Goal: Task Accomplishment & Management: Use online tool/utility

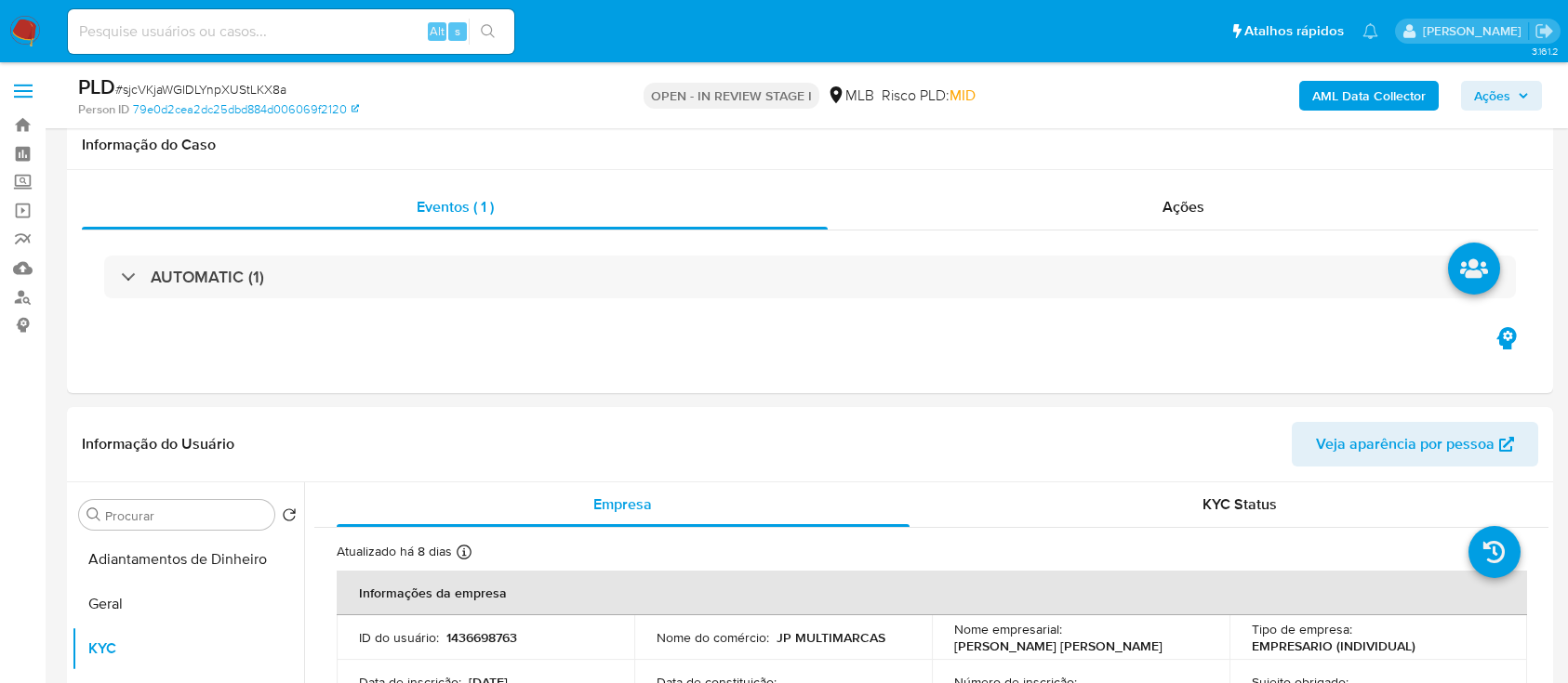
select select "10"
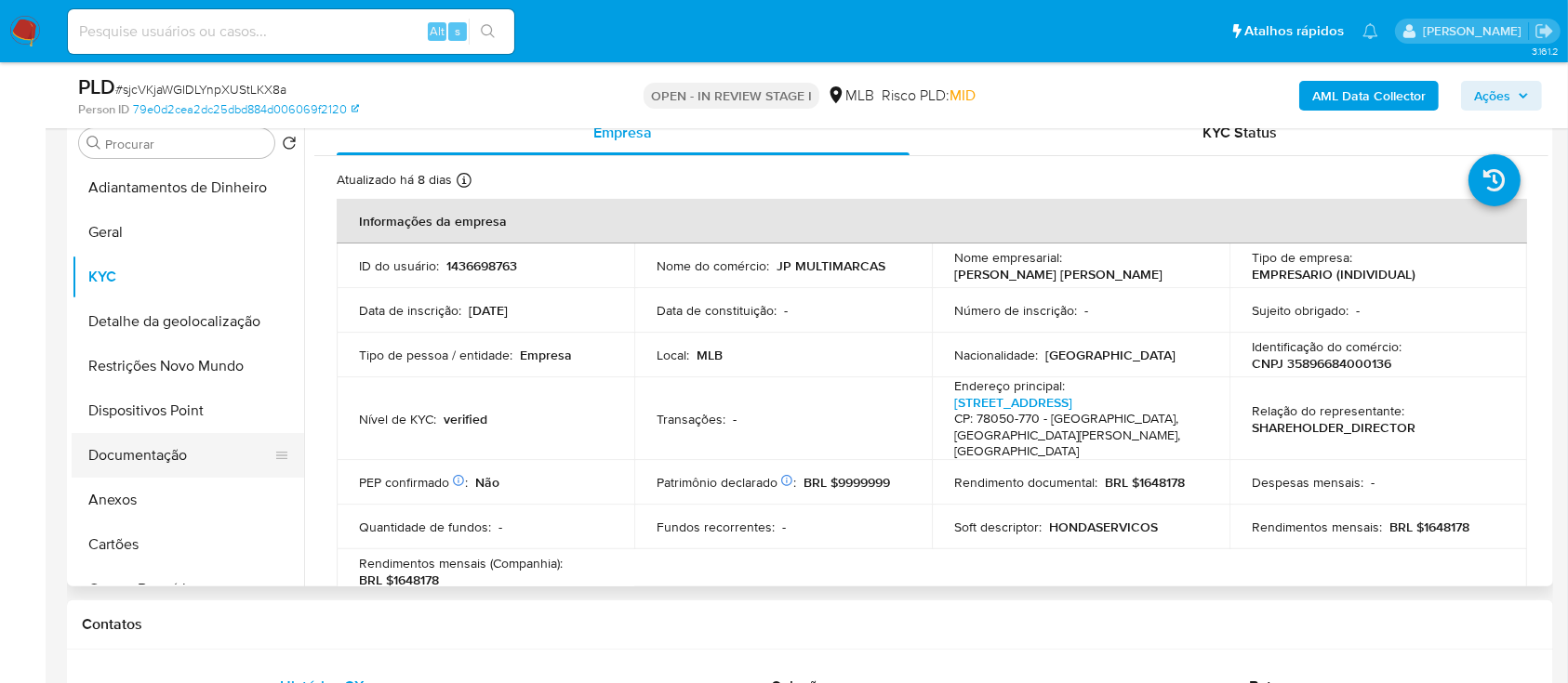
scroll to position [734, 0]
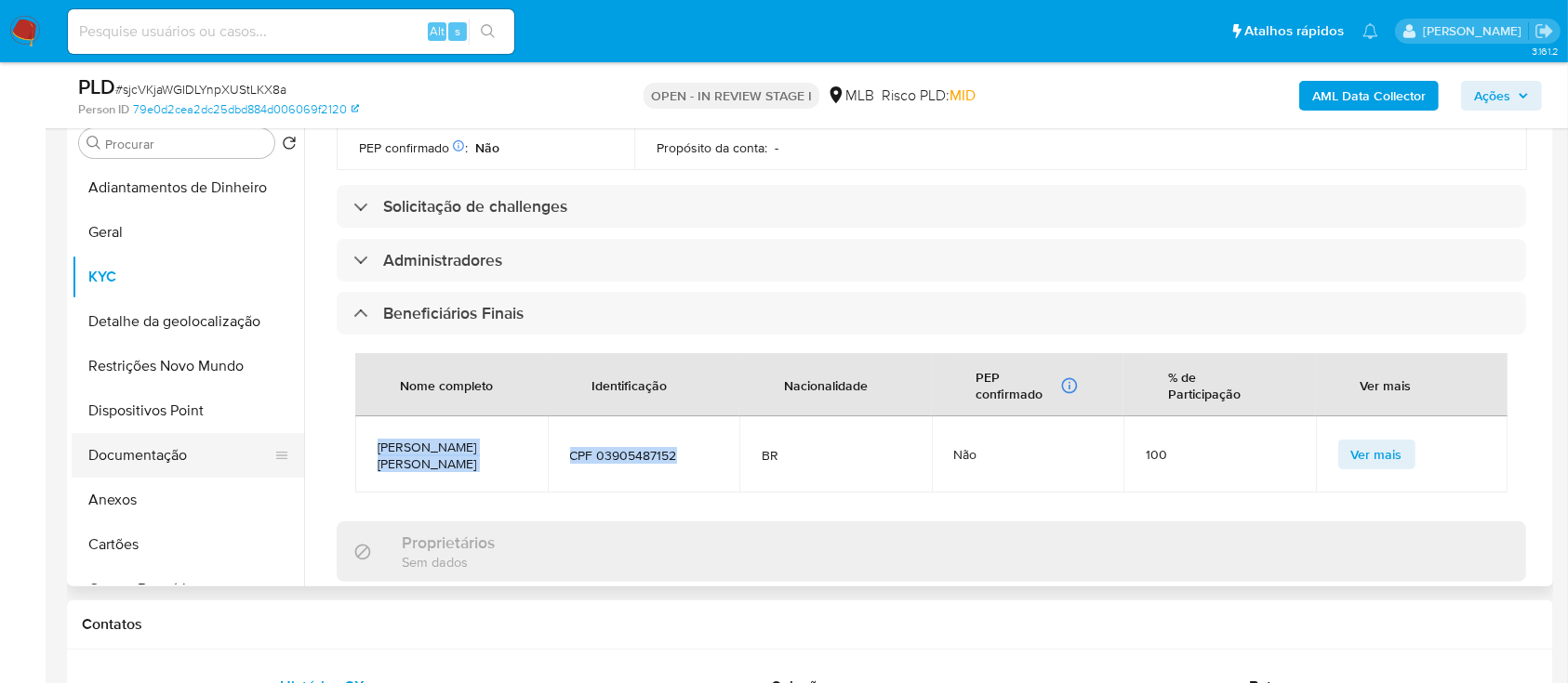
drag, startPoint x: 141, startPoint y: 469, endPoint x: 161, endPoint y: 460, distance: 21.9
click at [141, 469] on button "Documentação" at bounding box center [180, 455] width 218 height 44
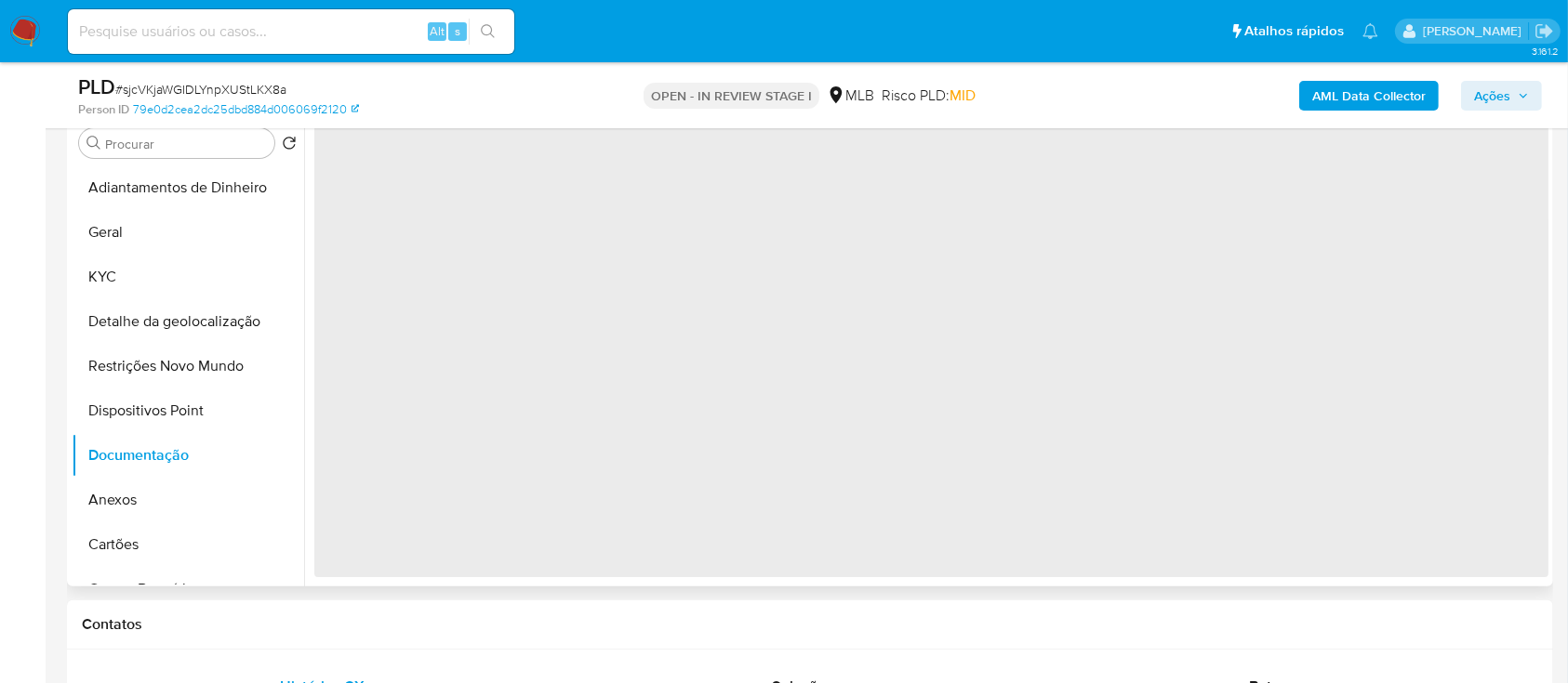
scroll to position [0, 0]
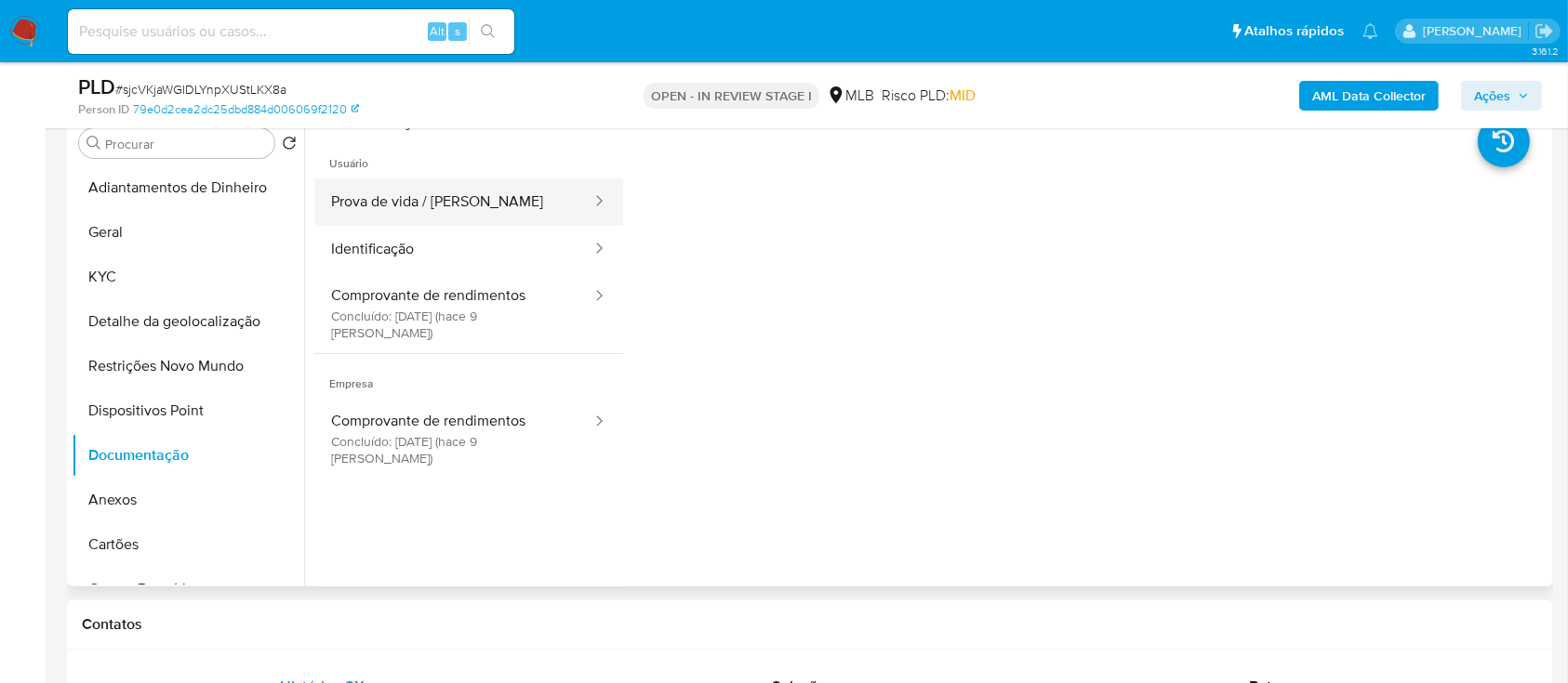
click at [460, 218] on button "Prova de vida / [PERSON_NAME]" at bounding box center [453, 202] width 279 height 47
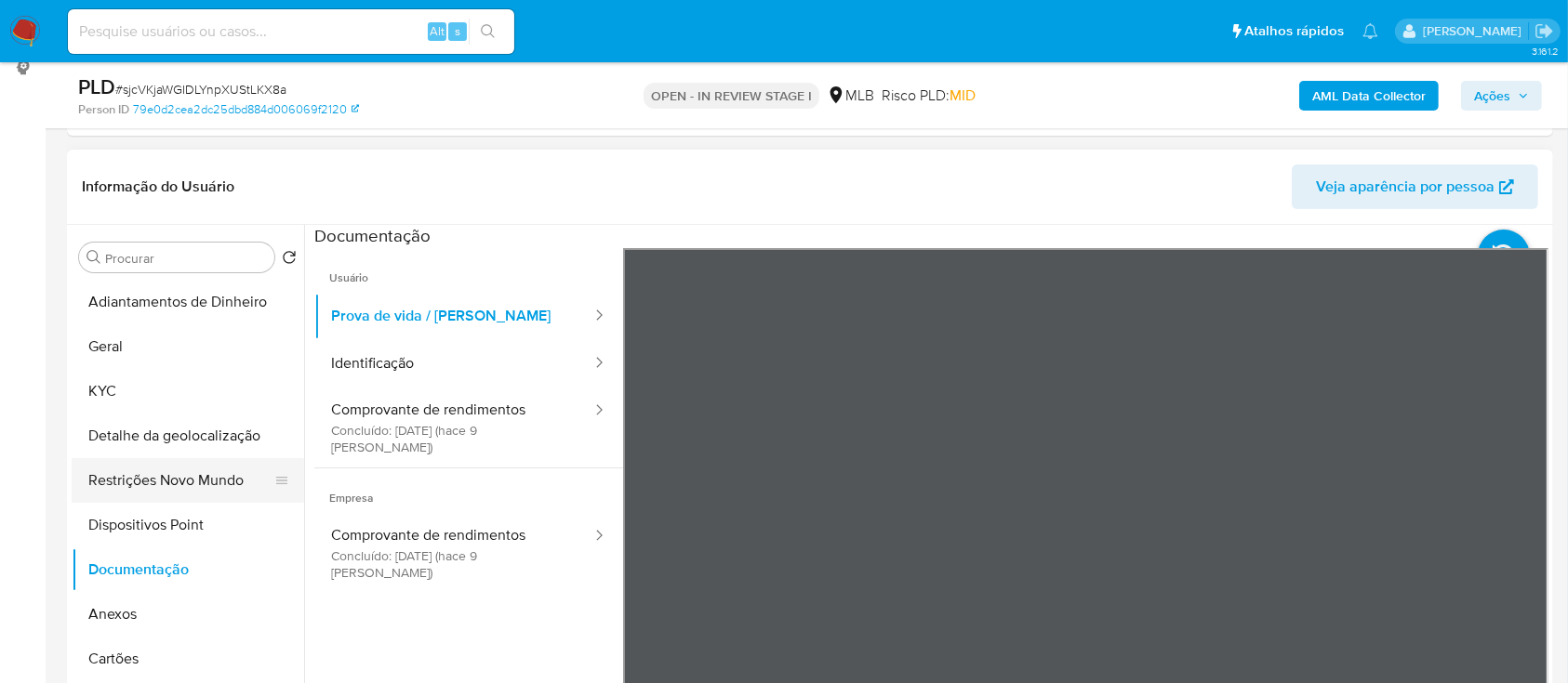
scroll to position [124, 0]
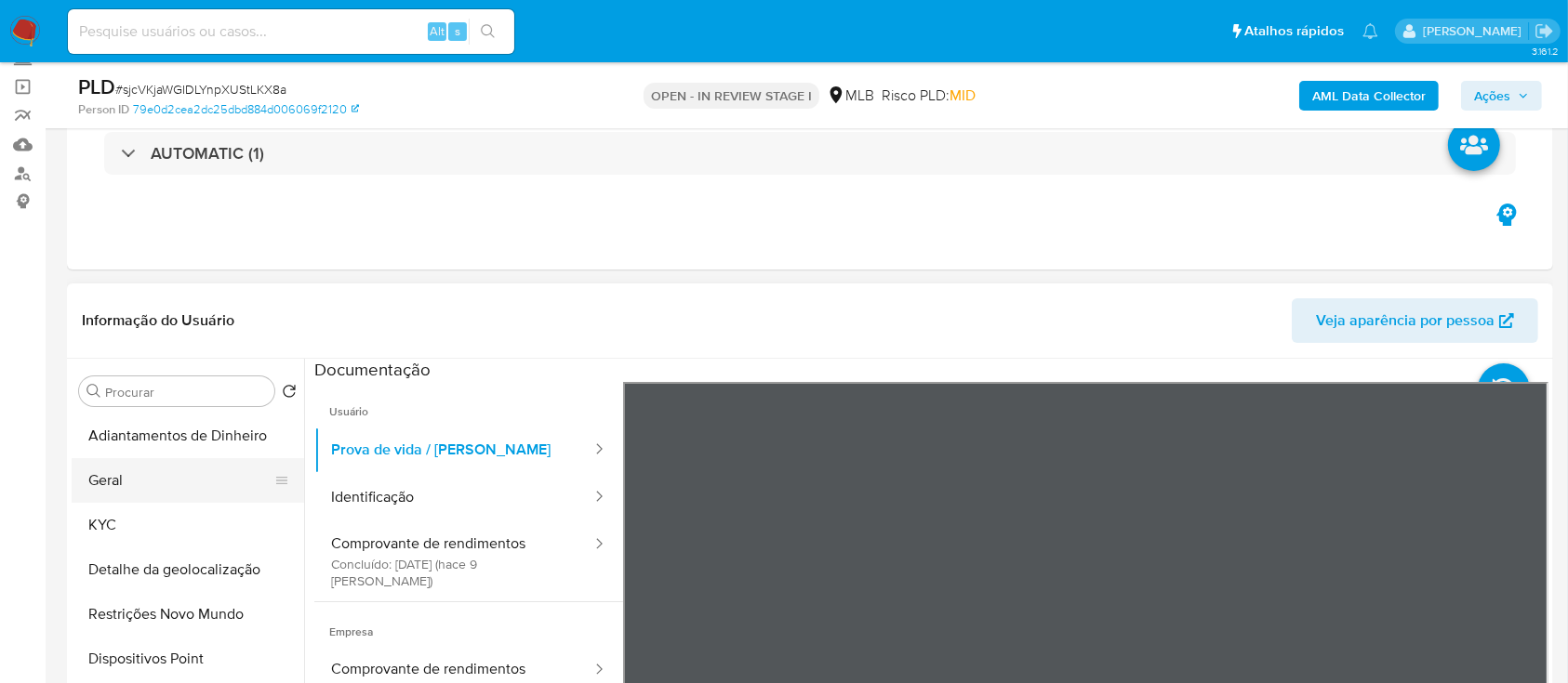
click at [141, 480] on button "Geral" at bounding box center [180, 480] width 218 height 44
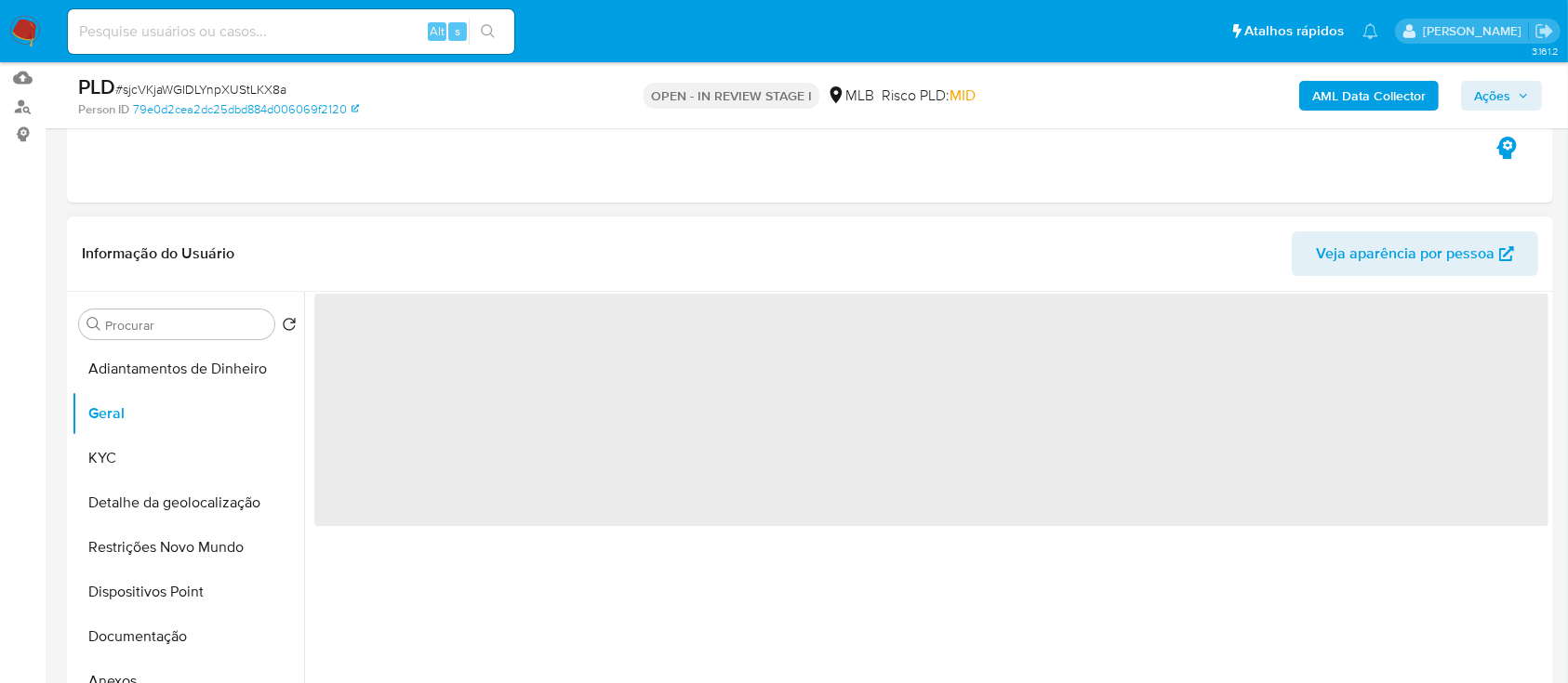
scroll to position [247, 0]
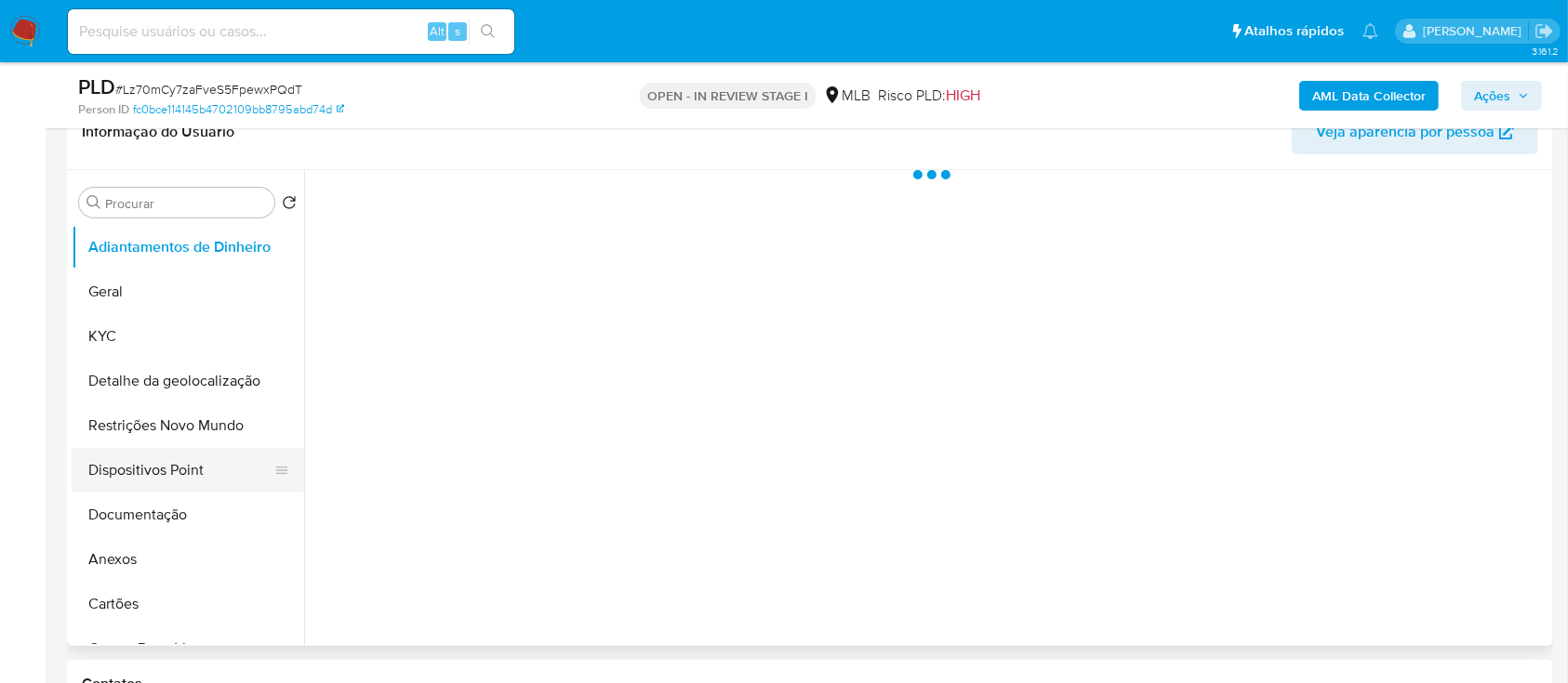
scroll to position [372, 0]
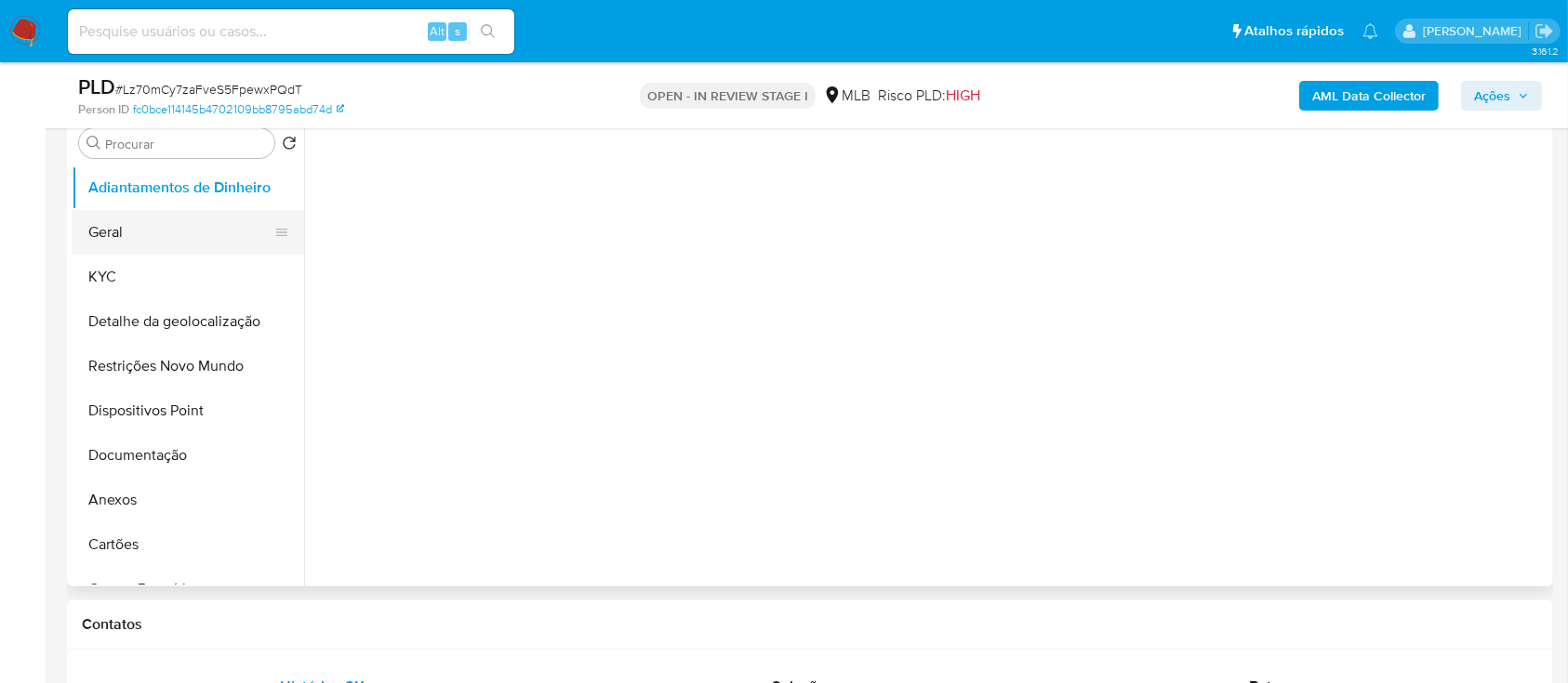
select select "10"
click at [135, 230] on button "Geral" at bounding box center [180, 232] width 218 height 44
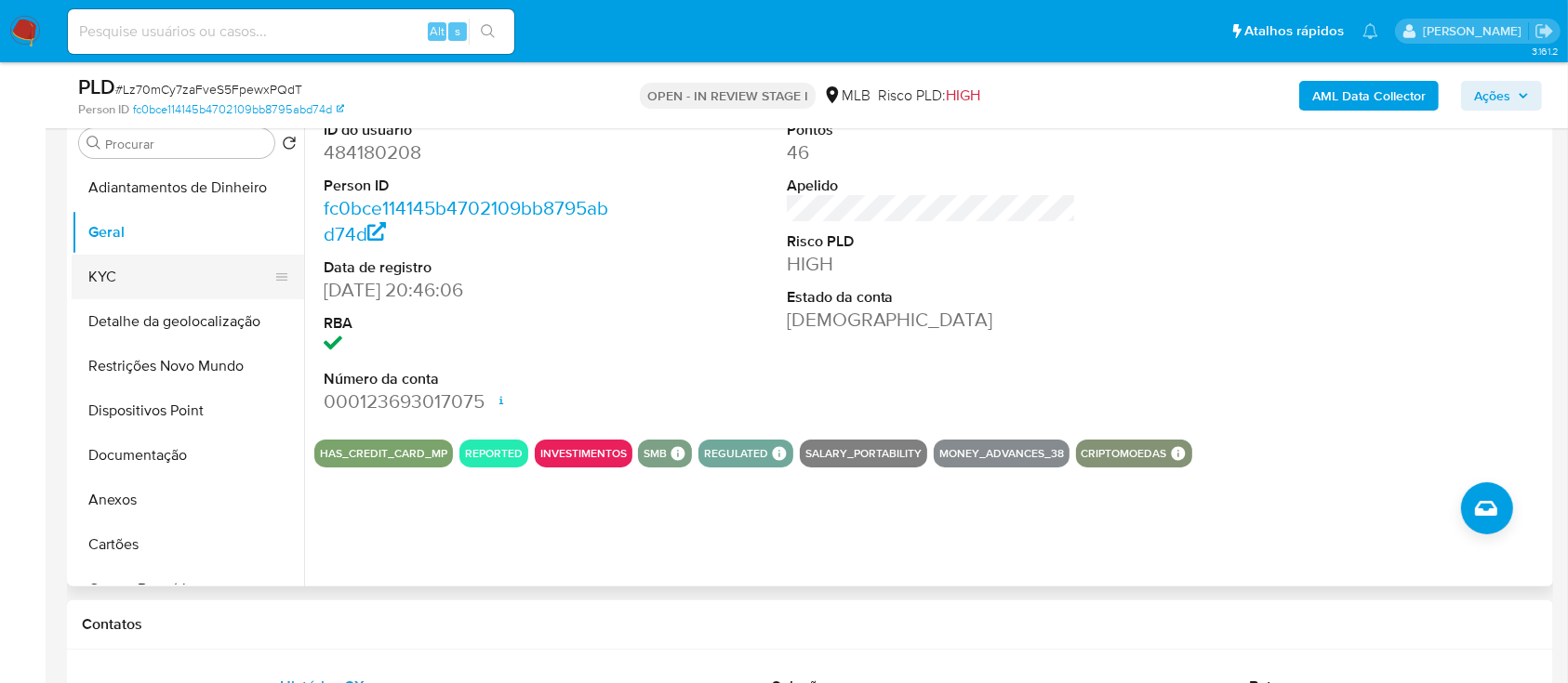
click at [131, 282] on button "KYC" at bounding box center [180, 277] width 218 height 44
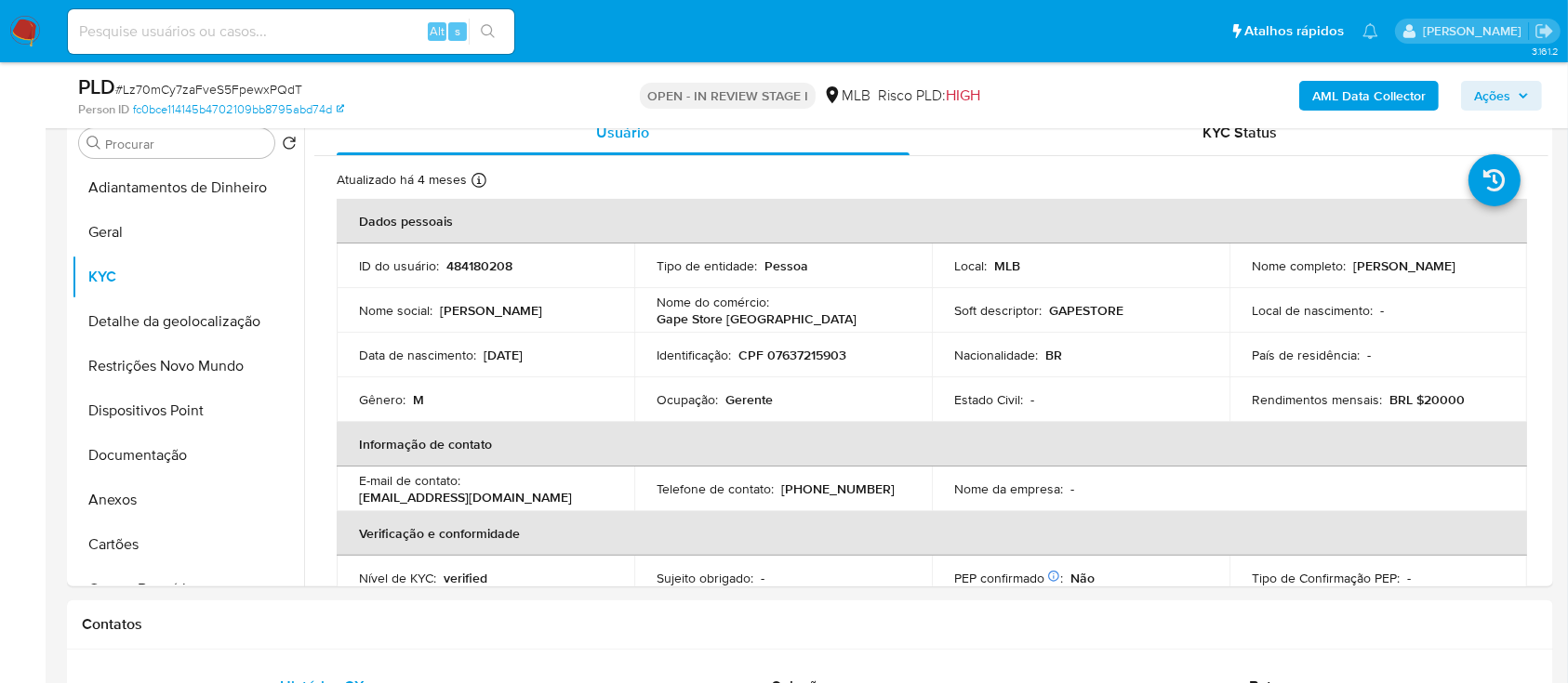
scroll to position [124, 0]
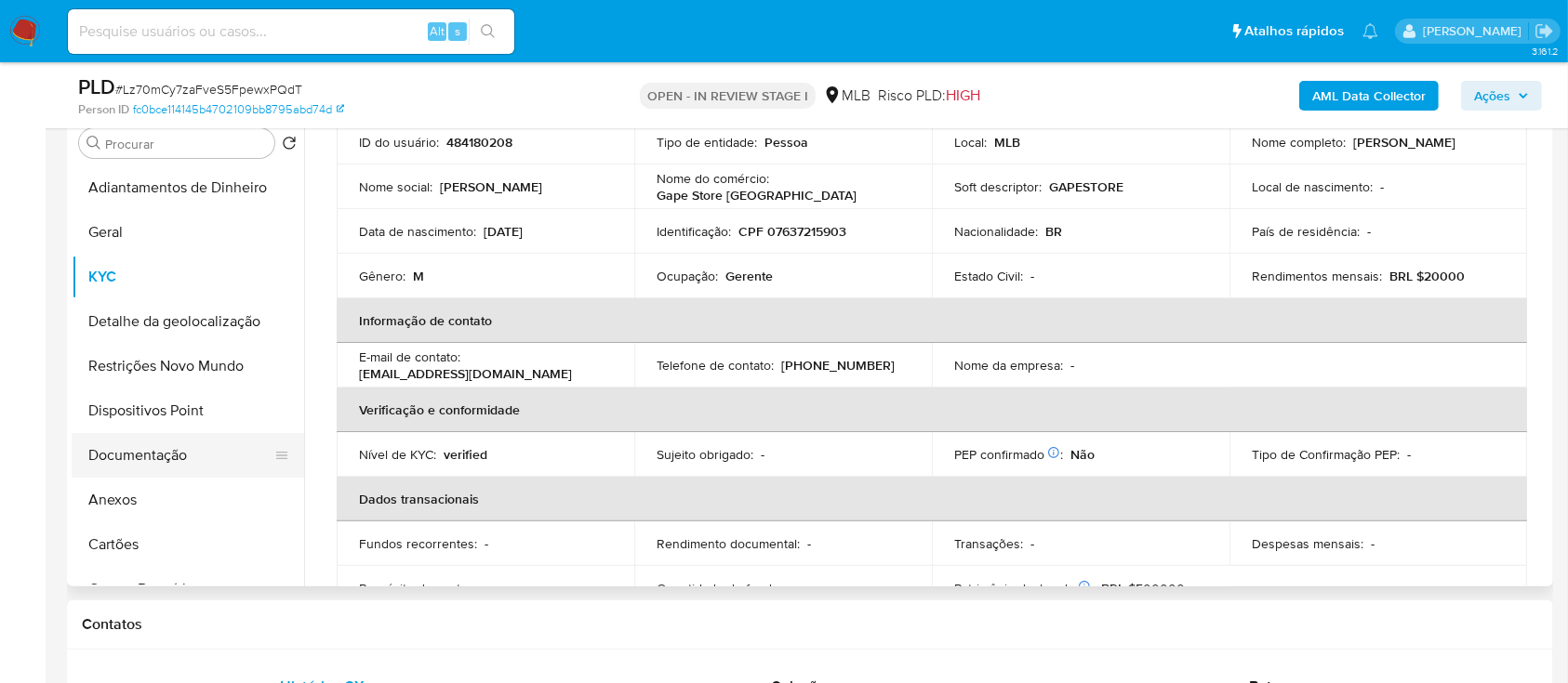
drag, startPoint x: 126, startPoint y: 455, endPoint x: 179, endPoint y: 453, distance: 53.0
click at [127, 457] on button "Documentação" at bounding box center [180, 455] width 218 height 44
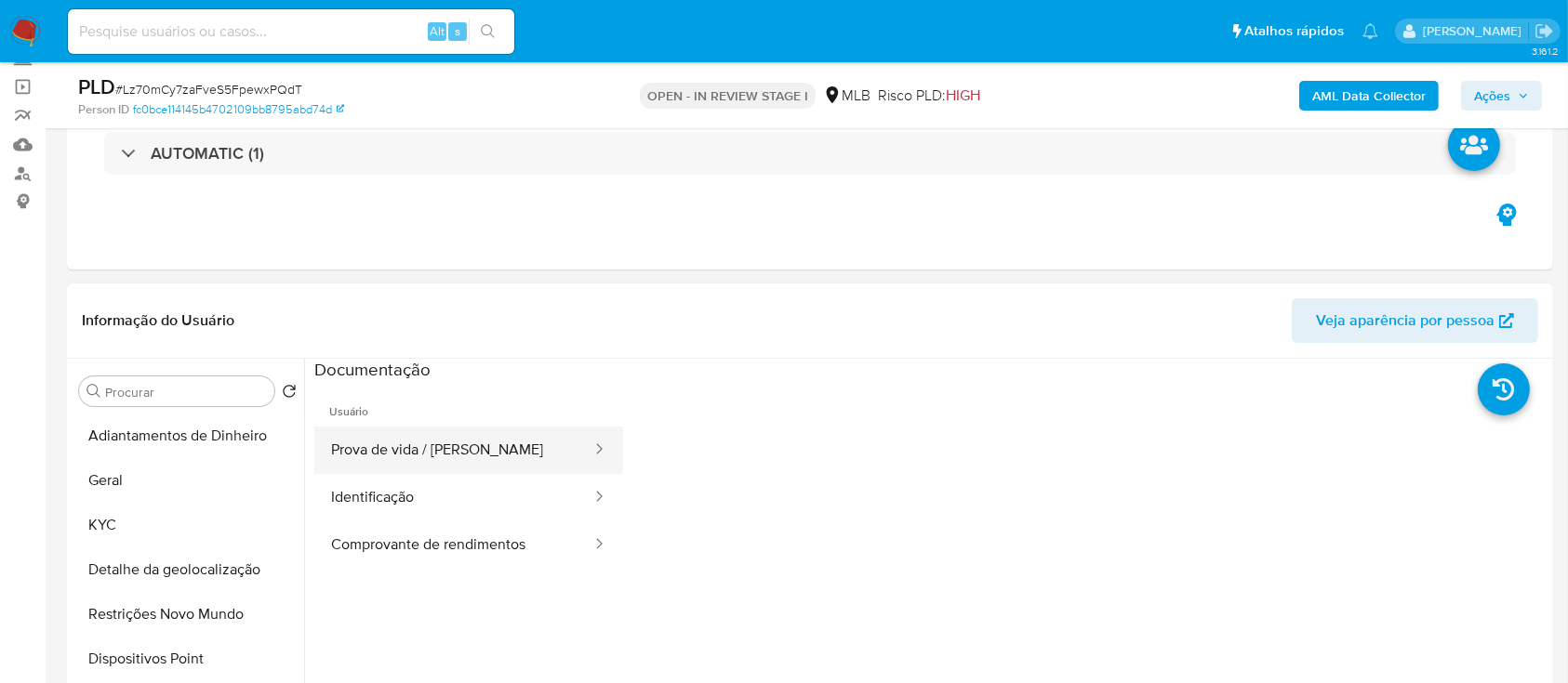
drag, startPoint x: 456, startPoint y: 432, endPoint x: 465, endPoint y: 440, distance: 12.0
click at [456, 439] on button "Prova de vida / Selfie" at bounding box center [453, 450] width 279 height 47
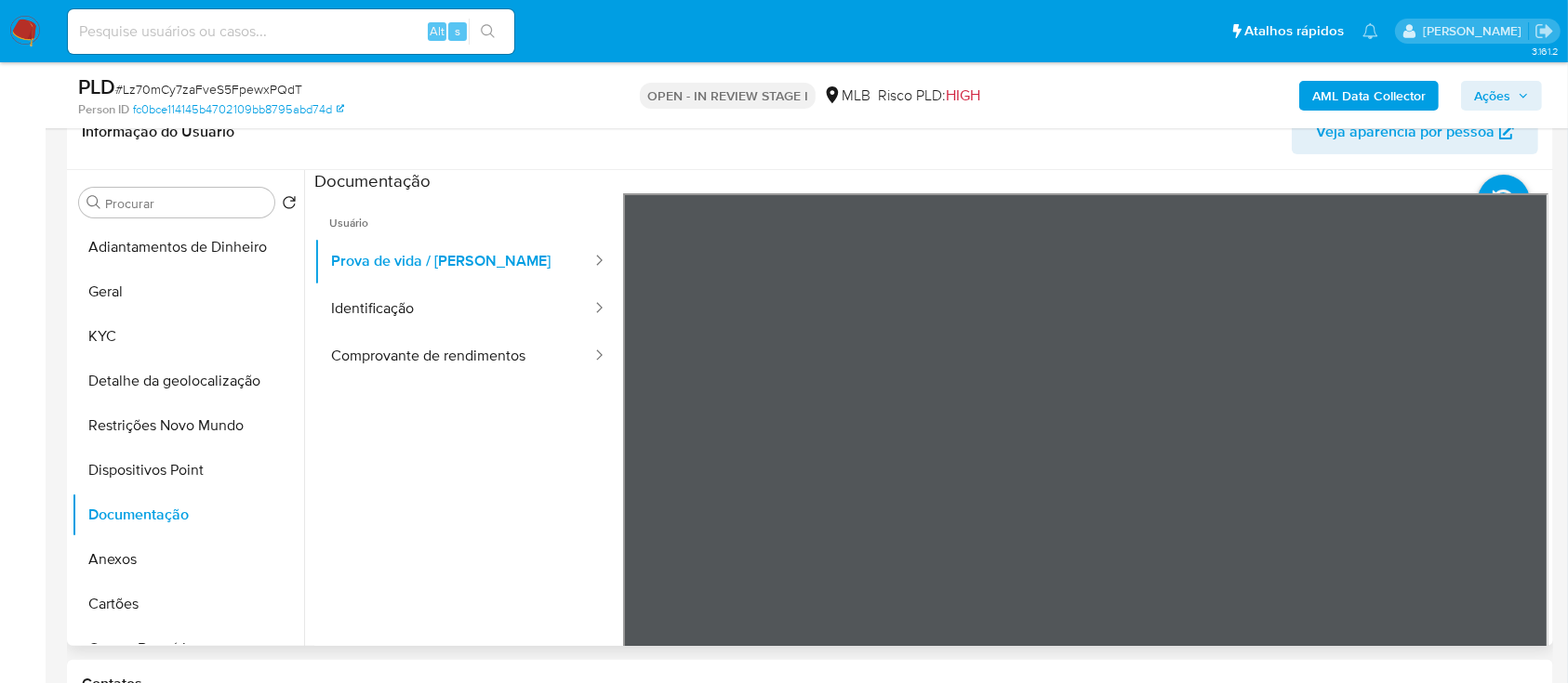
scroll to position [372, 0]
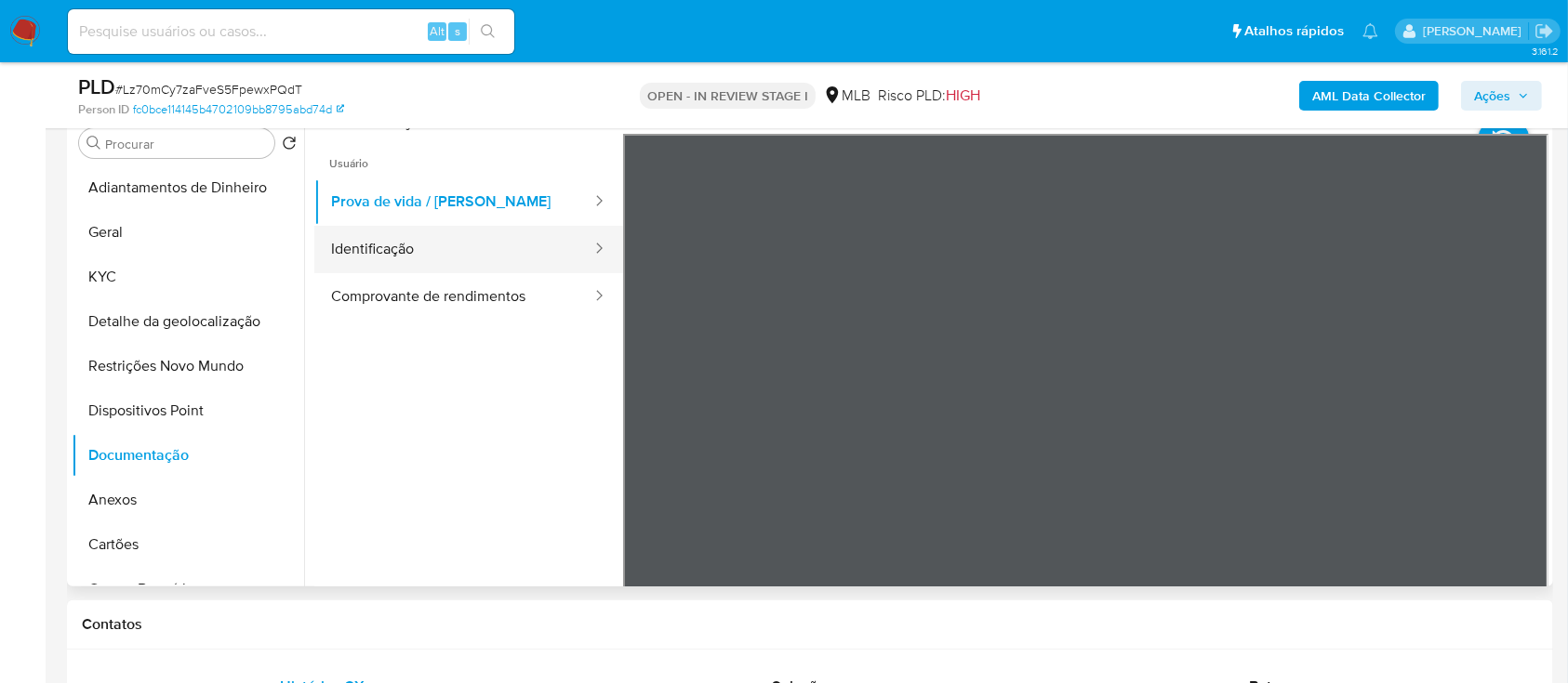
click at [473, 244] on button "Identificação" at bounding box center [453, 249] width 279 height 47
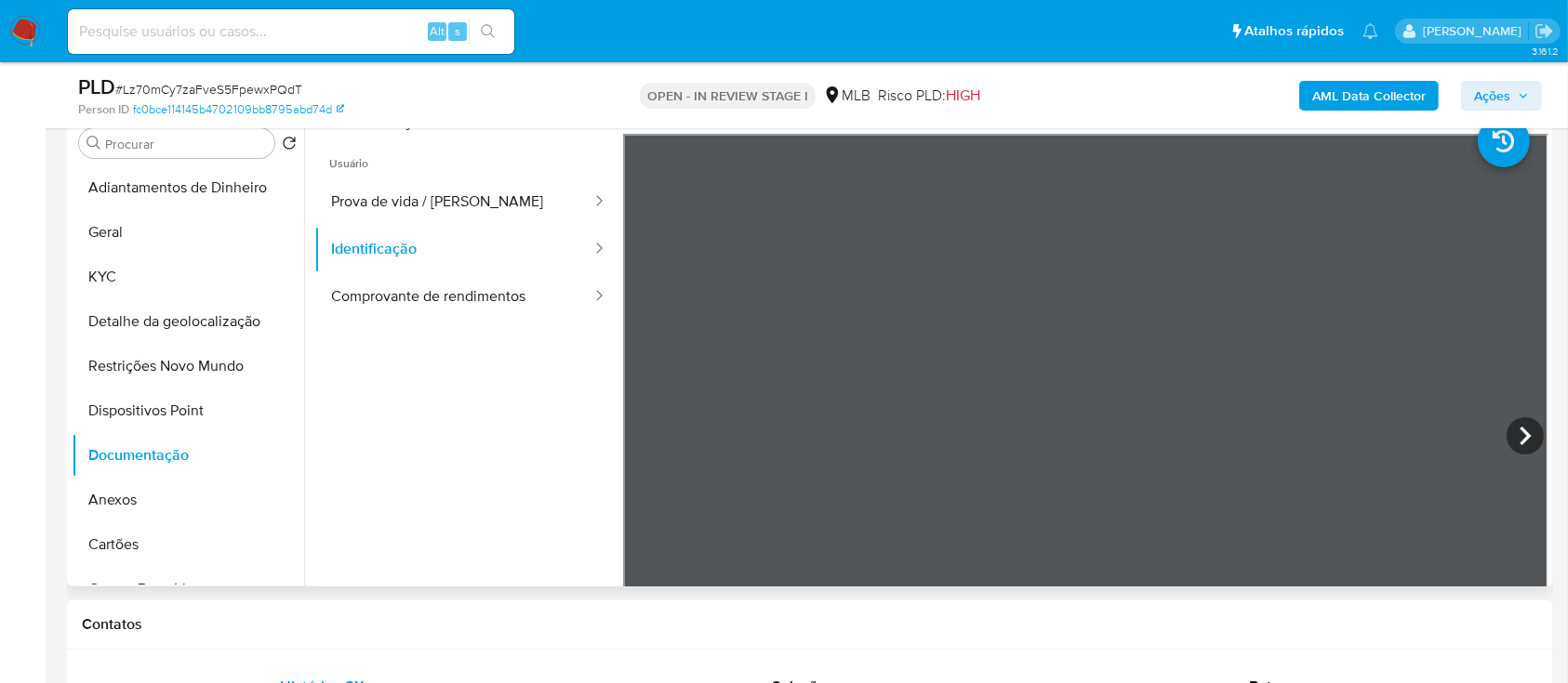
scroll to position [63, 0]
click at [466, 306] on button "Comprovante de rendimentos" at bounding box center [453, 297] width 279 height 47
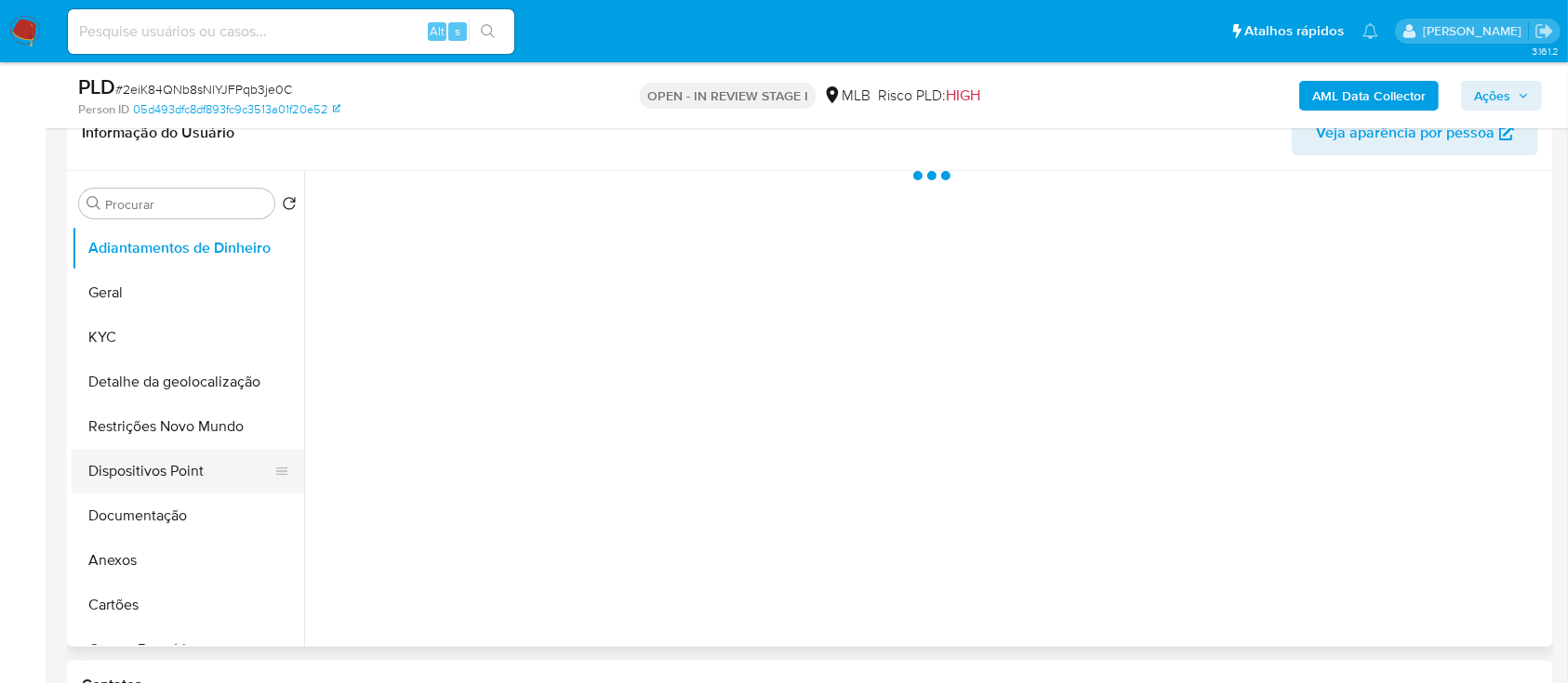
scroll to position [372, 0]
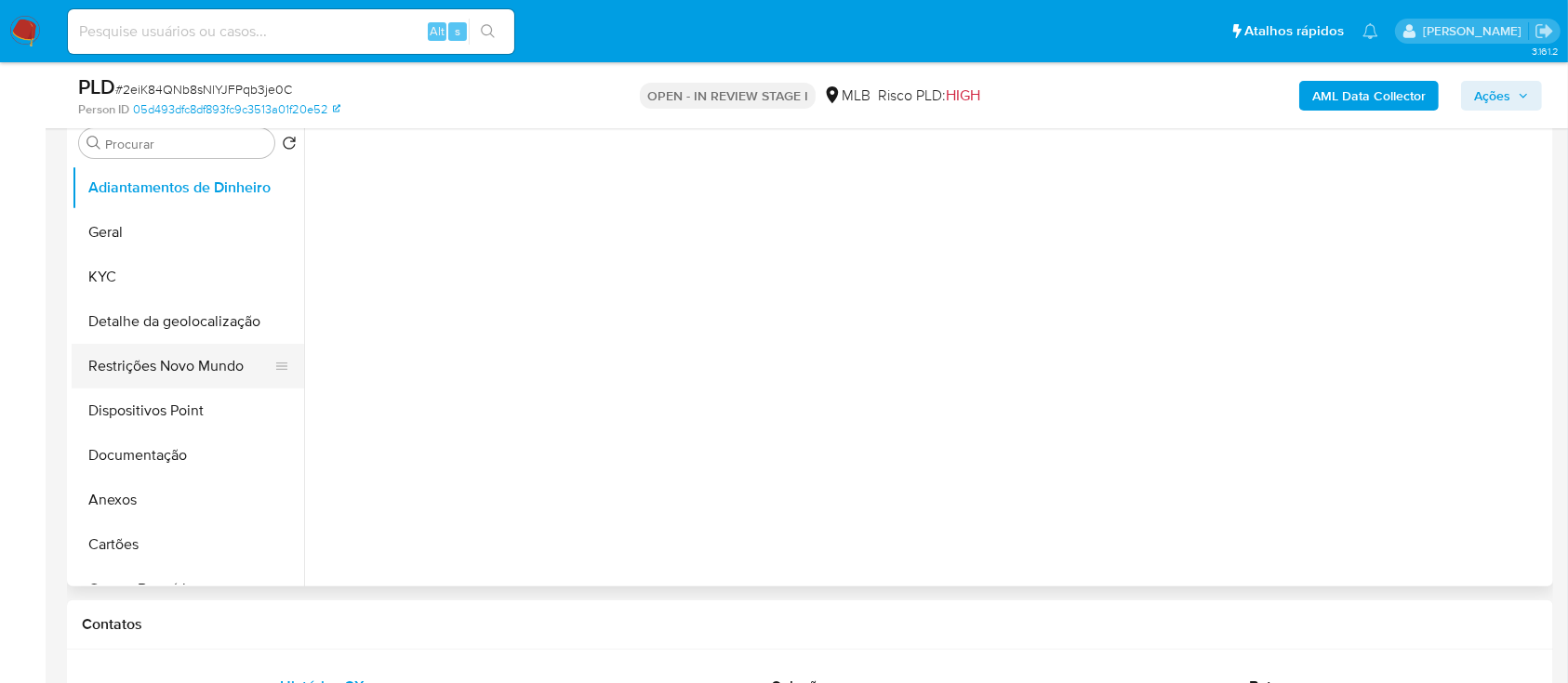
select select "10"
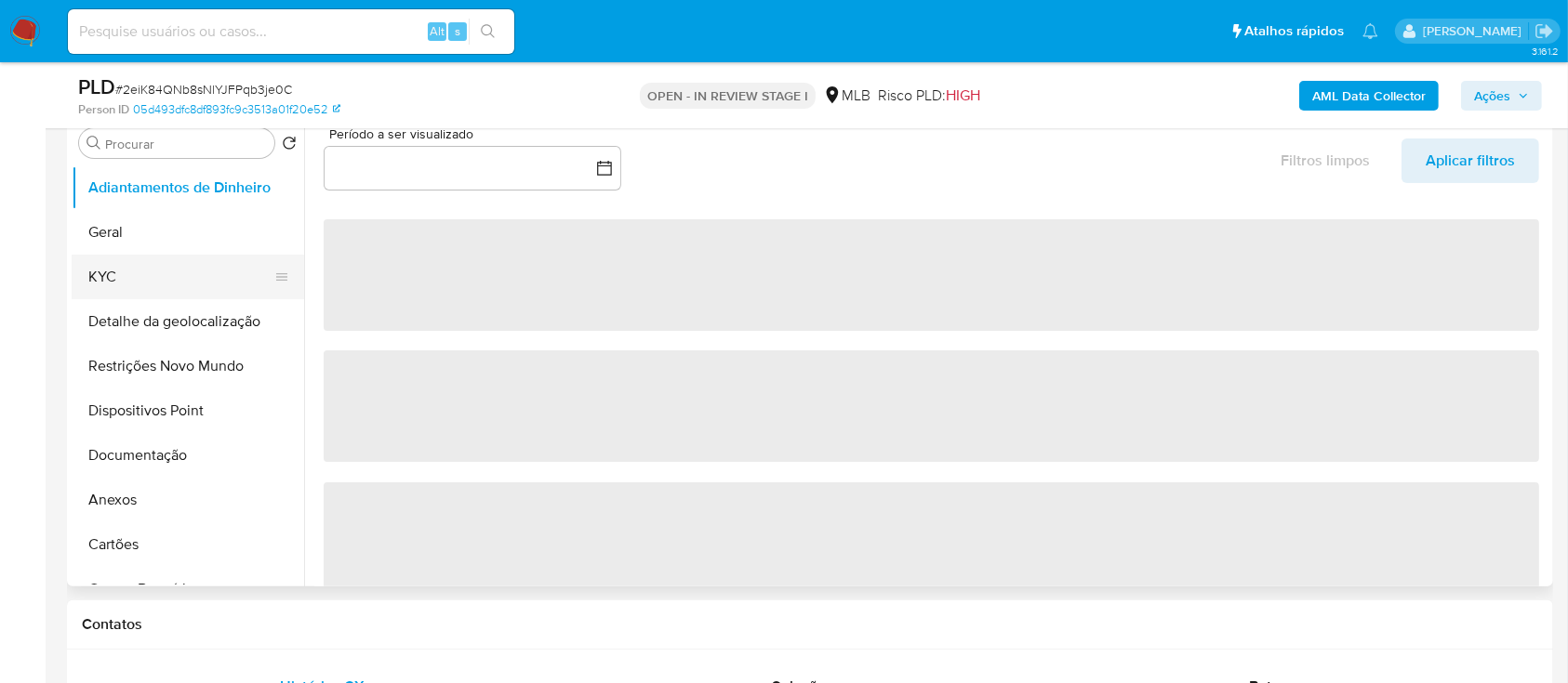
click at [156, 280] on button "KYC" at bounding box center [180, 277] width 218 height 44
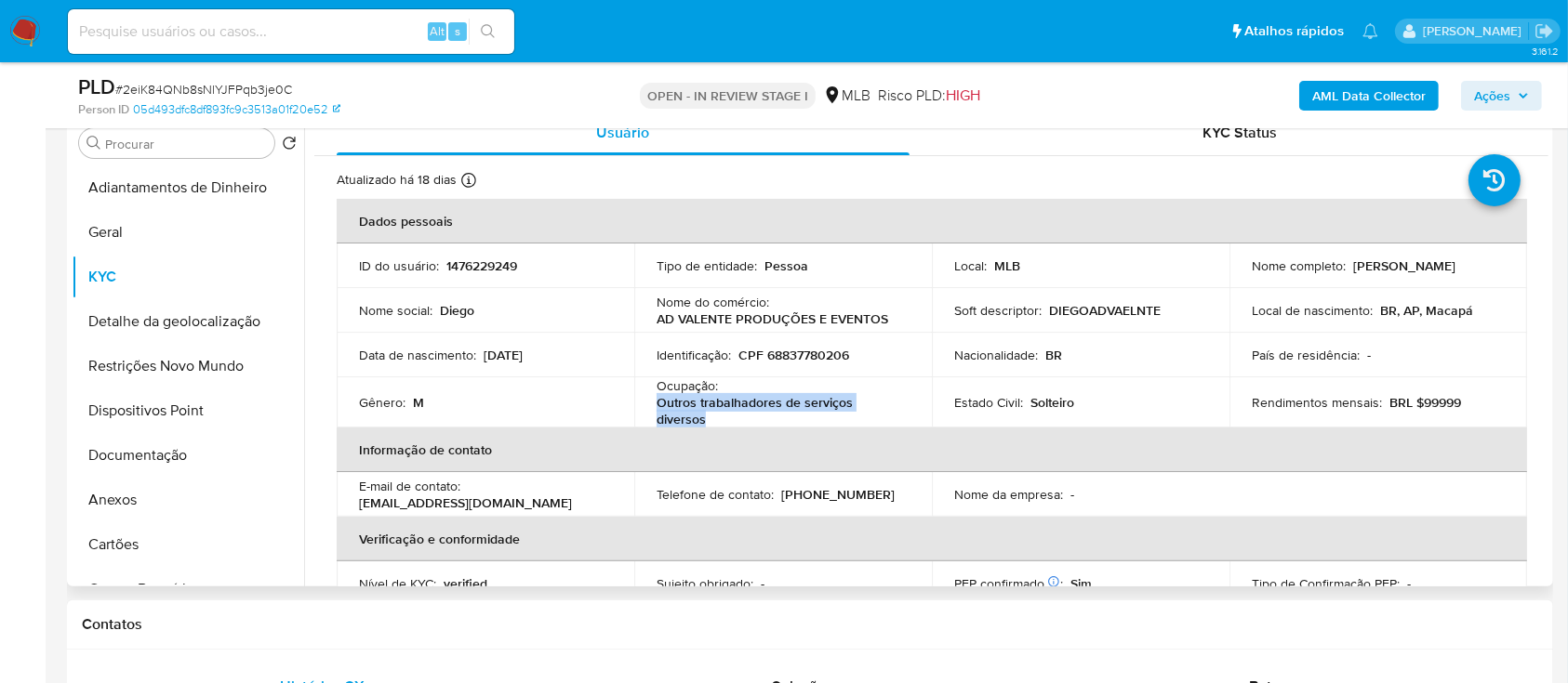
drag, startPoint x: 704, startPoint y: 415, endPoint x: 655, endPoint y: 409, distance: 49.4
click at [656, 409] on p "Outros trabalhadores de serviços diversos" at bounding box center [779, 411] width 246 height 34
copy p "Outros trabalhadores de serviços diversos"
click at [141, 458] on button "Documentação" at bounding box center [180, 455] width 218 height 44
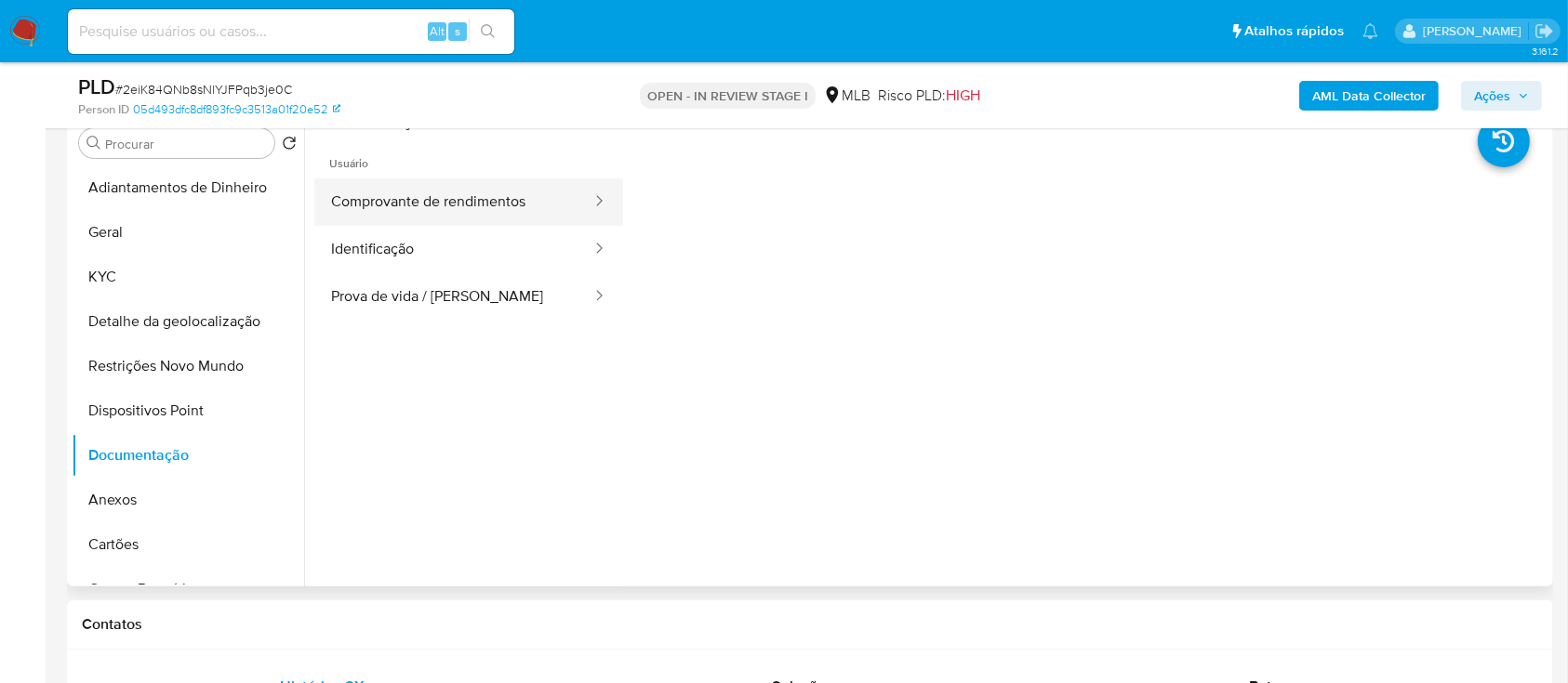
click at [449, 199] on button "Comprovante de rendimentos" at bounding box center [453, 202] width 279 height 47
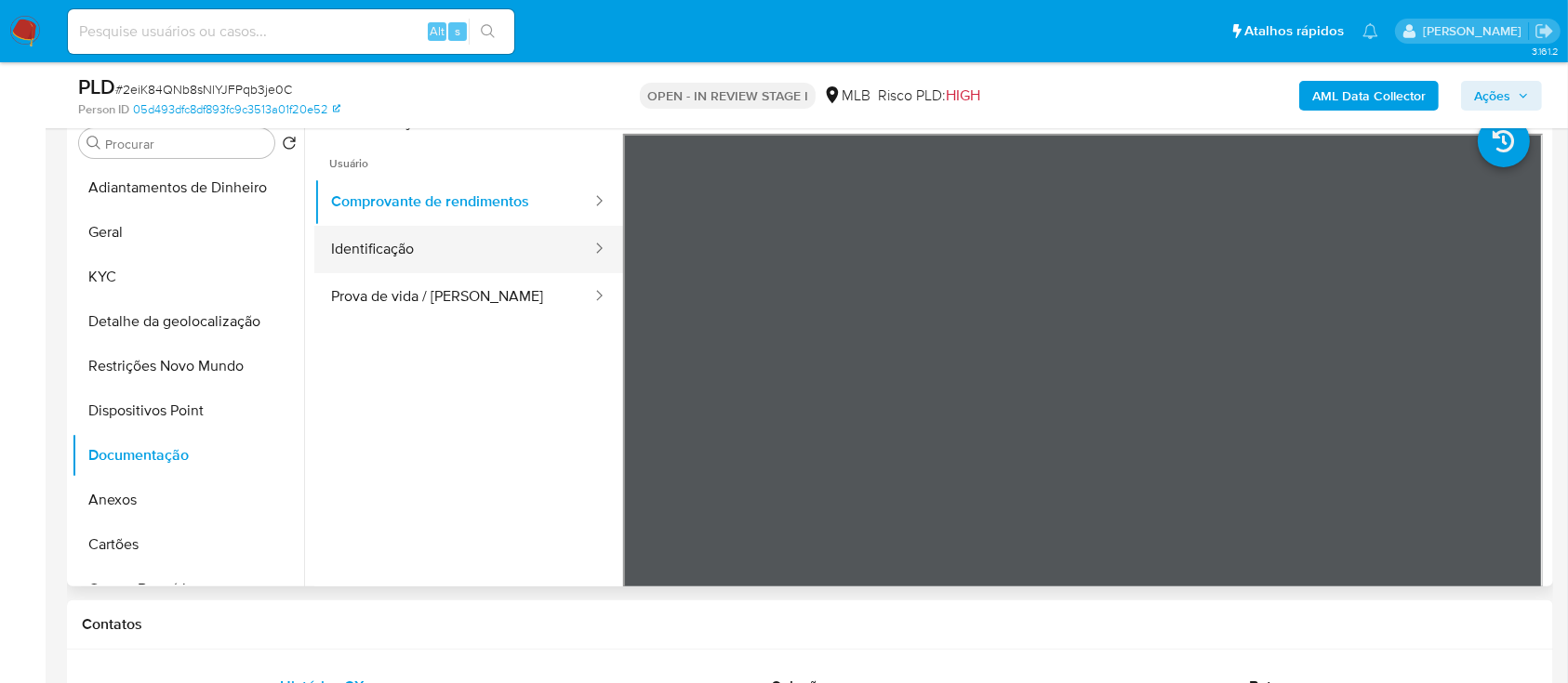
drag, startPoint x: 399, startPoint y: 244, endPoint x: 447, endPoint y: 256, distance: 49.5
click at [399, 247] on button "Identificação" at bounding box center [453, 249] width 279 height 47
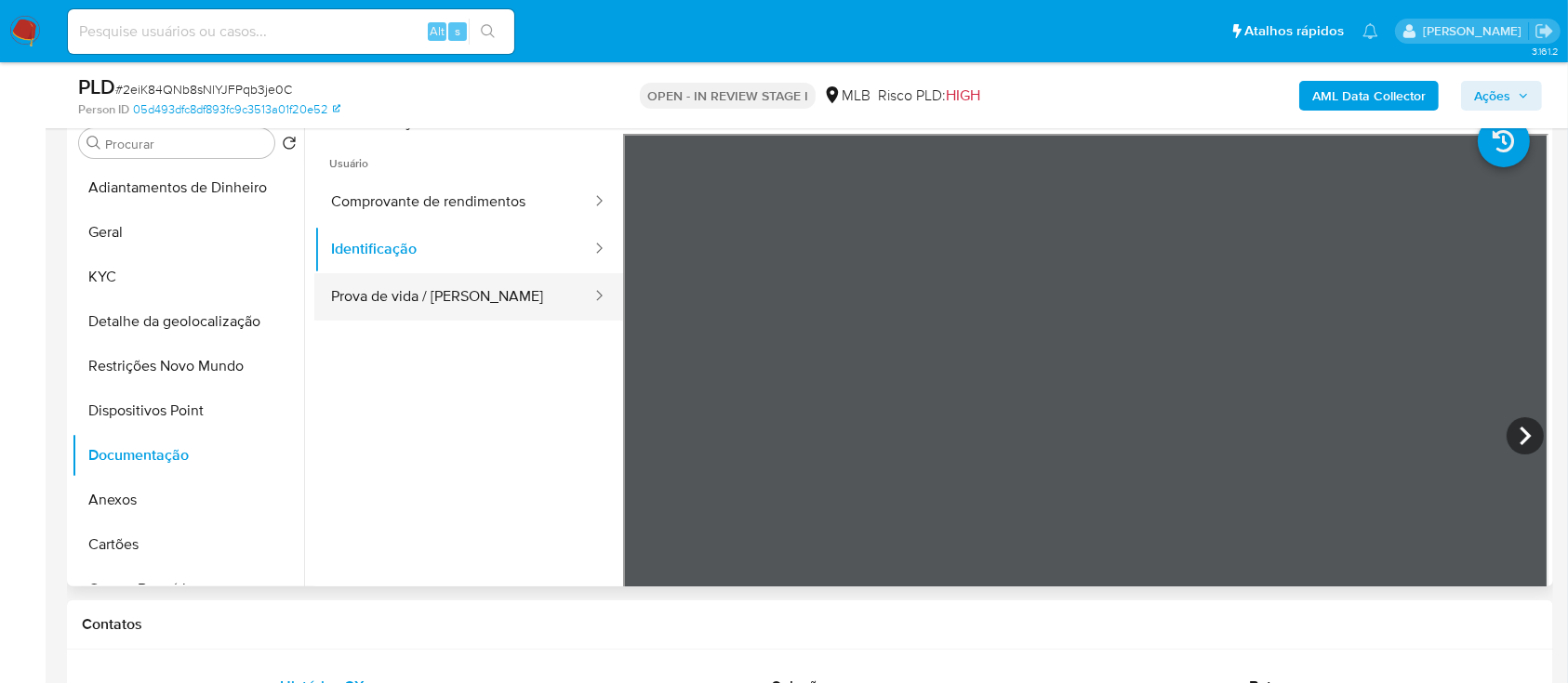
click at [421, 303] on button "Prova de vida / [PERSON_NAME]" at bounding box center [453, 297] width 279 height 47
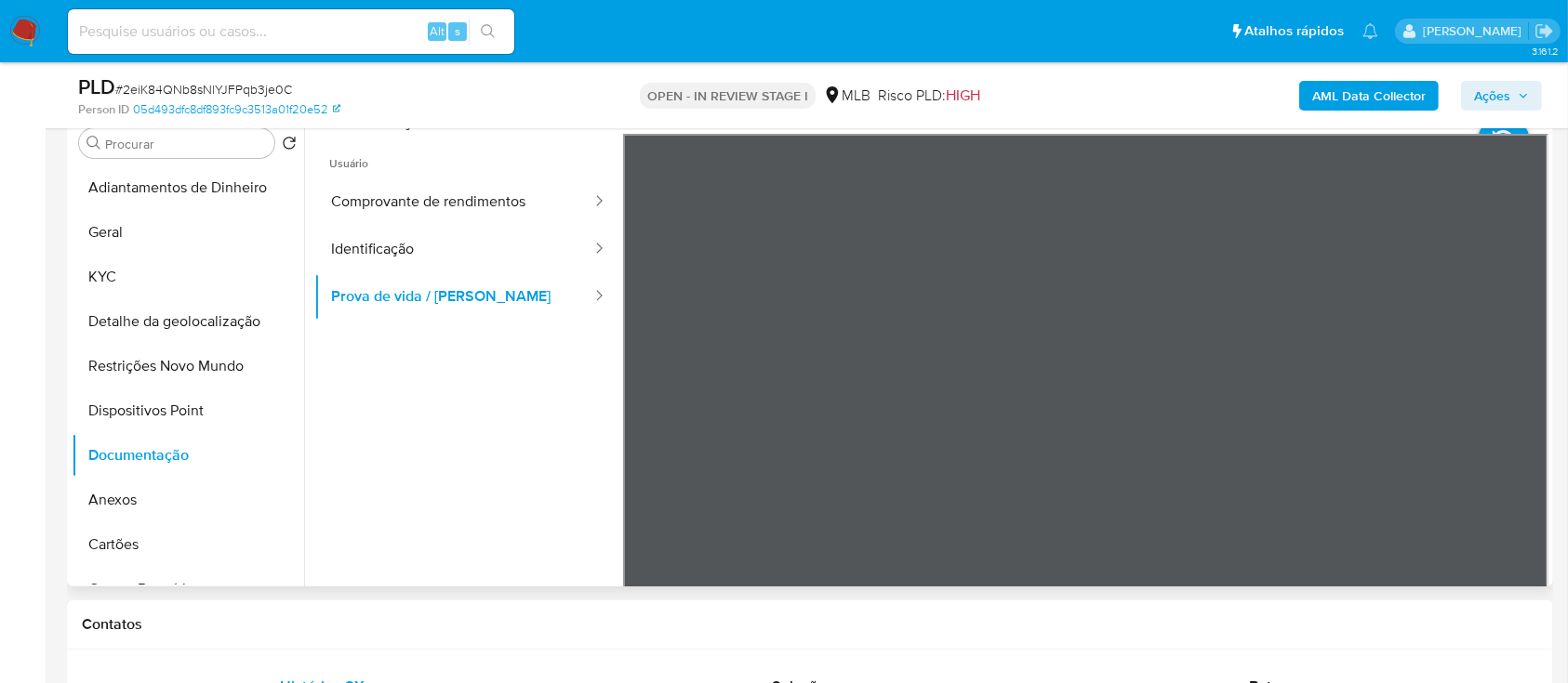
click at [508, 499] on ul "Usuário Comprovante de rendimentos Identificação Prova de vida / Selfie" at bounding box center [468, 402] width 308 height 535
click at [428, 241] on button "Identificação" at bounding box center [453, 249] width 279 height 47
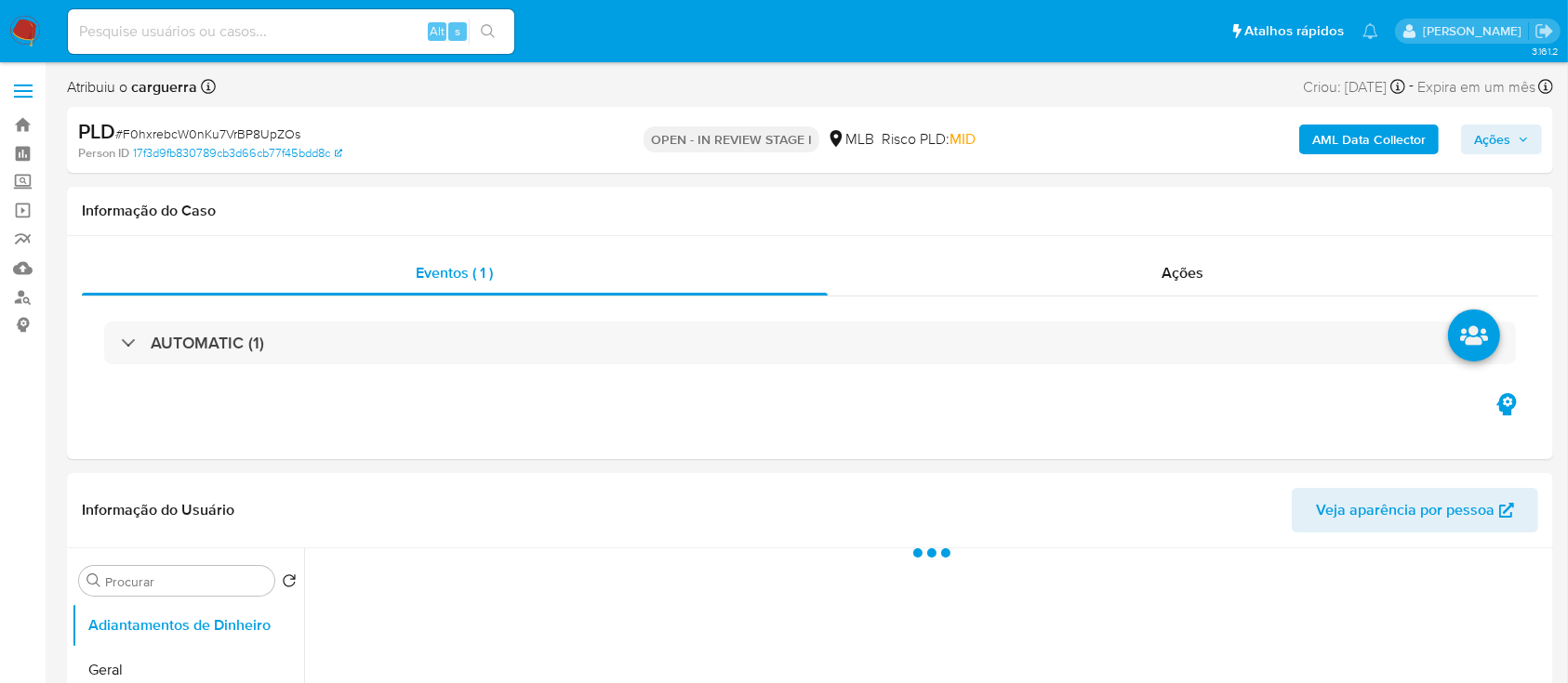
select select "10"
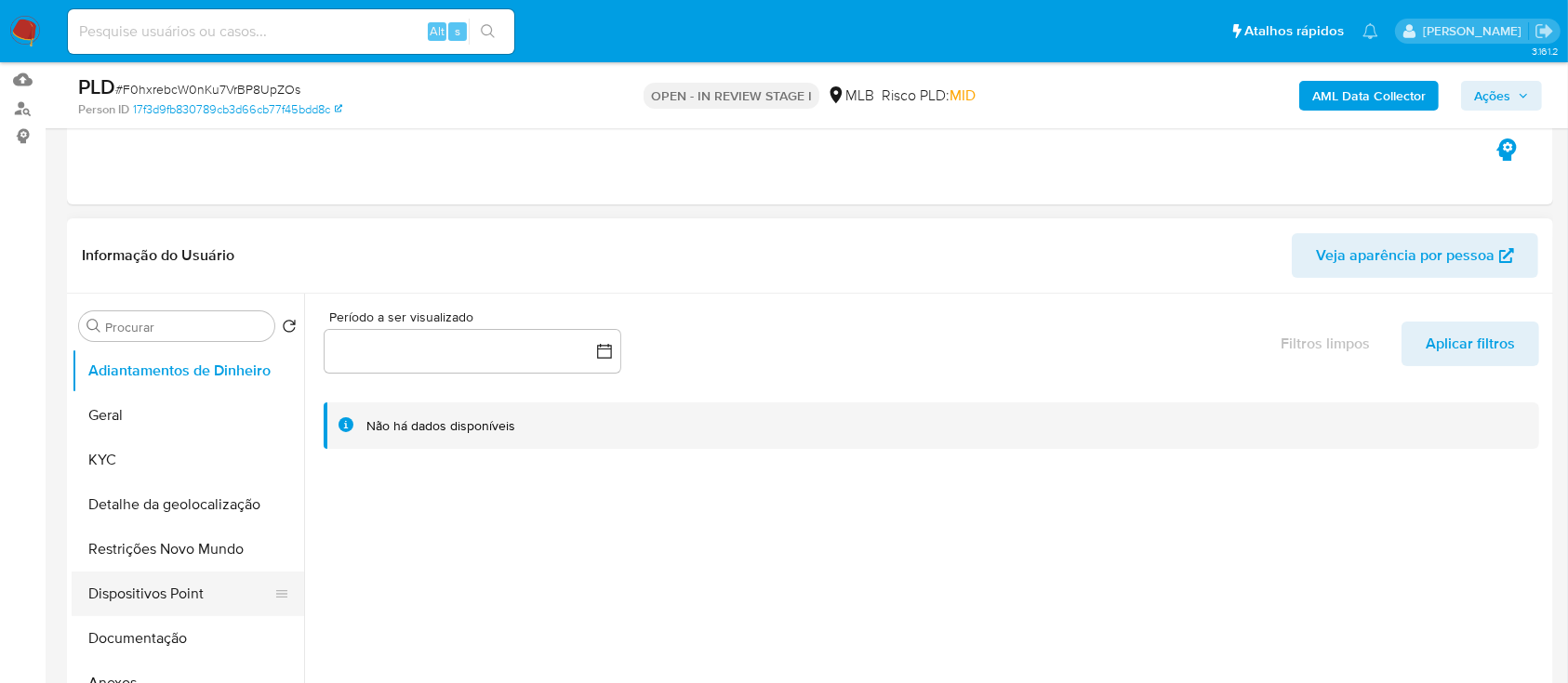
scroll to position [372, 0]
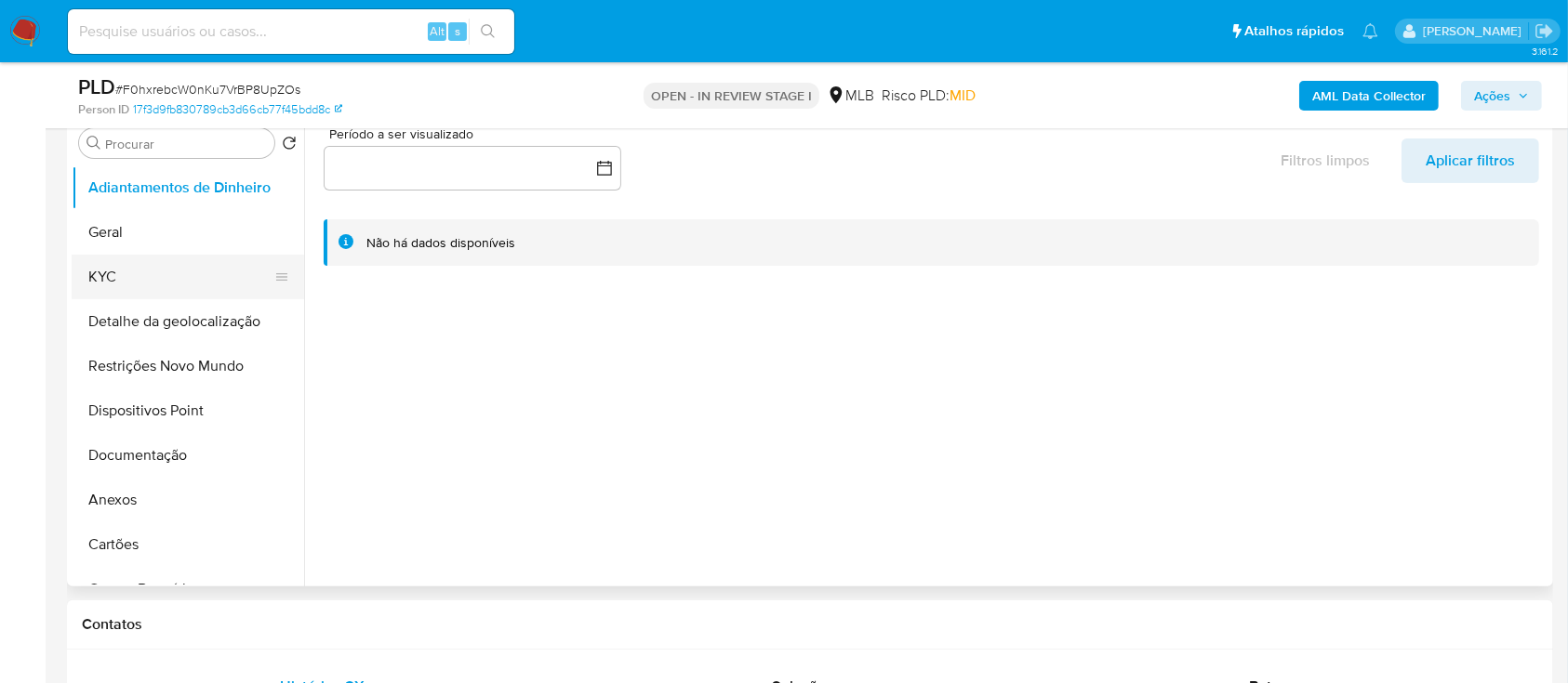
click at [92, 271] on button "KYC" at bounding box center [180, 277] width 218 height 44
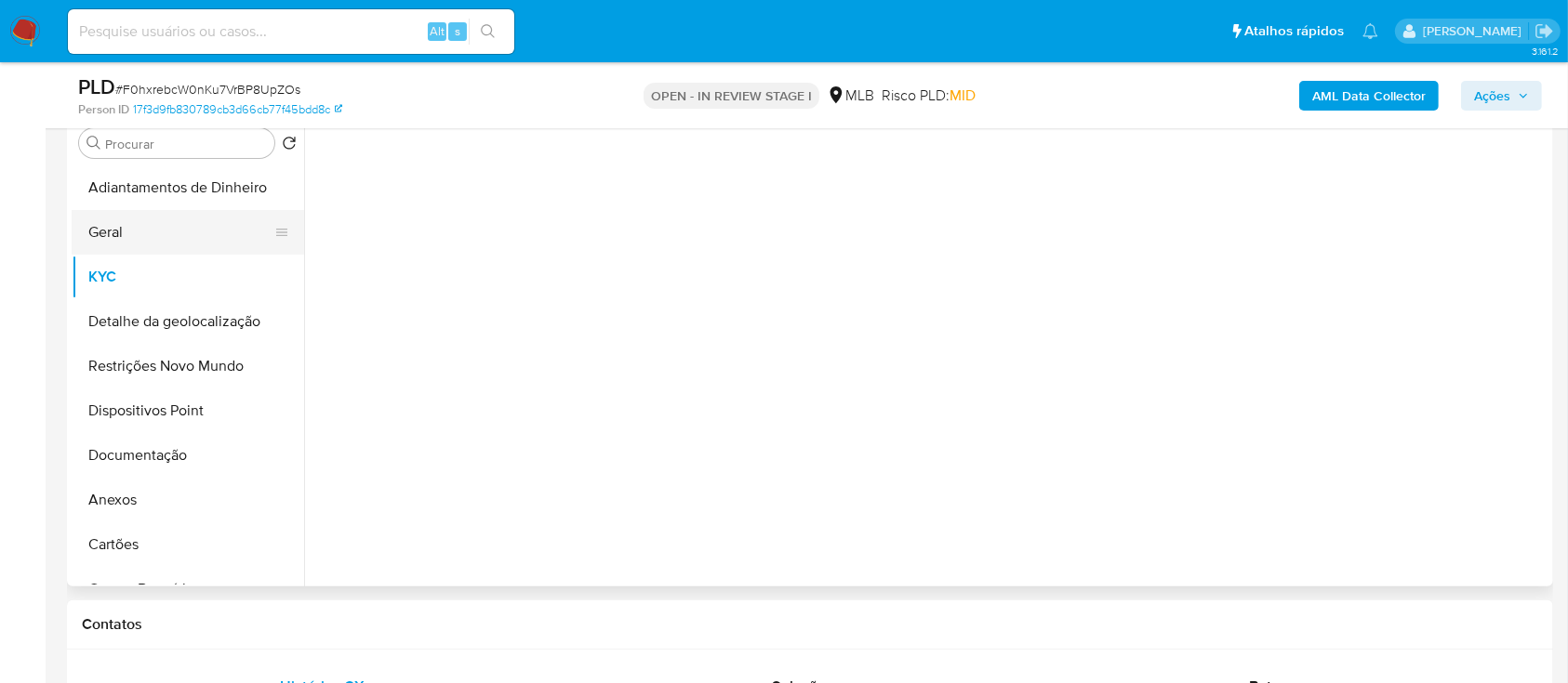
click at [119, 238] on button "Geral" at bounding box center [180, 232] width 218 height 44
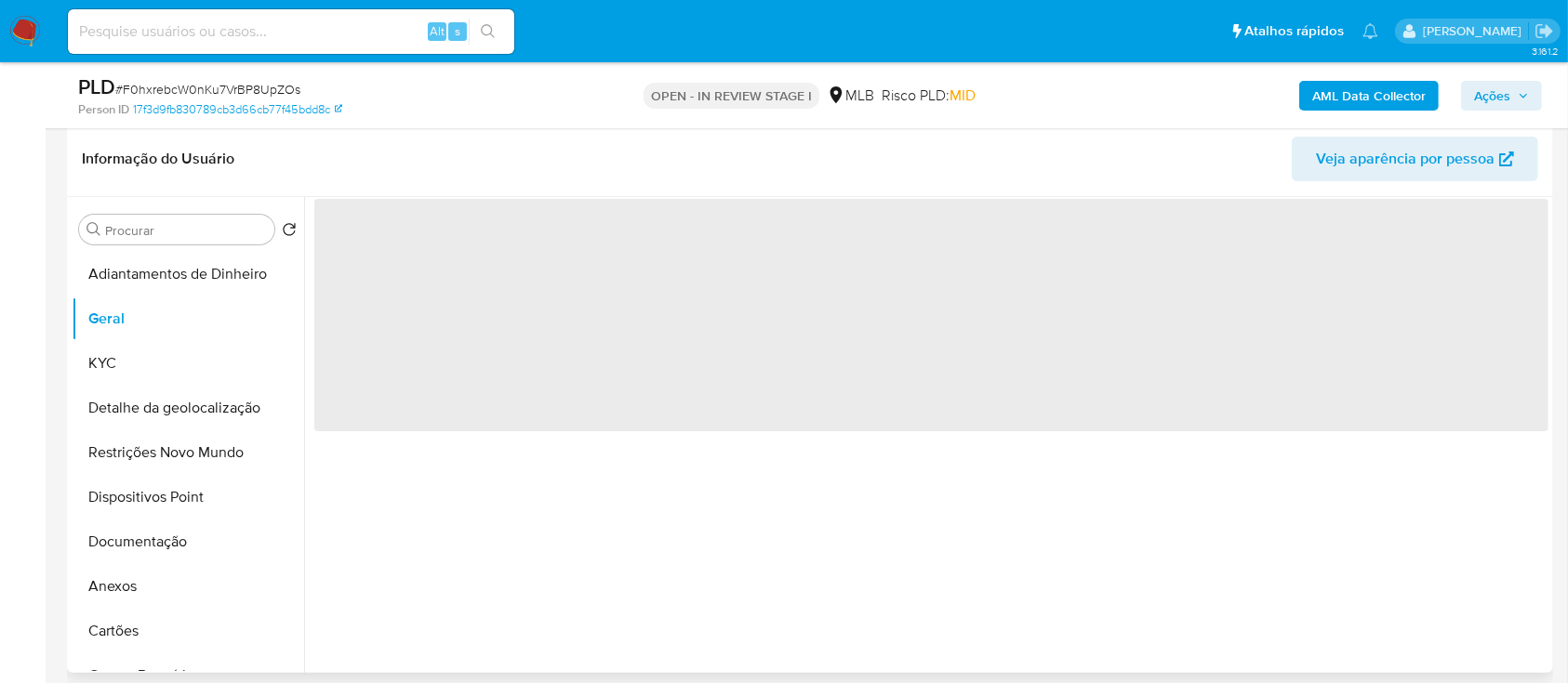
scroll to position [247, 0]
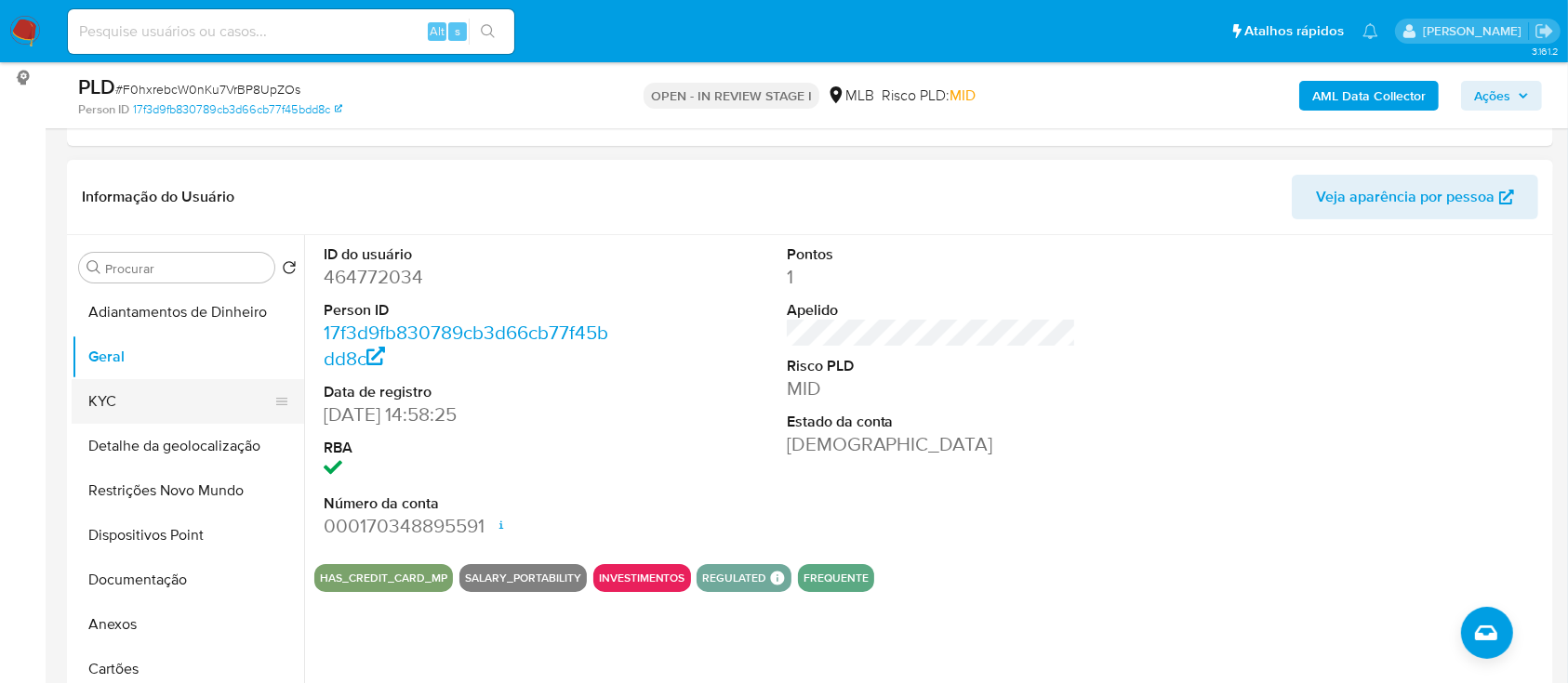
click at [124, 413] on button "KYC" at bounding box center [180, 402] width 218 height 44
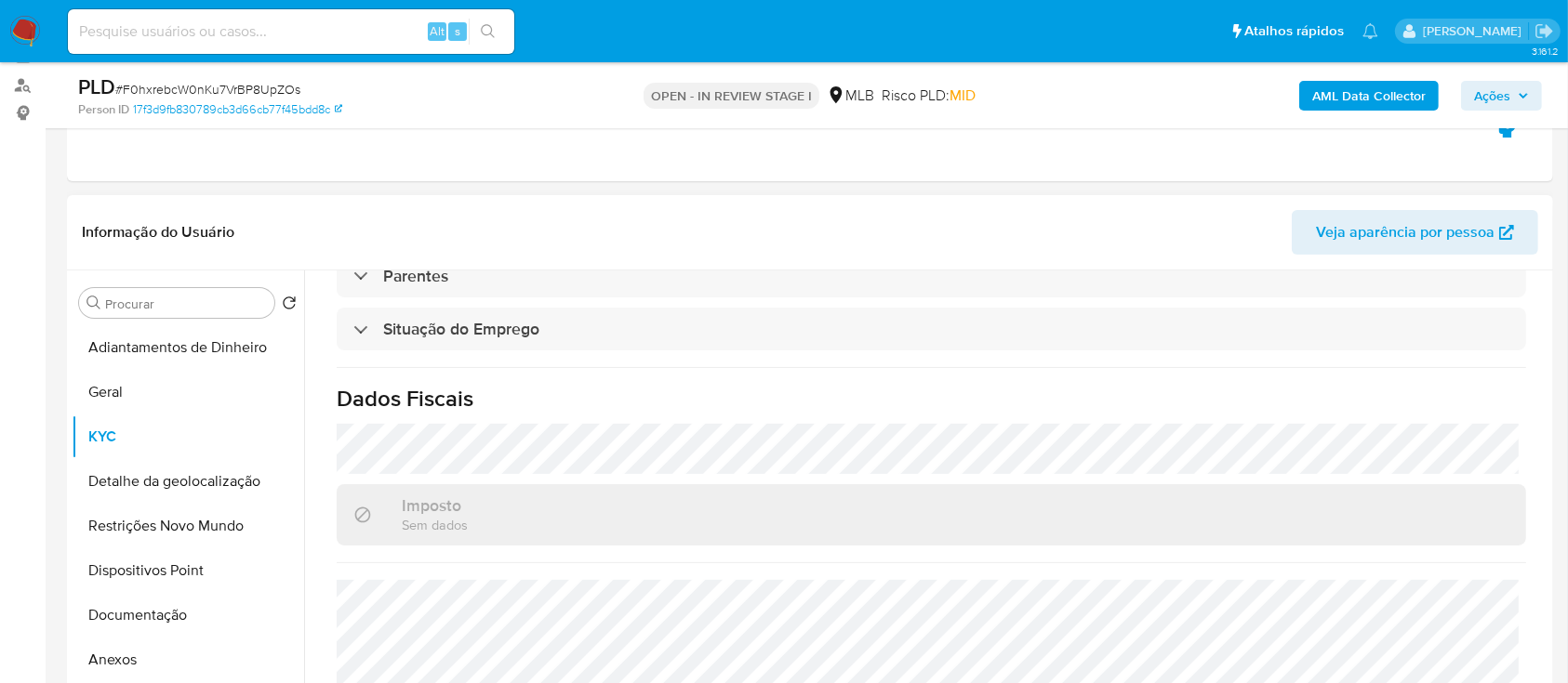
scroll to position [372, 0]
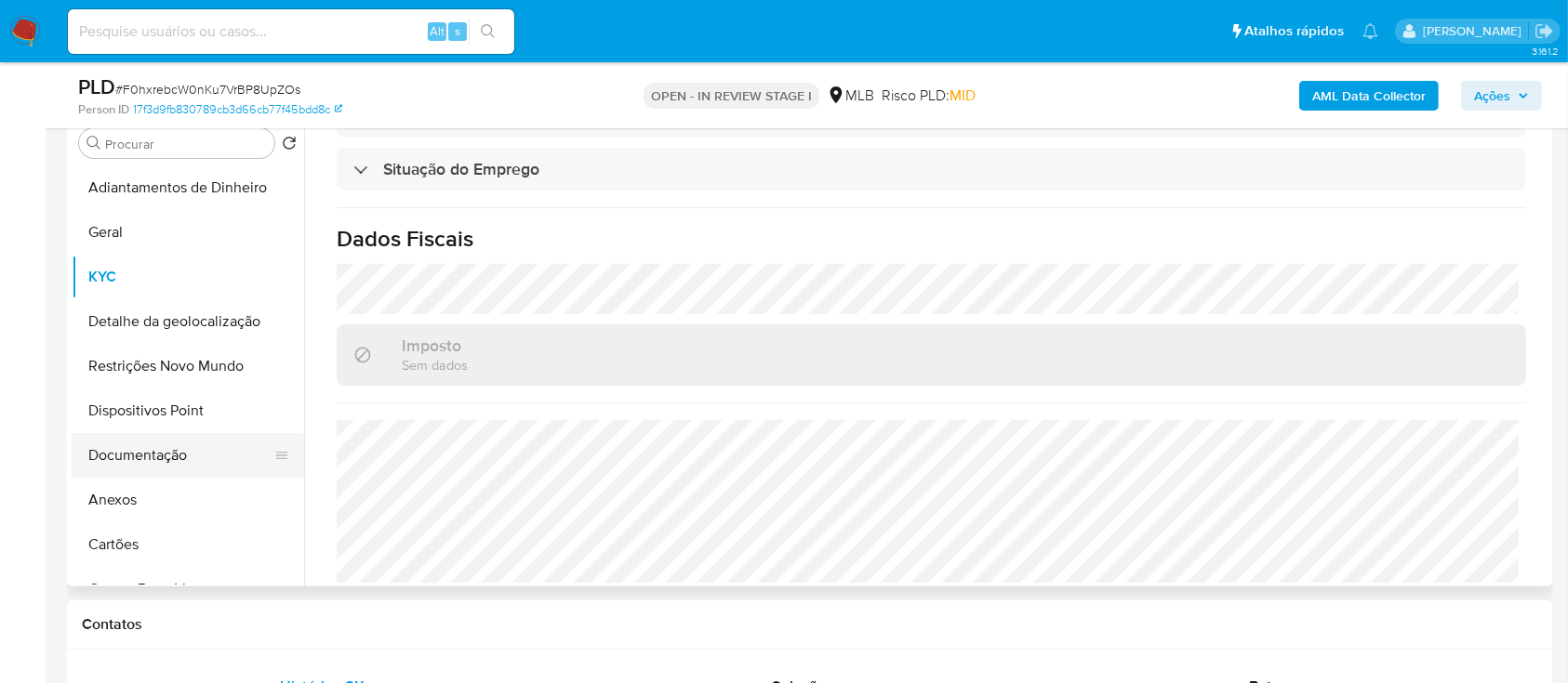
click at [138, 455] on button "Documentação" at bounding box center [180, 455] width 218 height 44
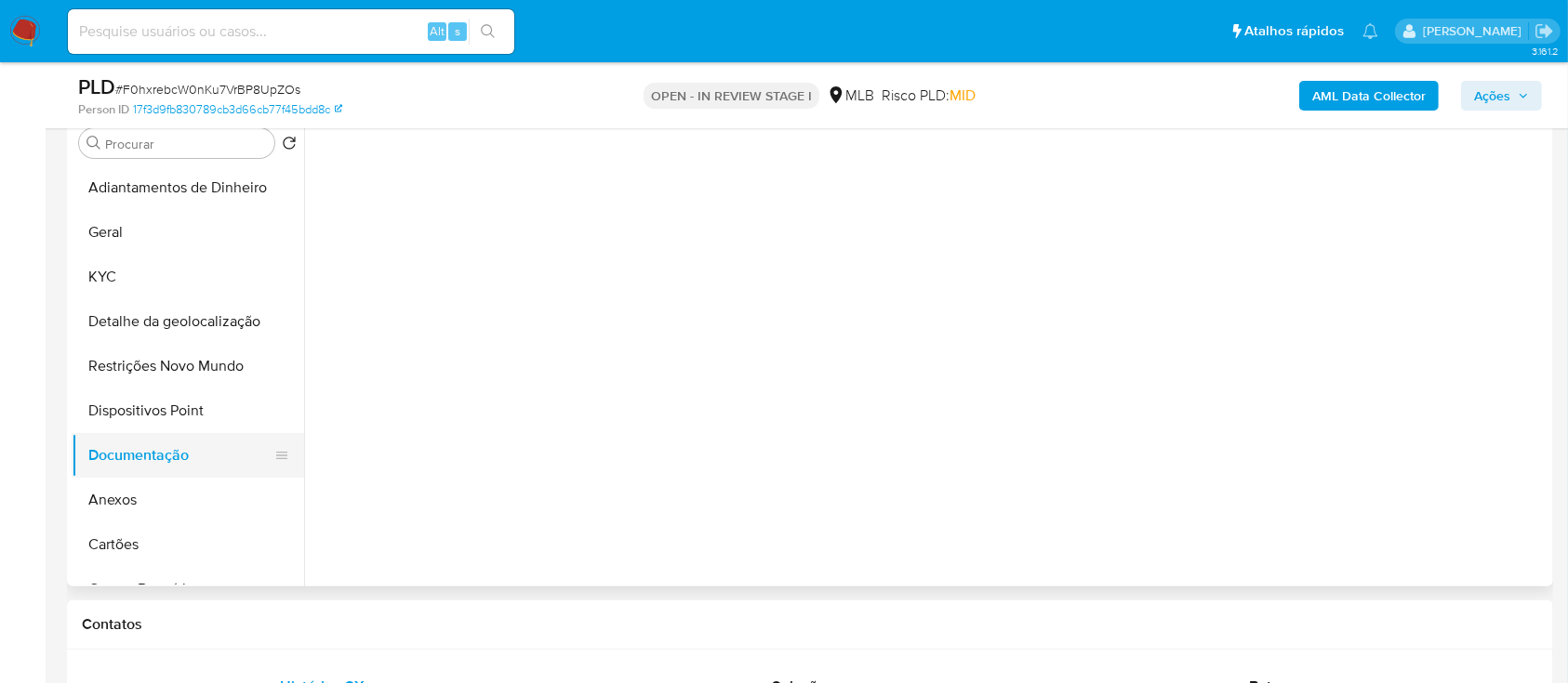
scroll to position [0, 0]
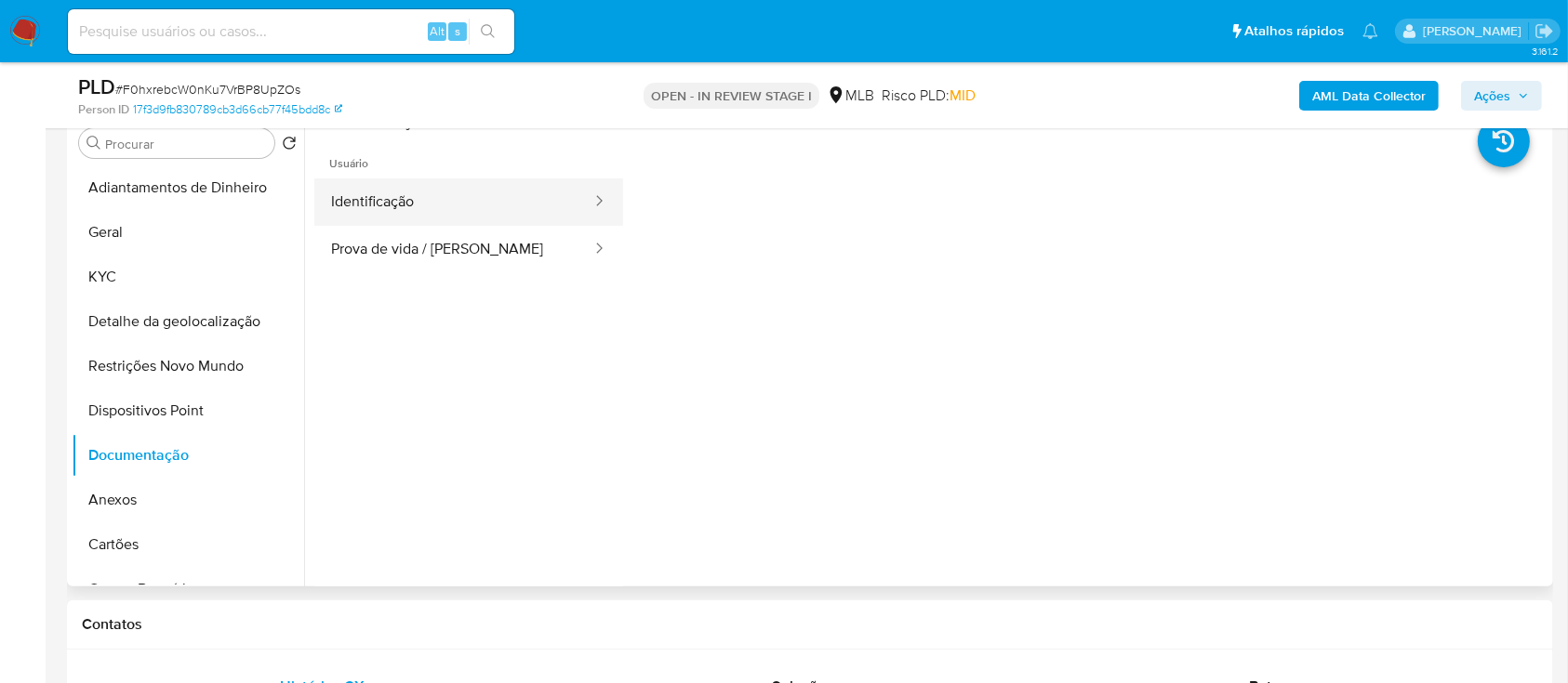
click at [392, 203] on button "Identificação" at bounding box center [453, 202] width 279 height 47
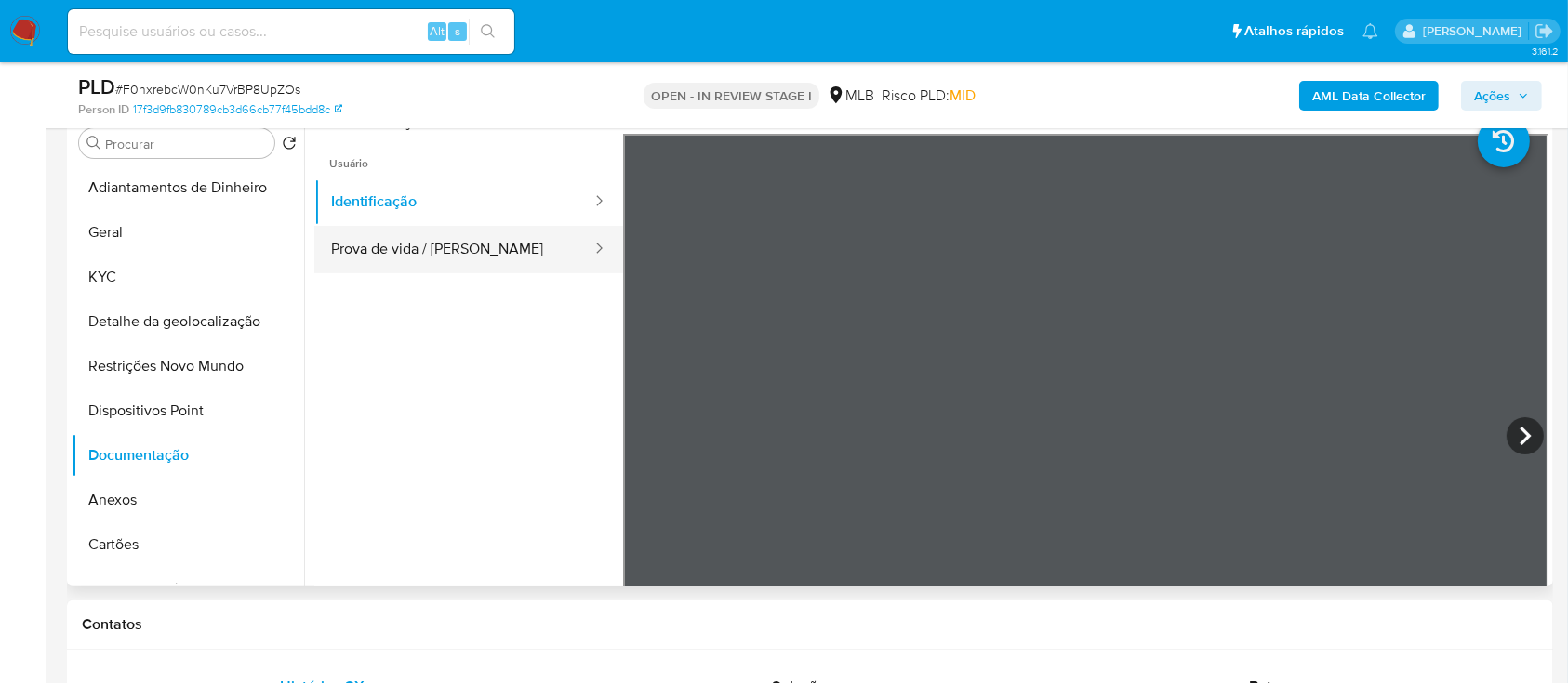
click at [366, 251] on button "Prova de vida / [PERSON_NAME]" at bounding box center [453, 249] width 279 height 47
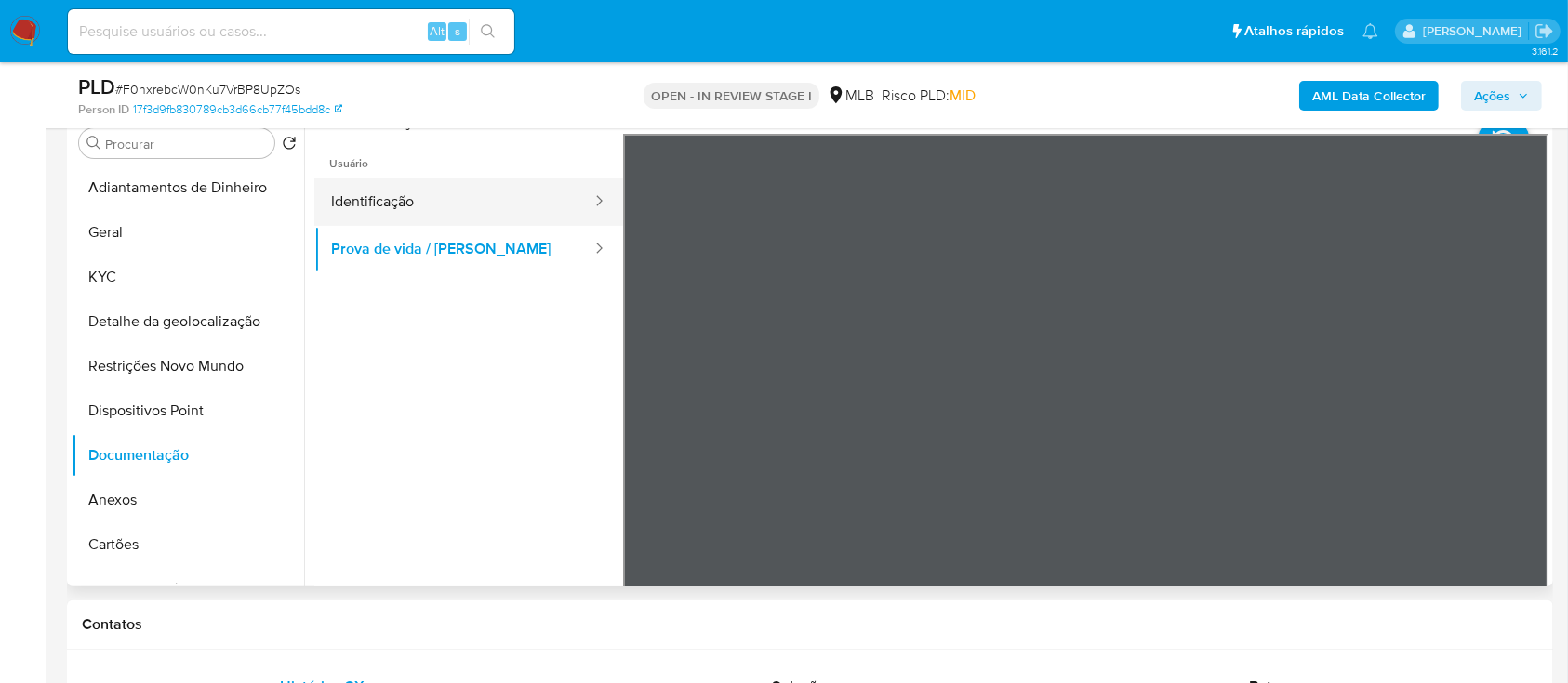
click at [461, 214] on button "Identificação" at bounding box center [453, 202] width 279 height 47
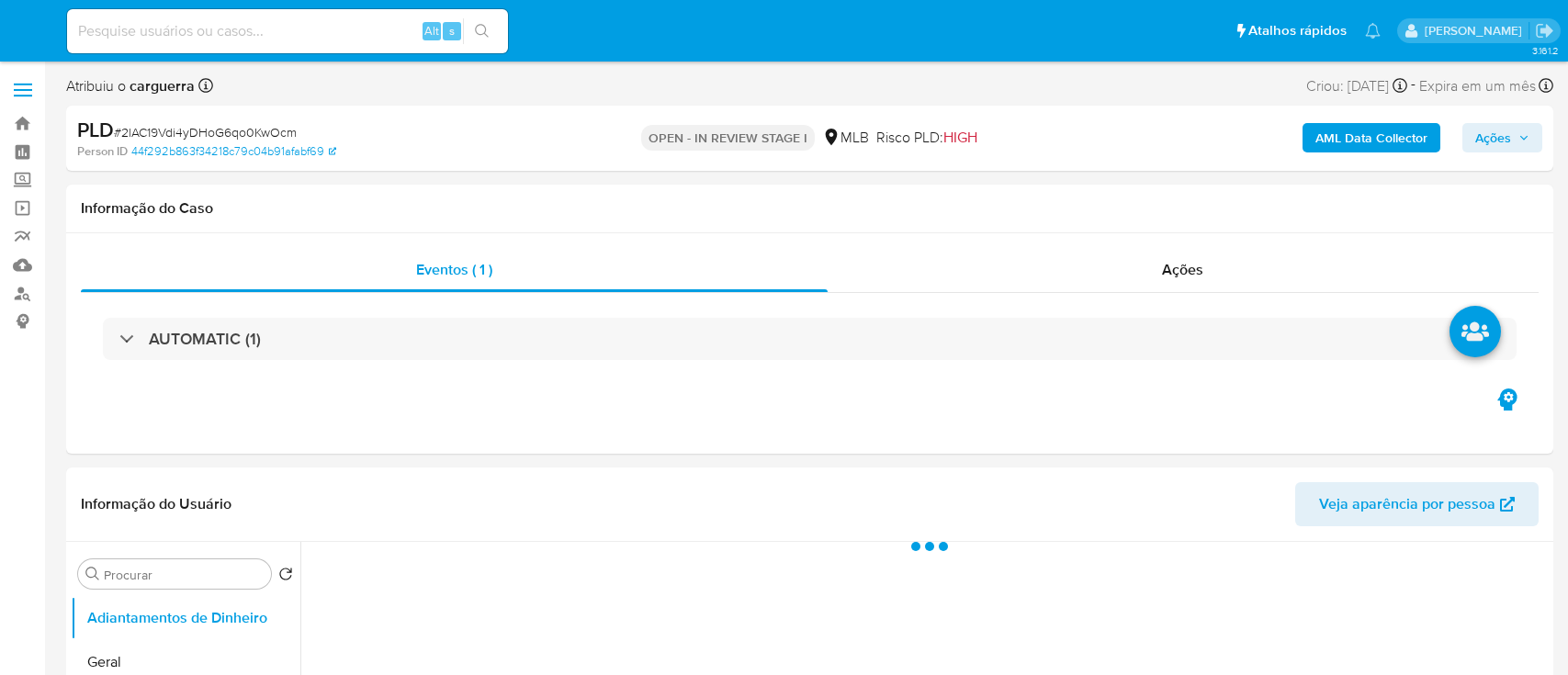
select select "10"
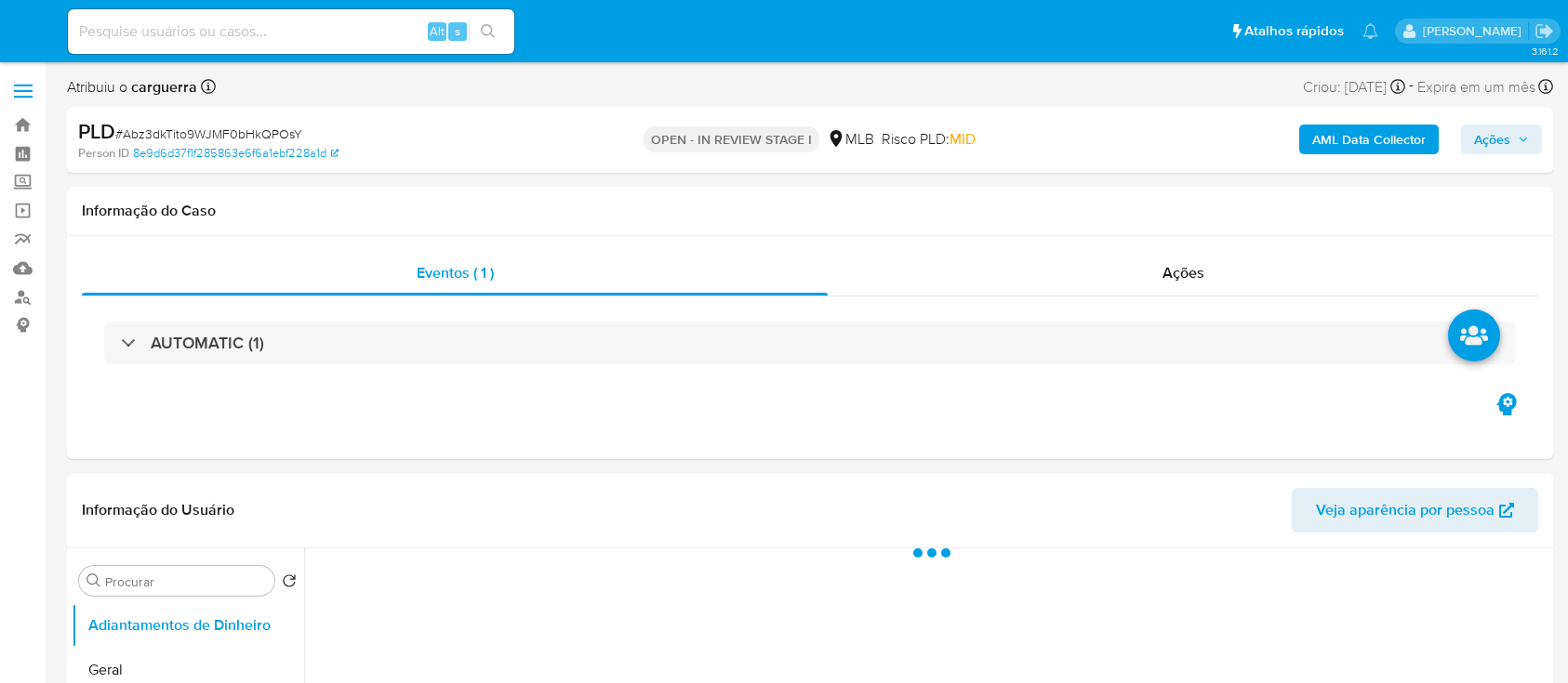
select select "10"
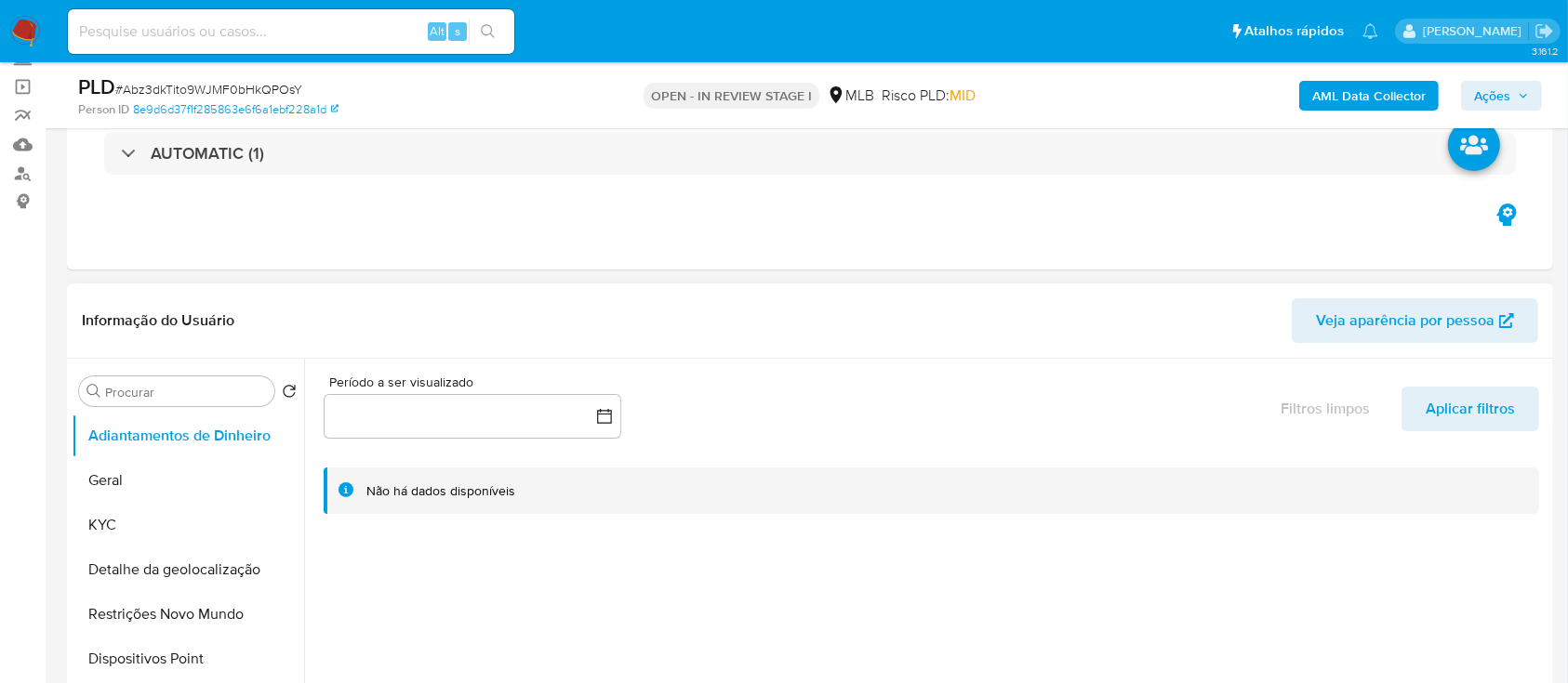
scroll to position [247, 0]
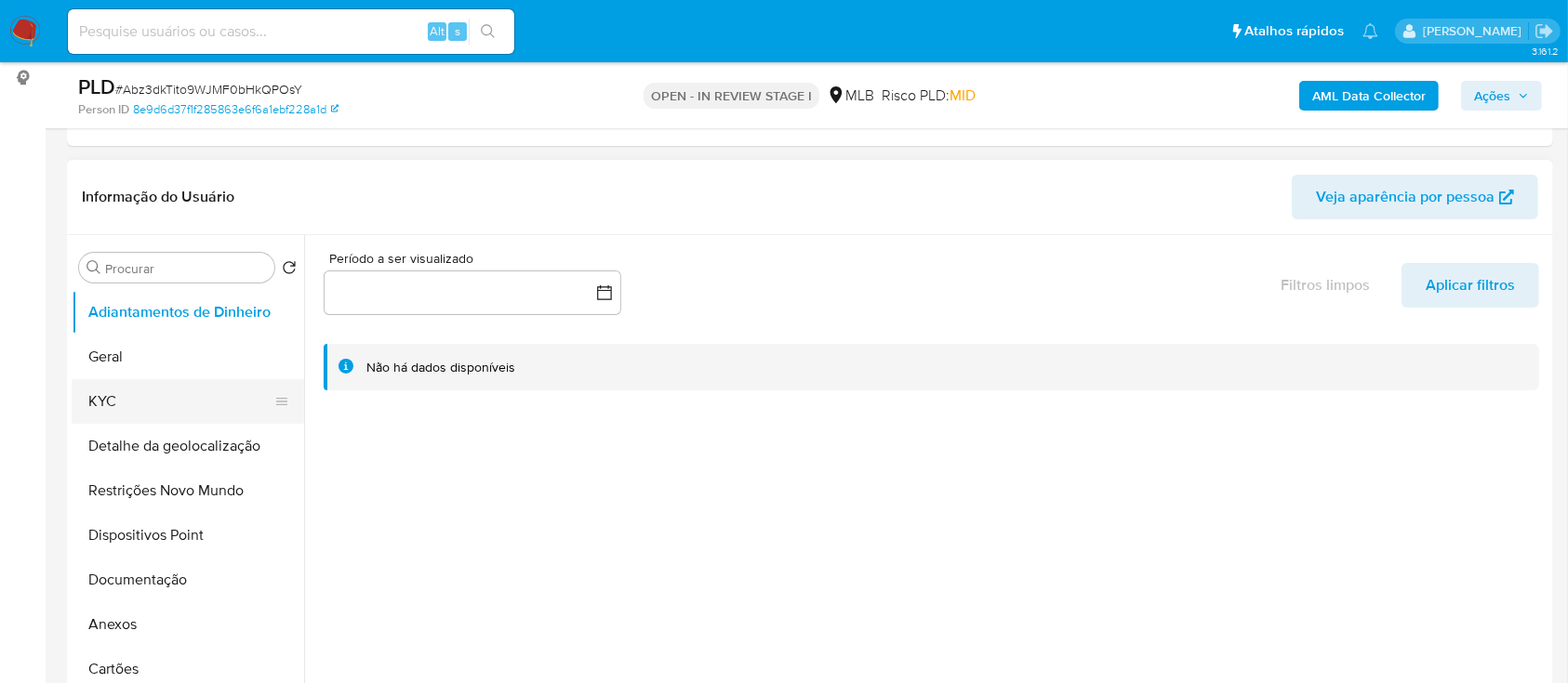
click at [126, 394] on button "KYC" at bounding box center [180, 402] width 218 height 44
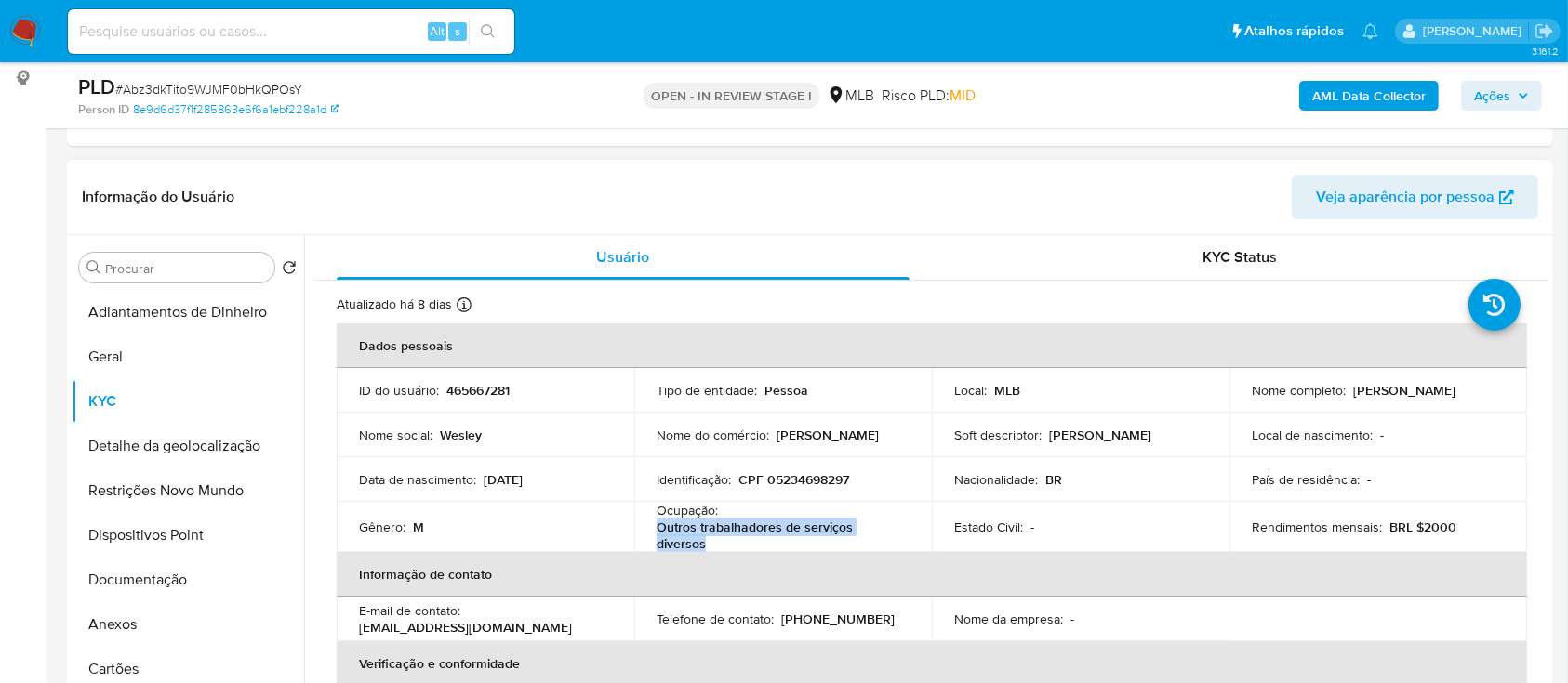
drag, startPoint x: 696, startPoint y: 539, endPoint x: 653, endPoint y: 529, distance: 44.1
click at [653, 529] on td "Ocupação : Outros trabalhadores de serviços diversos" at bounding box center [783, 527] width 298 height 50
copy p "Outros trabalhadores de serviços diversos"
click at [131, 579] on button "Documentação" at bounding box center [180, 580] width 218 height 44
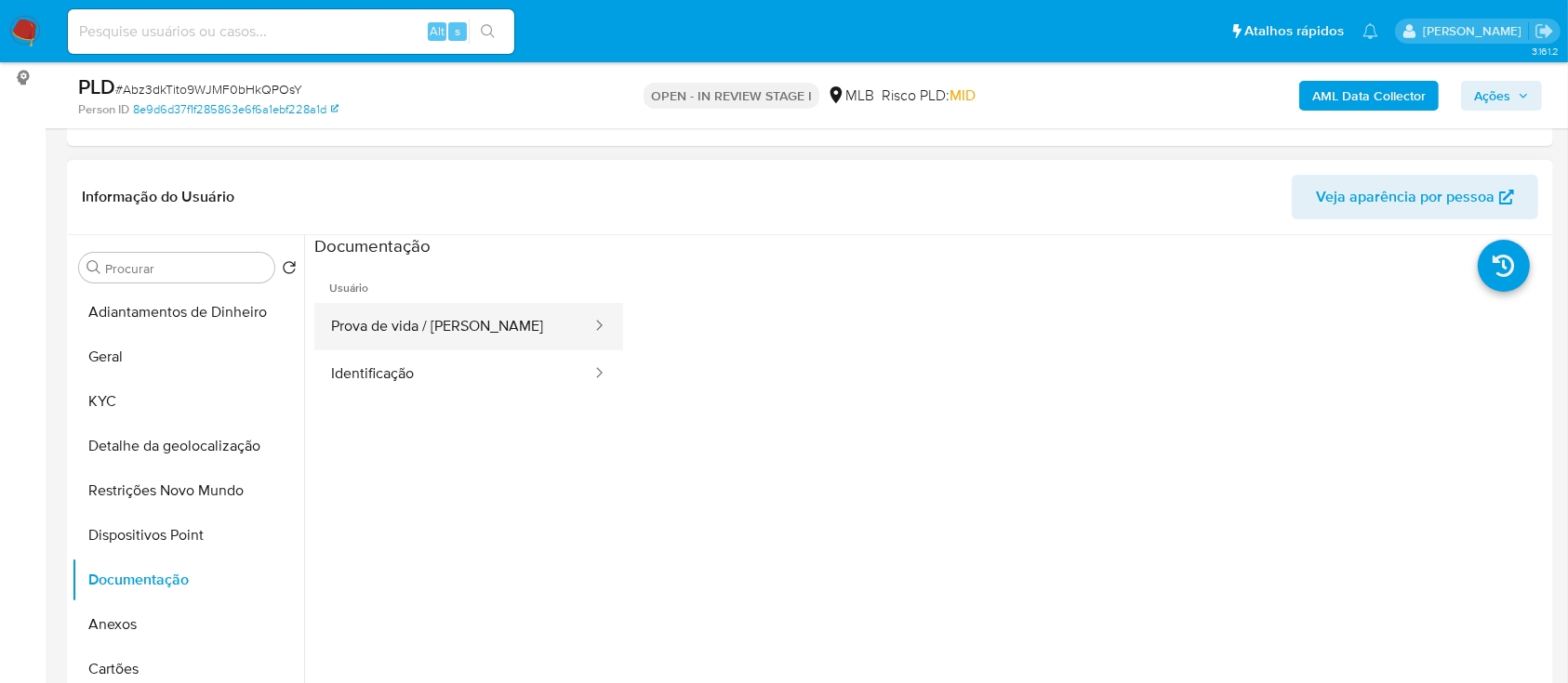
click at [380, 323] on button "Prova de vida / Selfie" at bounding box center [453, 327] width 279 height 47
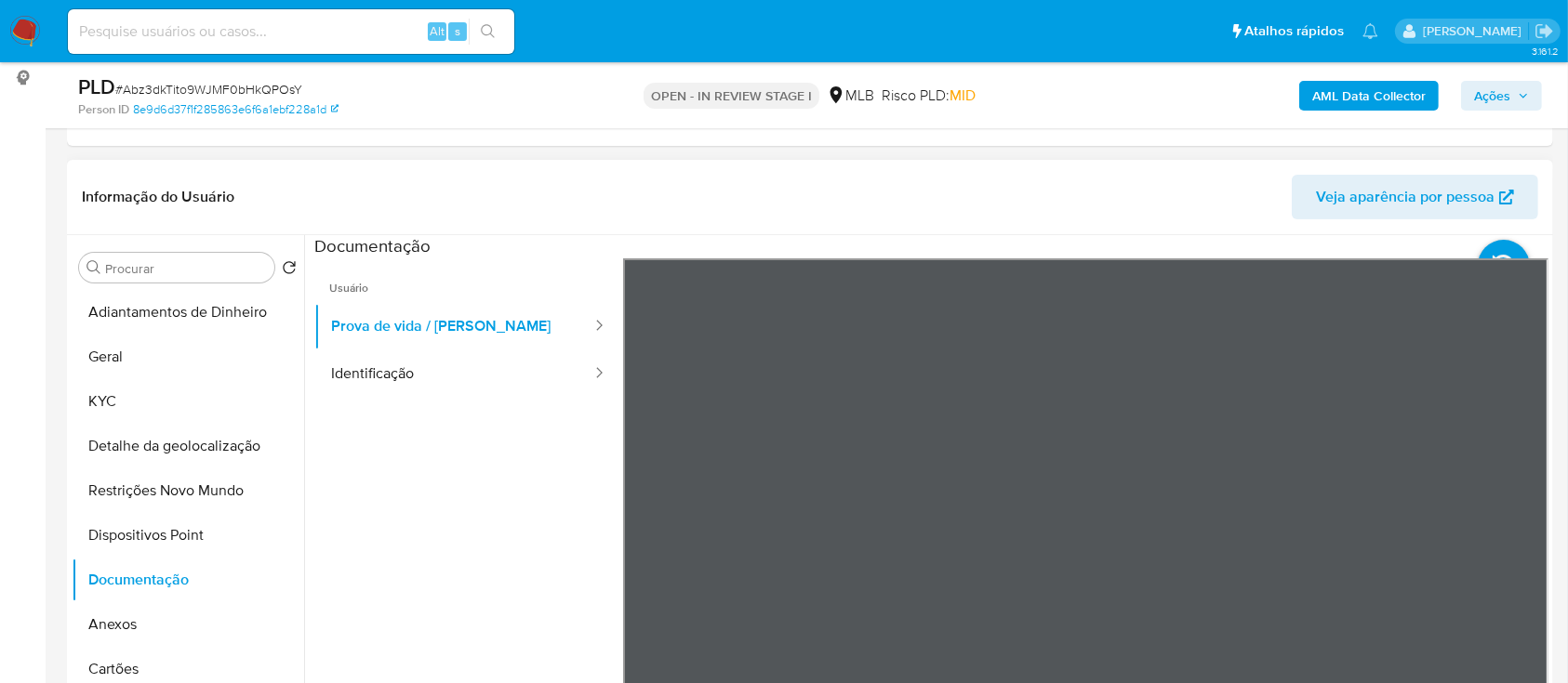
scroll to position [59, 0]
click at [426, 380] on button "Identificação" at bounding box center [453, 374] width 279 height 47
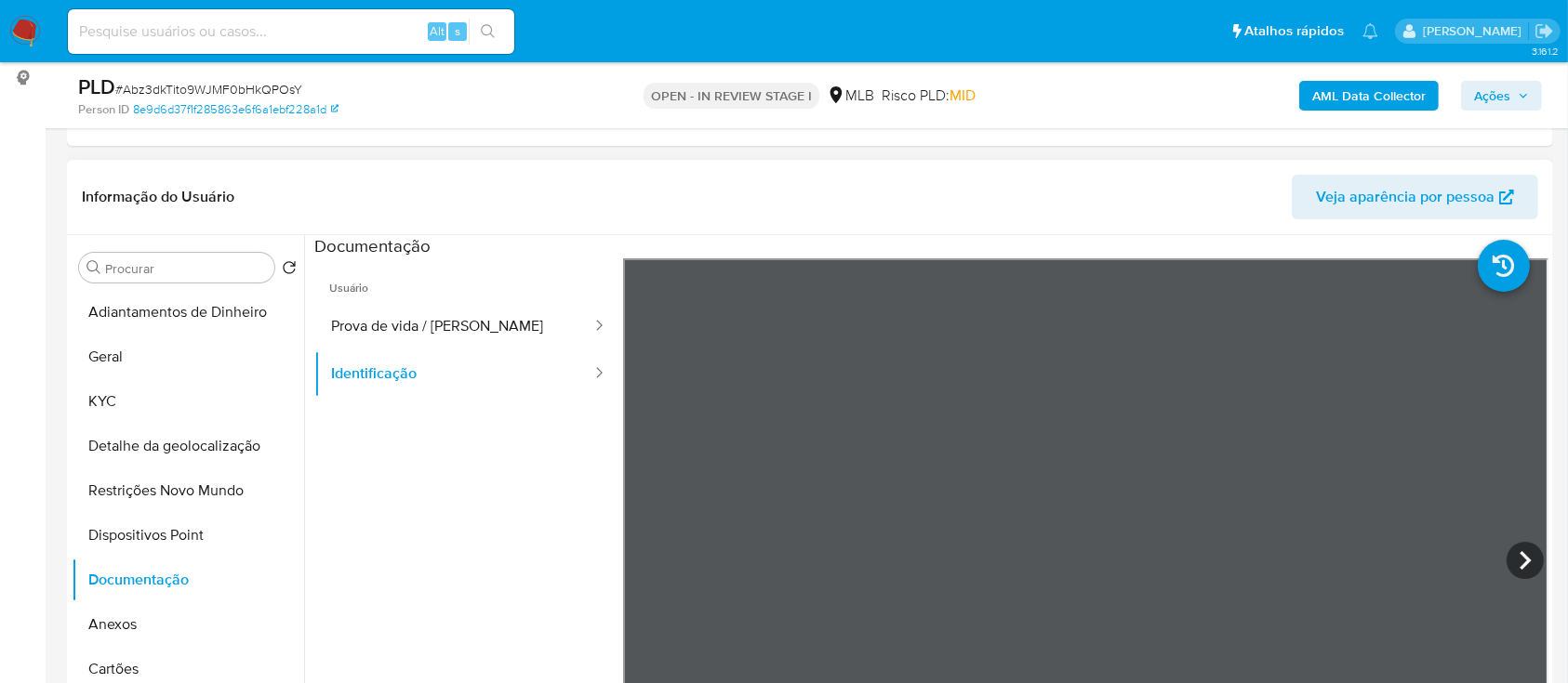
drag, startPoint x: 450, startPoint y: 541, endPoint x: 450, endPoint y: 526, distance: 15.0
click at [450, 532] on ul "Usuário Prova de vida / Selfie Identificação" at bounding box center [468, 526] width 308 height 535
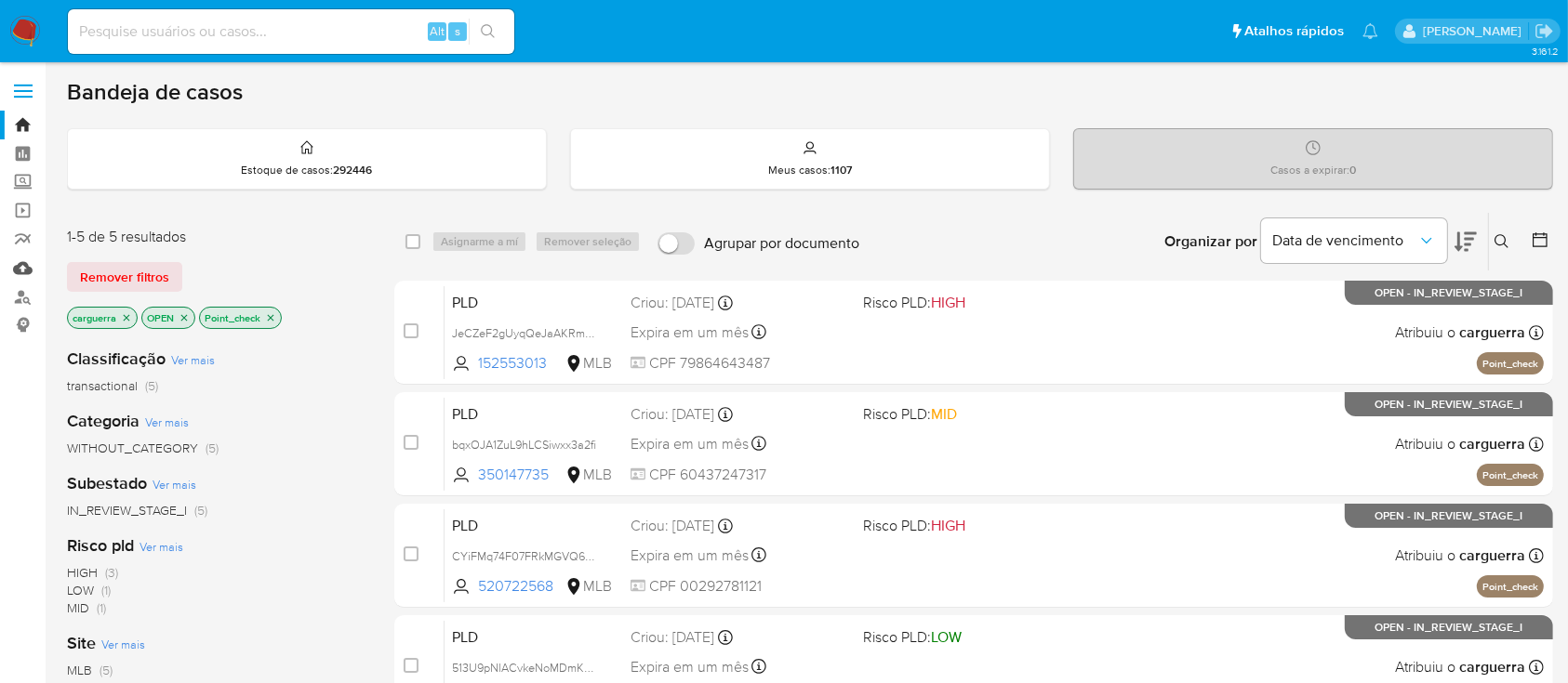
click at [23, 270] on link "Mulan" at bounding box center [110, 269] width 221 height 29
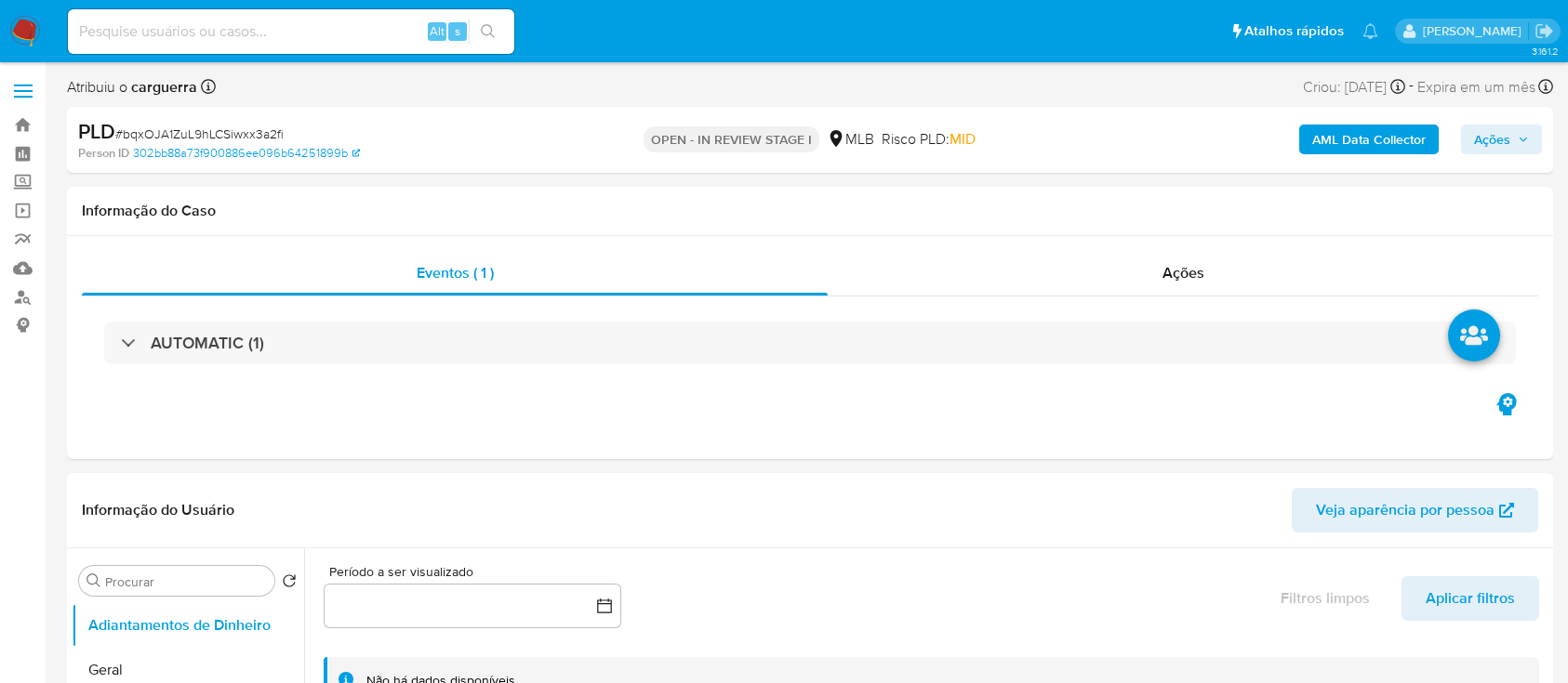
select select "10"
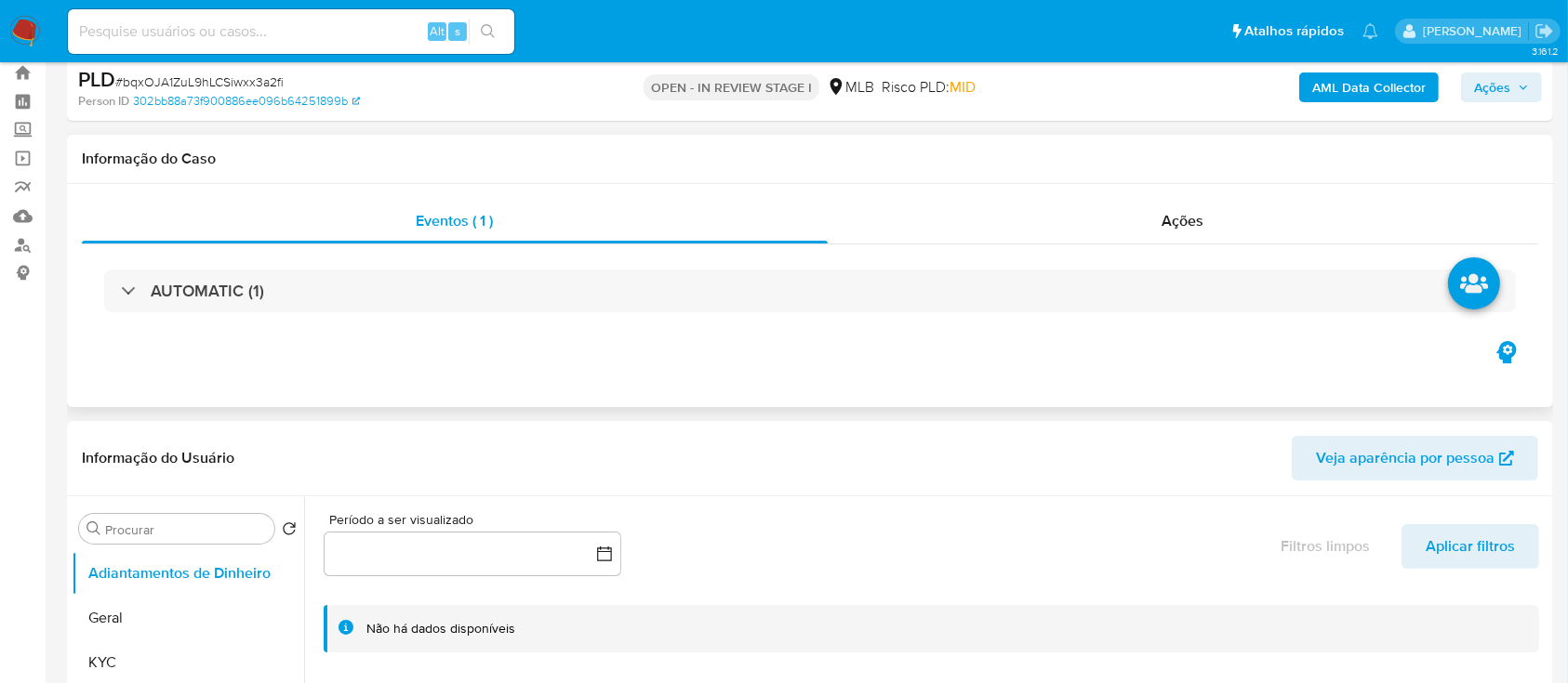
scroll to position [124, 0]
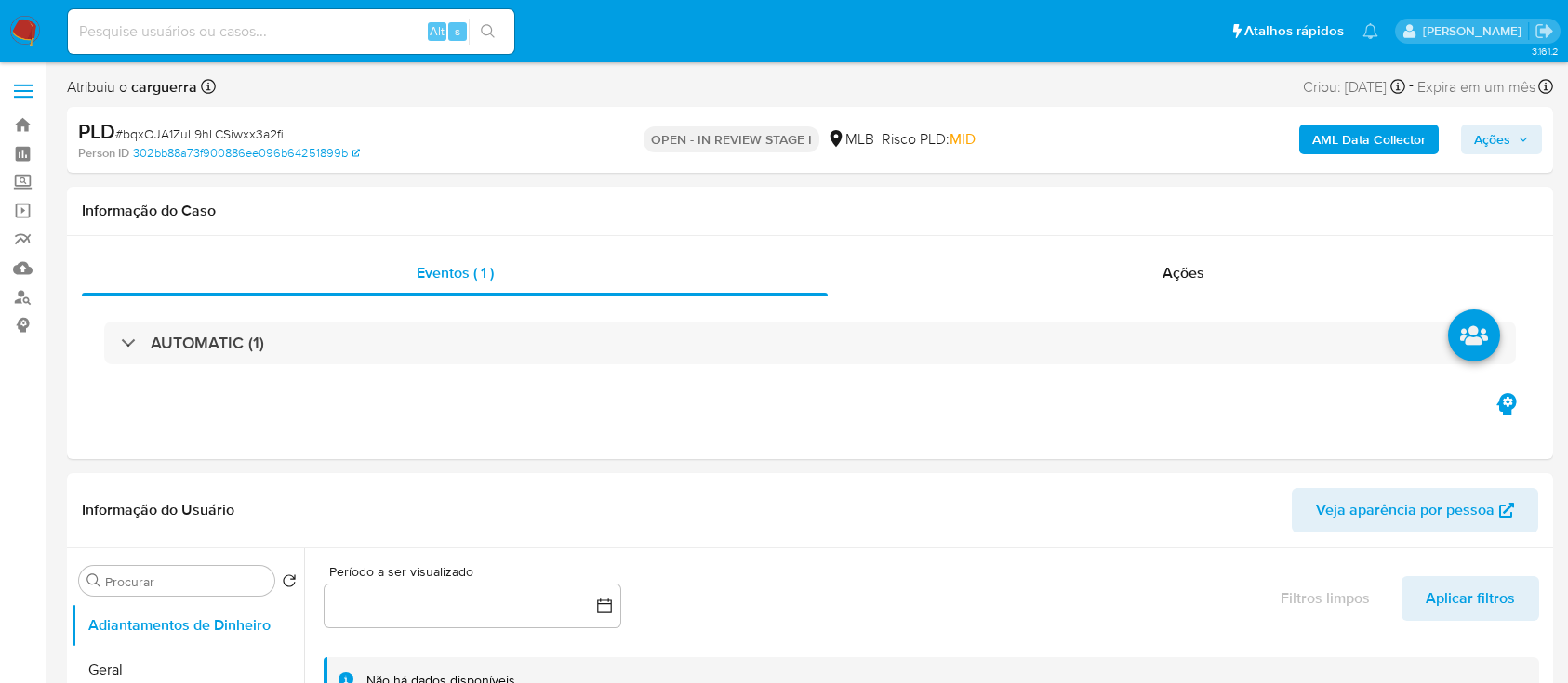
select select "10"
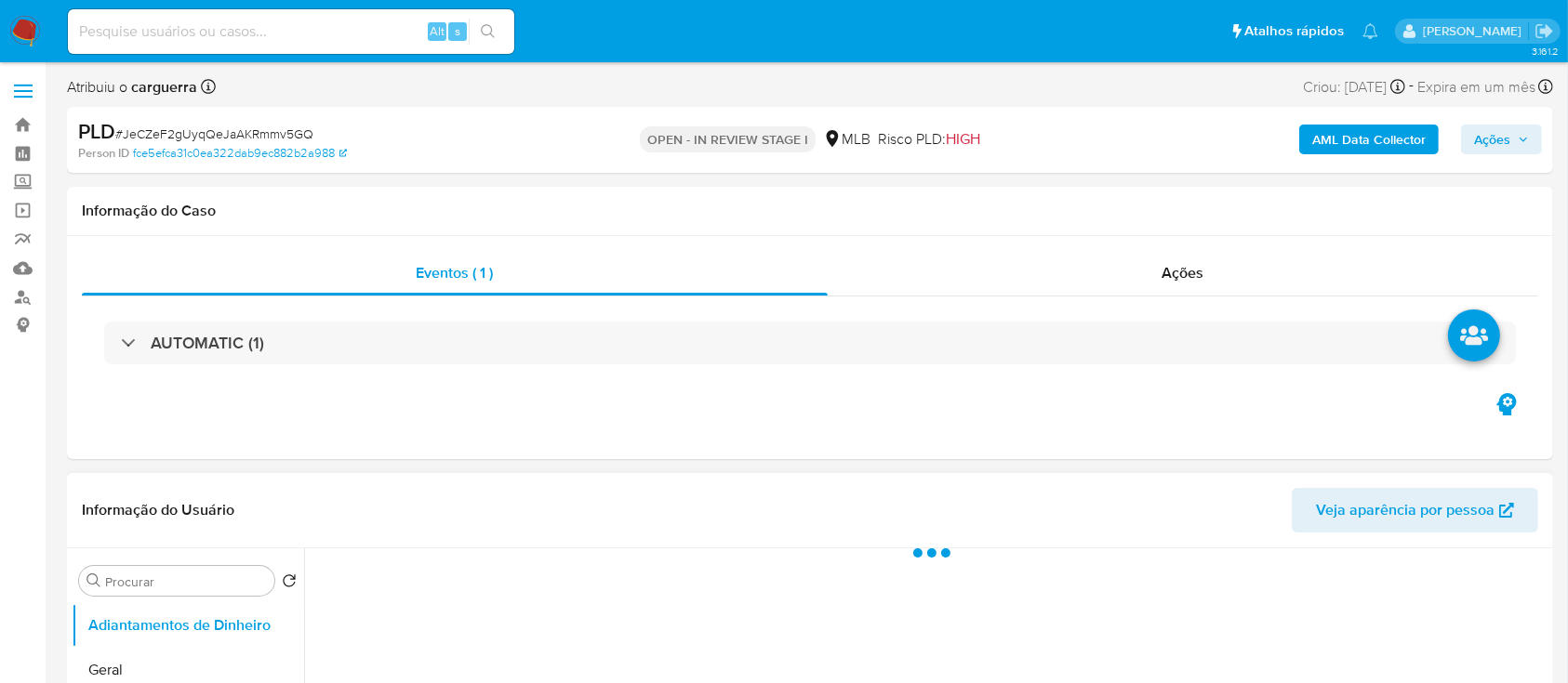
select select "10"
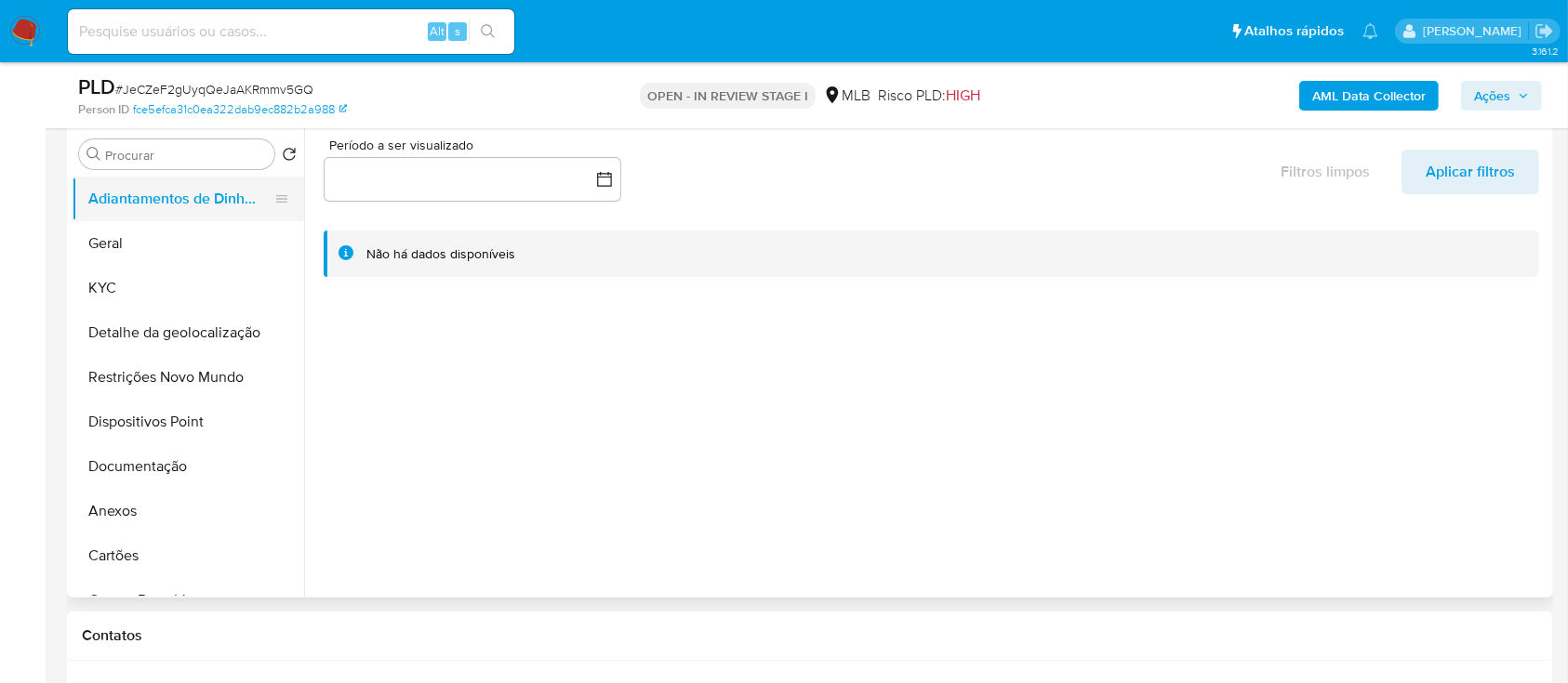
scroll to position [124, 0]
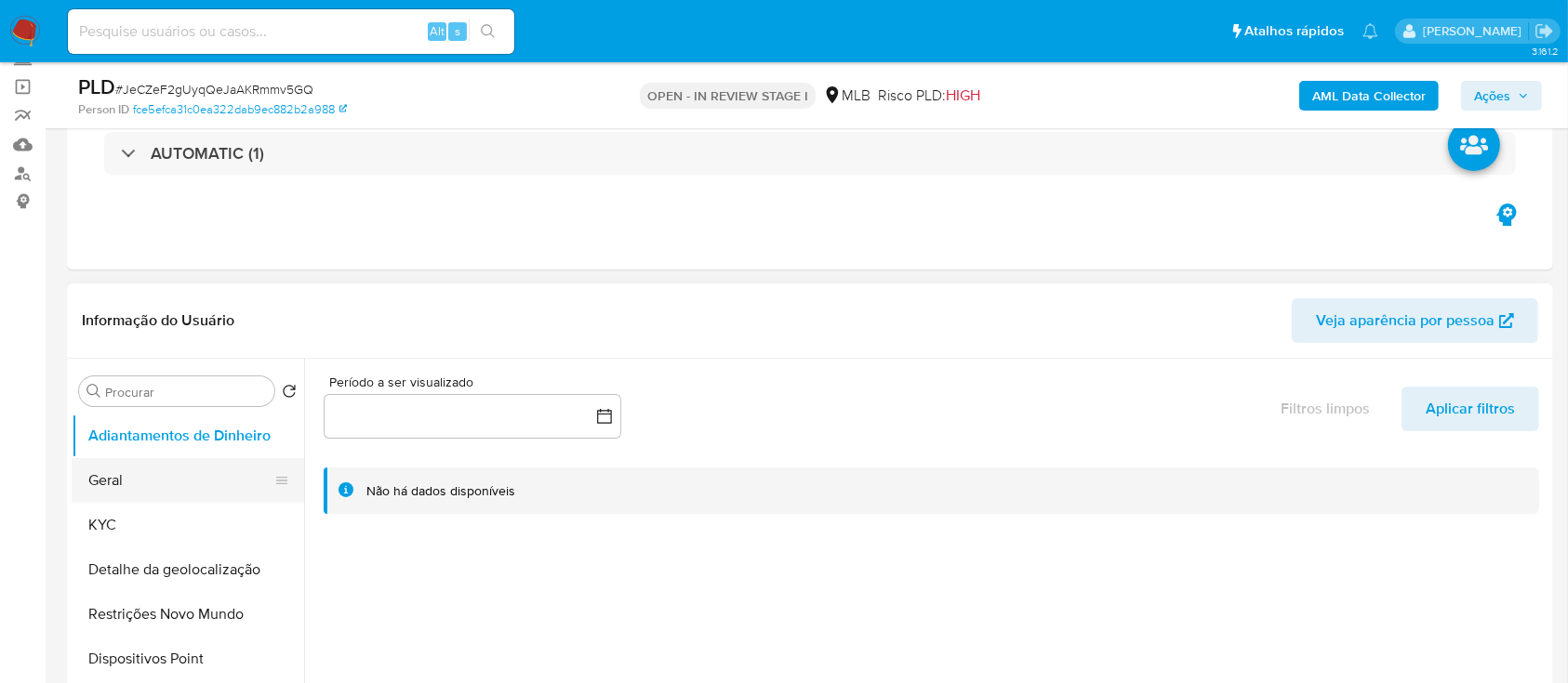
click at [160, 477] on button "Geral" at bounding box center [180, 480] width 218 height 44
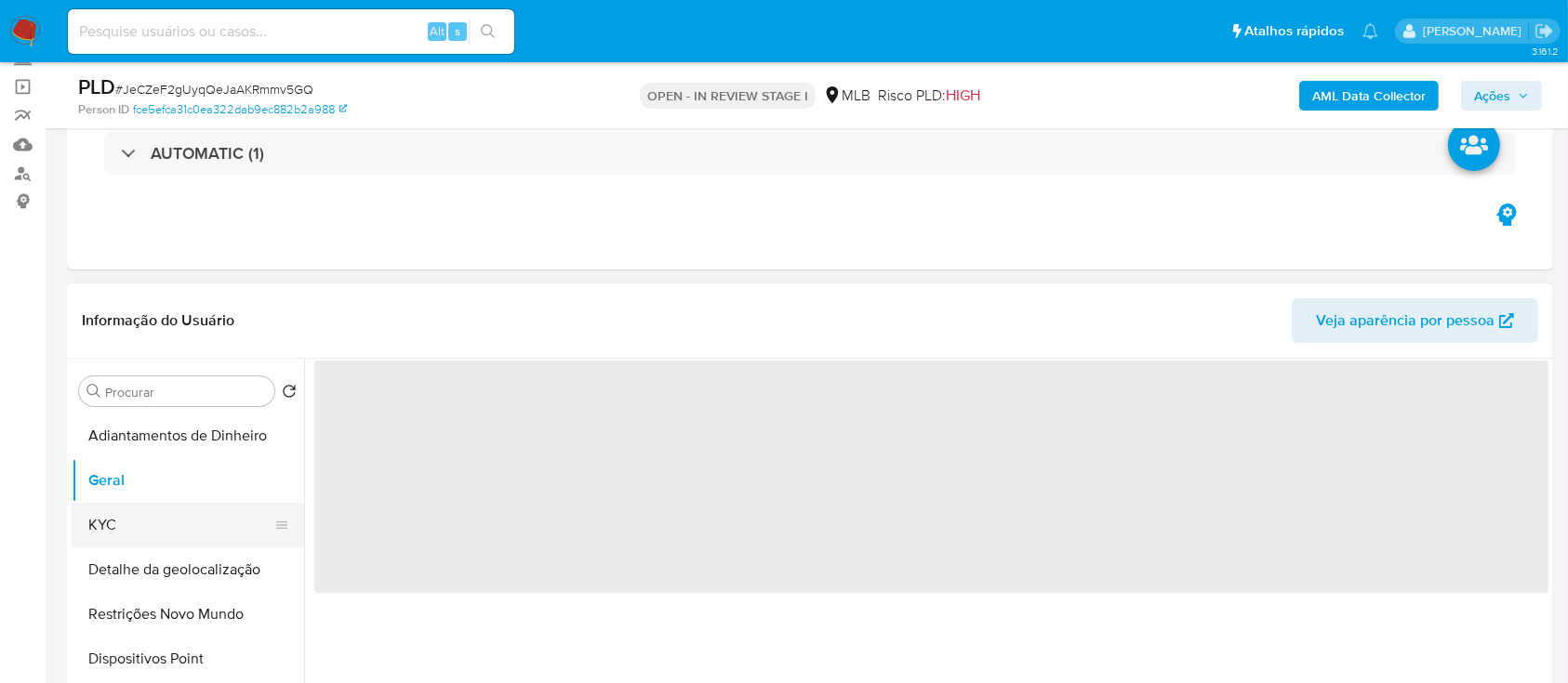
click at [124, 510] on button "KYC" at bounding box center [180, 526] width 218 height 44
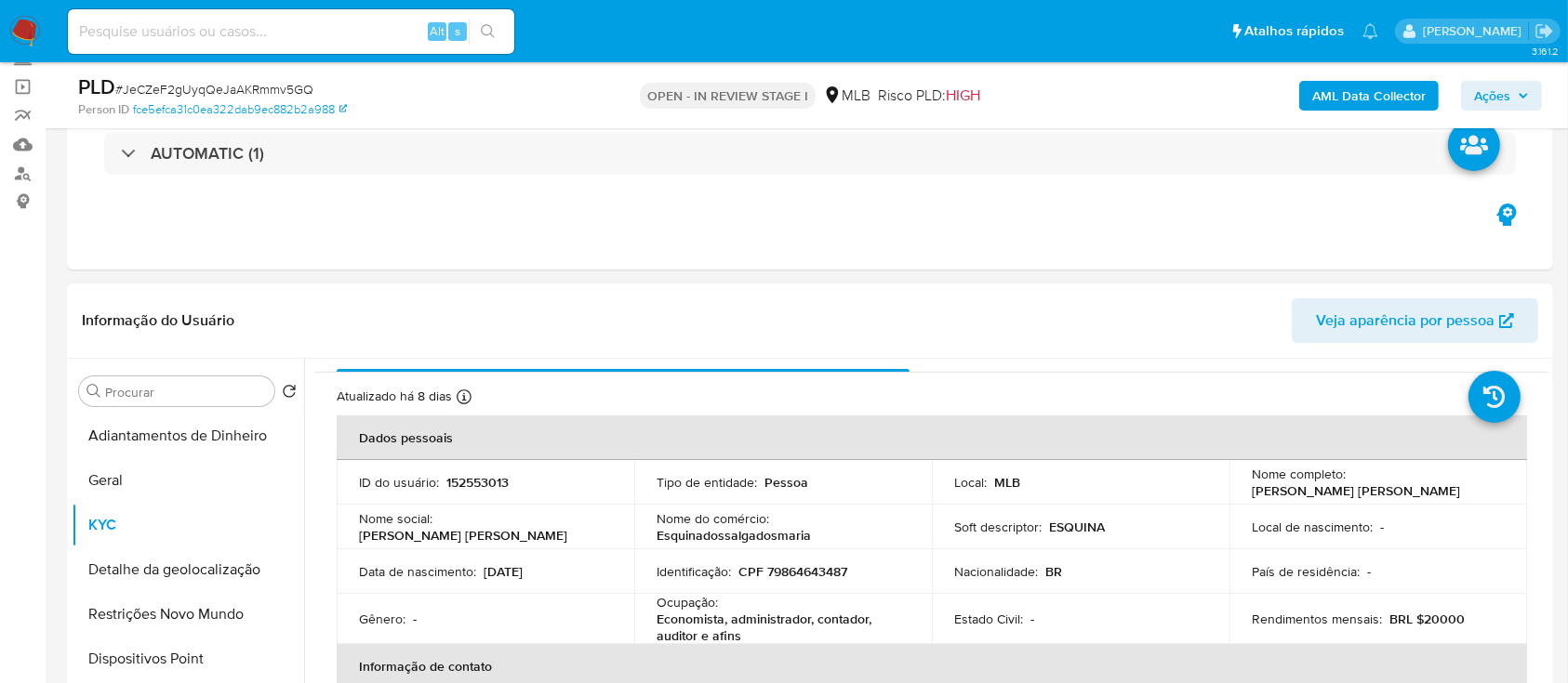
scroll to position [0, 0]
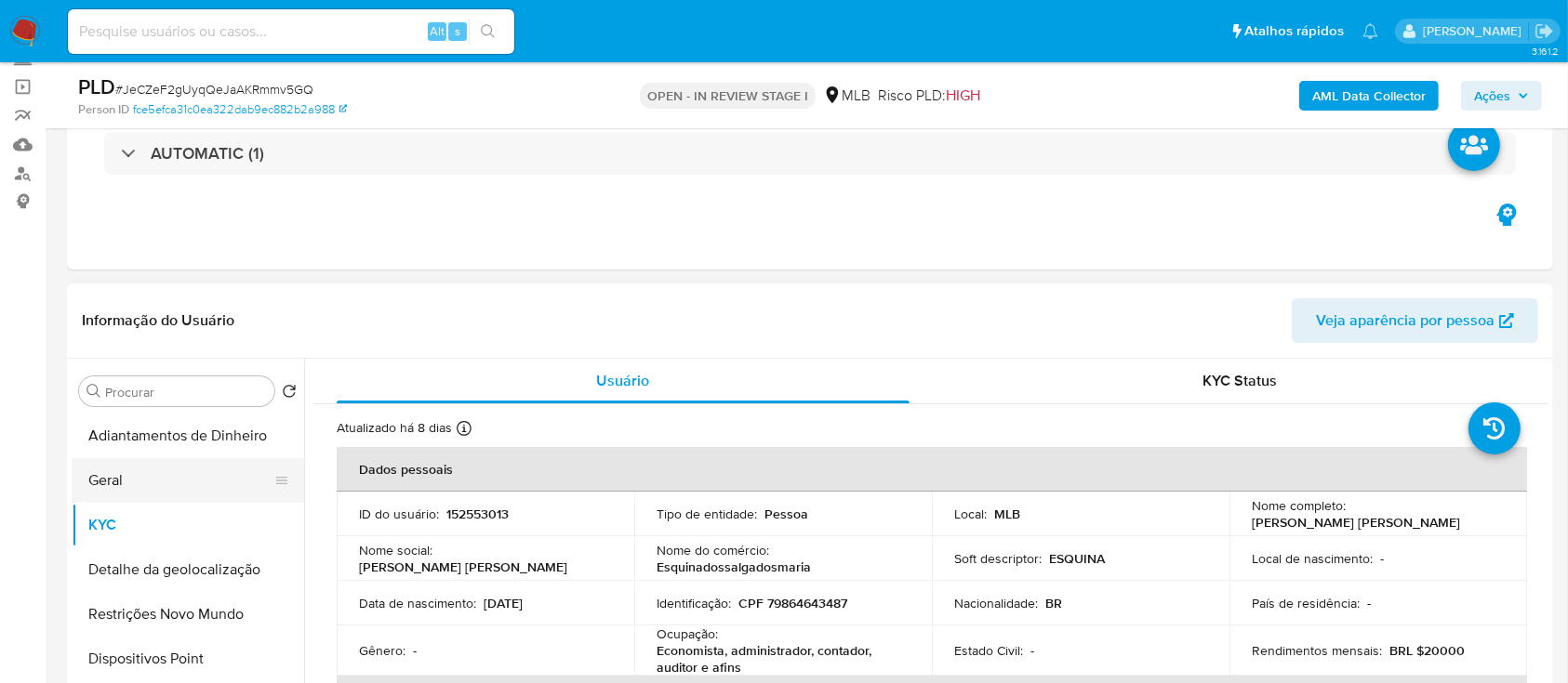
click at [162, 481] on button "Geral" at bounding box center [180, 480] width 218 height 44
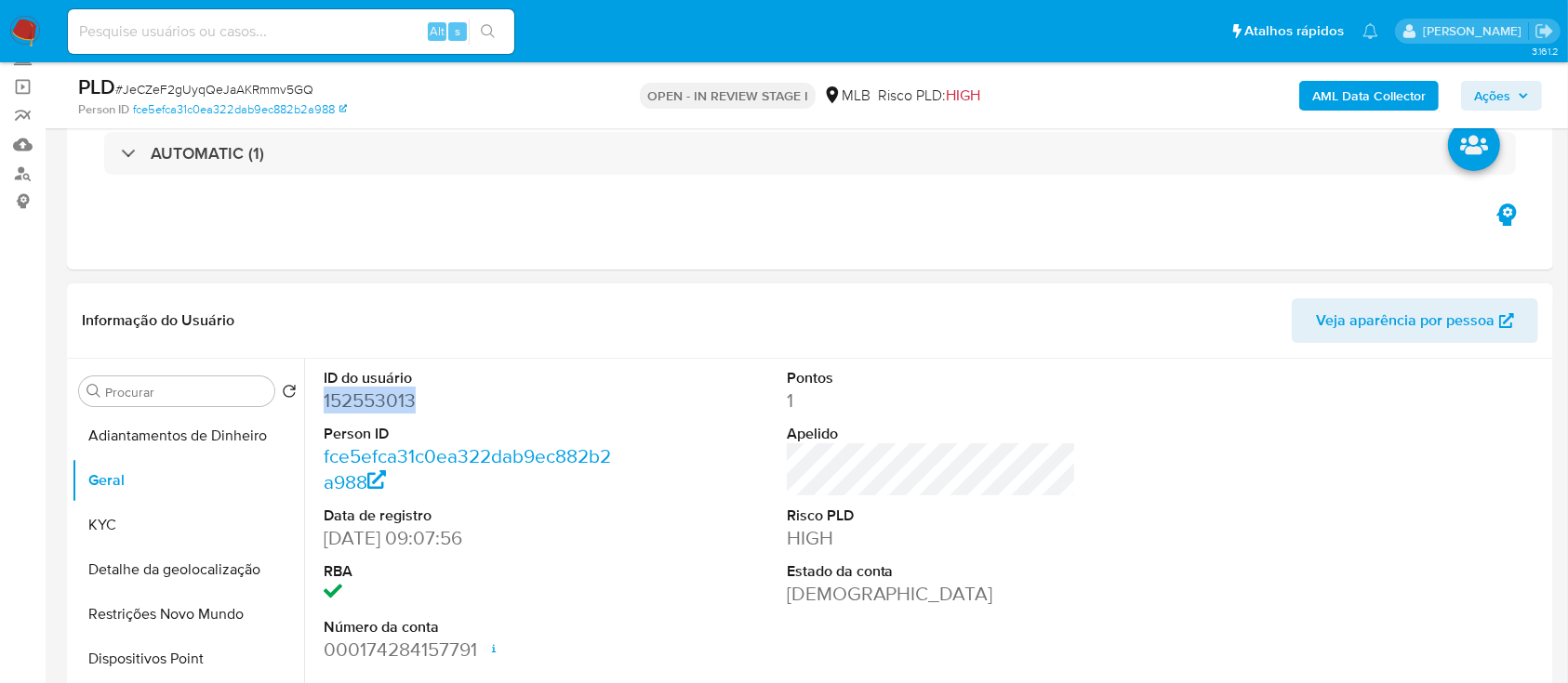
drag, startPoint x: 432, startPoint y: 406, endPoint x: 325, endPoint y: 409, distance: 107.0
click at [325, 409] on dd "152553013" at bounding box center [469, 400] width 290 height 26
copy dd "152553013"
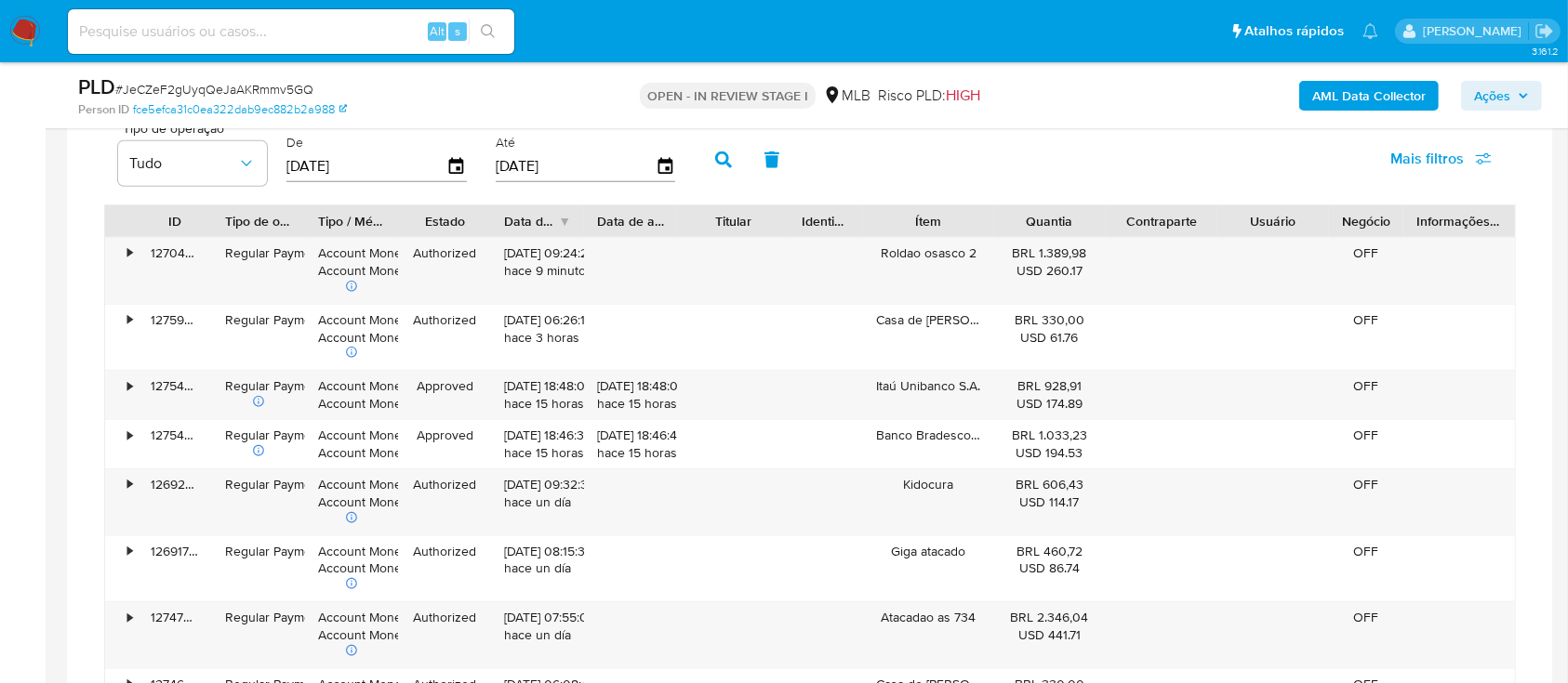
scroll to position [1611, 0]
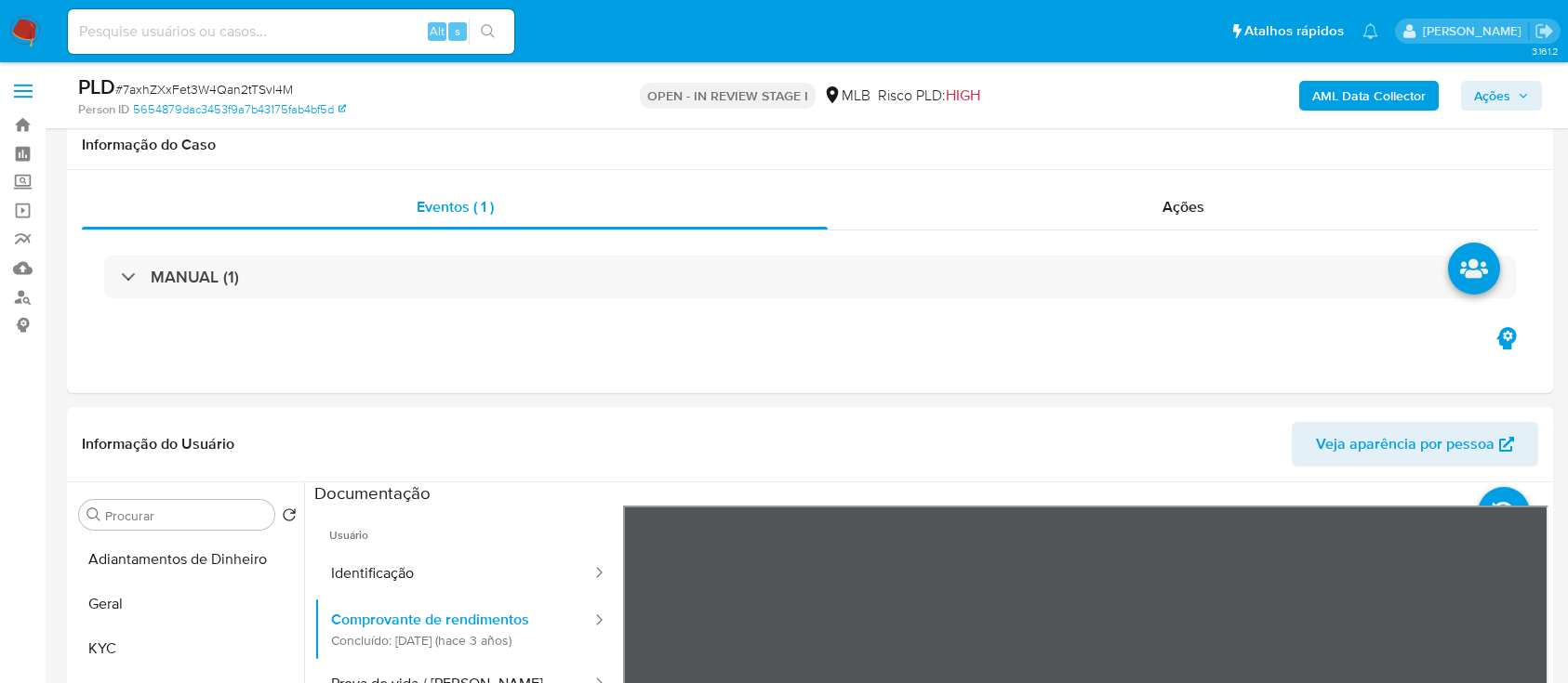
select select "10"
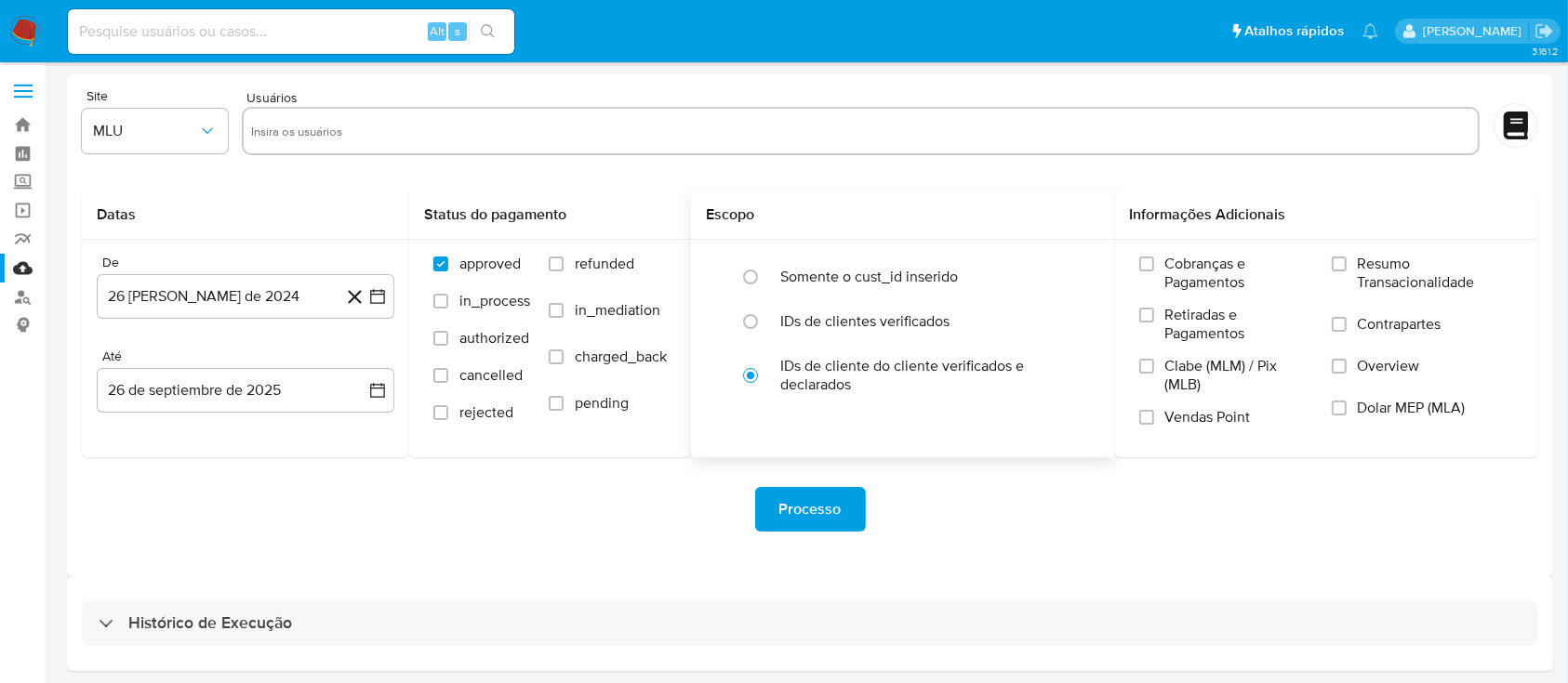
scroll to position [67, 0]
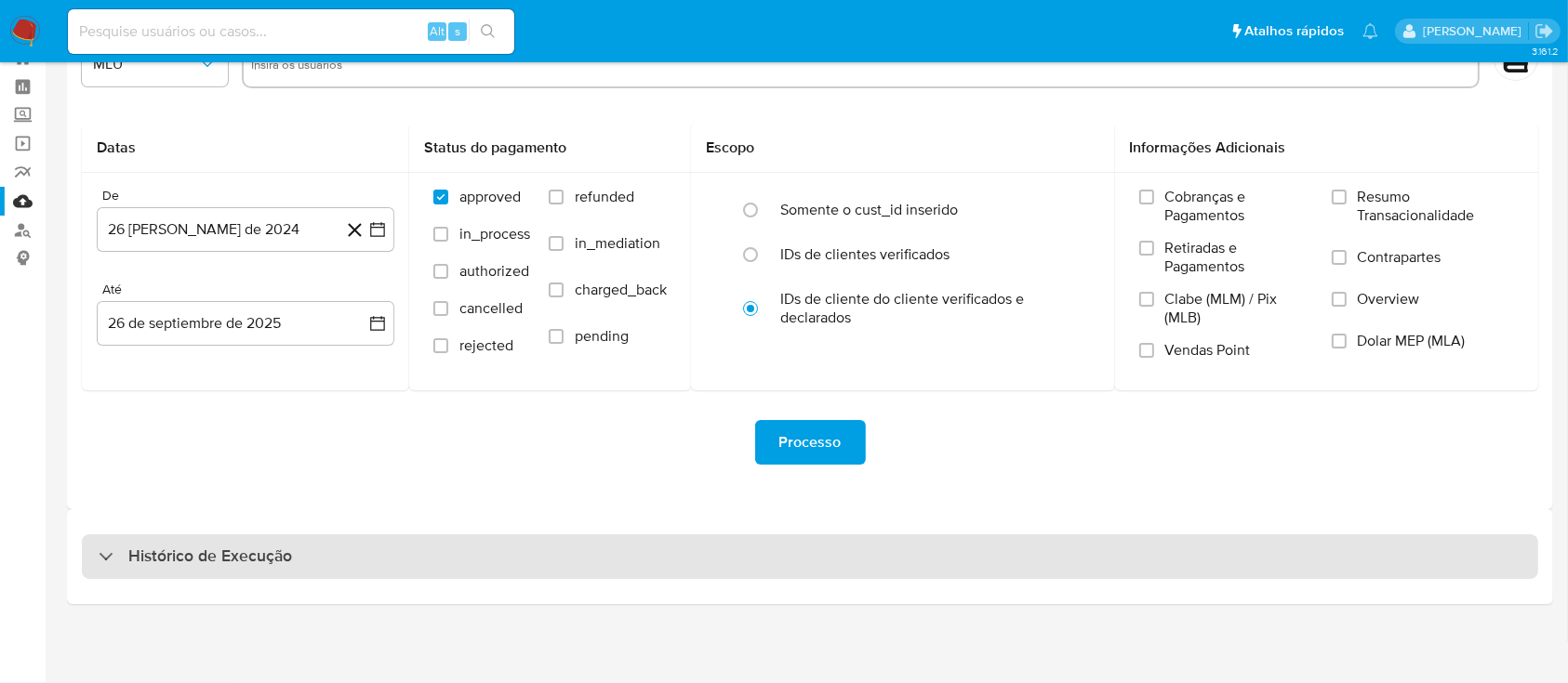
click at [235, 559] on h3 "Histórico de Execução" at bounding box center [210, 556] width 163 height 22
select select "10"
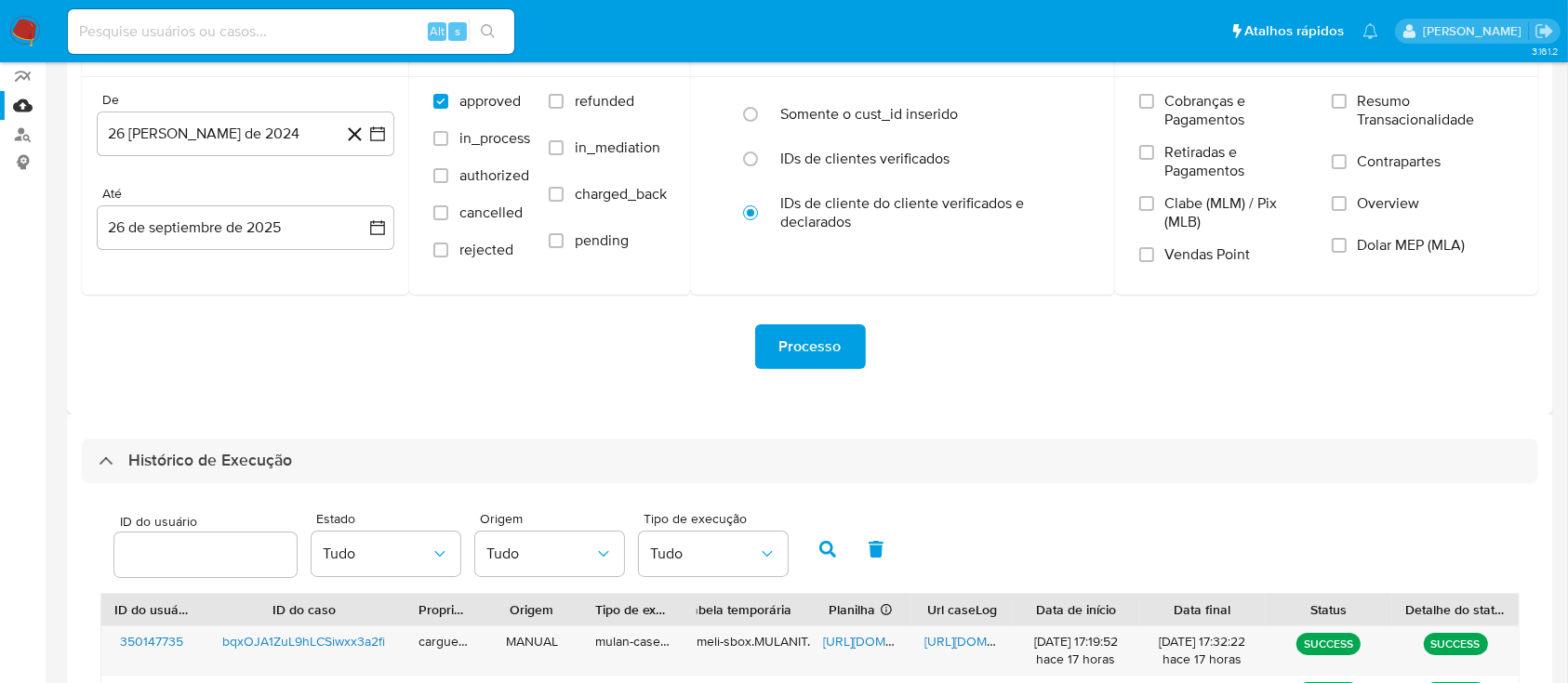
scroll to position [314, 0]
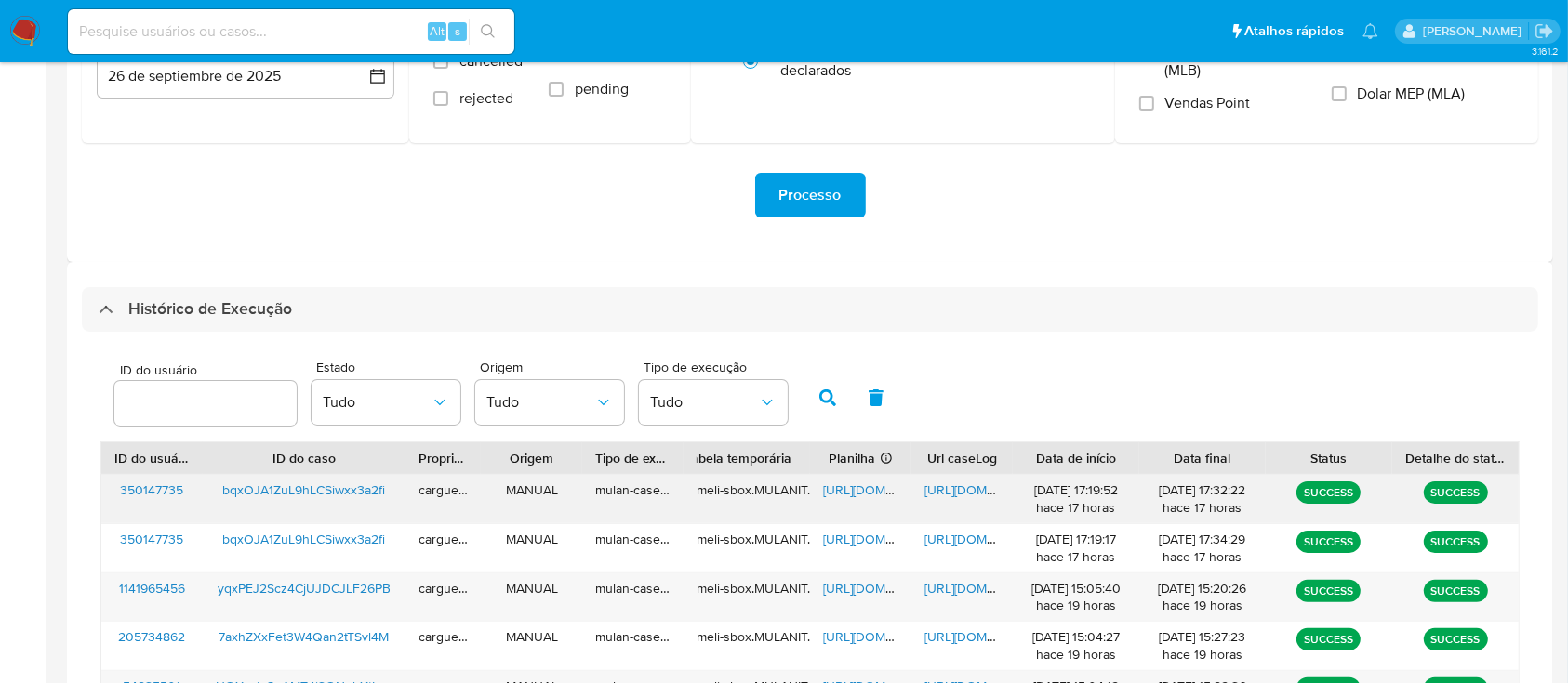
click at [833, 487] on span "https://docs.google.com/spreadsheets/d/1LXeSHRCSo8CzSCzduw9qQVoHPu0GjVyrulSLwUP…" at bounding box center [887, 489] width 129 height 18
click at [950, 480] on div "https://docs.google.com/document/d/1uMvIhPXKcUwAzE-Nv6VxCL0L9I_ppwt627jArnCEnoA…" at bounding box center [962, 499] width 102 height 48
click at [951, 484] on span "https://docs.google.com/document/d/1uMvIhPXKcUwAzE-Nv6VxCL0L9I_ppwt627jArnCEnoA…" at bounding box center [988, 489] width 129 height 18
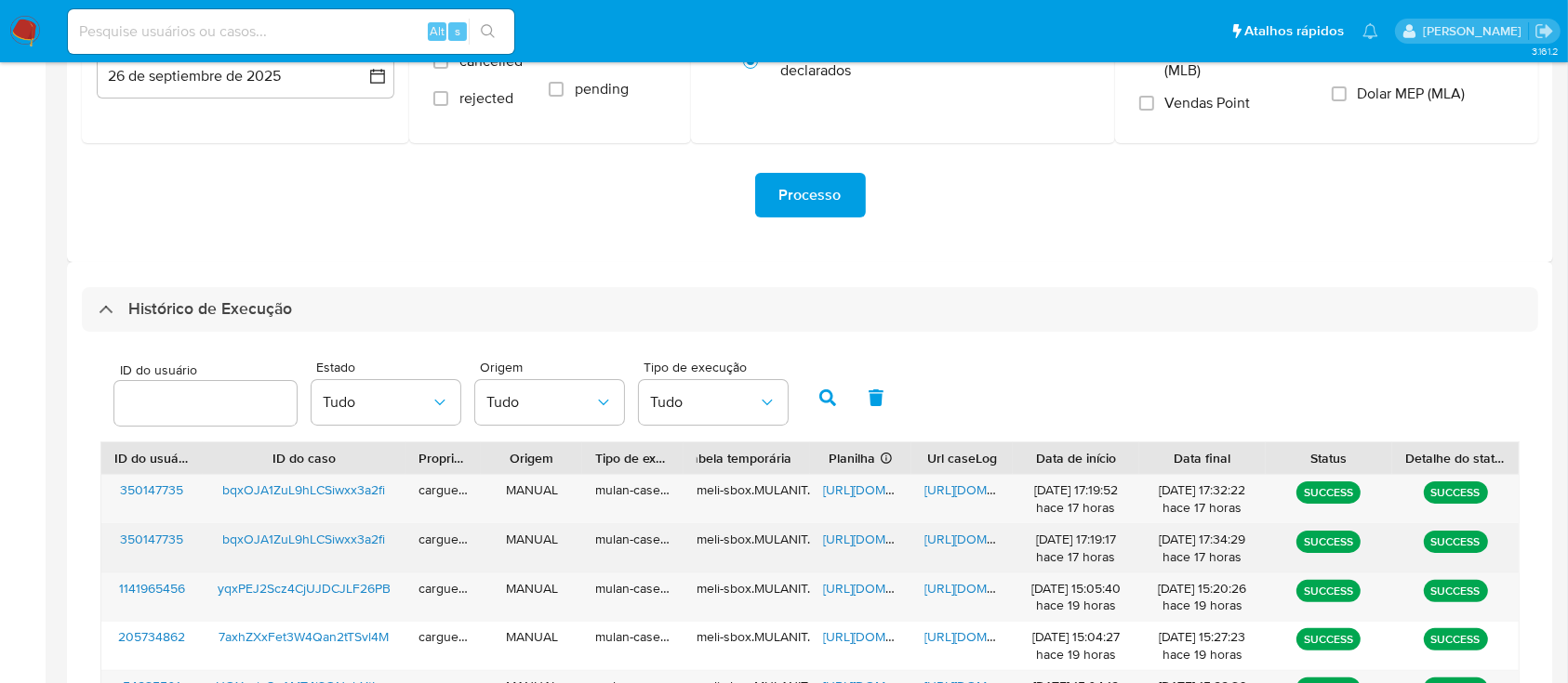
click at [842, 539] on span "https://docs.google.com/spreadsheets/d/1LRR_c1mBJEtTUr_yKHlpVAe2pypOSzKF8tfLnK8…" at bounding box center [887, 538] width 129 height 18
click at [943, 543] on span "https://docs.google.com/document/d/1ugac0sPunTFegTbenFv0EsrnWxgqiUQTpmTt9M4DBdA…" at bounding box center [988, 538] width 129 height 18
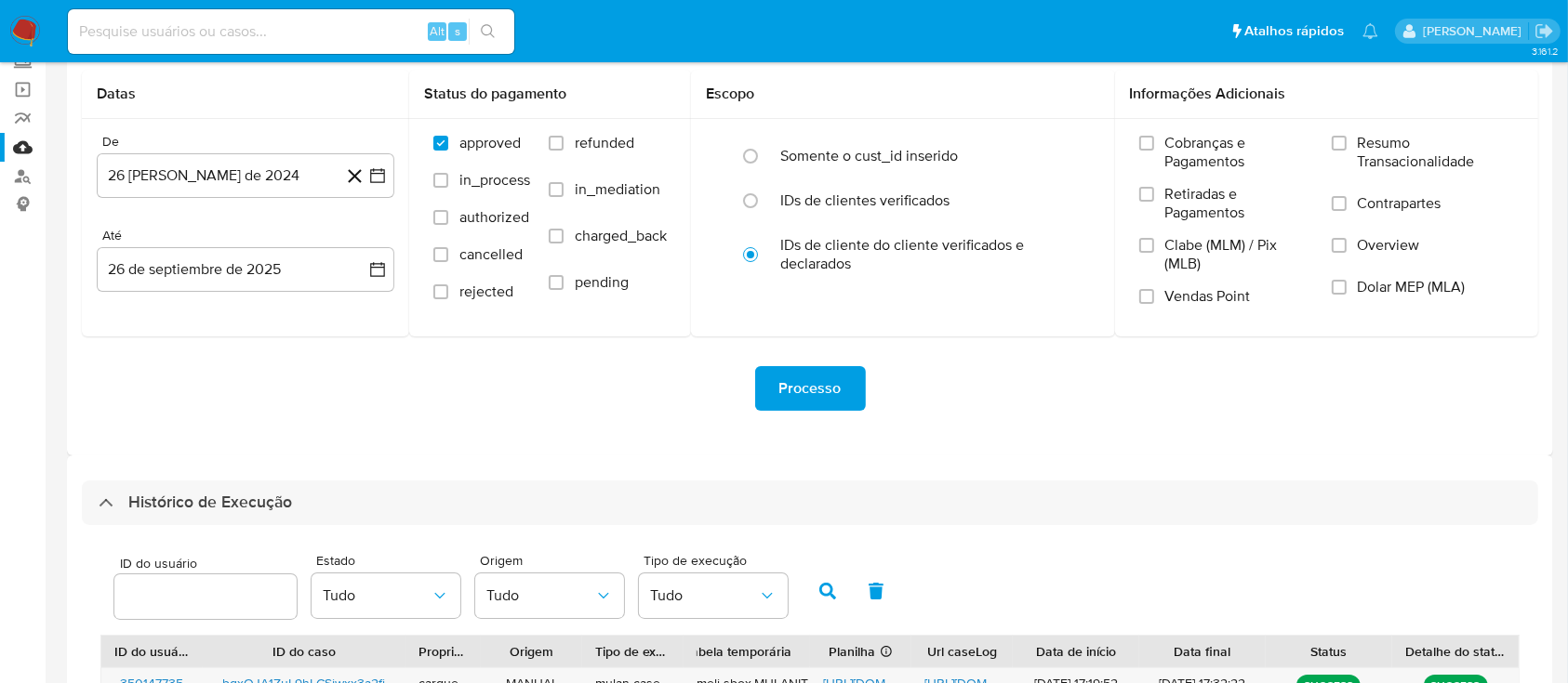
scroll to position [0, 0]
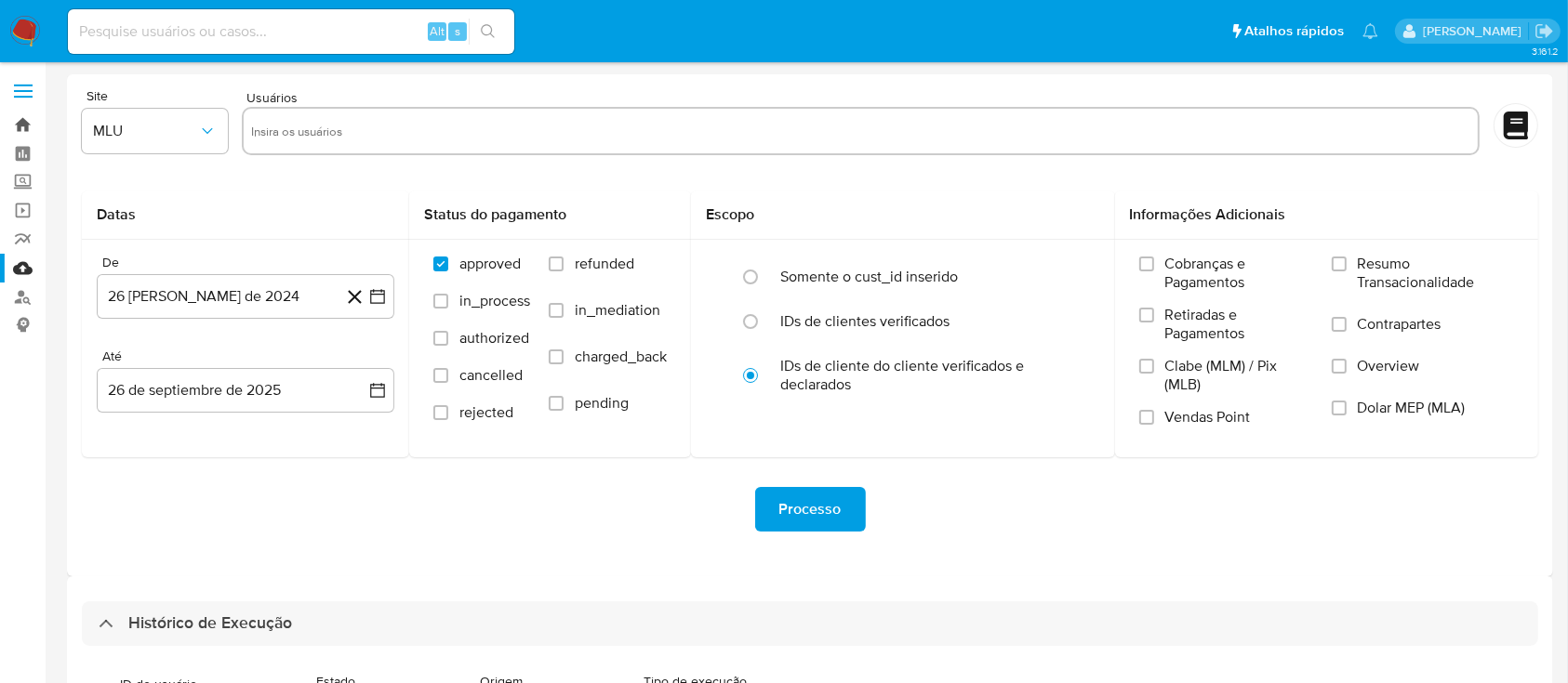
click at [19, 119] on link "Bandeja" at bounding box center [110, 126] width 221 height 29
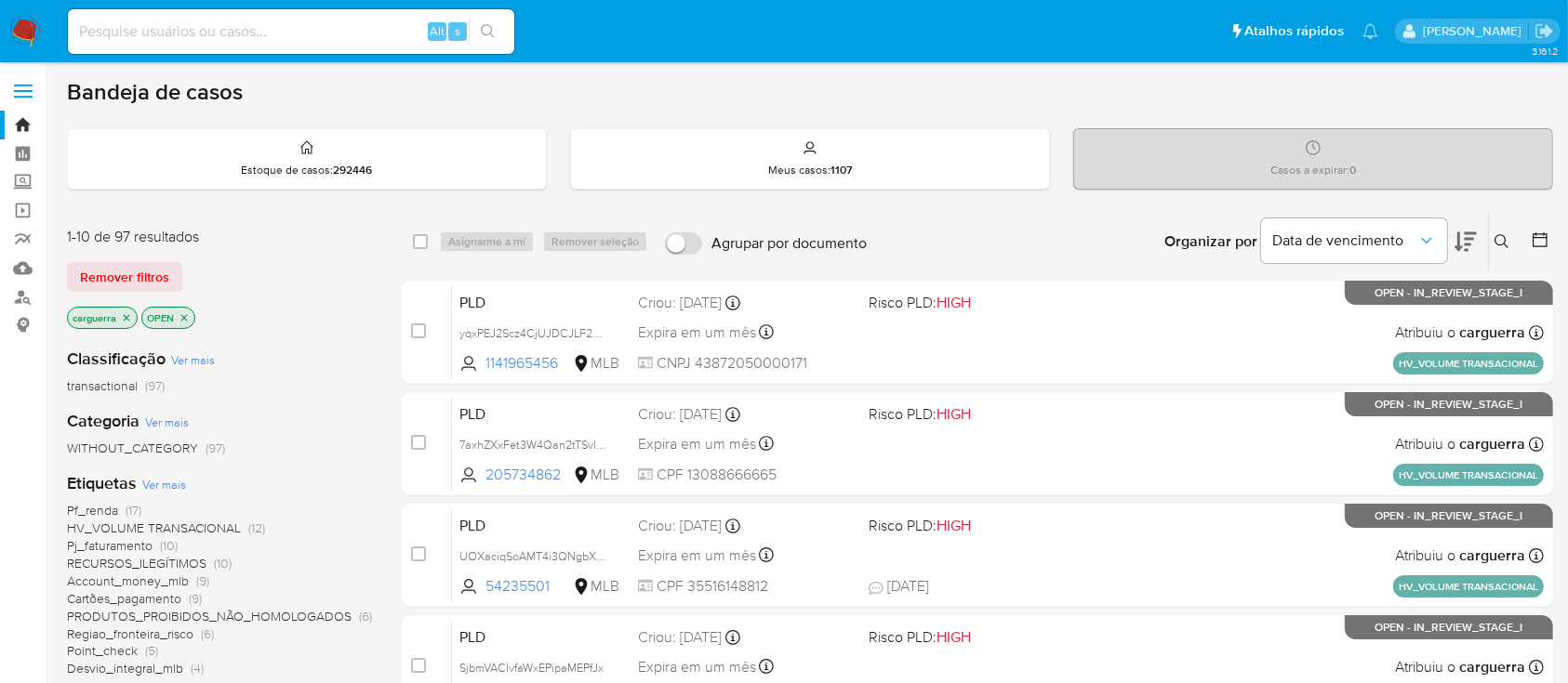
click at [1504, 234] on icon at bounding box center [1501, 241] width 15 height 14
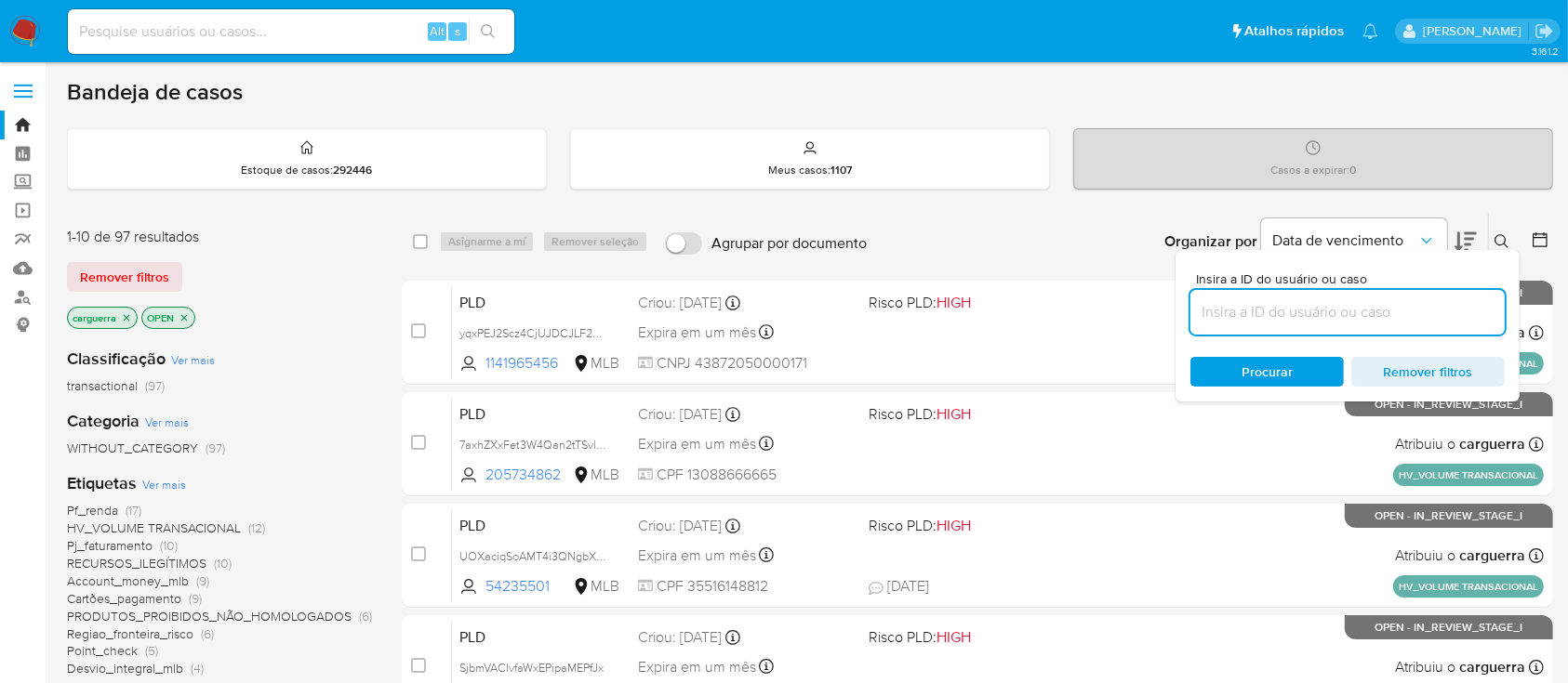
click at [1264, 311] on input at bounding box center [1348, 312] width 314 height 24
type input "350147735"
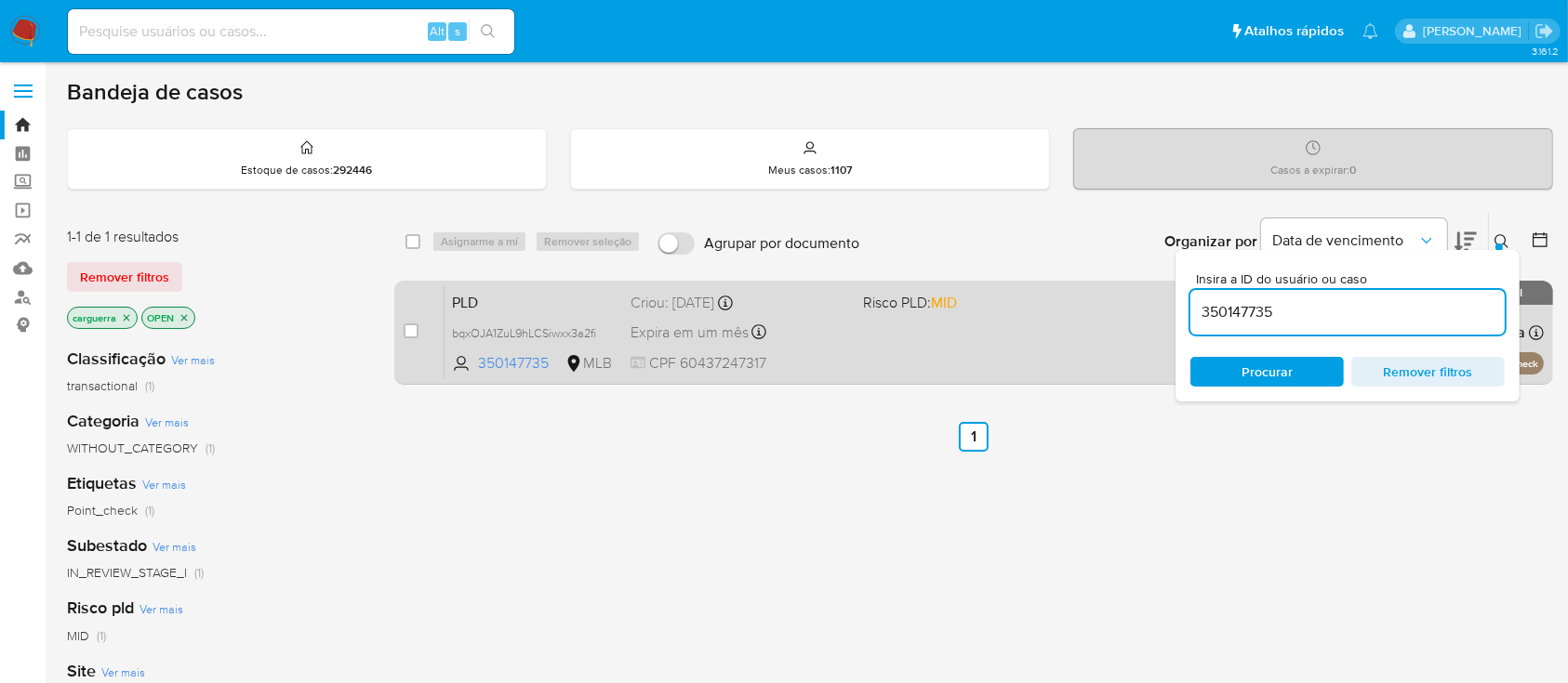
click at [835, 320] on div "Expira em um mês Expira em 27/10/2025 00:18:32" at bounding box center [739, 332] width 217 height 25
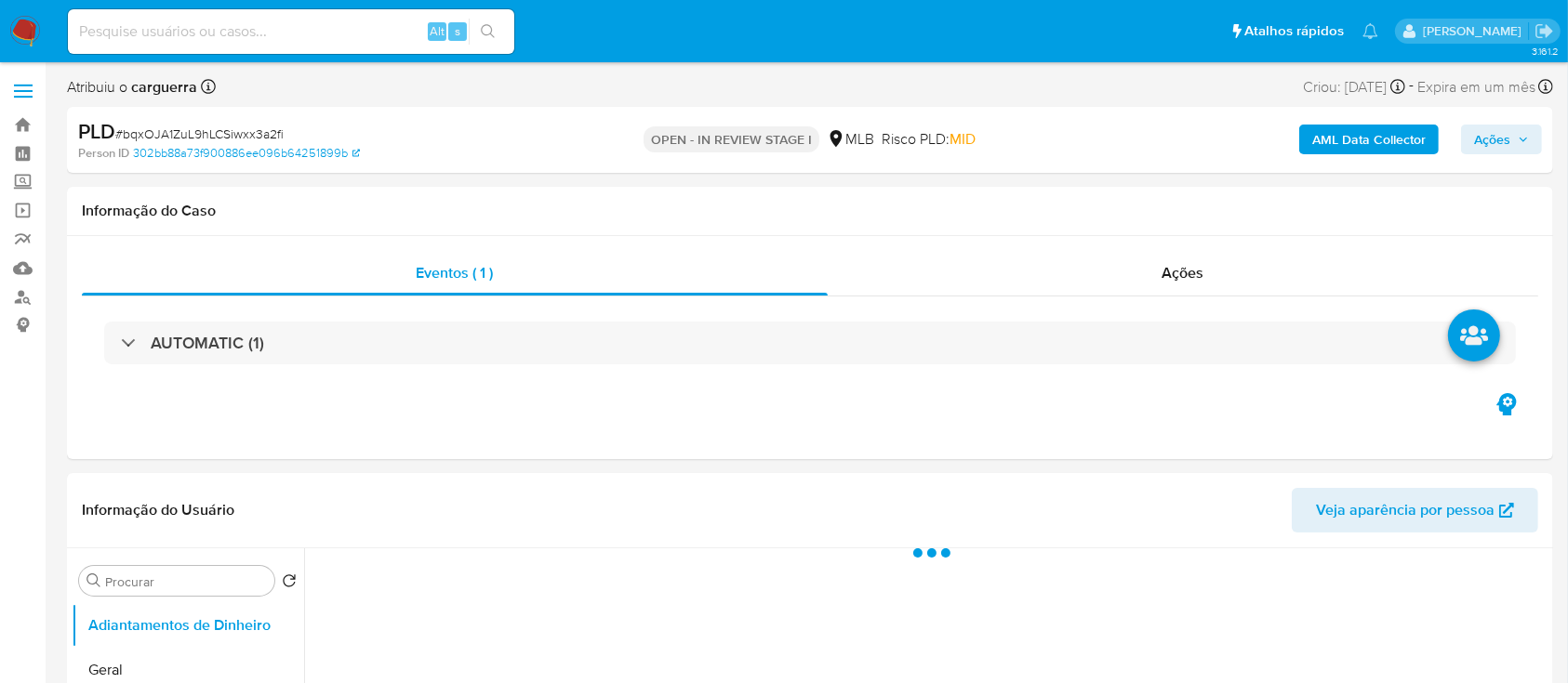
select select "10"
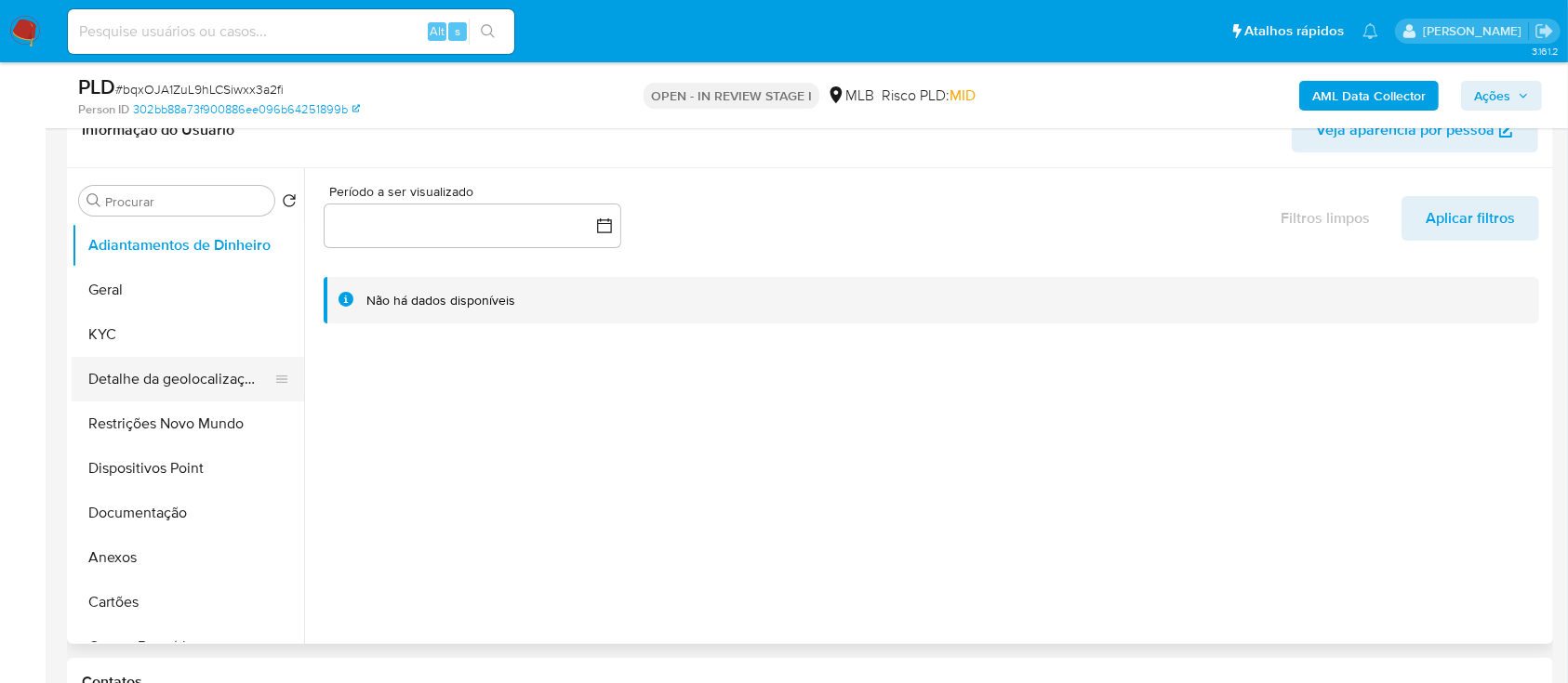
scroll to position [372, 0]
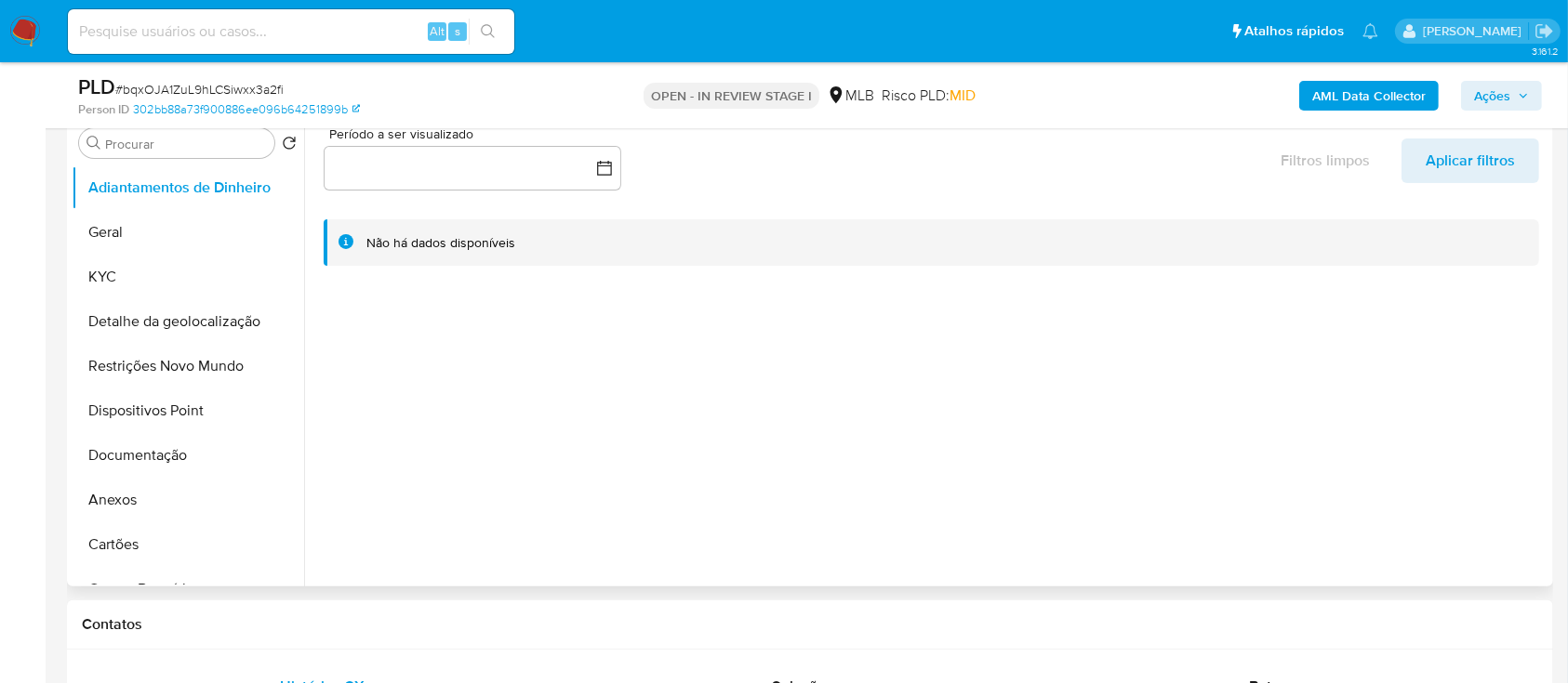
drag, startPoint x: 170, startPoint y: 231, endPoint x: 305, endPoint y: 220, distance: 135.4
click at [169, 231] on button "Geral" at bounding box center [188, 232] width 233 height 44
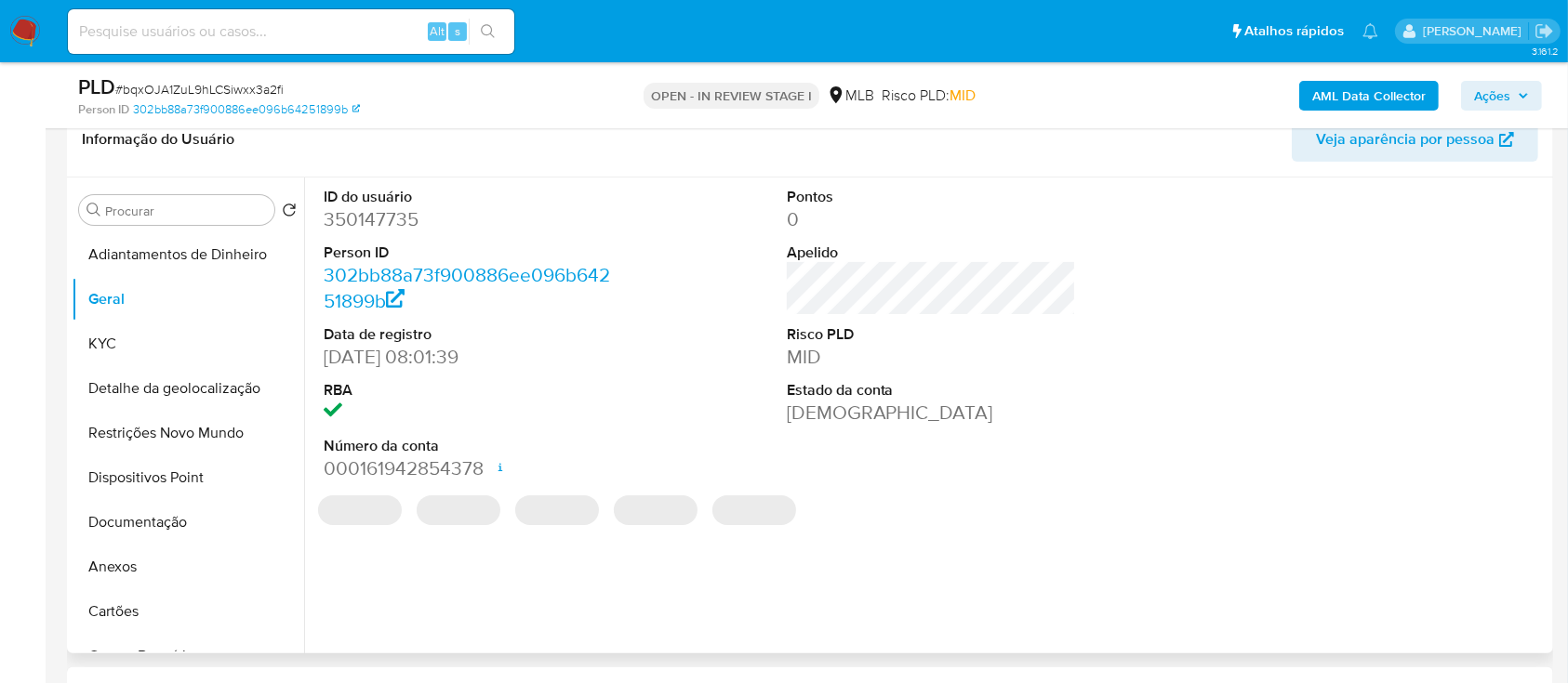
scroll to position [247, 0]
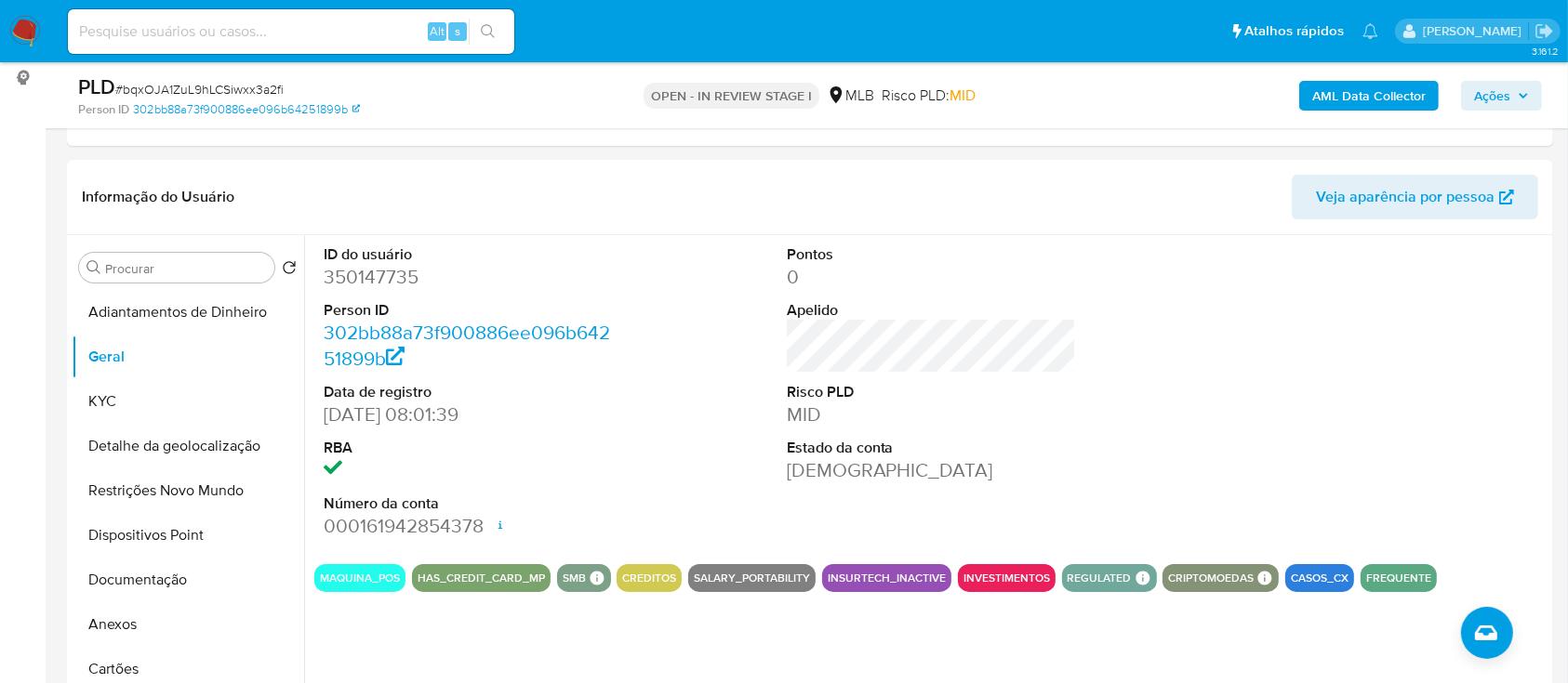
click at [399, 77] on div "PLD # bqxOJA1ZuL9hLCSiwxx3a2fi" at bounding box center [318, 87] width 480 height 28
click at [119, 398] on button "KYC" at bounding box center [180, 402] width 218 height 44
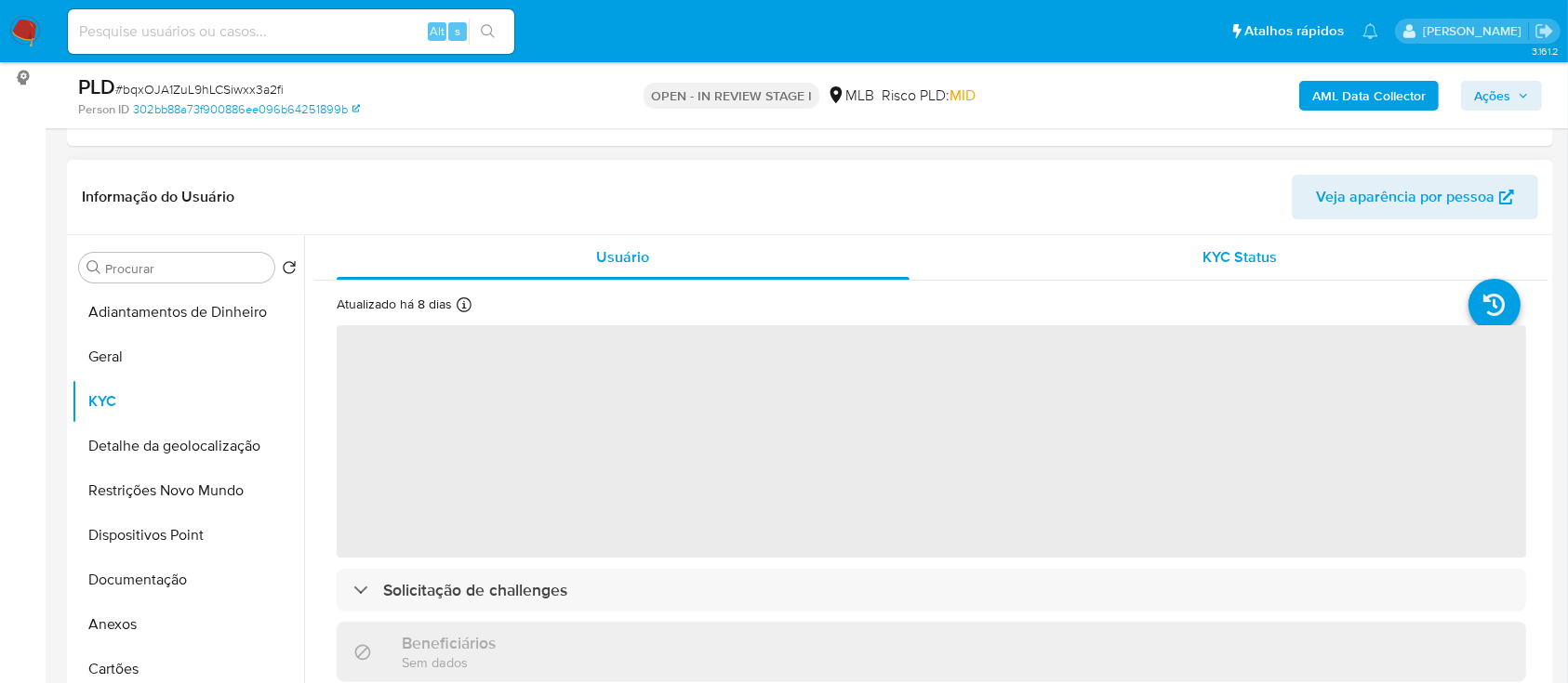
scroll to position [124, 0]
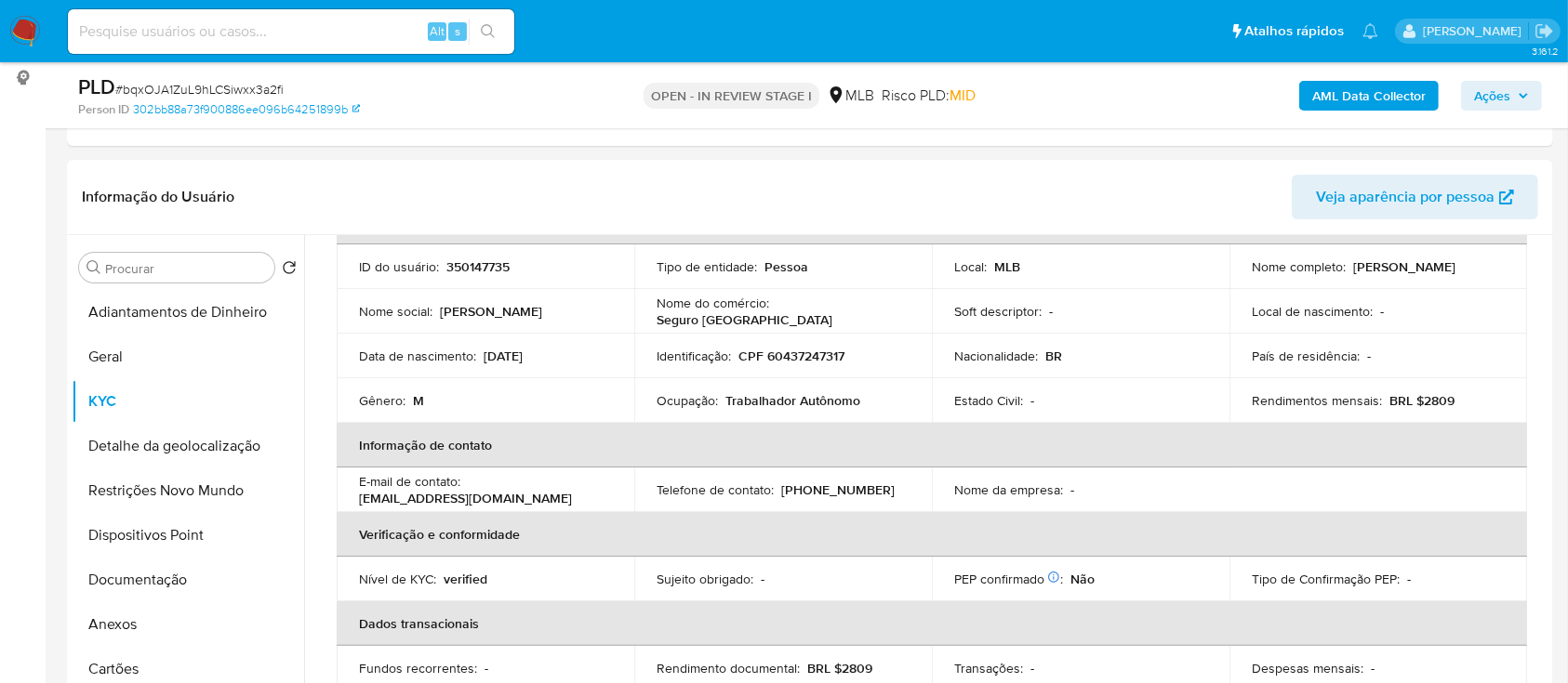
drag, startPoint x: 21, startPoint y: 272, endPoint x: 41, endPoint y: 264, distance: 21.5
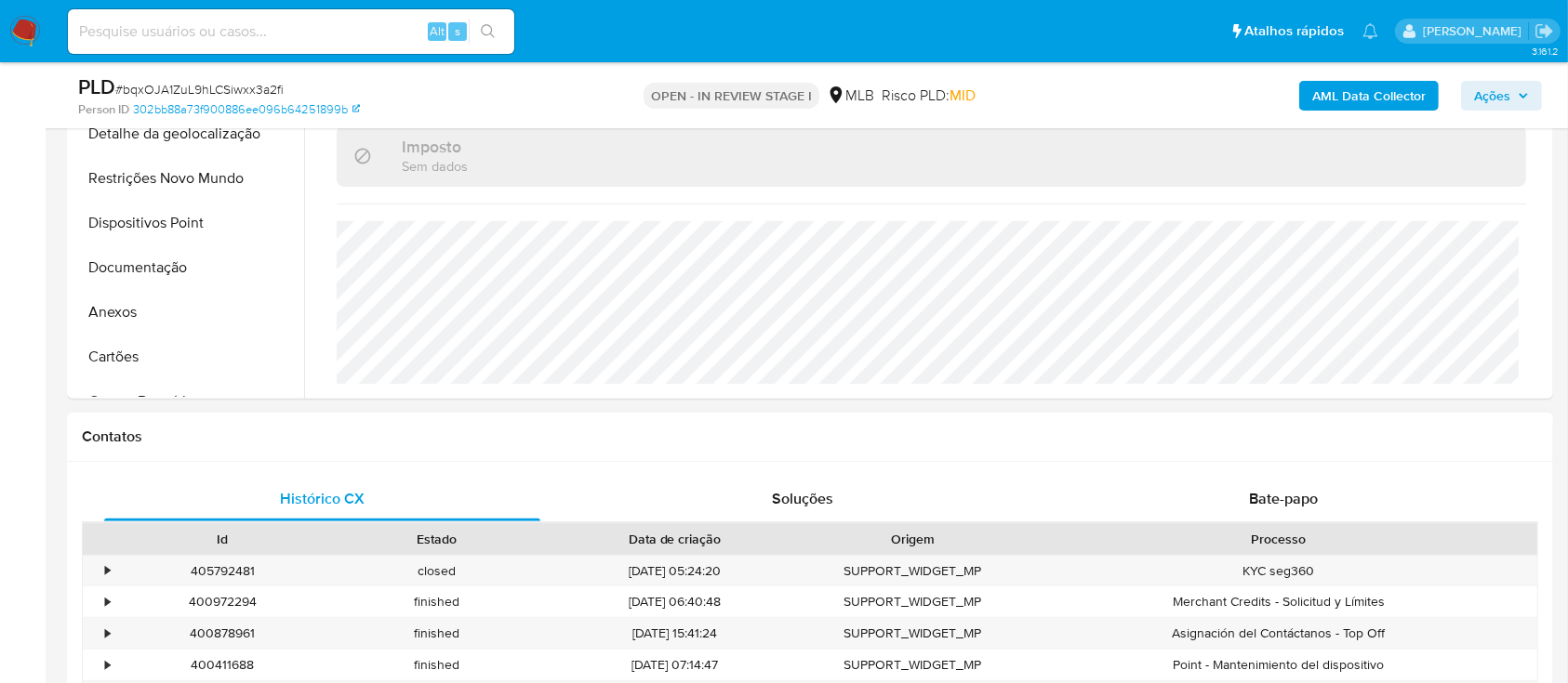
scroll to position [496, 0]
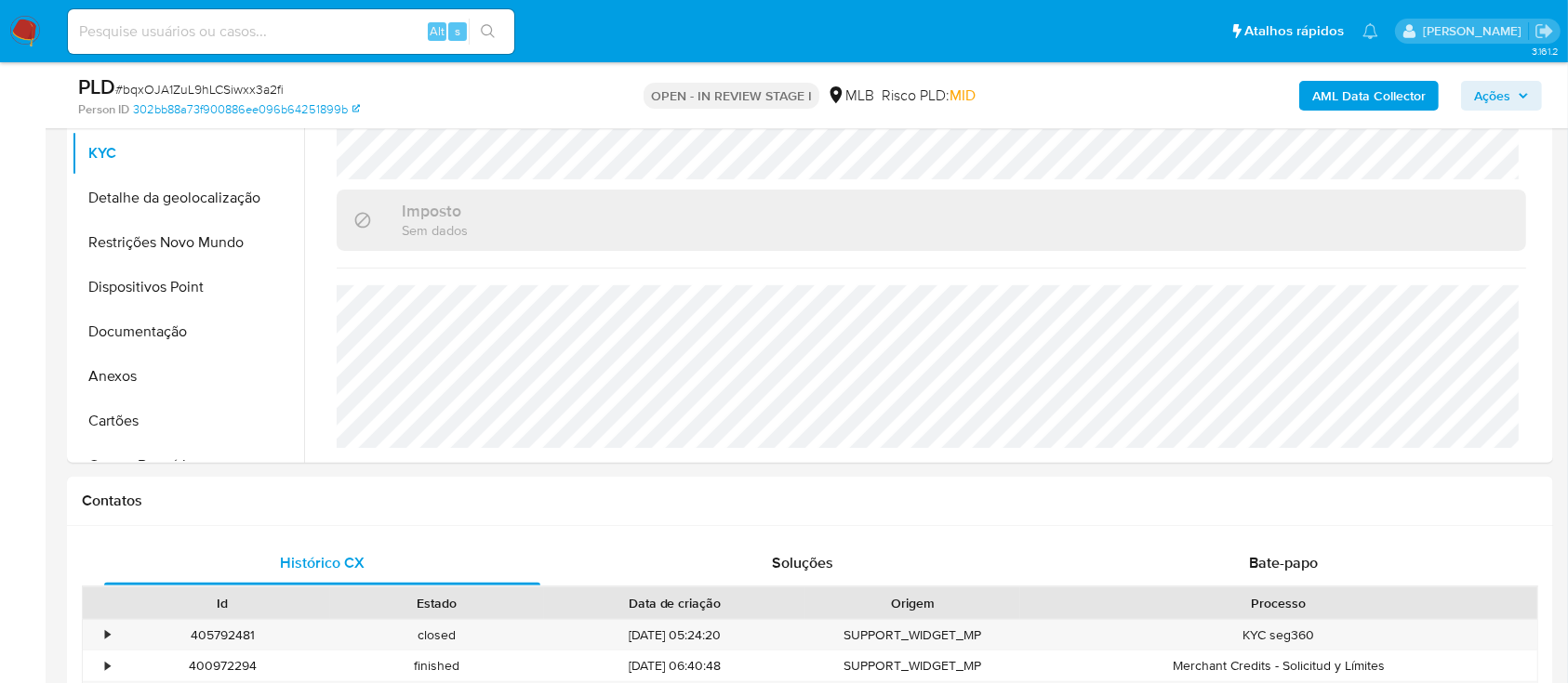
click at [154, 200] on button "Detalhe da geolocalização" at bounding box center [180, 198] width 218 height 44
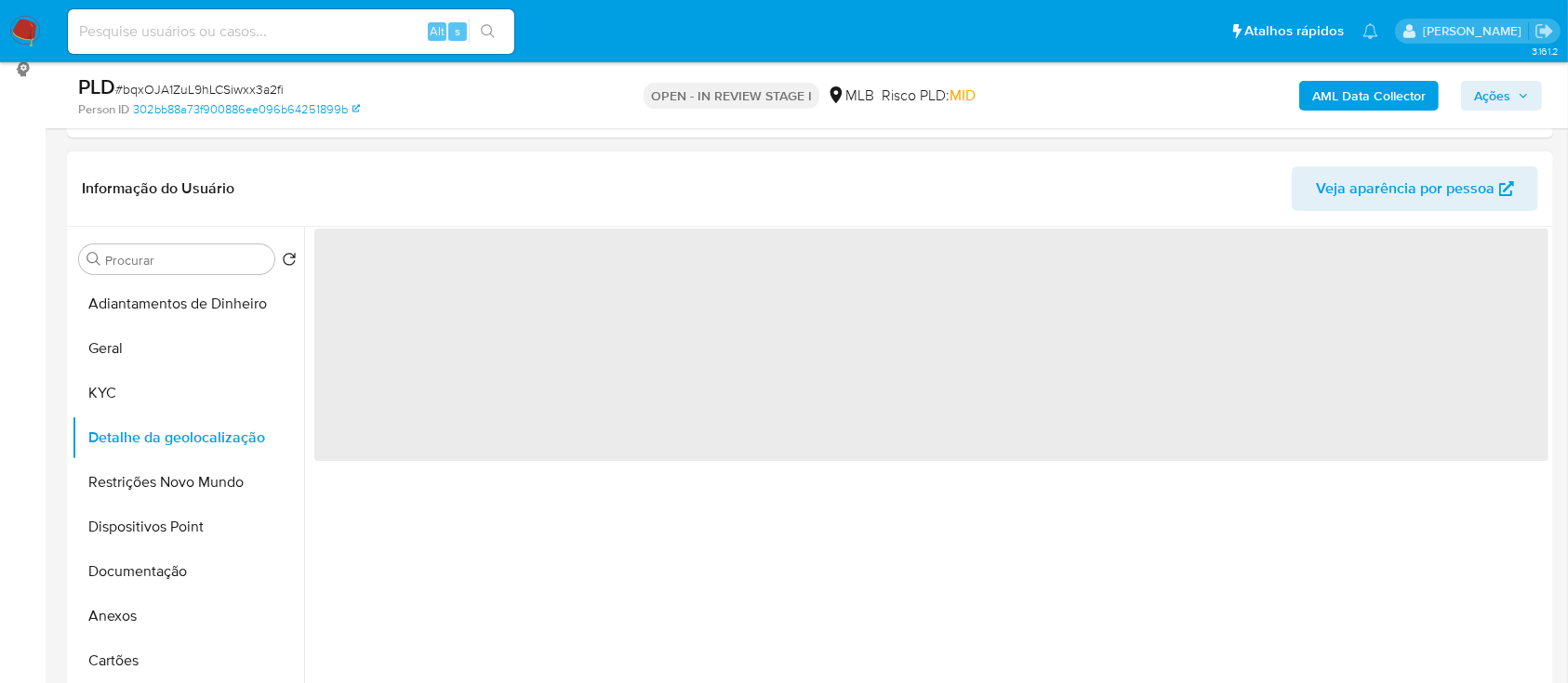
scroll to position [247, 0]
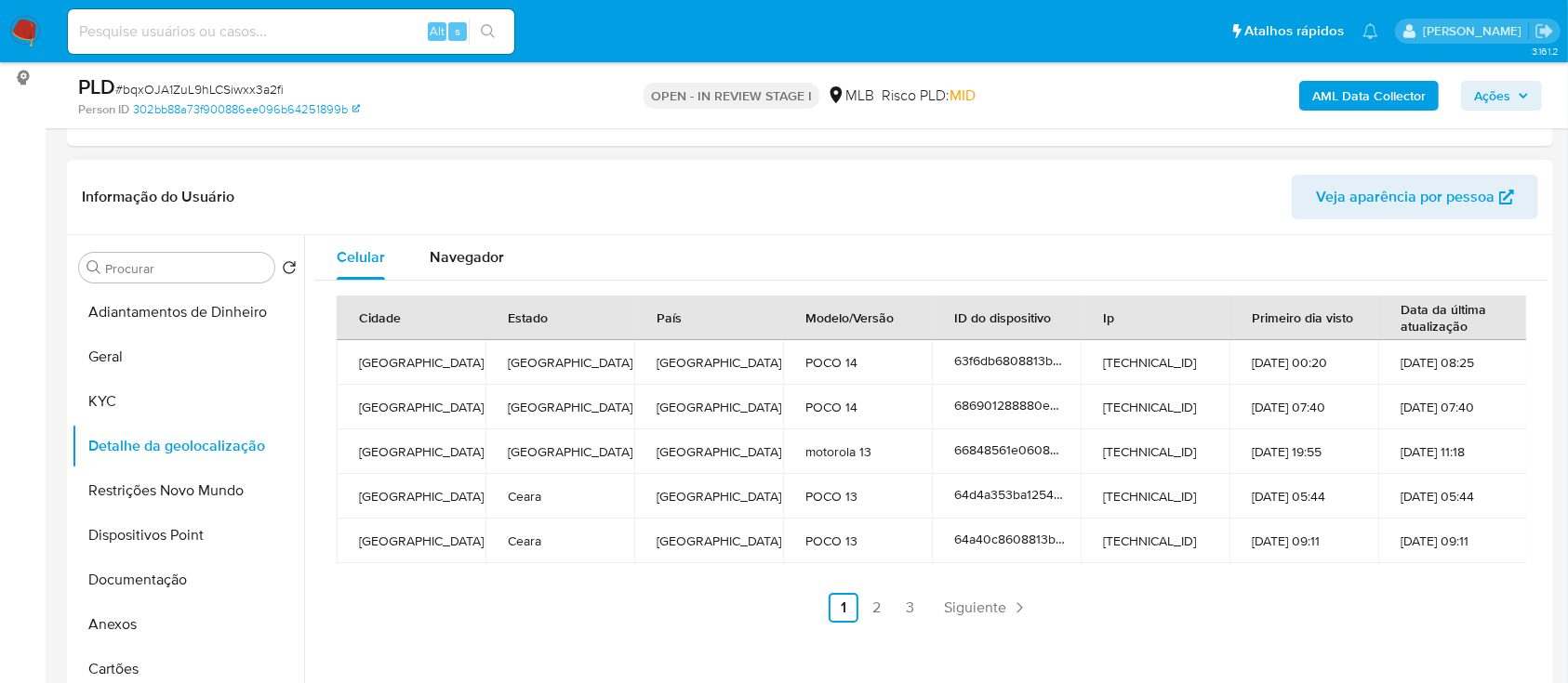
click at [878, 613] on link "2" at bounding box center [877, 608] width 30 height 30
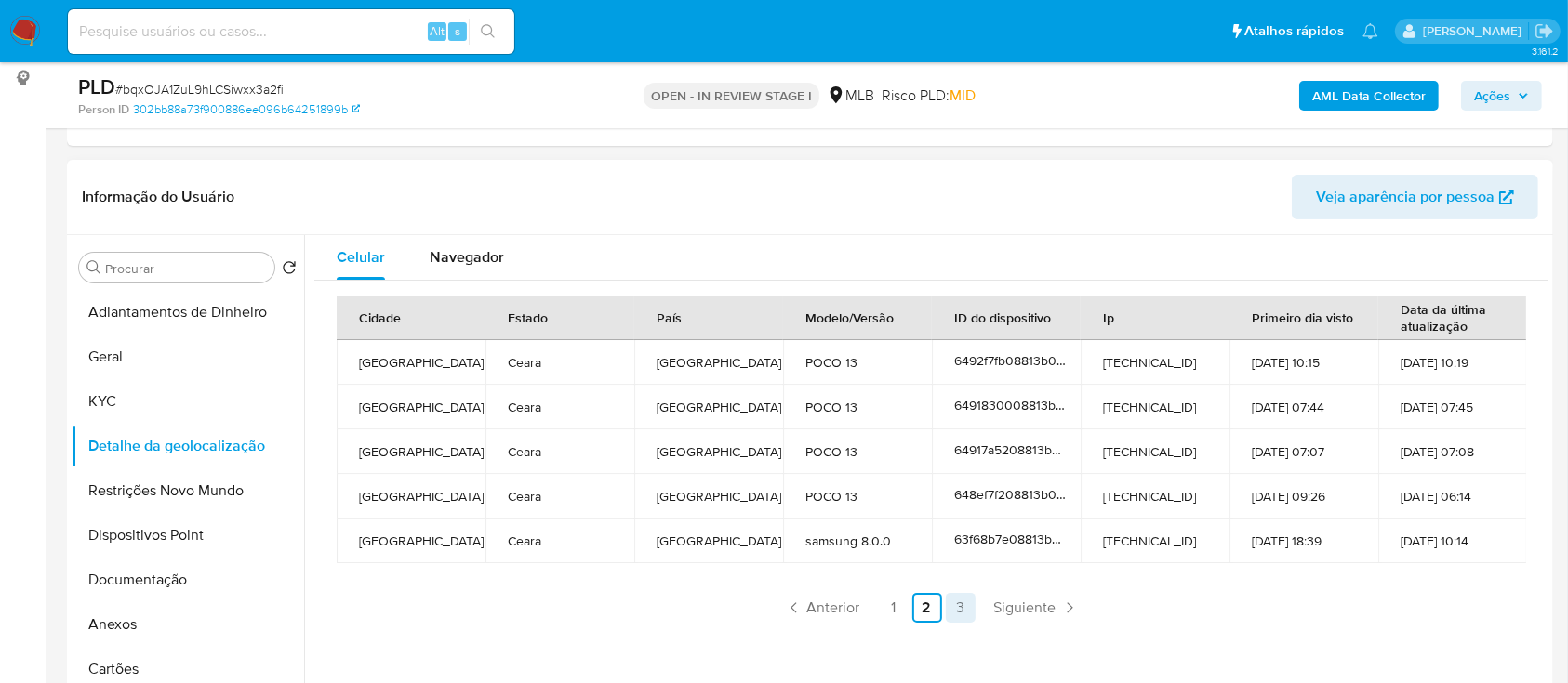
click at [958, 609] on link "3" at bounding box center [961, 608] width 30 height 30
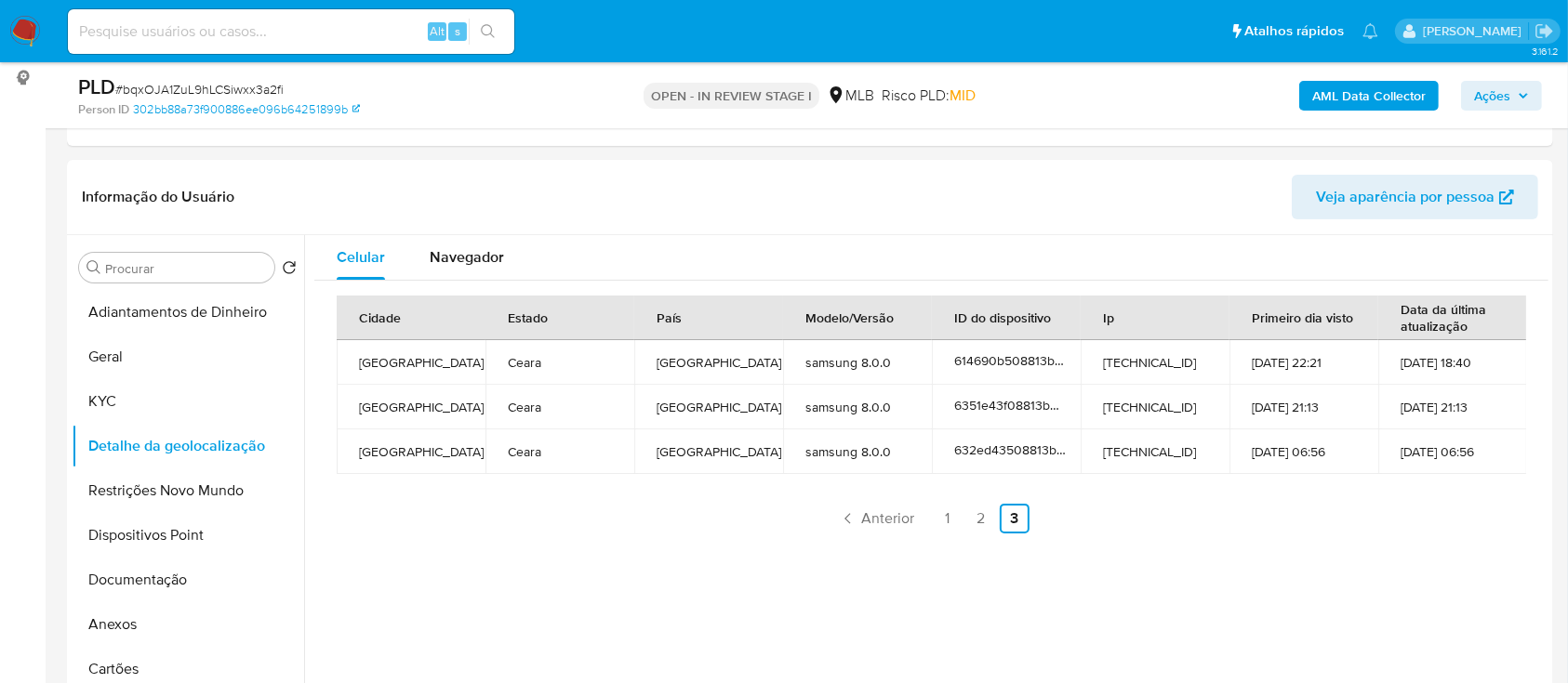
click at [171, 495] on button "Restrições Novo Mundo" at bounding box center [180, 491] width 218 height 44
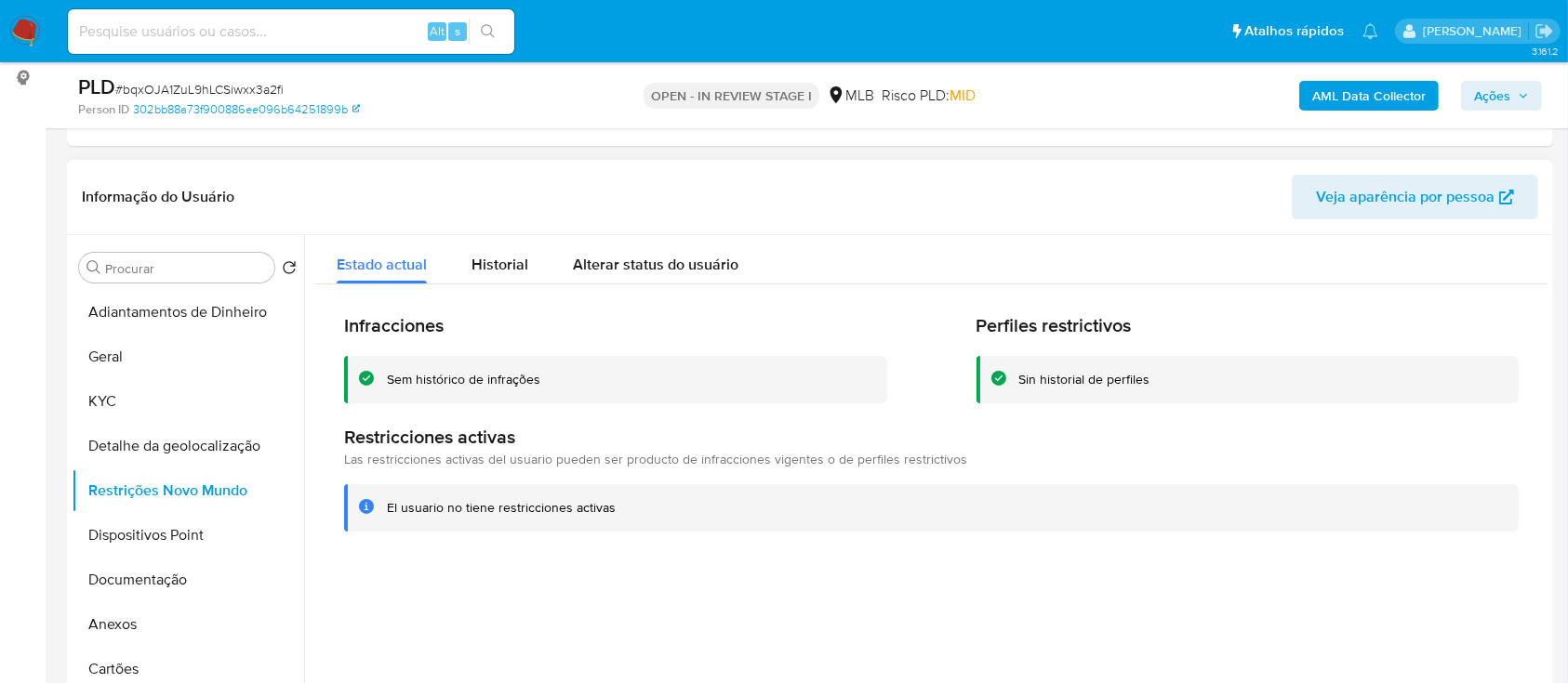
drag, startPoint x: 23, startPoint y: 307, endPoint x: 85, endPoint y: 250, distance: 84.2
click at [165, 529] on button "Dispositivos Point" at bounding box center [180, 535] width 218 height 44
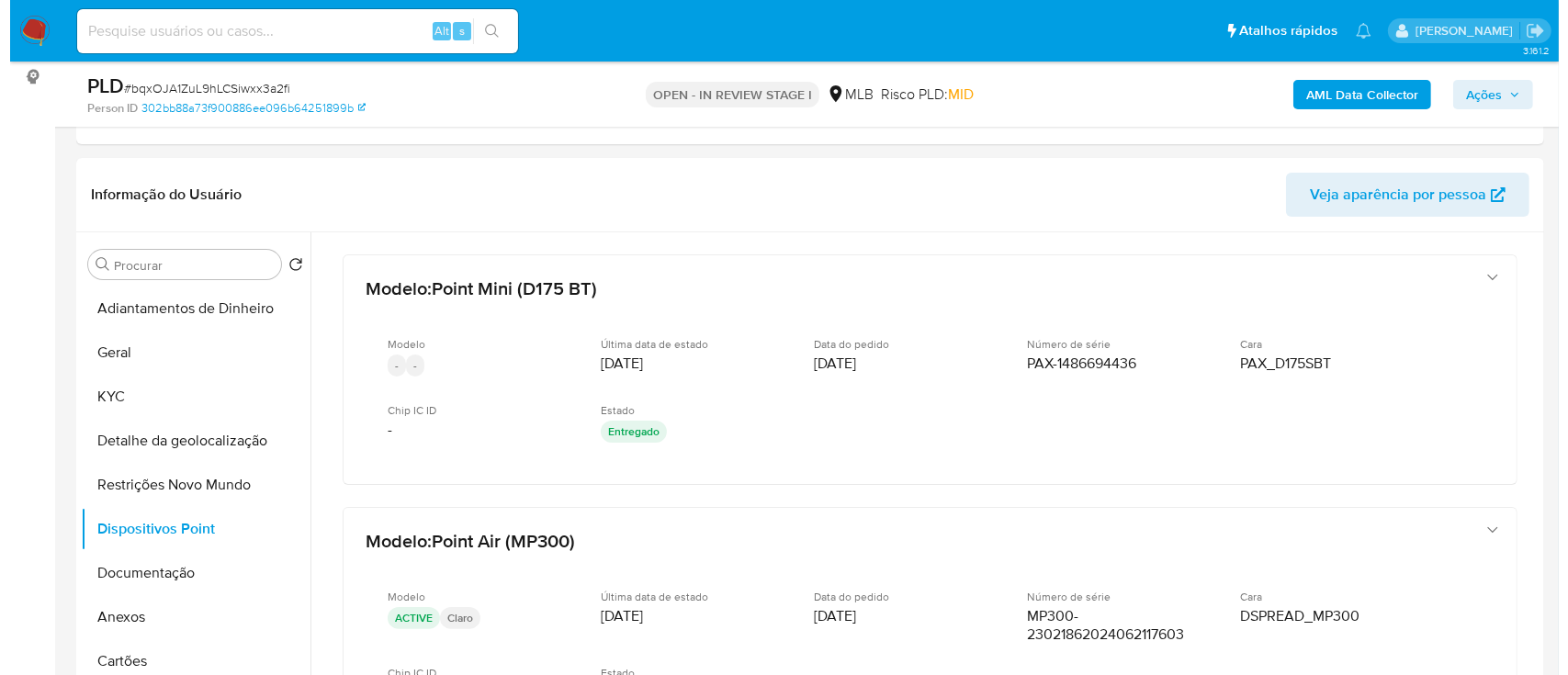
scroll to position [122, 0]
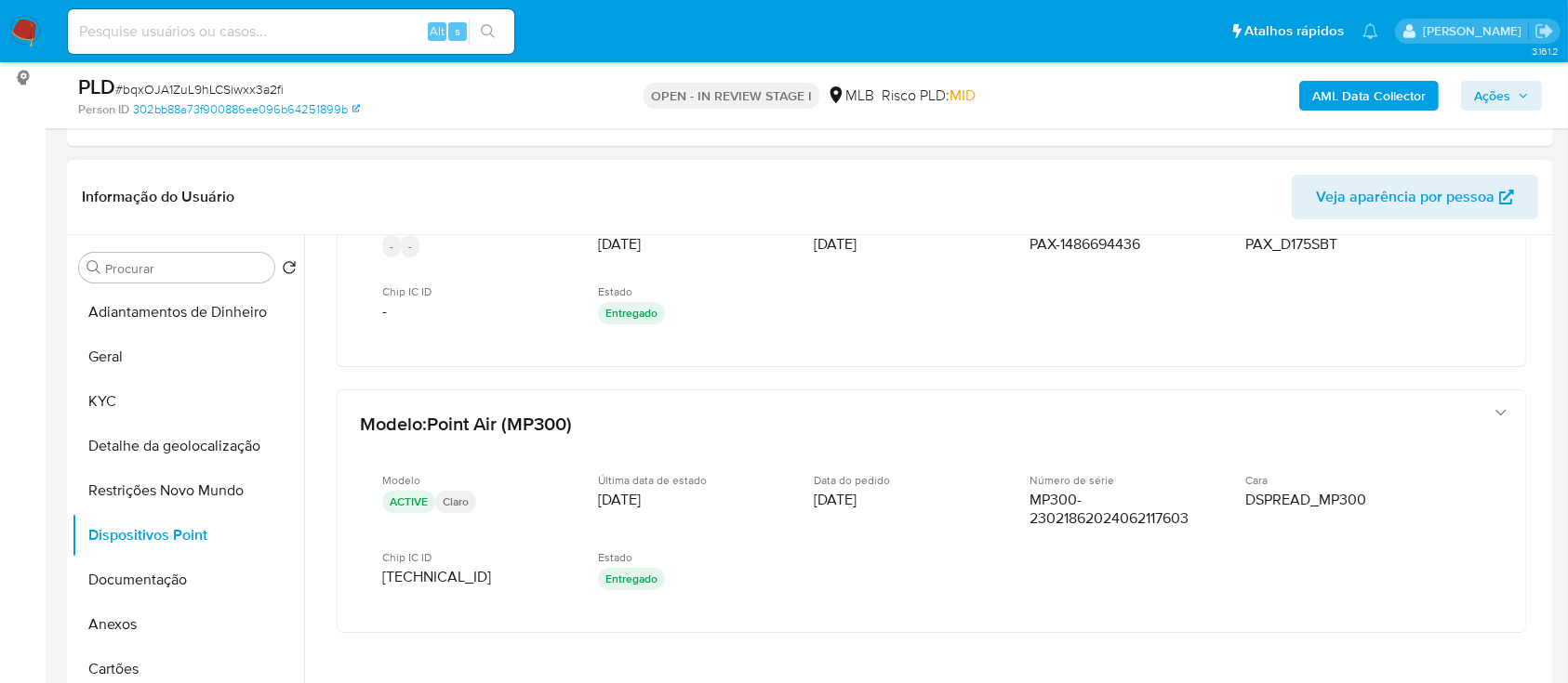
click at [70, 300] on div "Procurar Retornar ao pedido padrão Adiantamentos de Dinheiro Geral KYC Detalhe …" at bounding box center [810, 472] width 1487 height 476
click at [1333, 97] on b "AML Data Collector" at bounding box center [1369, 96] width 113 height 30
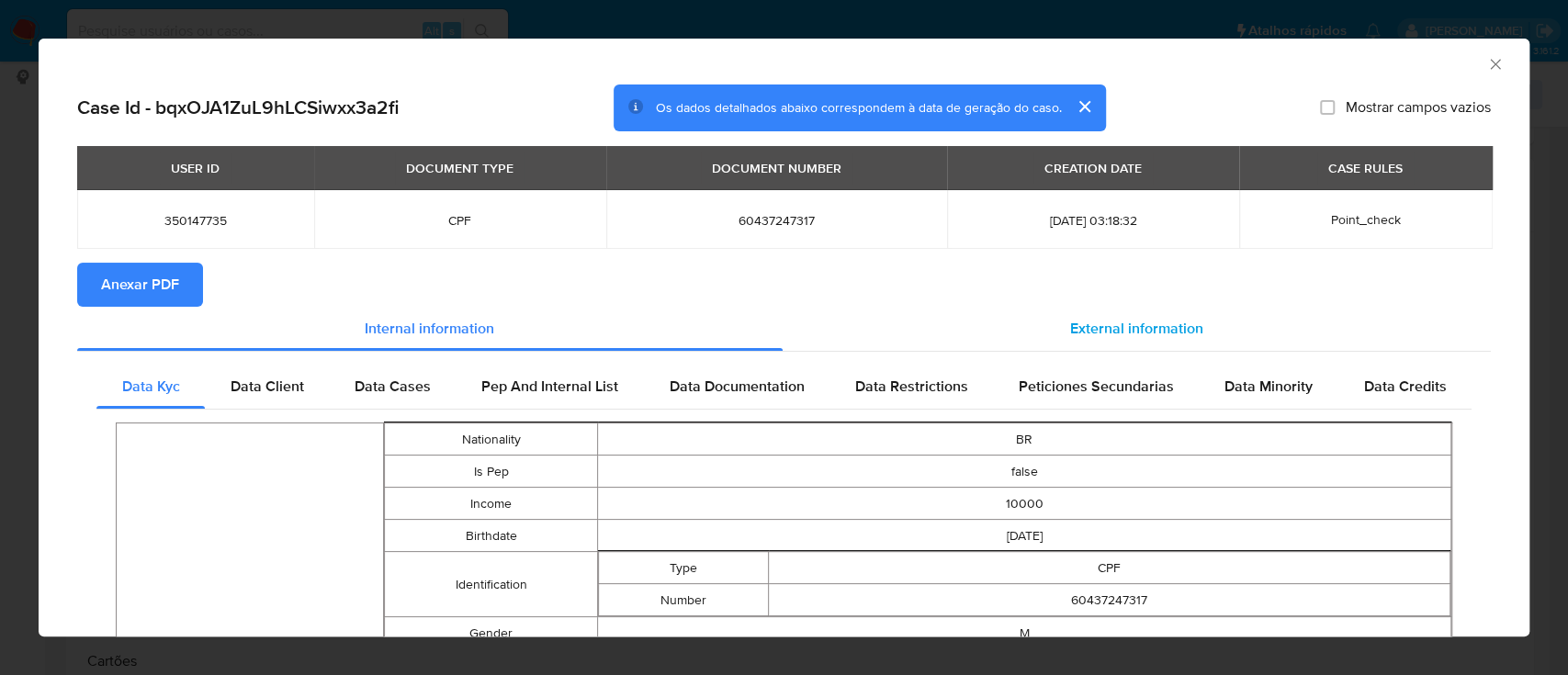
click at [1098, 334] on span "External information" at bounding box center [1137, 328] width 134 height 21
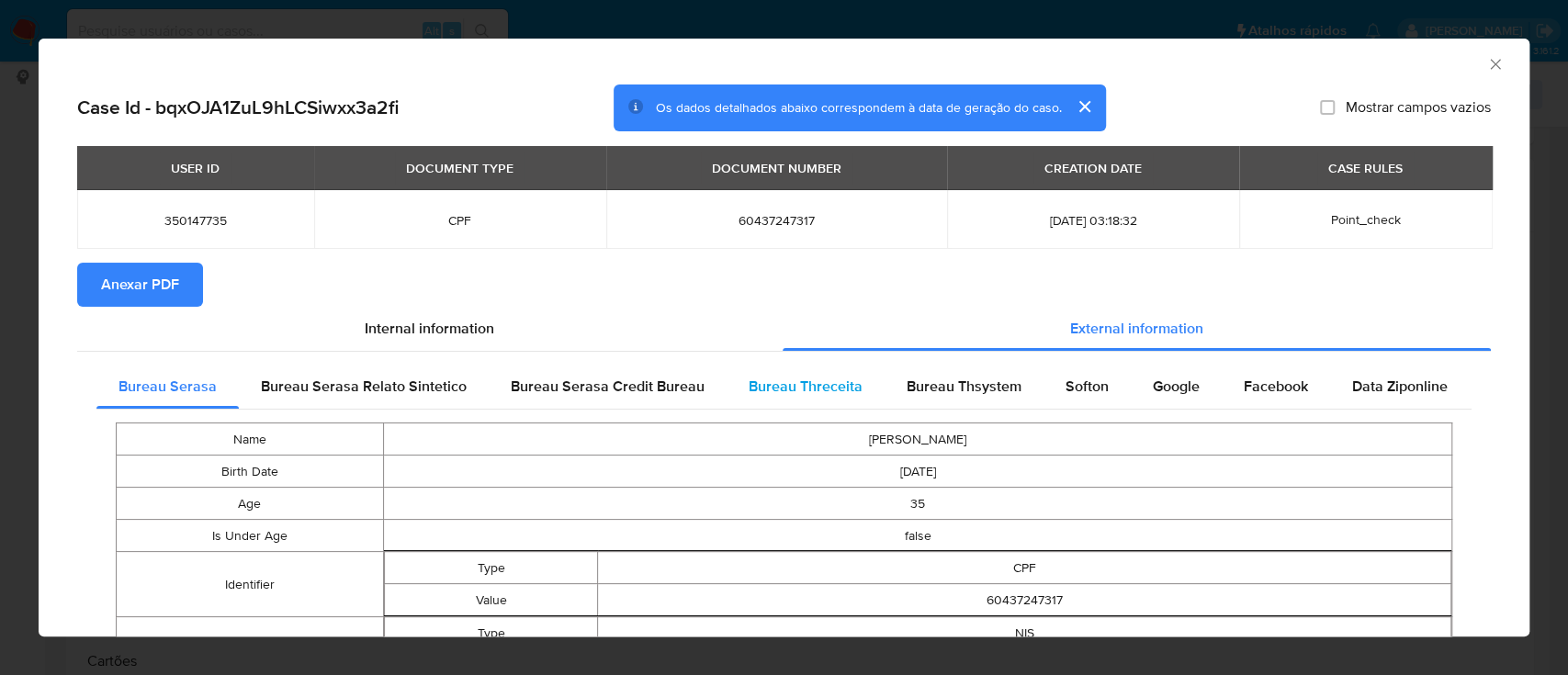
click at [817, 386] on span "Bureau Threceita" at bounding box center [805, 387] width 114 height 21
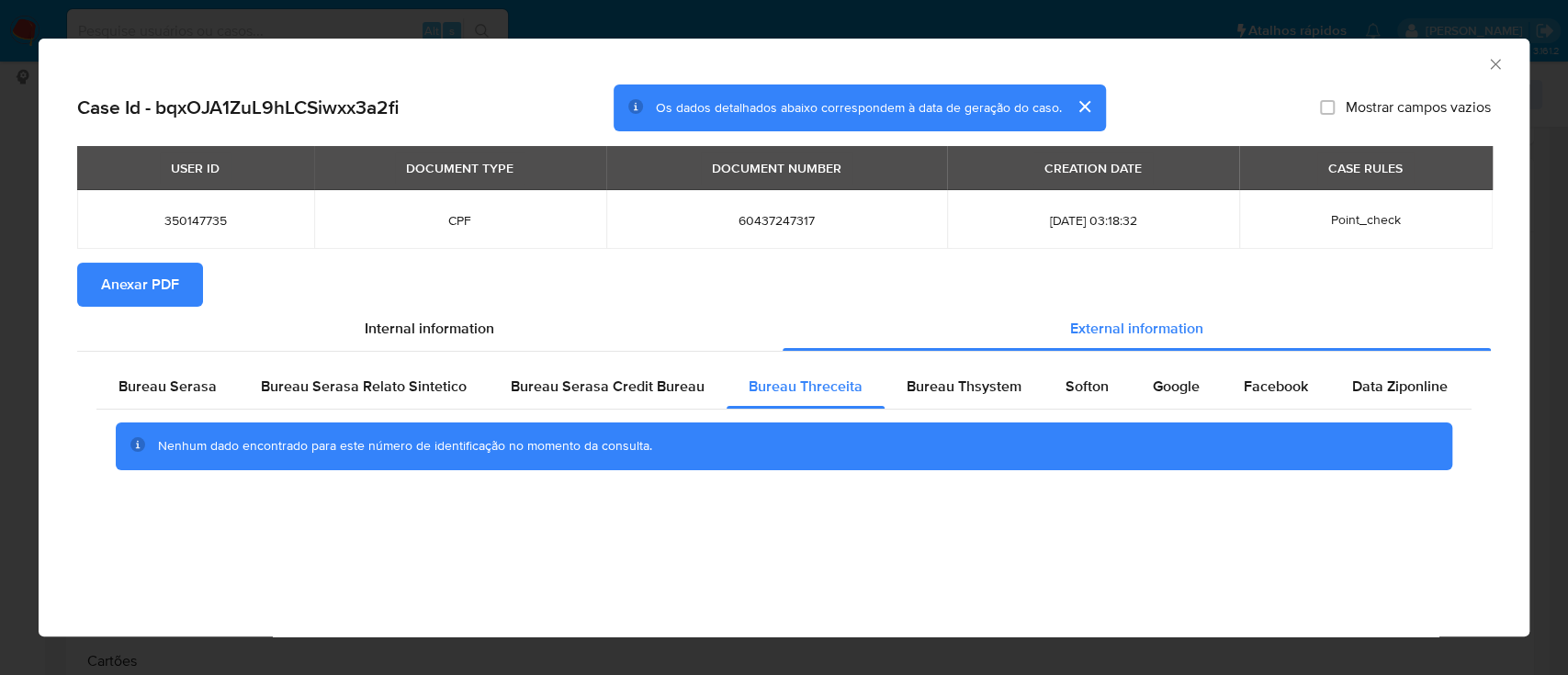
click at [1377, 59] on div "AML Data Collector" at bounding box center [768, 61] width 1434 height 20
click at [924, 381] on span "Bureau Thsystem" at bounding box center [964, 387] width 115 height 21
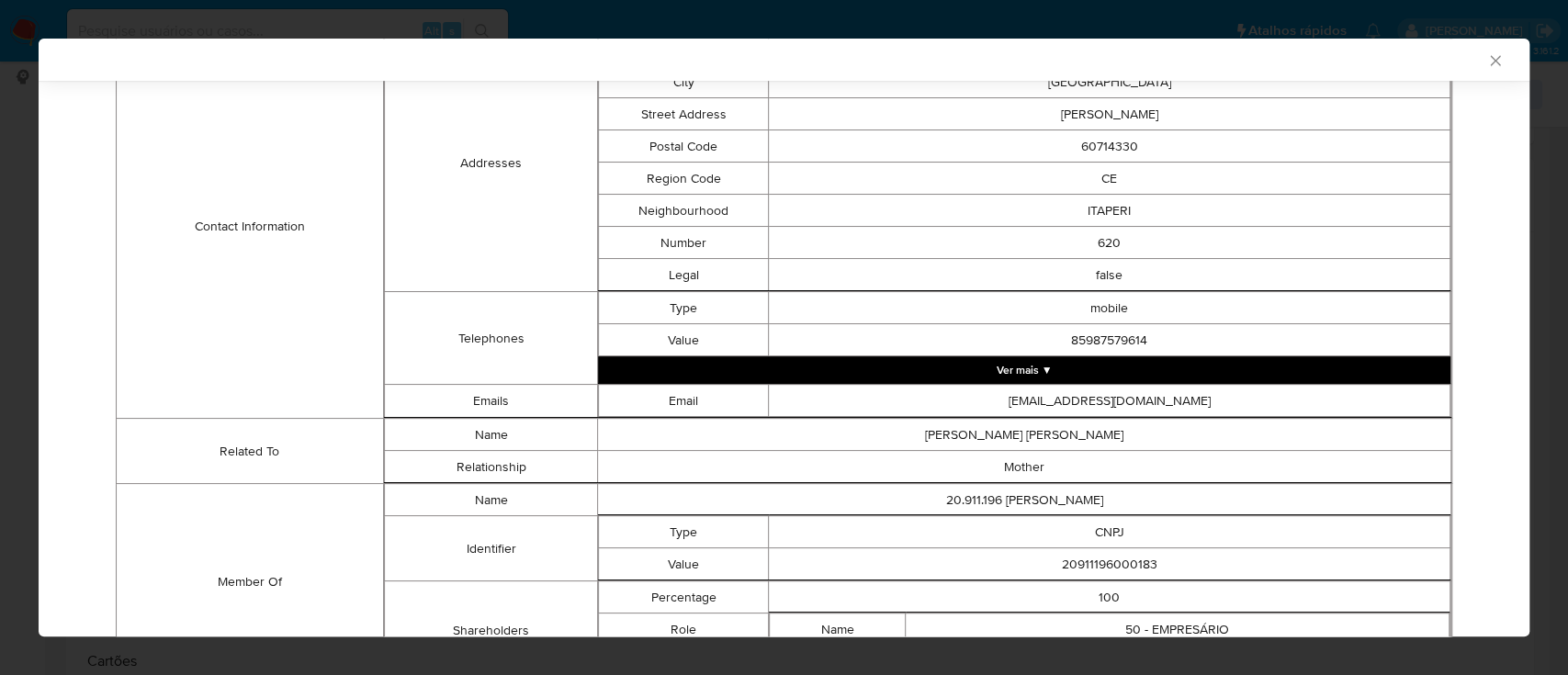
scroll to position [749, 0]
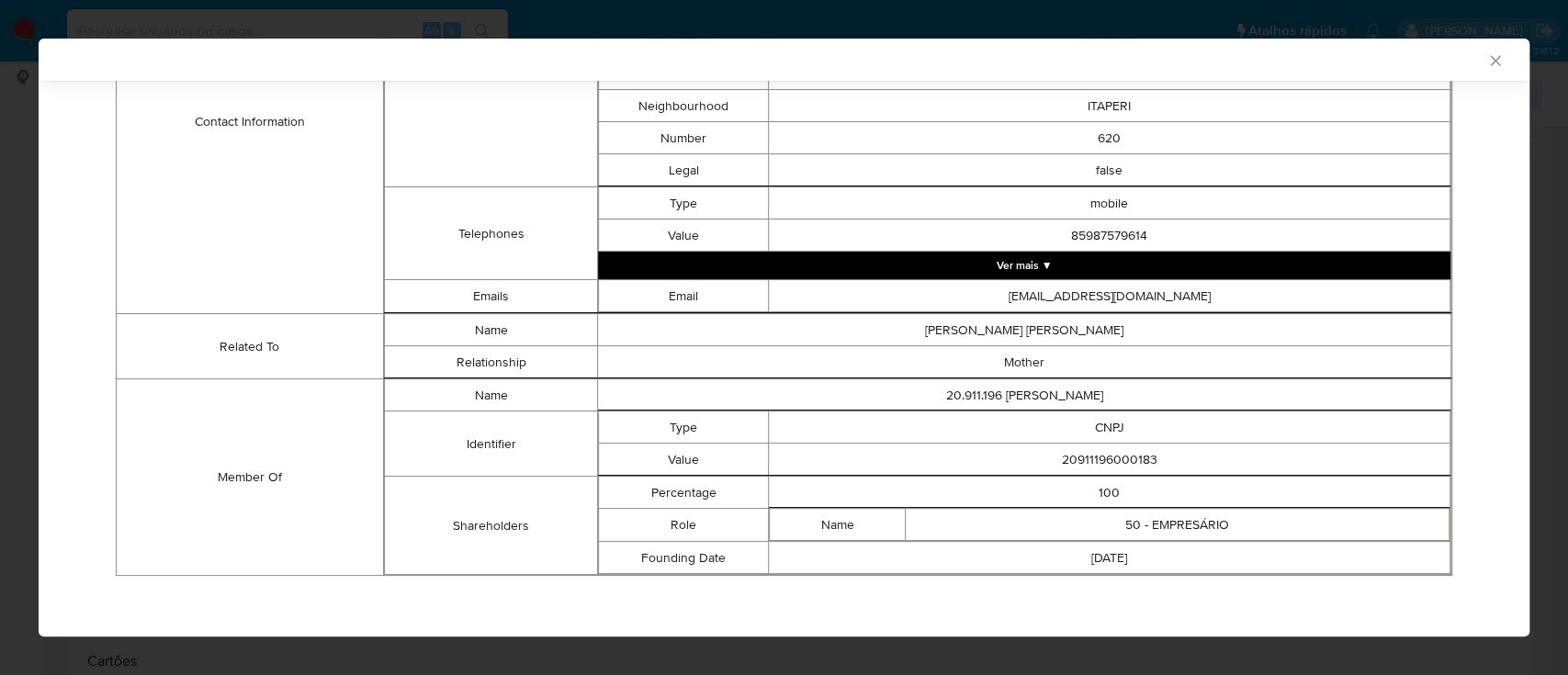
drag, startPoint x: 210, startPoint y: 202, endPoint x: 244, endPoint y: 144, distance: 67.2
click at [213, 202] on td "Contact Information" at bounding box center [250, 121] width 267 height 385
drag, startPoint x: 1110, startPoint y: 460, endPoint x: 1001, endPoint y: 463, distance: 109.0
click at [1002, 463] on td "20911196000183" at bounding box center [1109, 460] width 681 height 32
copy td "20911196000183"
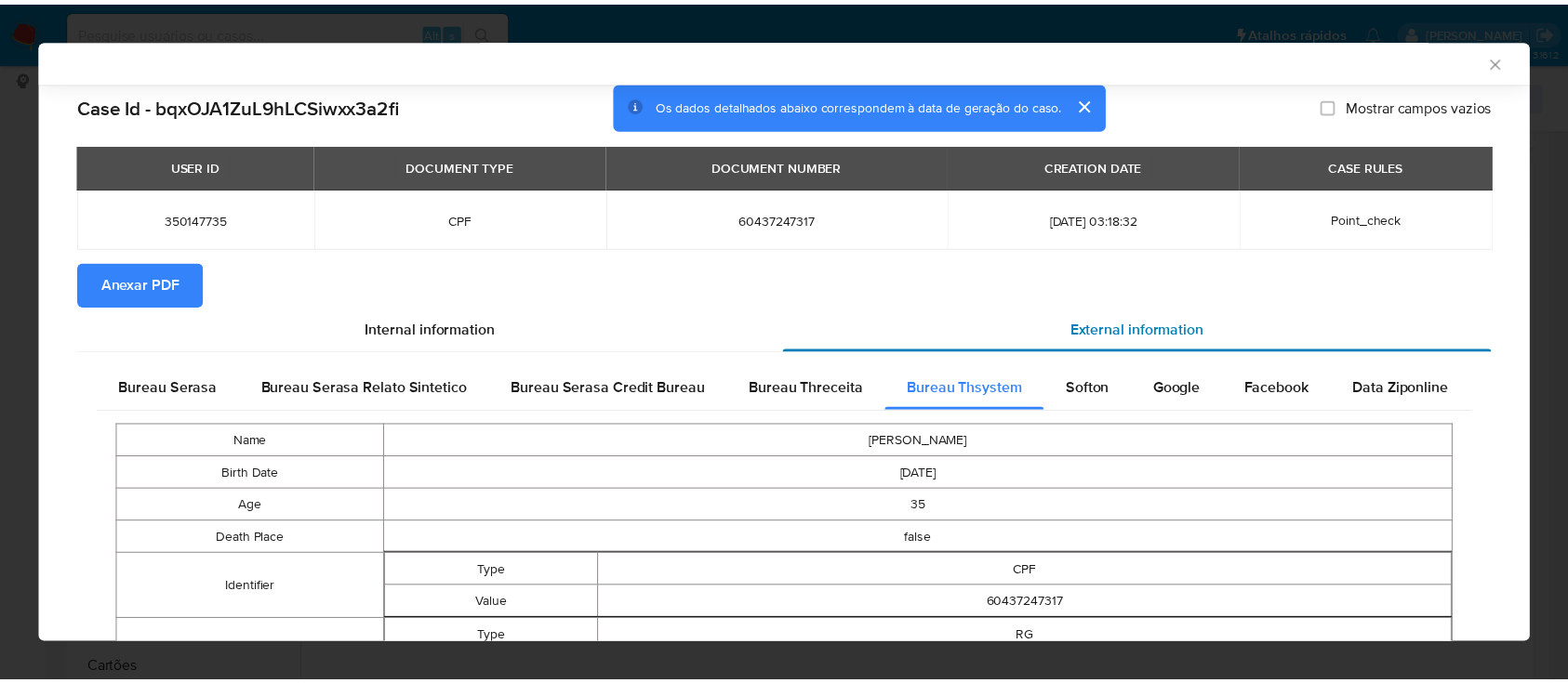
scroll to position [0, 0]
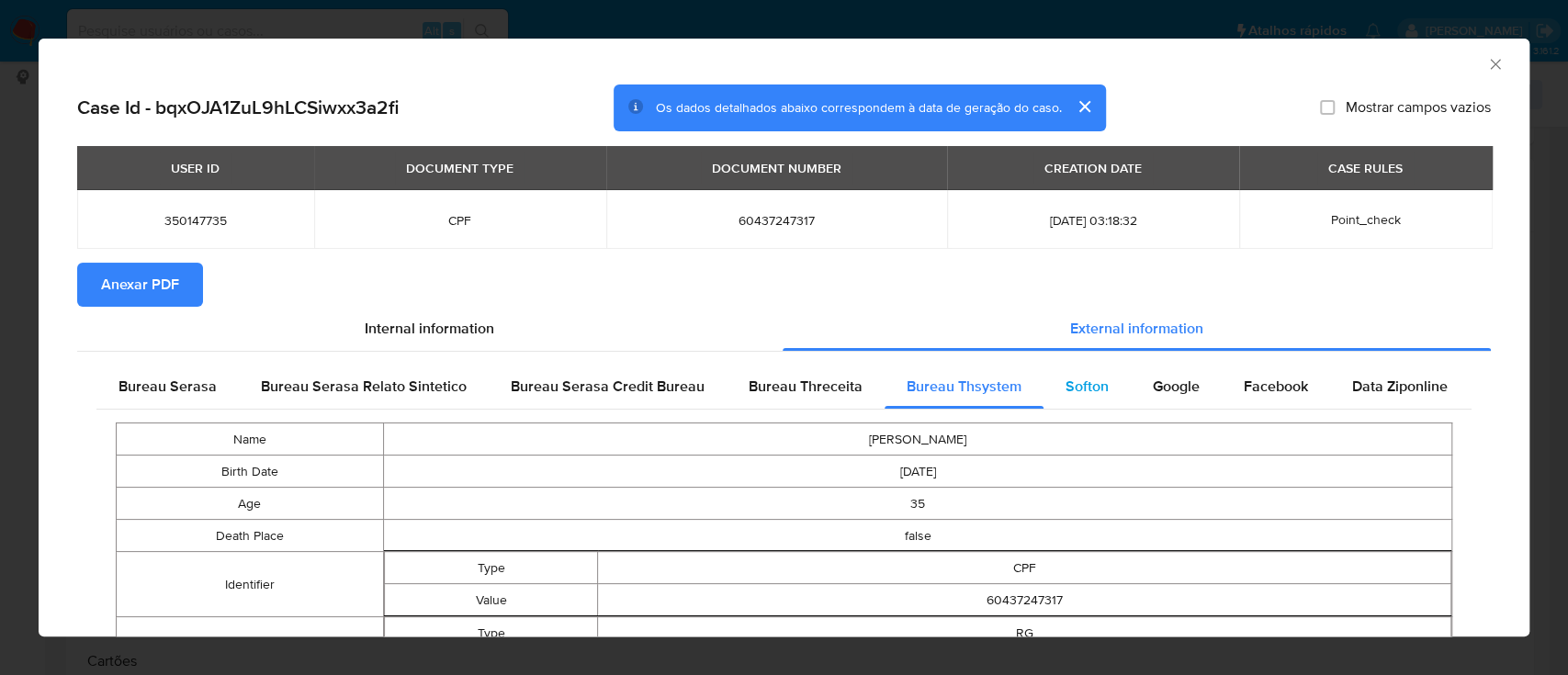
click at [1092, 389] on span "Softon" at bounding box center [1086, 387] width 43 height 21
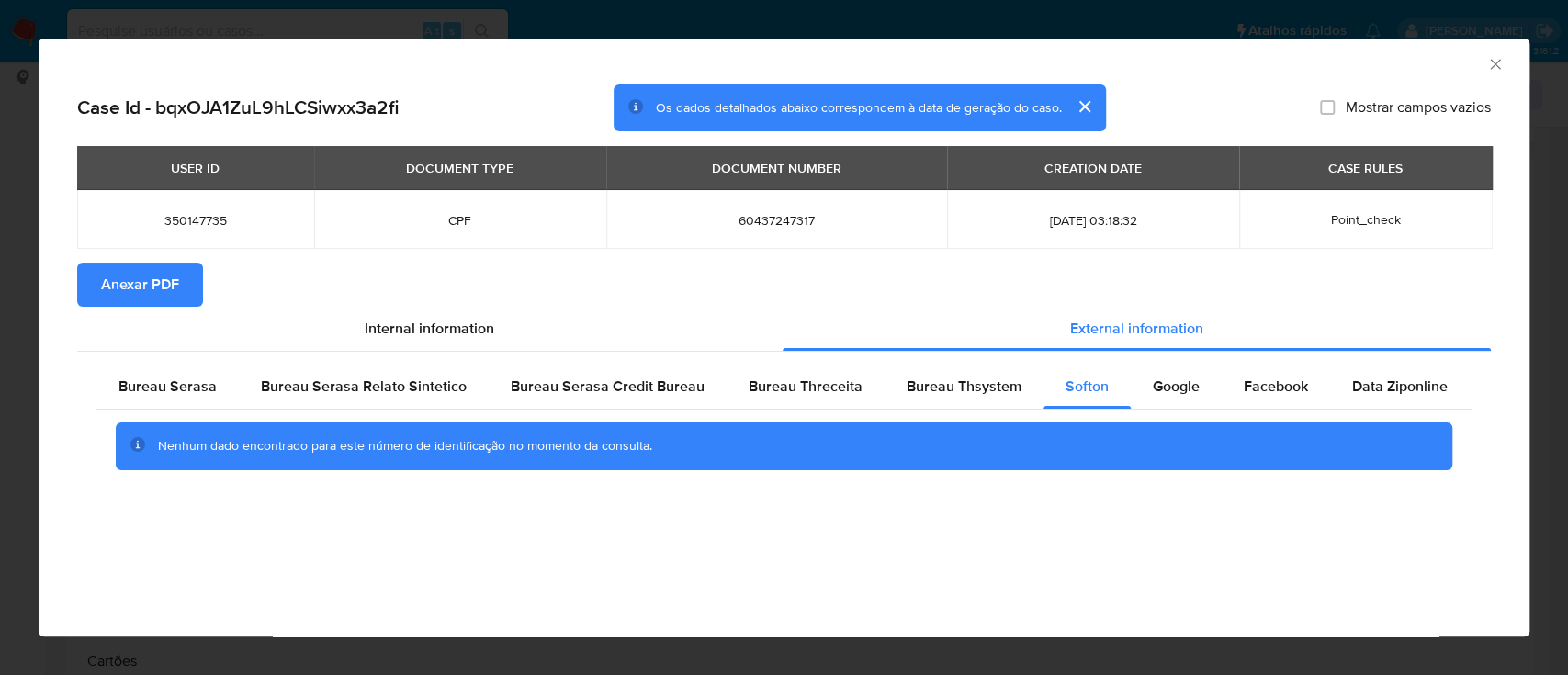
click at [1381, 71] on div "AML Data Collector" at bounding box center [784, 61] width 1491 height 46
click at [1153, 389] on span "Google" at bounding box center [1176, 387] width 47 height 21
drag, startPoint x: 1381, startPoint y: 64, endPoint x: 1367, endPoint y: 61, distance: 14.3
click at [1376, 63] on div "AML Data Collector" at bounding box center [768, 61] width 1434 height 20
click at [1501, 68] on icon "Fechar a janela" at bounding box center [1495, 64] width 18 height 18
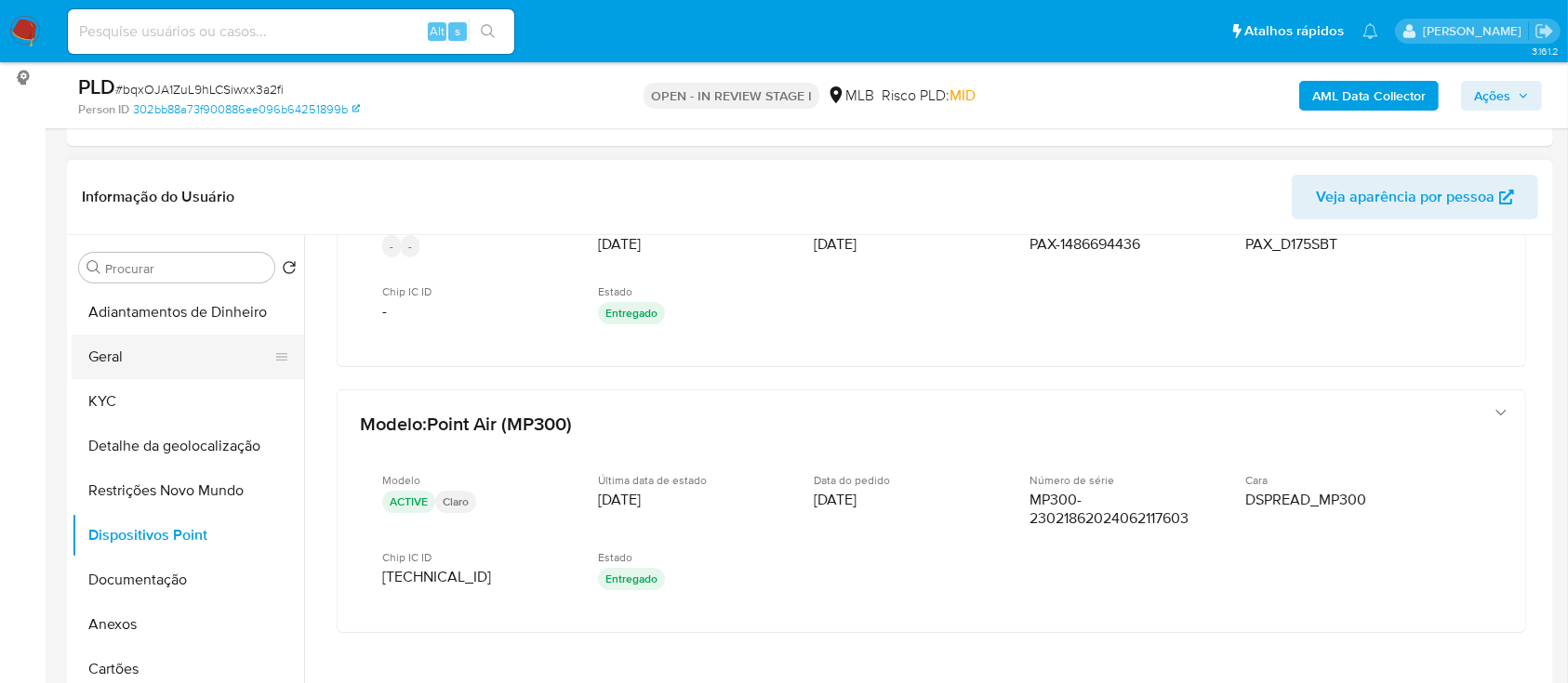
click at [155, 354] on button "Geral" at bounding box center [180, 356] width 218 height 44
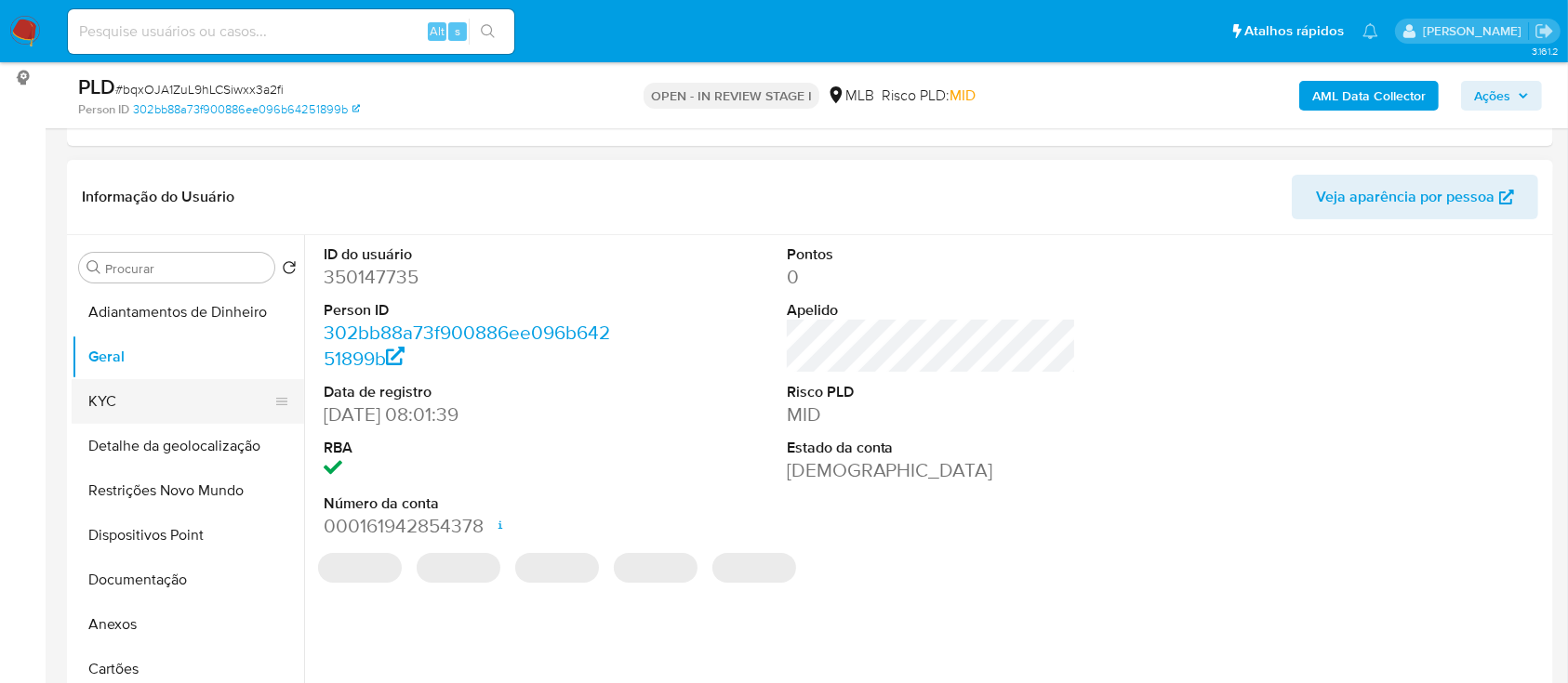
click at [170, 405] on button "KYC" at bounding box center [180, 402] width 218 height 44
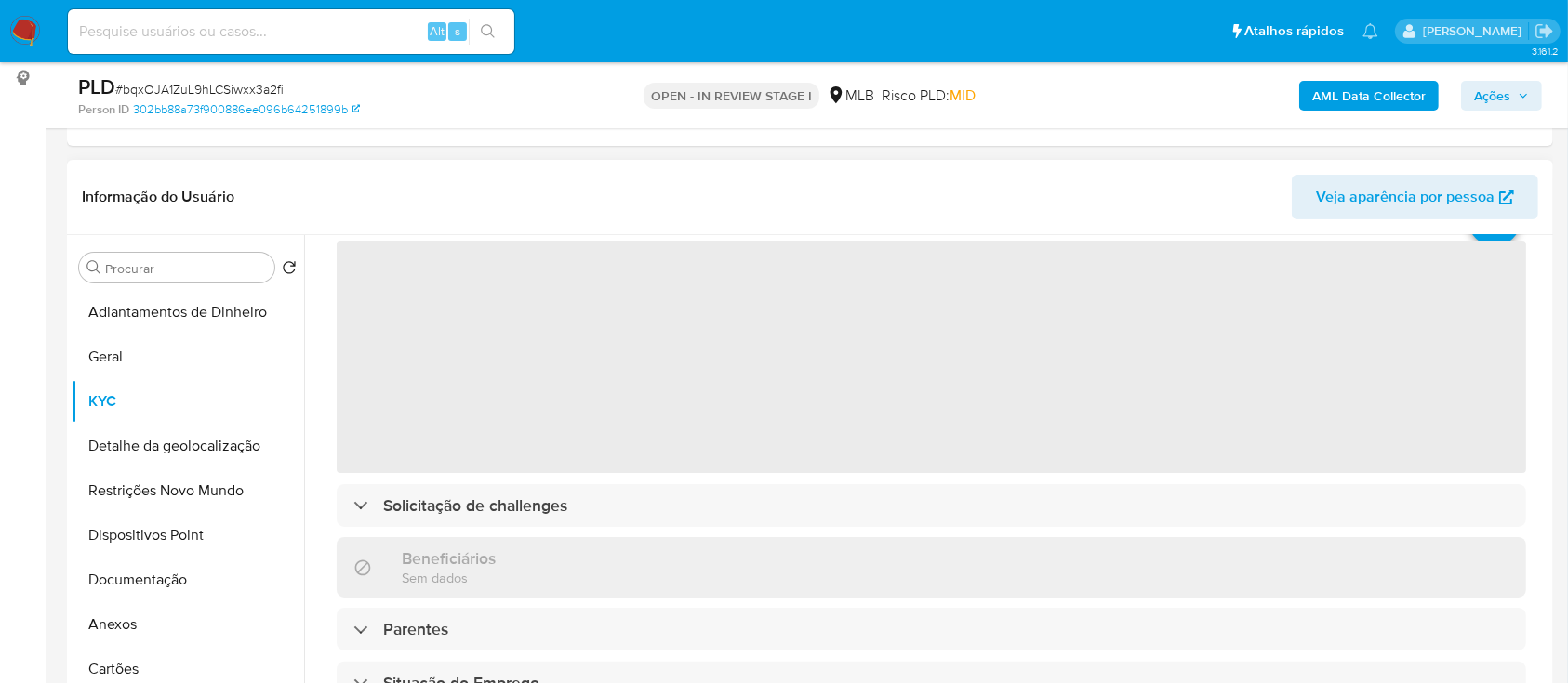
scroll to position [124, 0]
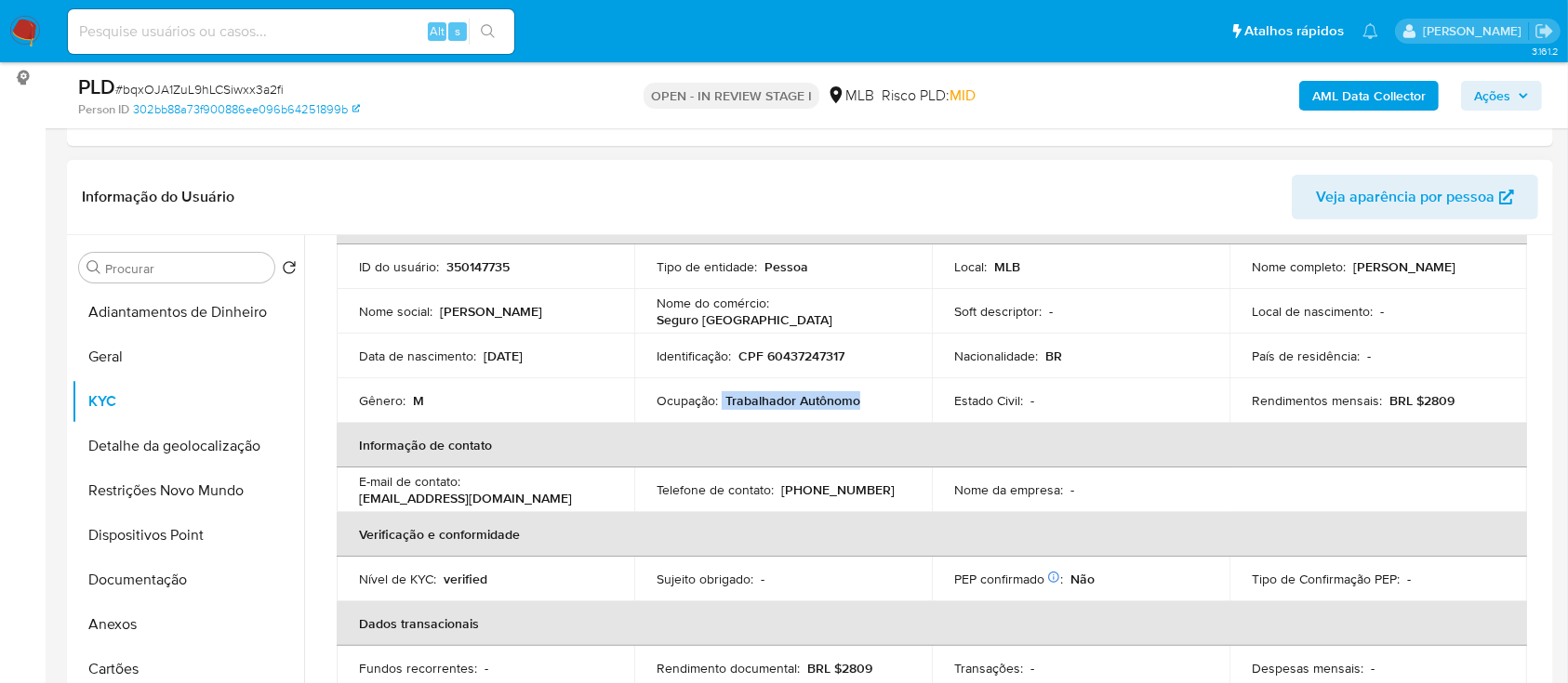
drag, startPoint x: 855, startPoint y: 412, endPoint x: 752, endPoint y: 404, distance: 103.3
click at [720, 401] on div "Ocupação : Trabalhador Autônomo" at bounding box center [783, 400] width 253 height 16
copy div "Trabalhador Autônomo"
click at [179, 577] on button "Documentação" at bounding box center [180, 580] width 218 height 44
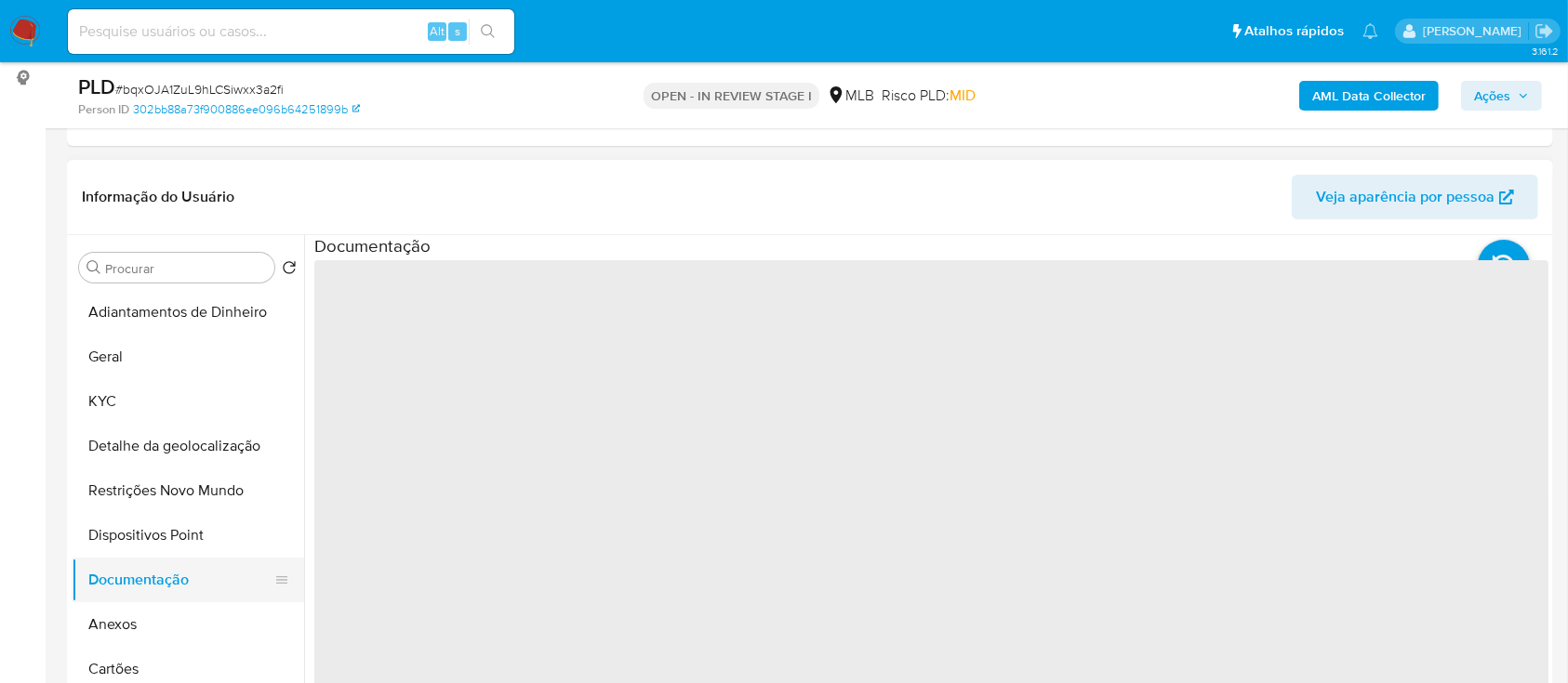
scroll to position [0, 0]
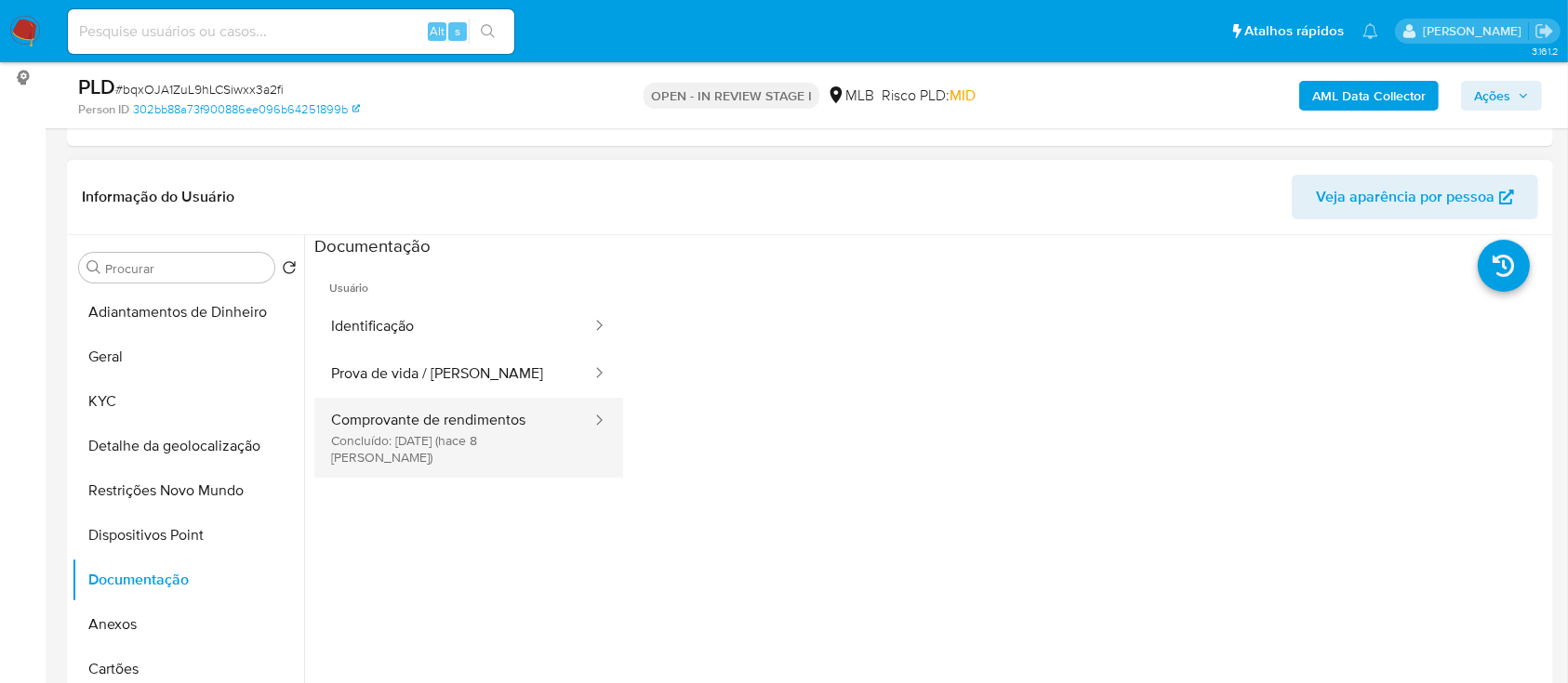
click at [396, 432] on button "Comprovante de rendimentos Concluído: 18/09/2025 (hace 8 días)" at bounding box center [453, 438] width 279 height 80
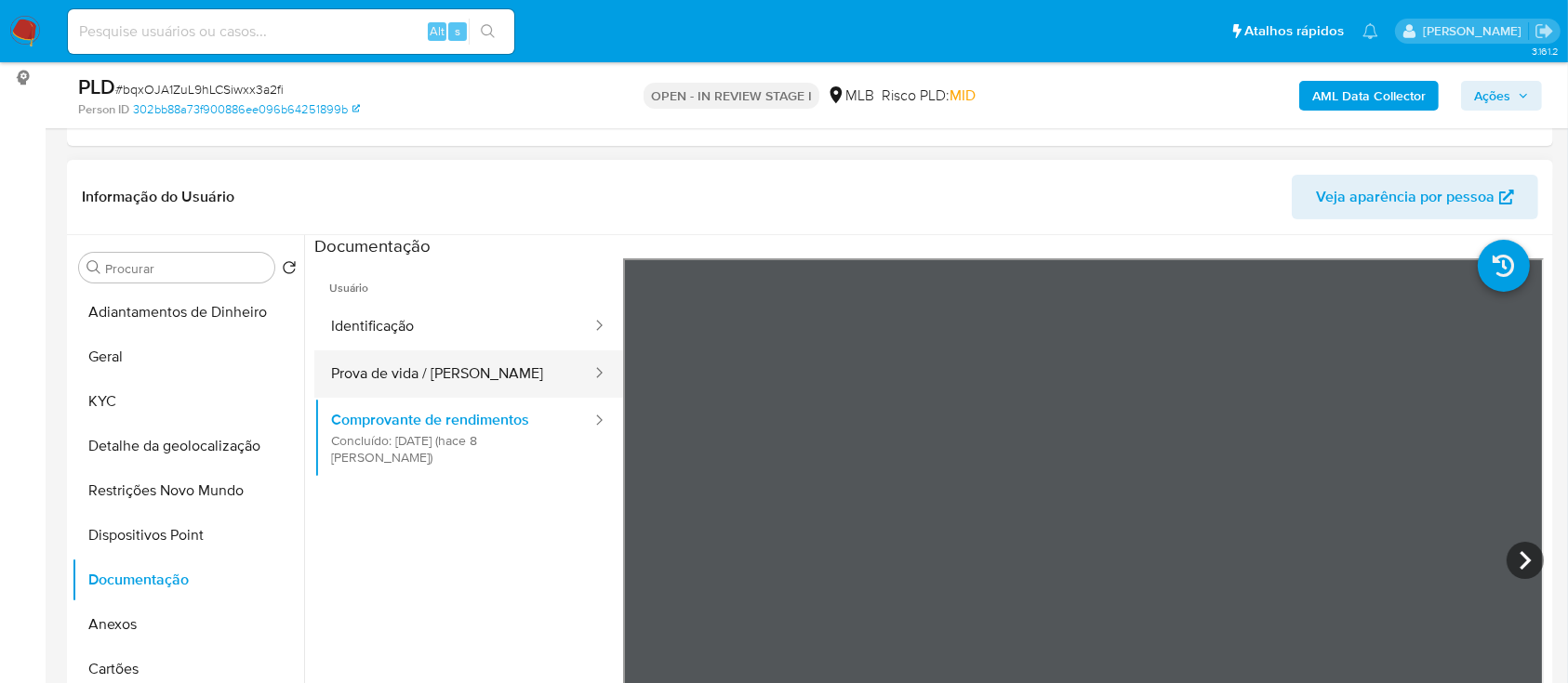
click at [475, 357] on button "Prova de vida / [PERSON_NAME]" at bounding box center [453, 374] width 279 height 47
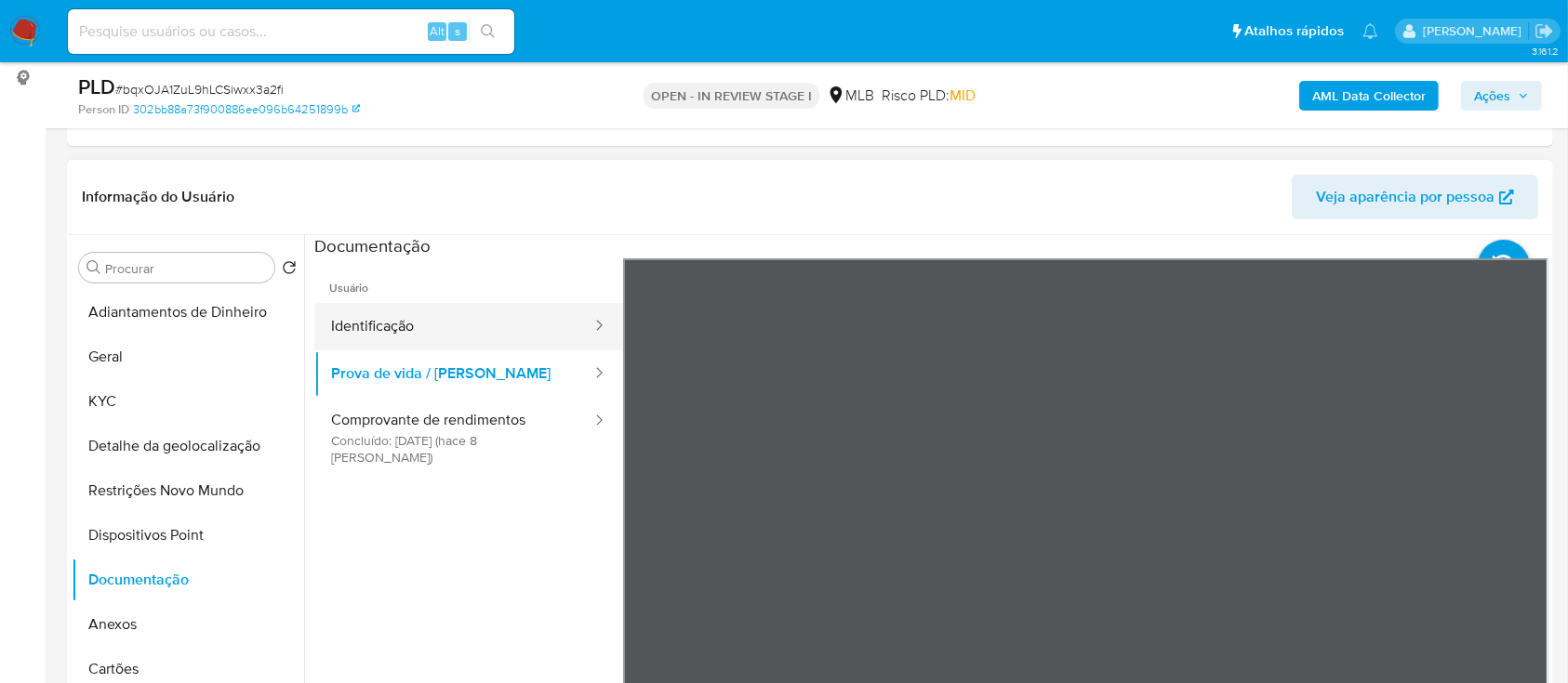
click at [458, 335] on button "Identificação" at bounding box center [453, 327] width 279 height 47
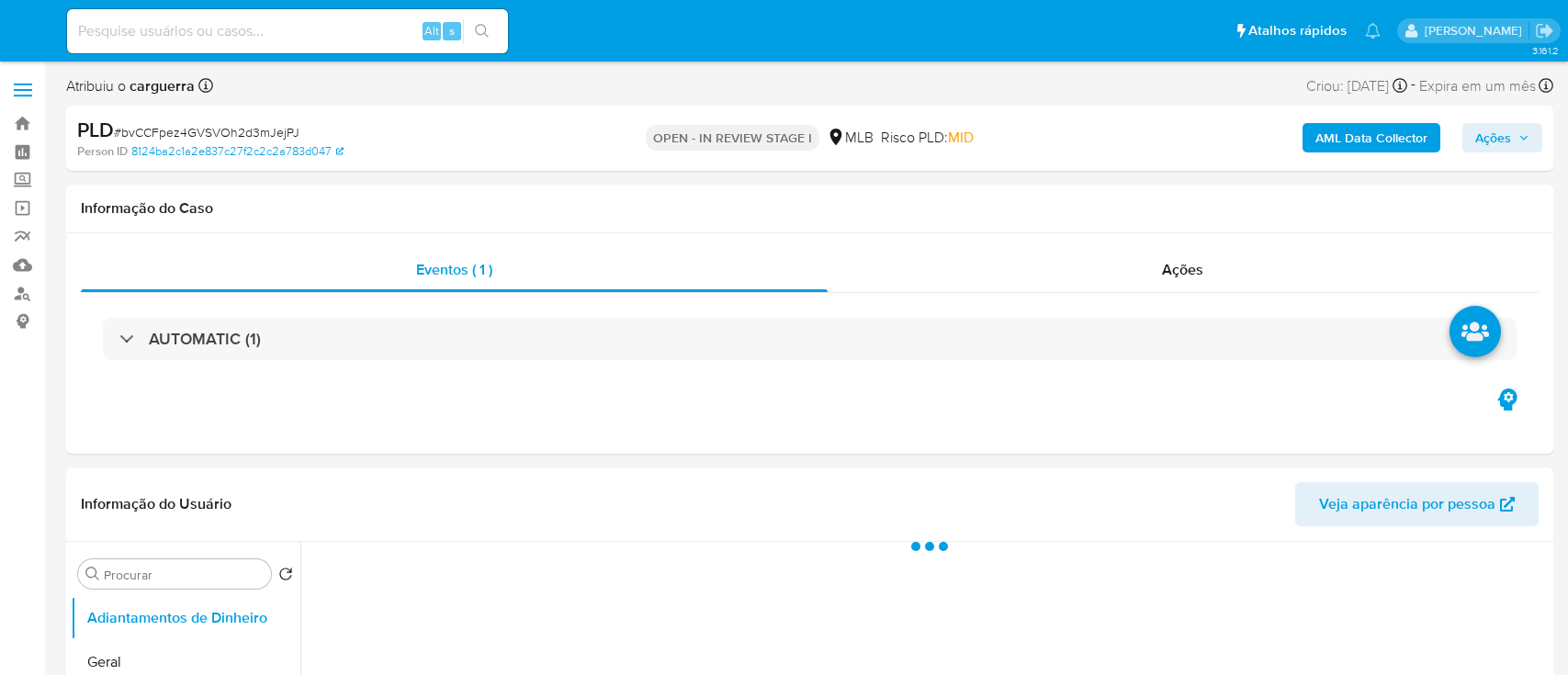
select select "10"
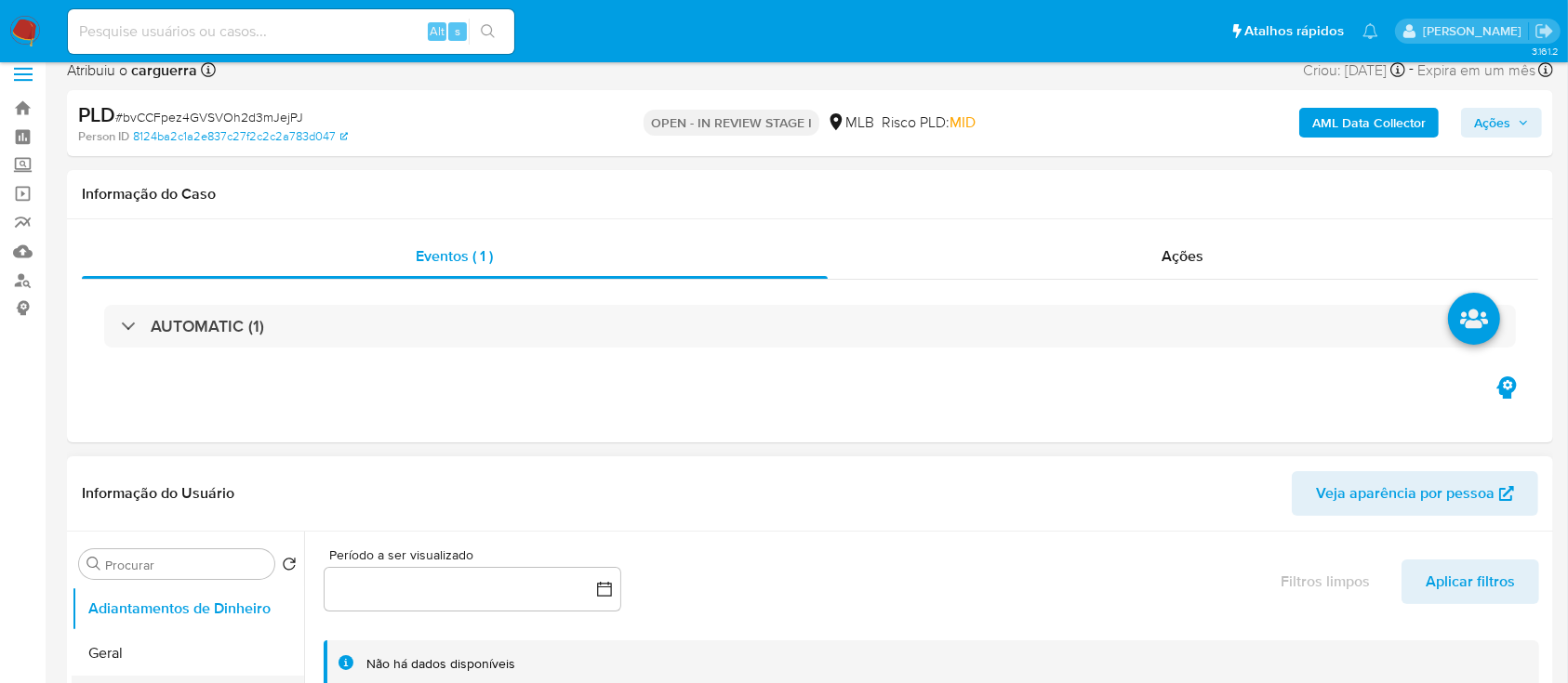
scroll to position [247, 0]
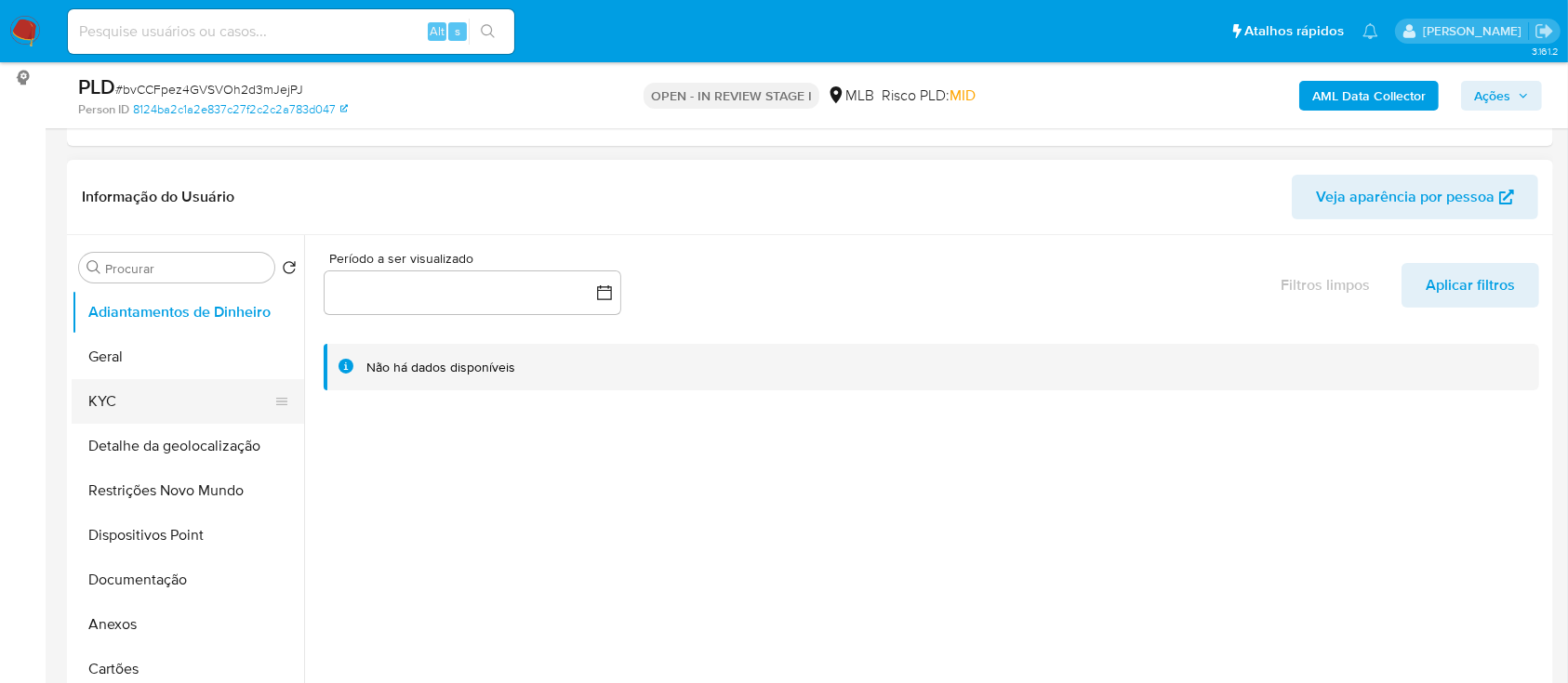
drag, startPoint x: 119, startPoint y: 404, endPoint x: 132, endPoint y: 405, distance: 13.0
click at [119, 404] on button "KYC" at bounding box center [180, 402] width 218 height 44
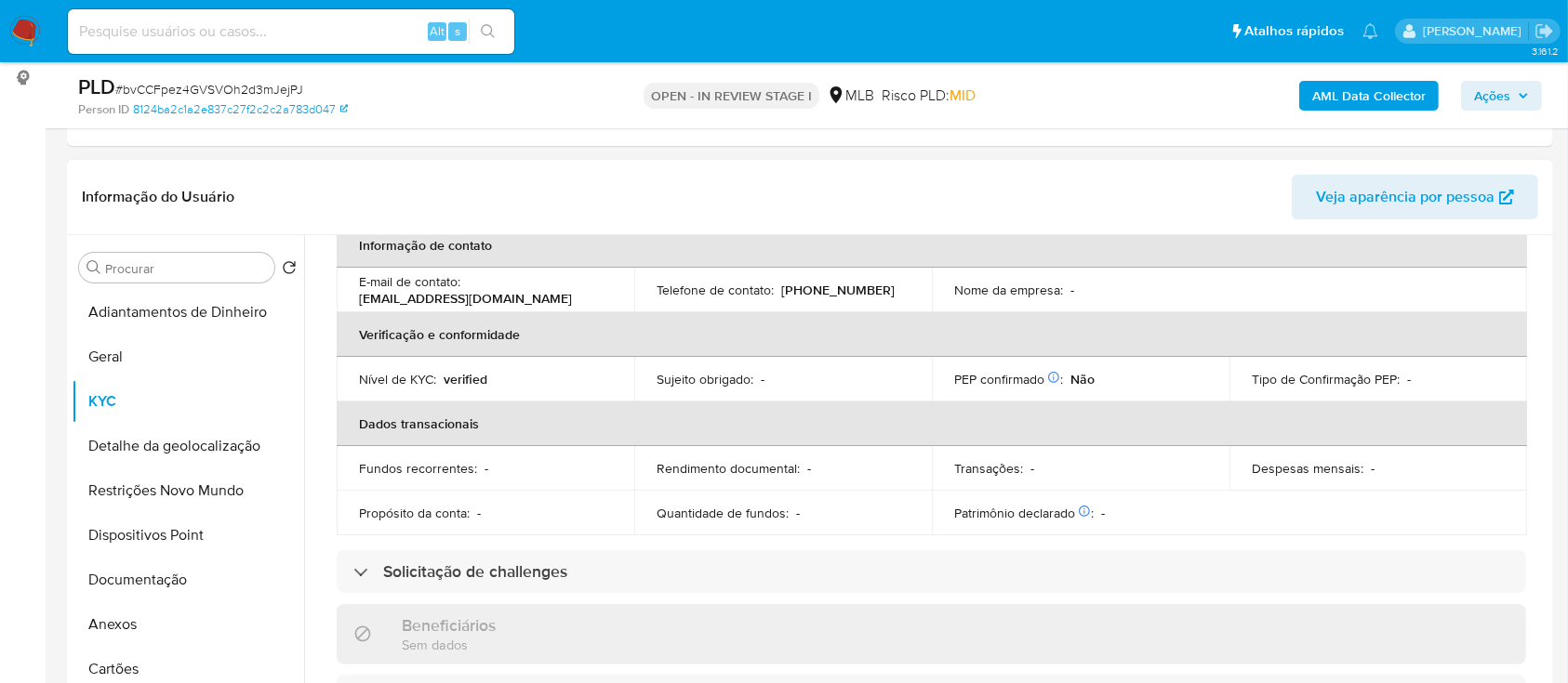
scroll to position [372, 0]
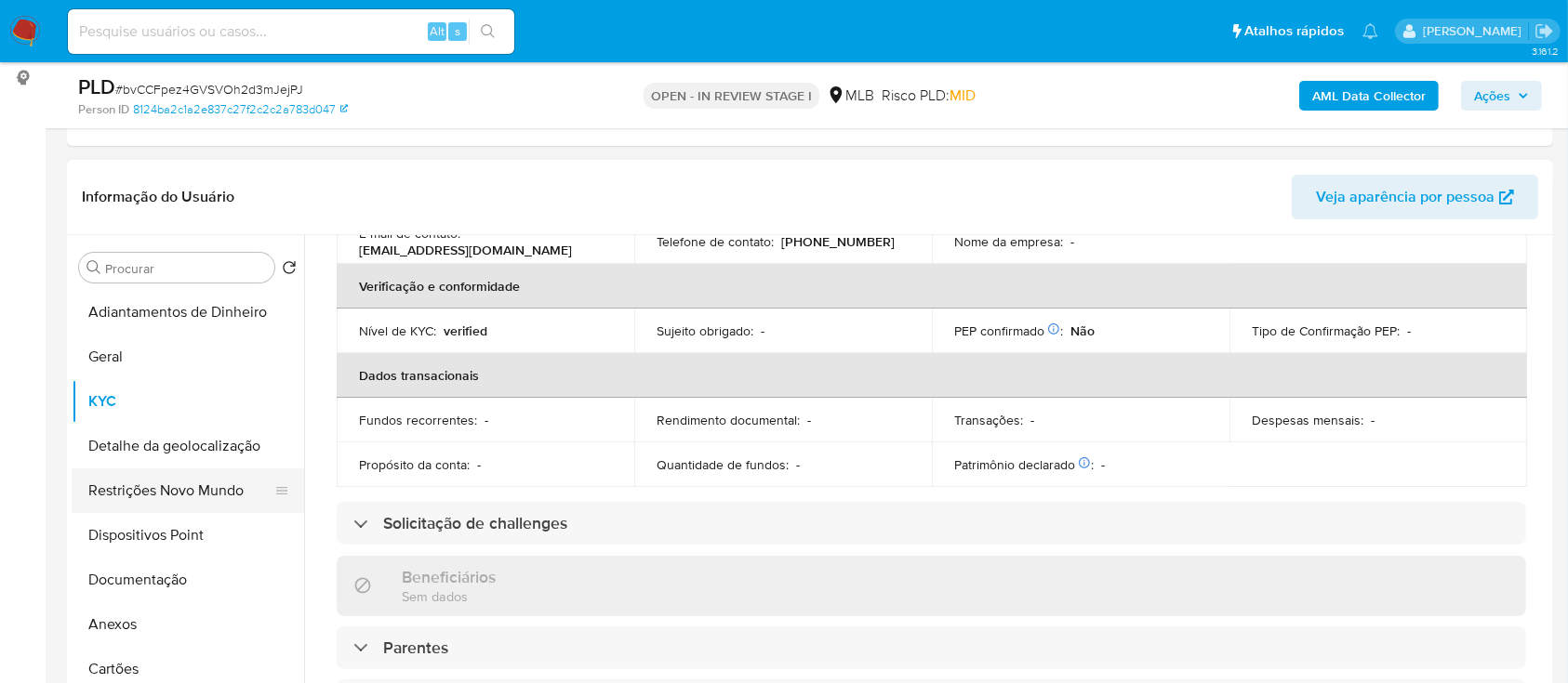
click at [115, 498] on button "Restrições Novo Mundo" at bounding box center [180, 491] width 218 height 44
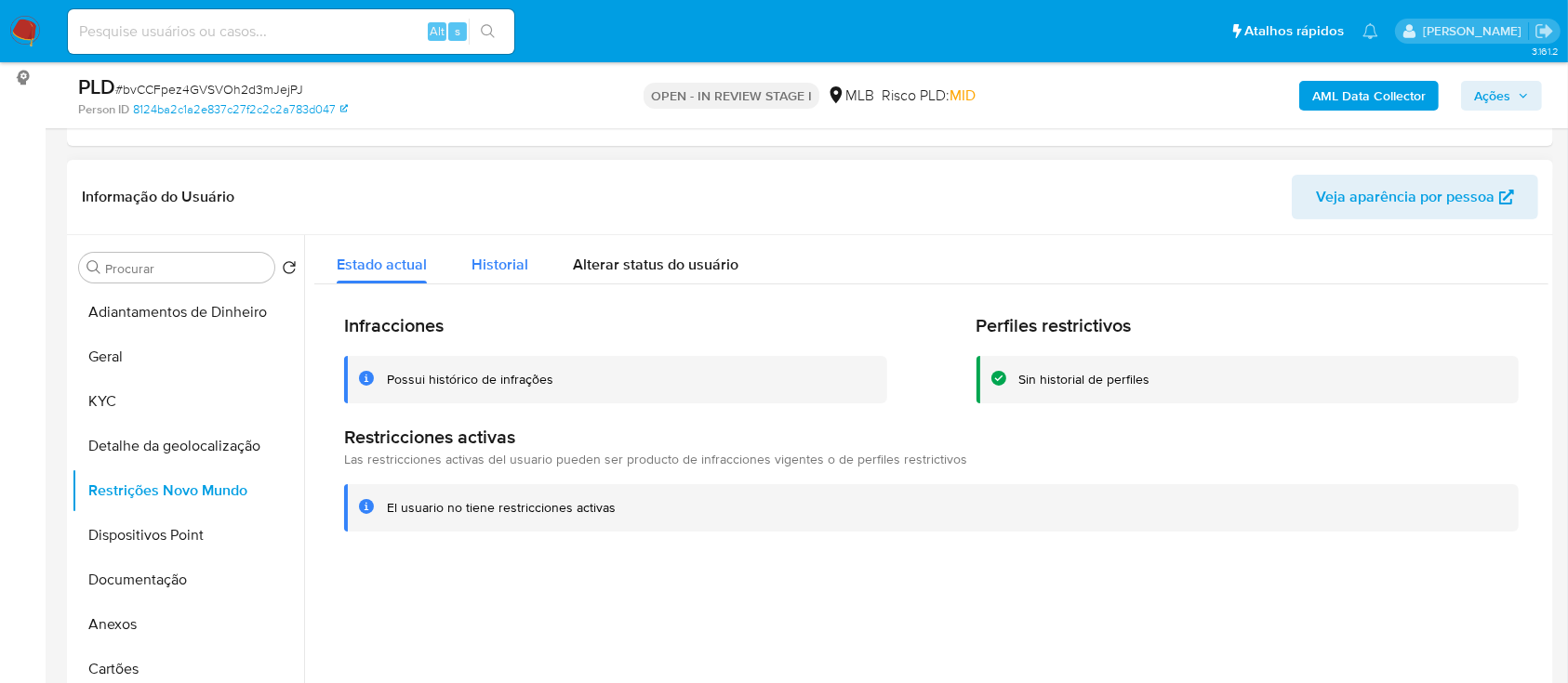
click at [518, 256] on span "Historial" at bounding box center [500, 265] width 57 height 21
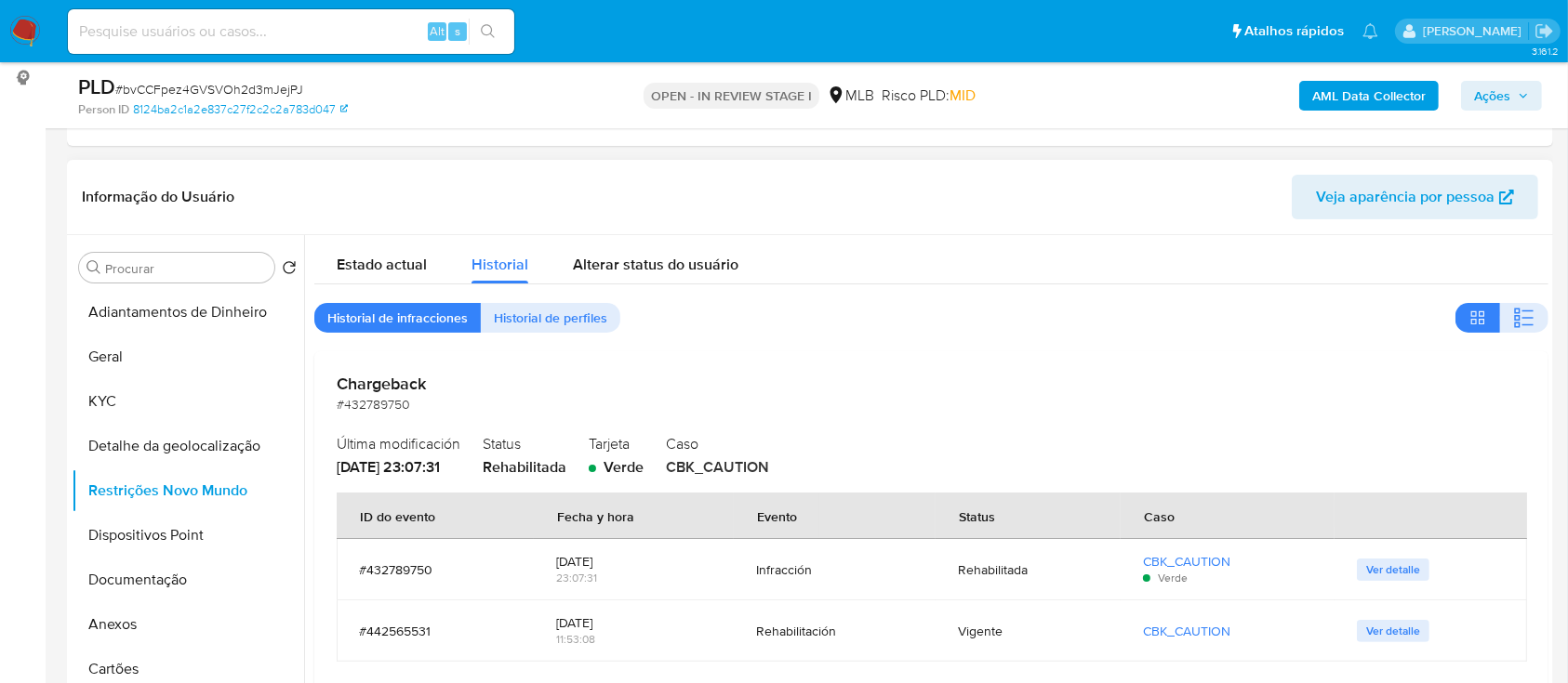
click at [1375, 577] on span "Ver detalle" at bounding box center [1394, 569] width 54 height 18
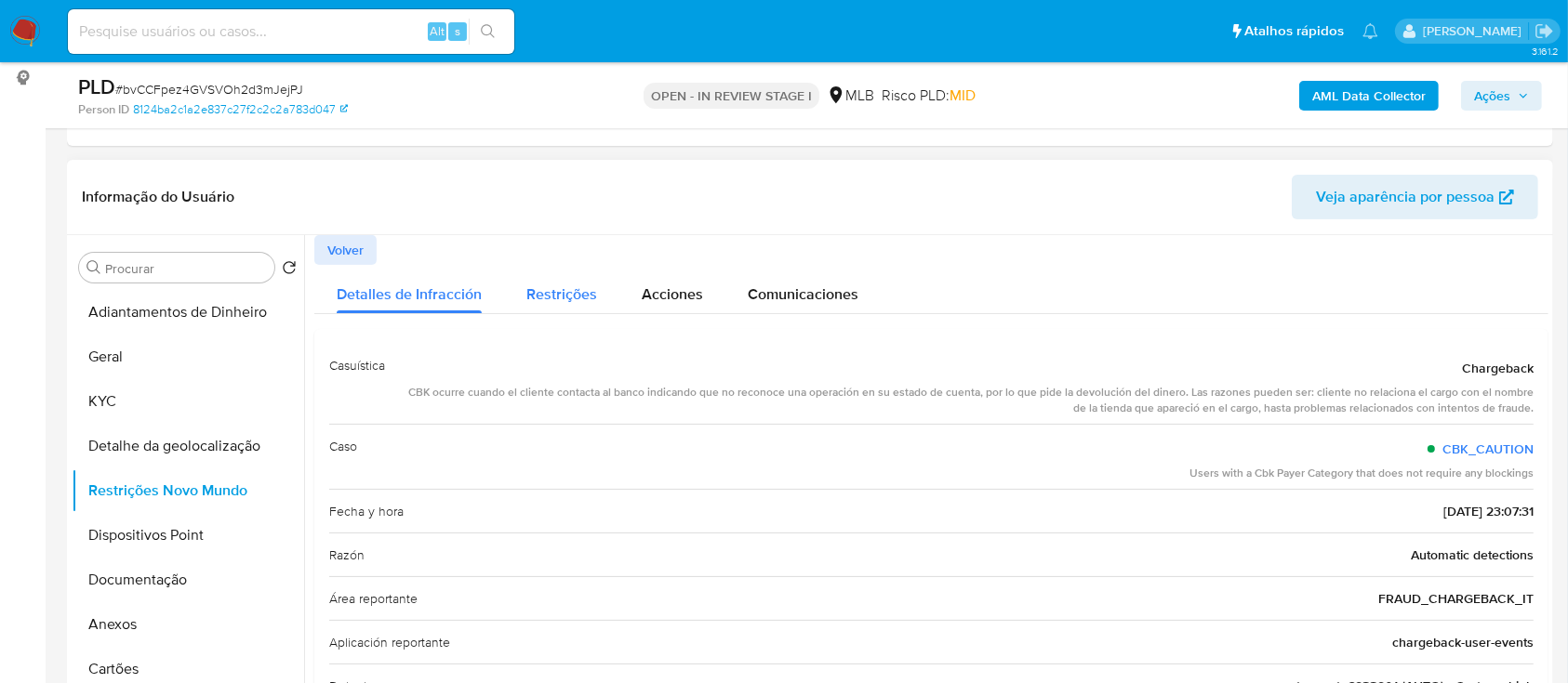
click at [586, 284] on span "Restrições" at bounding box center [562, 294] width 71 height 21
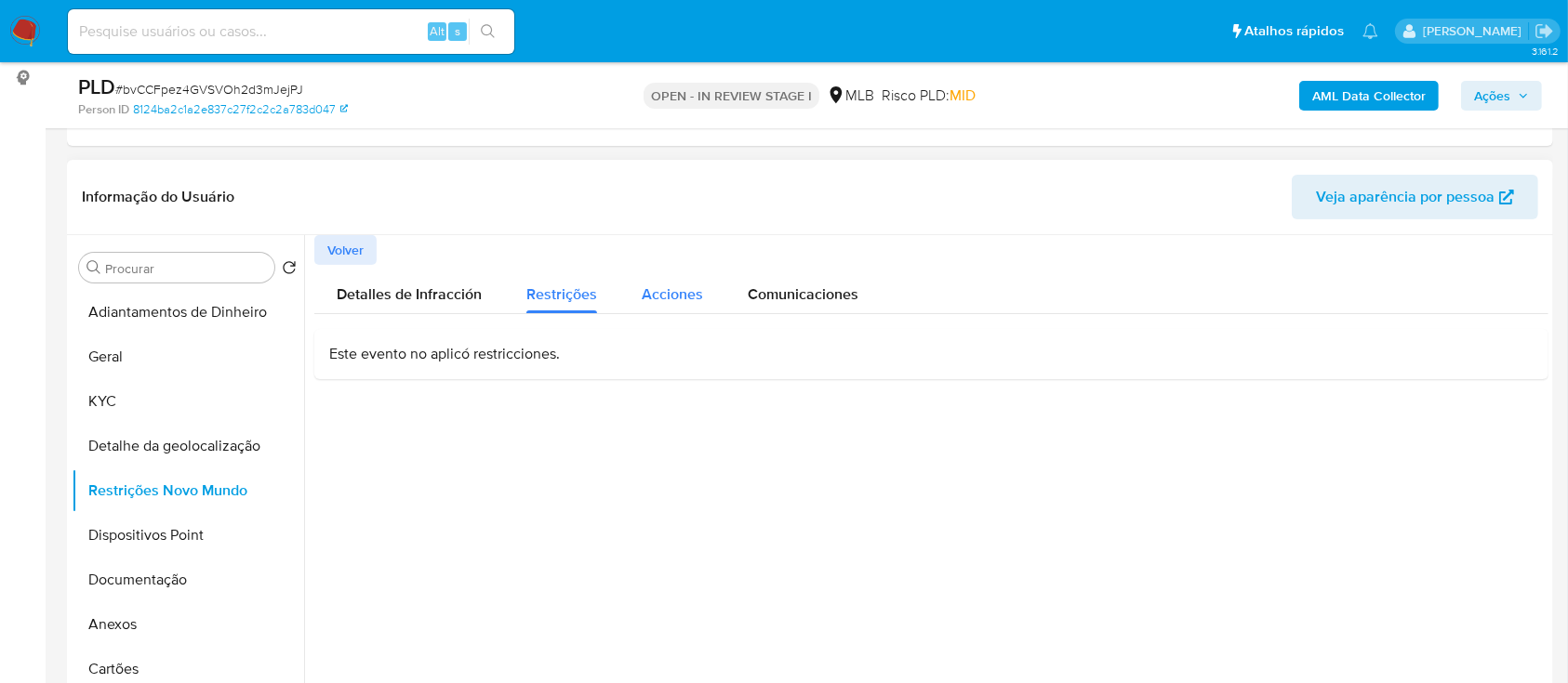
click at [662, 283] on span "Acciones" at bounding box center [673, 294] width 62 height 21
click at [807, 286] on span "Comunicaciones" at bounding box center [803, 294] width 111 height 21
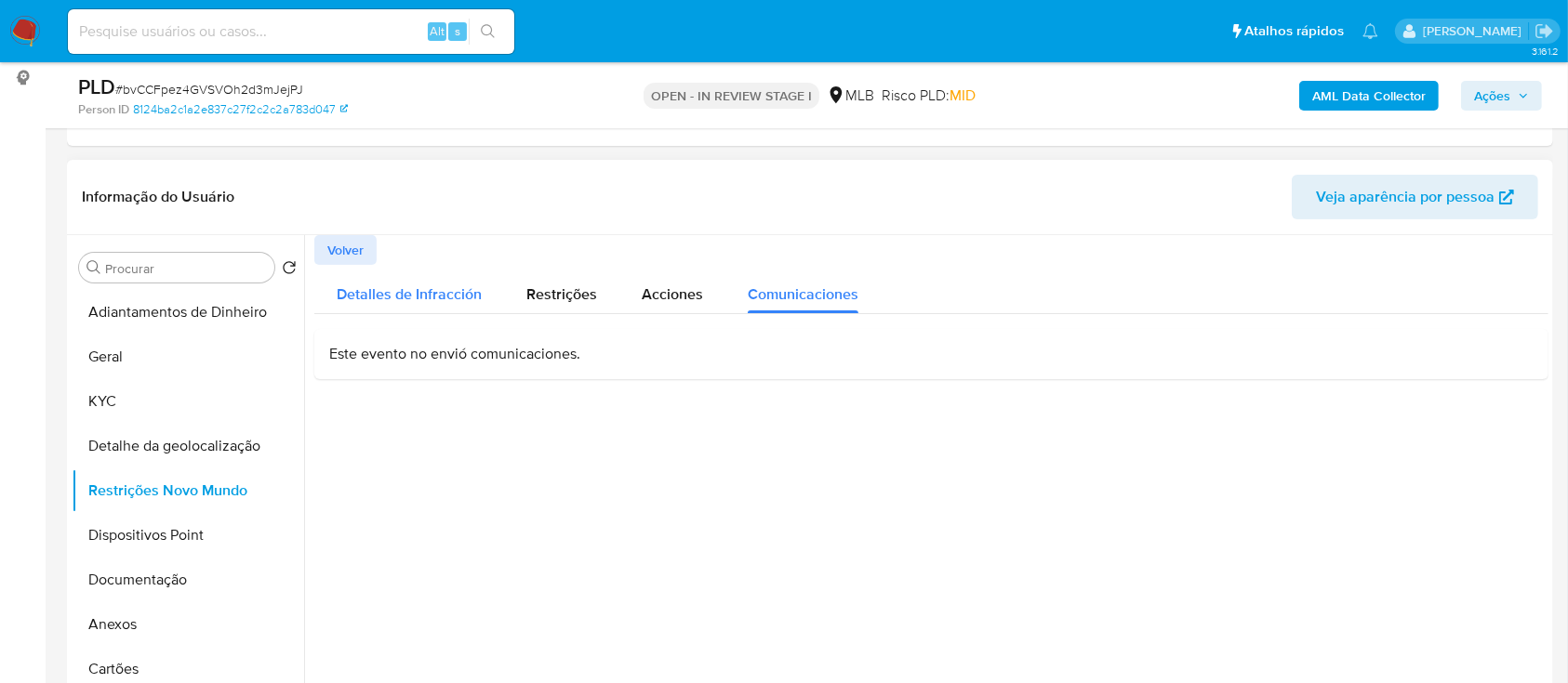
click at [382, 301] on span "Detalles de Infracción" at bounding box center [409, 294] width 145 height 21
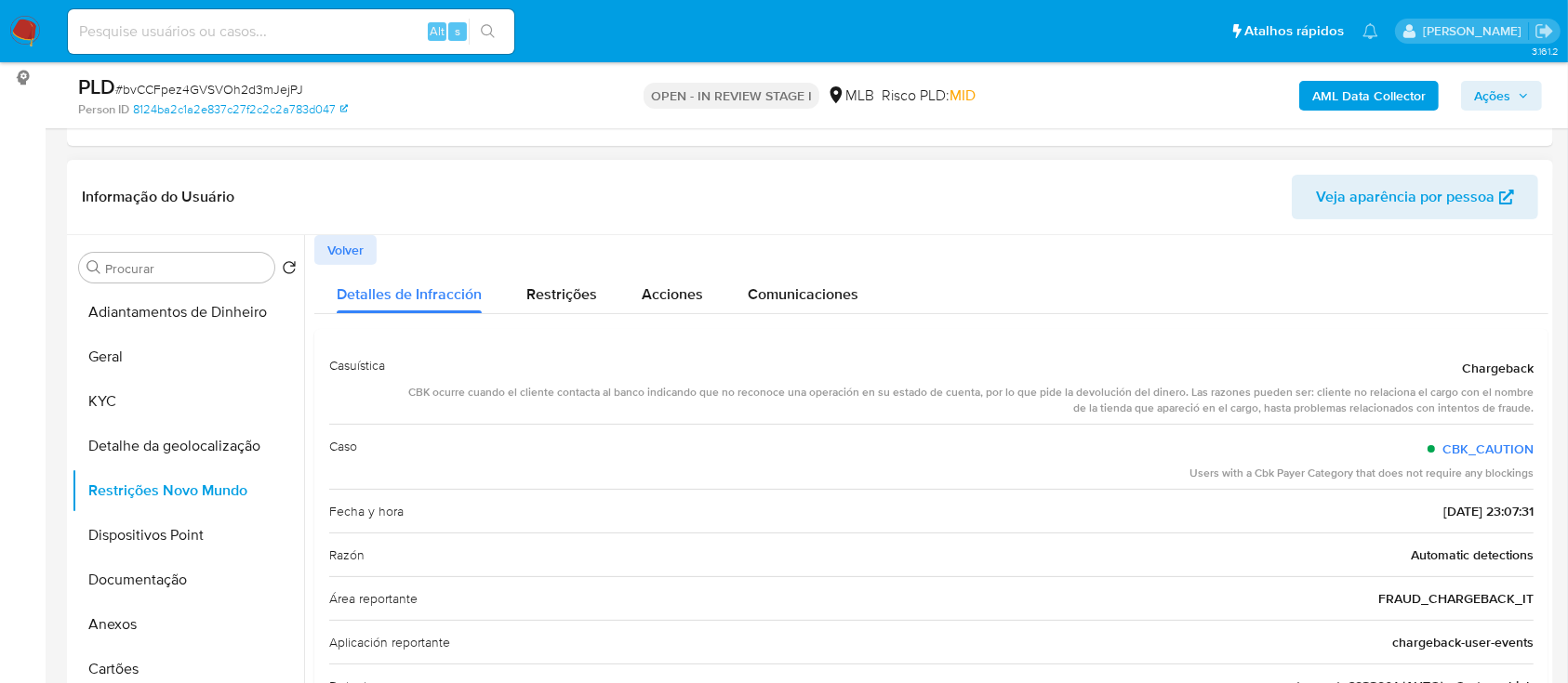
scroll to position [78, 0]
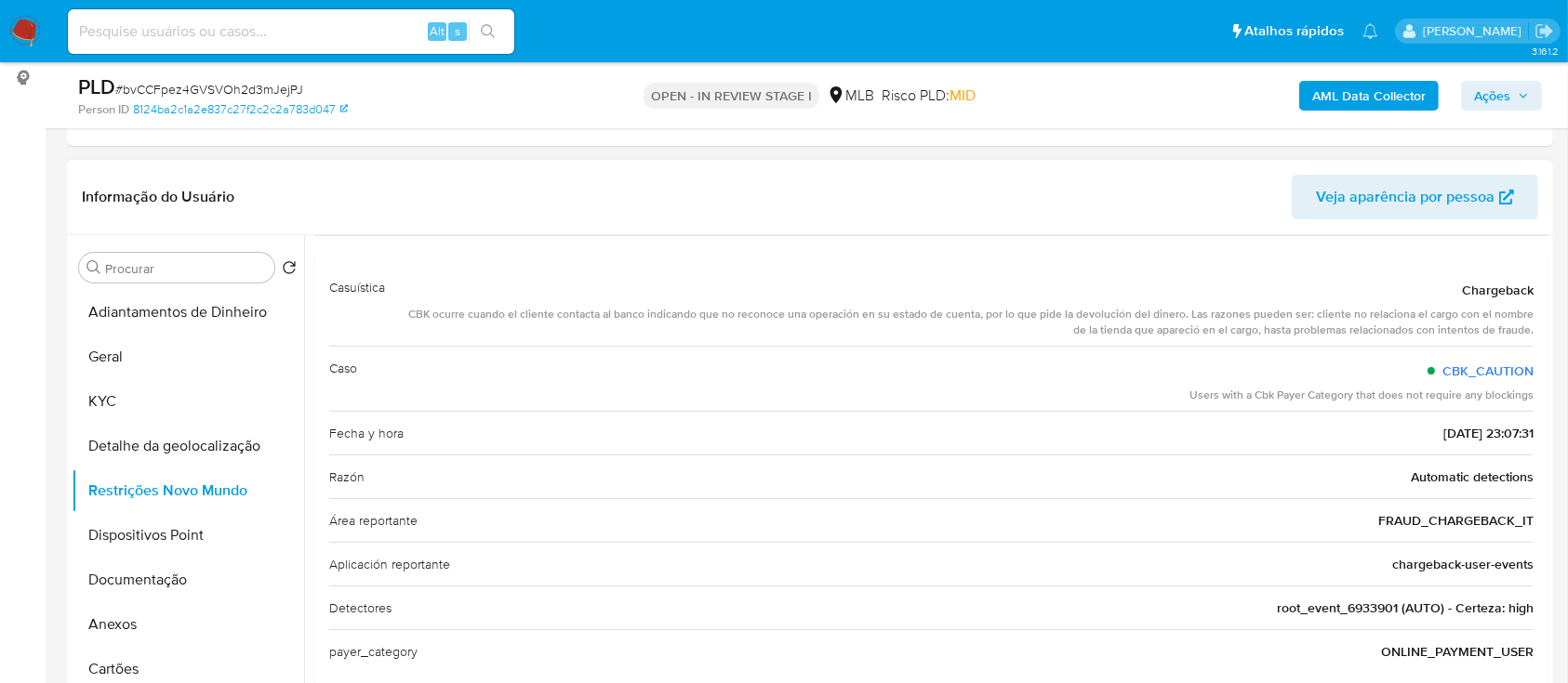
drag, startPoint x: 1445, startPoint y: 287, endPoint x: 1534, endPoint y: 525, distance: 254.1
click at [1529, 525] on div "Casuística Chargeback CBK ocurre cuando el cliente contacta al banco indicando …" at bounding box center [931, 469] width 1234 height 436
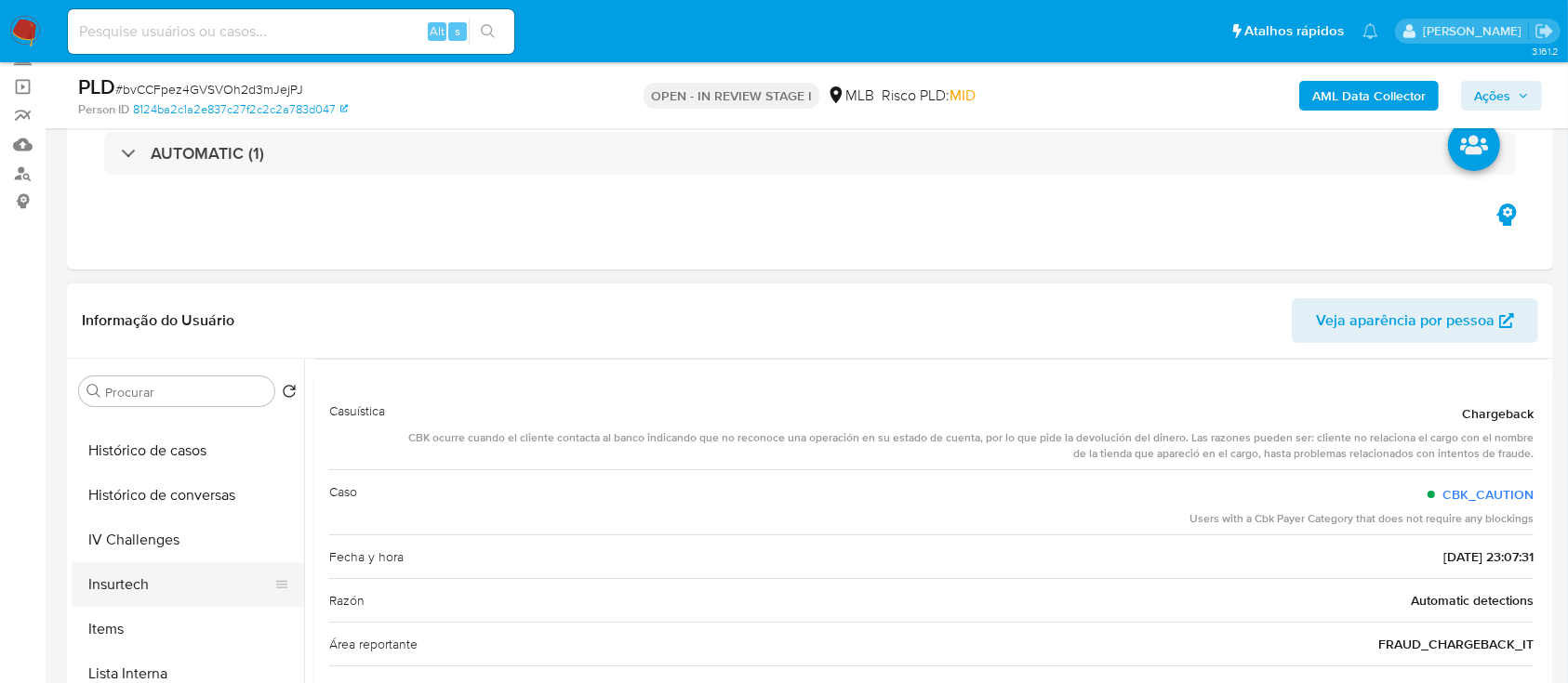
scroll to position [868, 0]
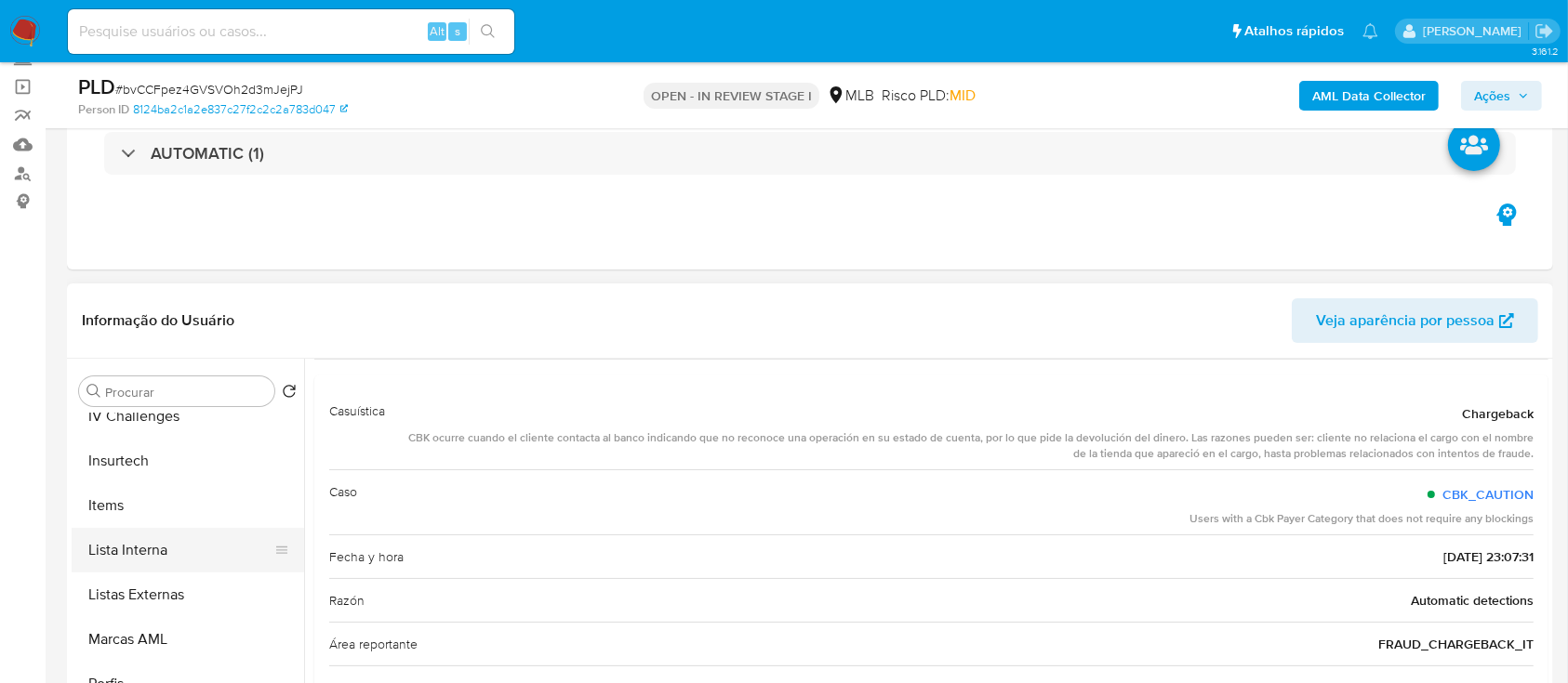
click at [201, 557] on button "Lista Interna" at bounding box center [180, 551] width 218 height 44
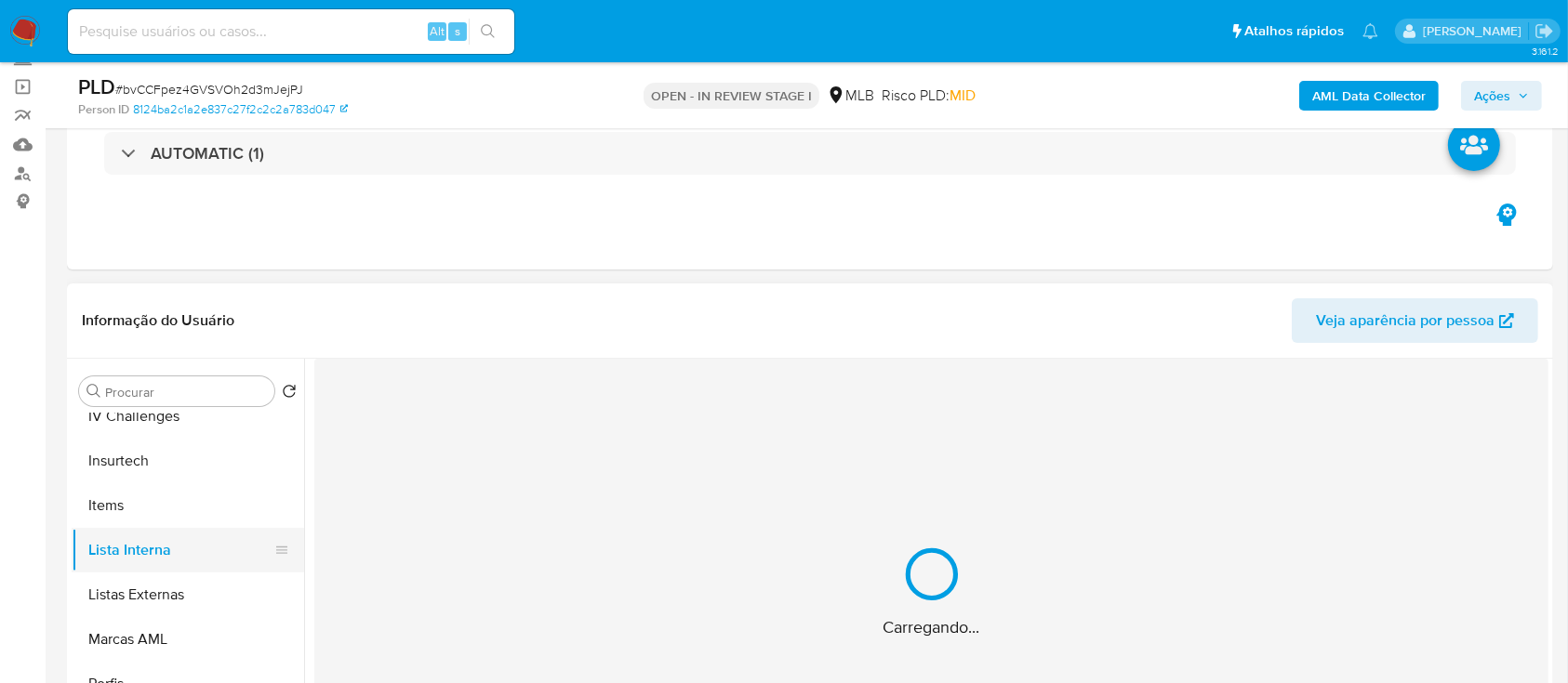
scroll to position [0, 0]
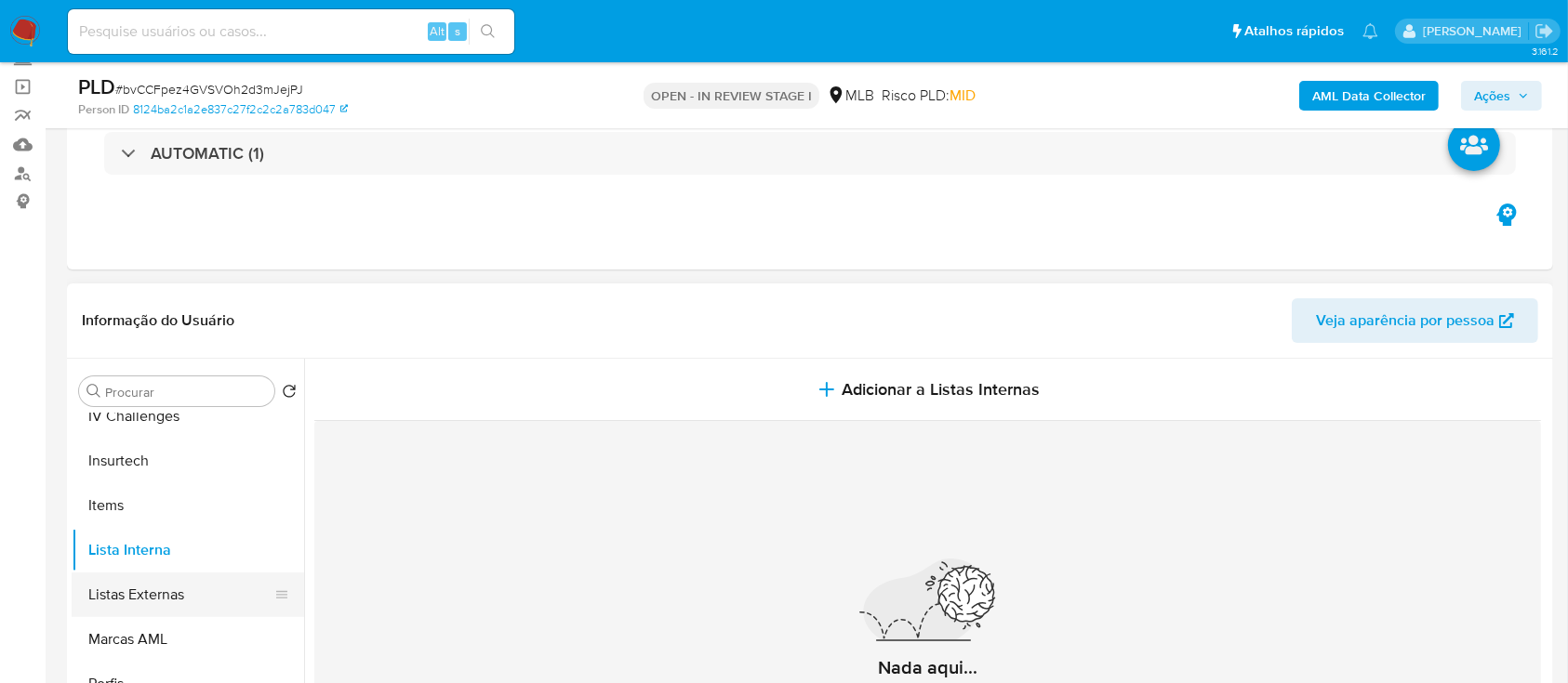
click at [204, 607] on button "Listas Externas" at bounding box center [180, 595] width 218 height 44
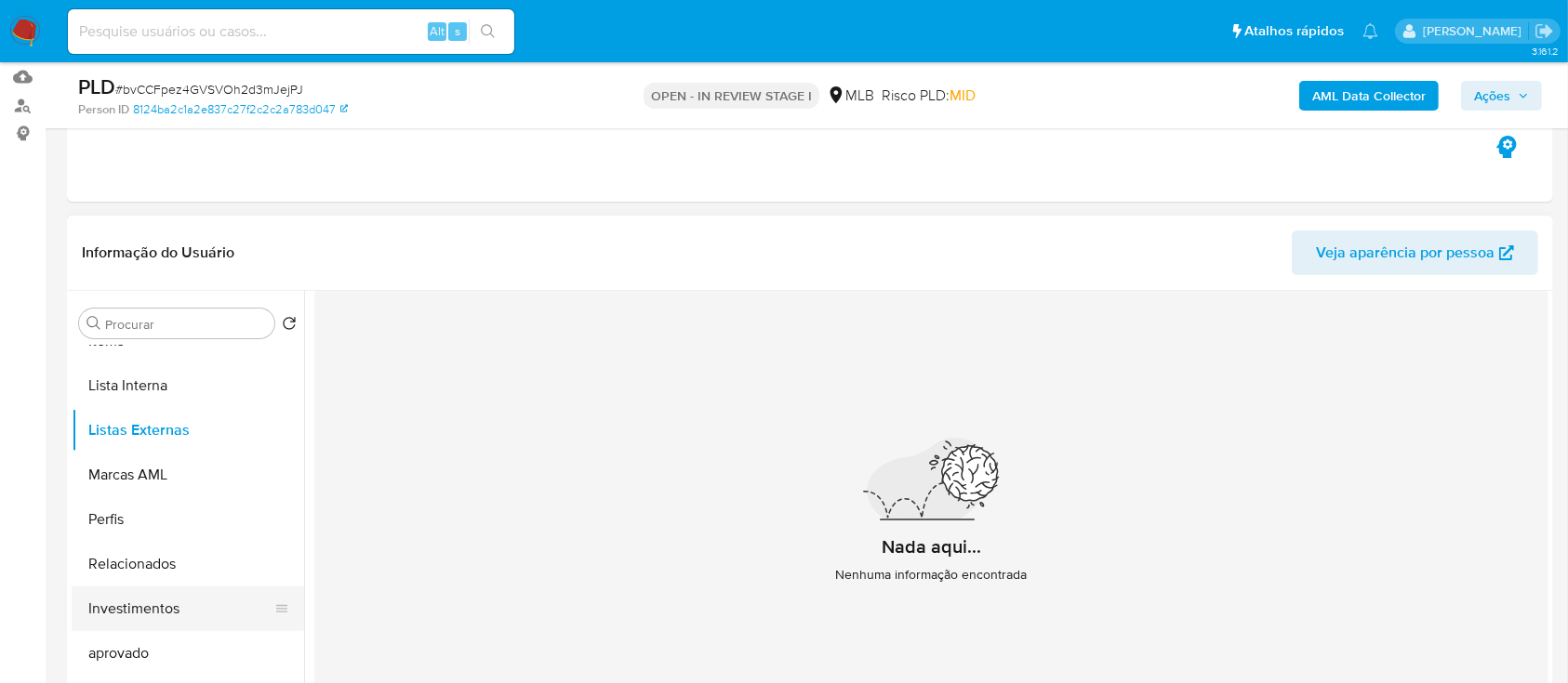
scroll to position [247, 0]
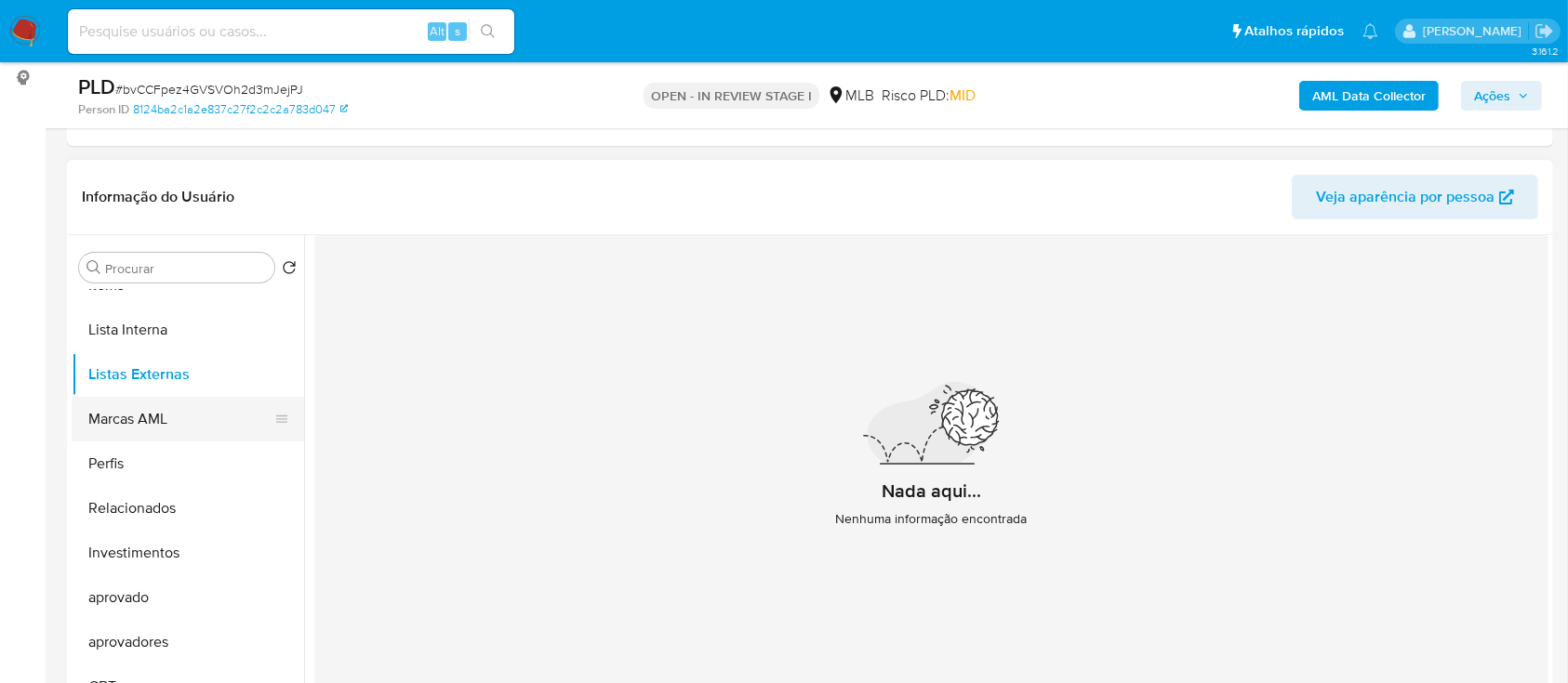
click at [178, 418] on button "Marcas AML" at bounding box center [180, 419] width 218 height 44
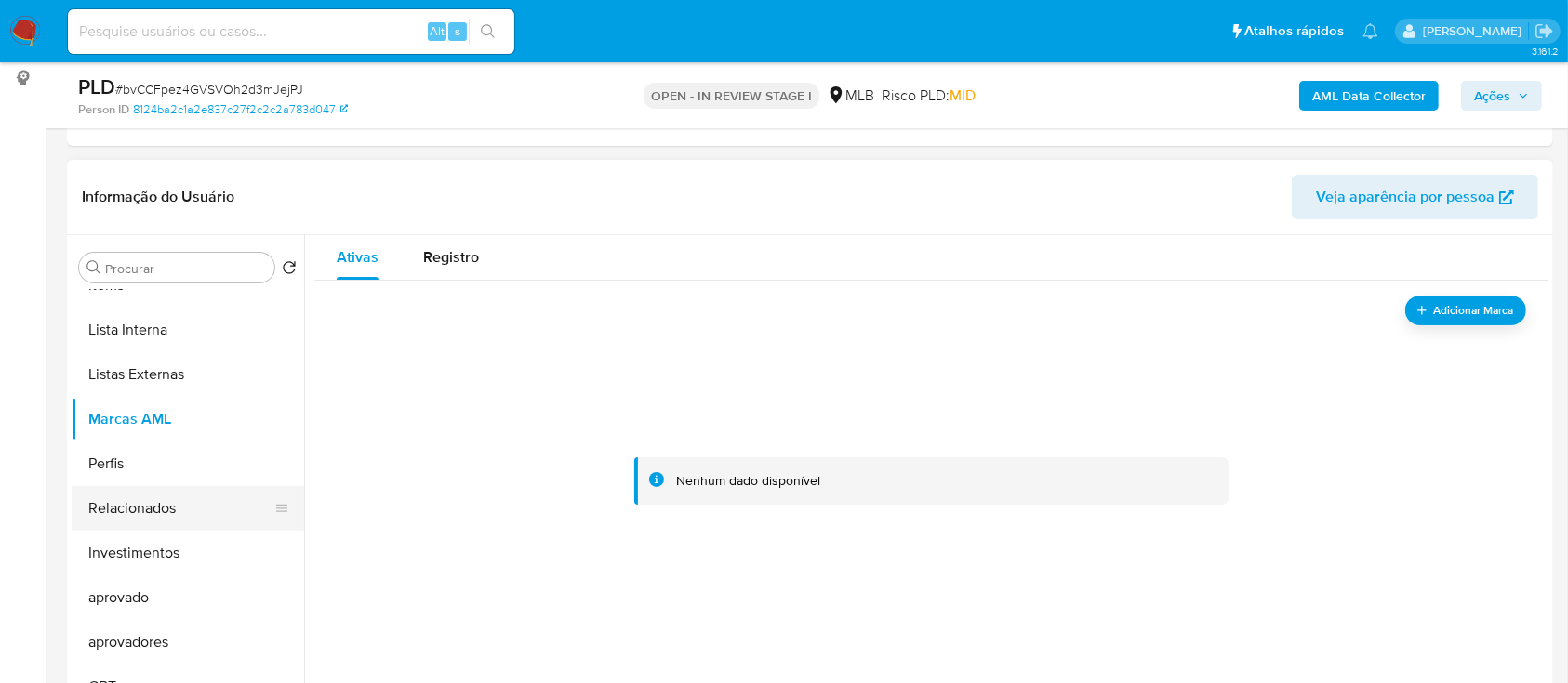
click at [164, 509] on button "Relacionados" at bounding box center [180, 508] width 218 height 44
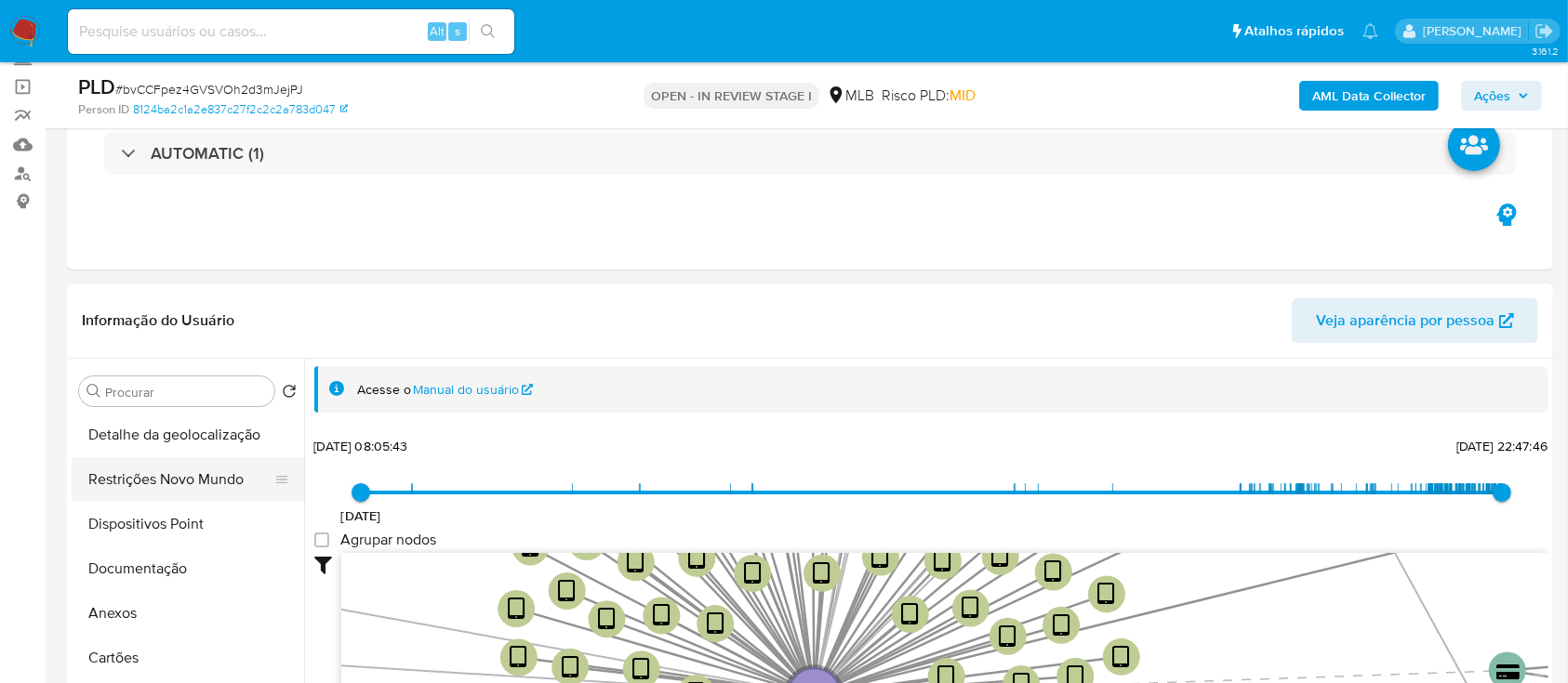
scroll to position [97, 0]
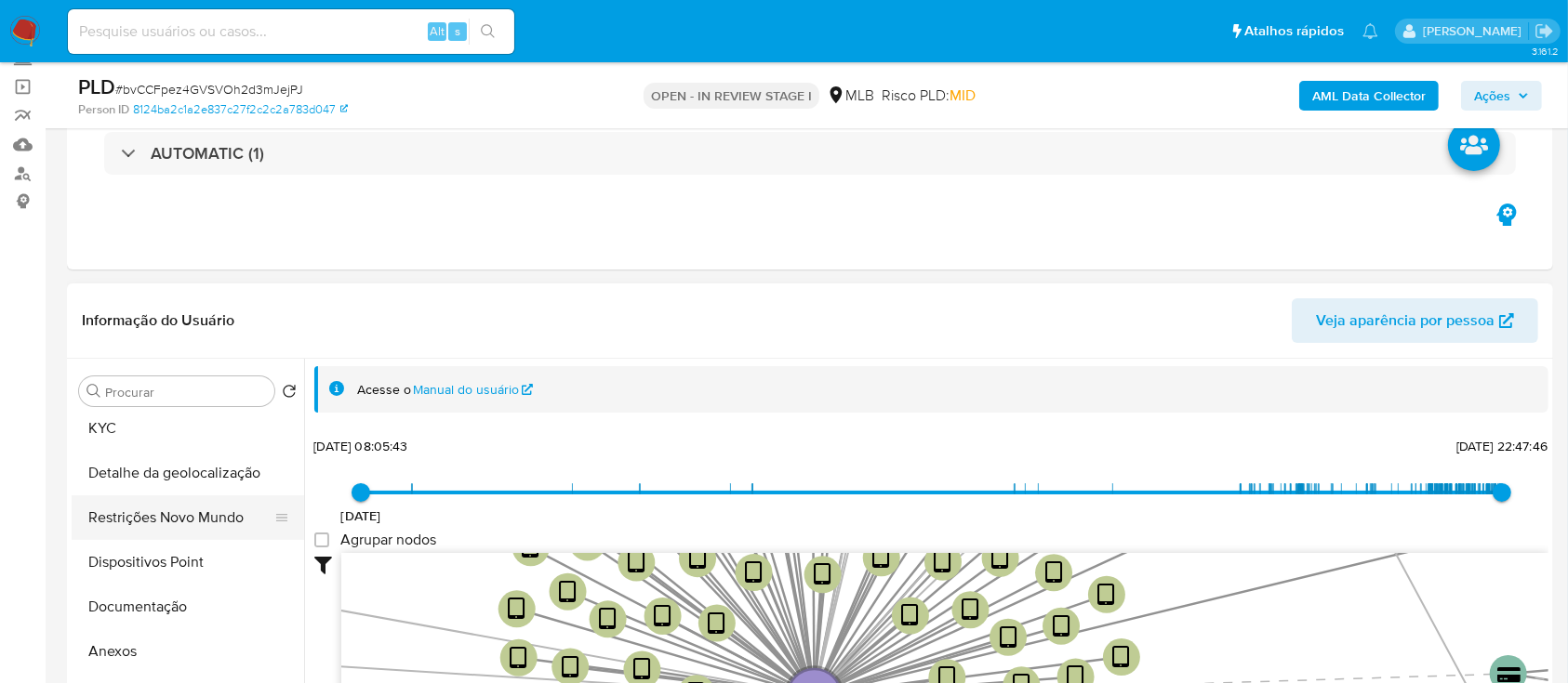
click at [185, 517] on button "Restrições Novo Mundo" at bounding box center [180, 518] width 218 height 44
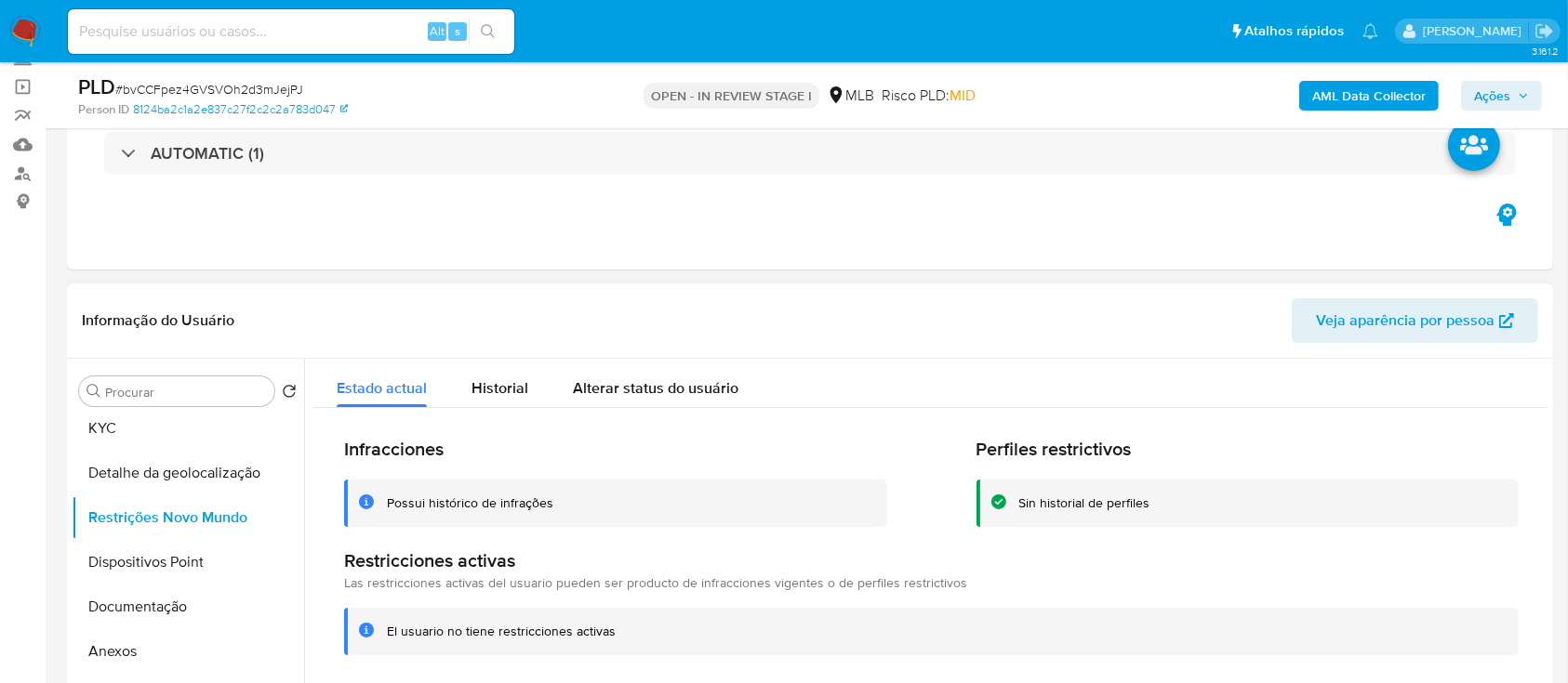
scroll to position [247, 0]
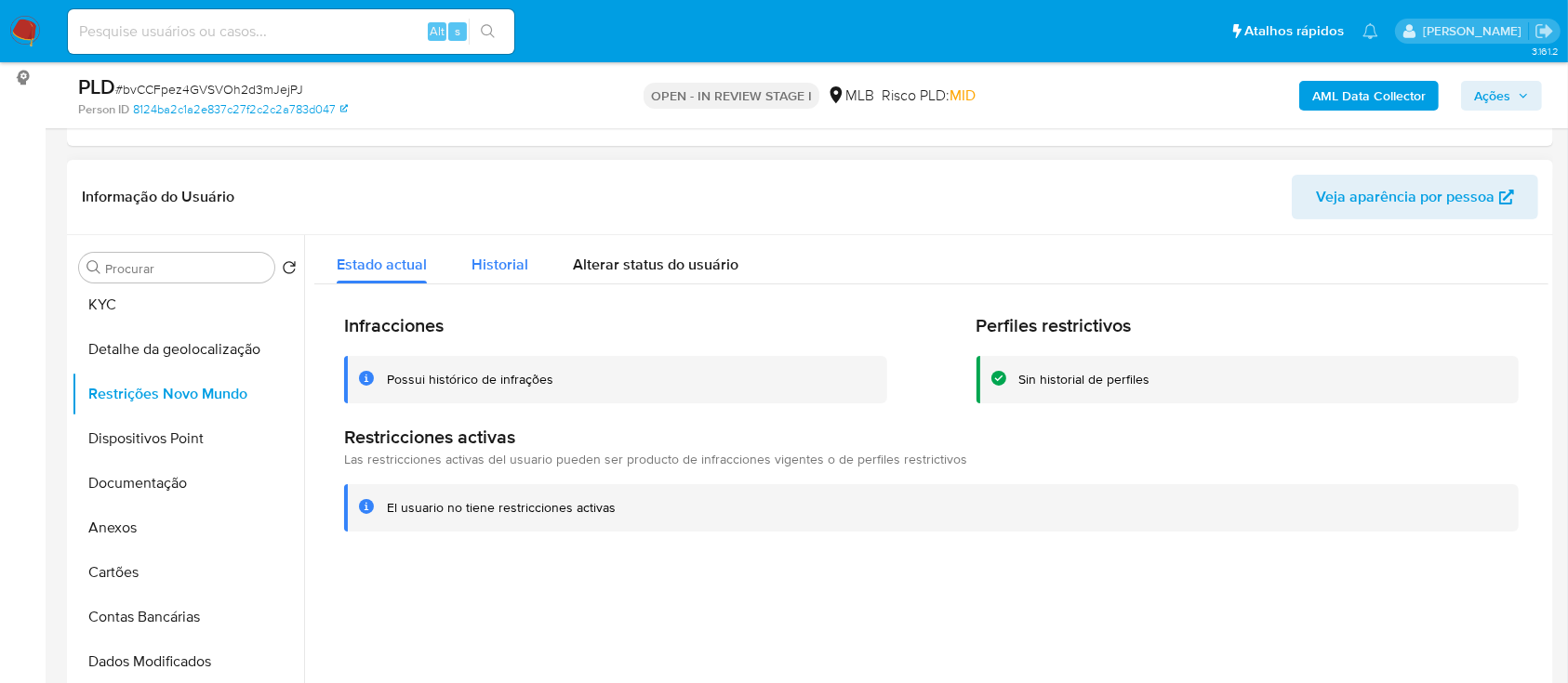
click at [496, 266] on span "Historial" at bounding box center [500, 265] width 57 height 21
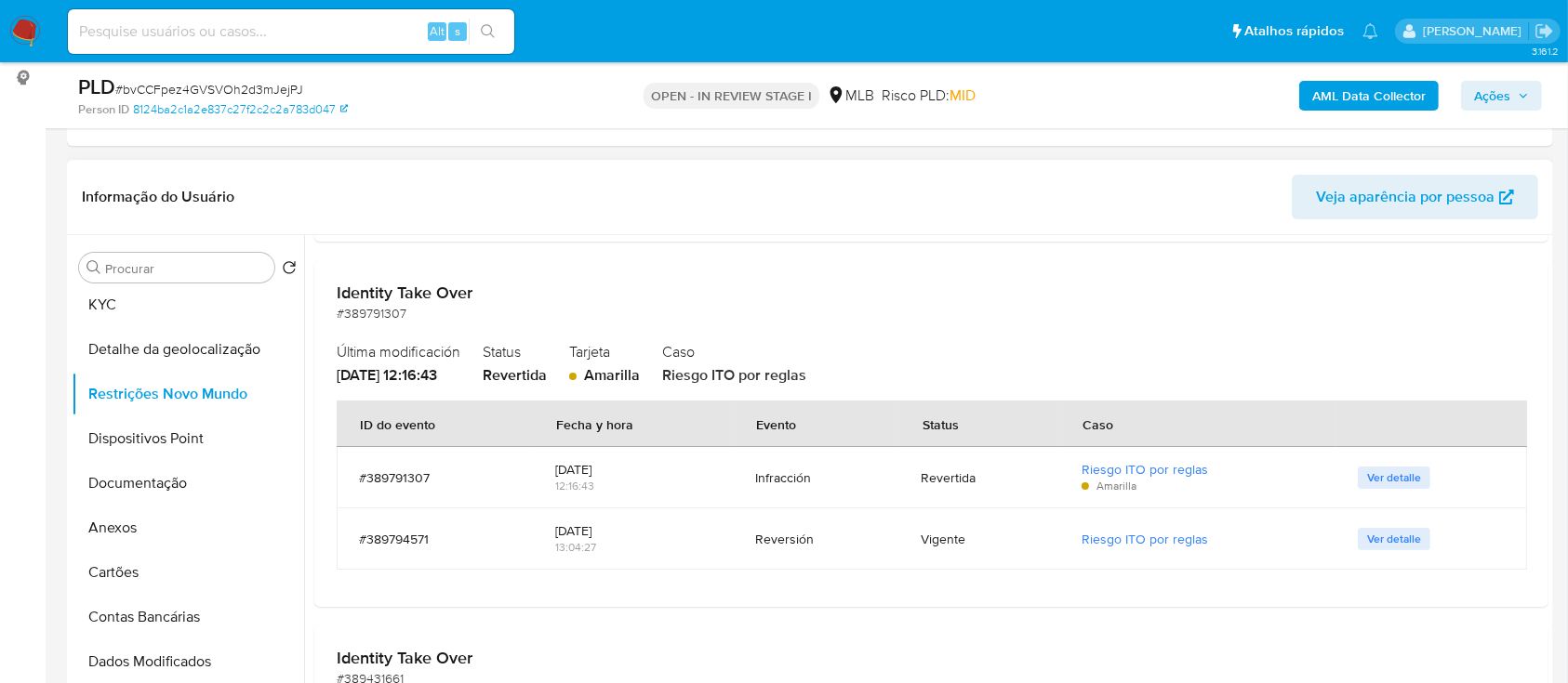
scroll to position [496, 0]
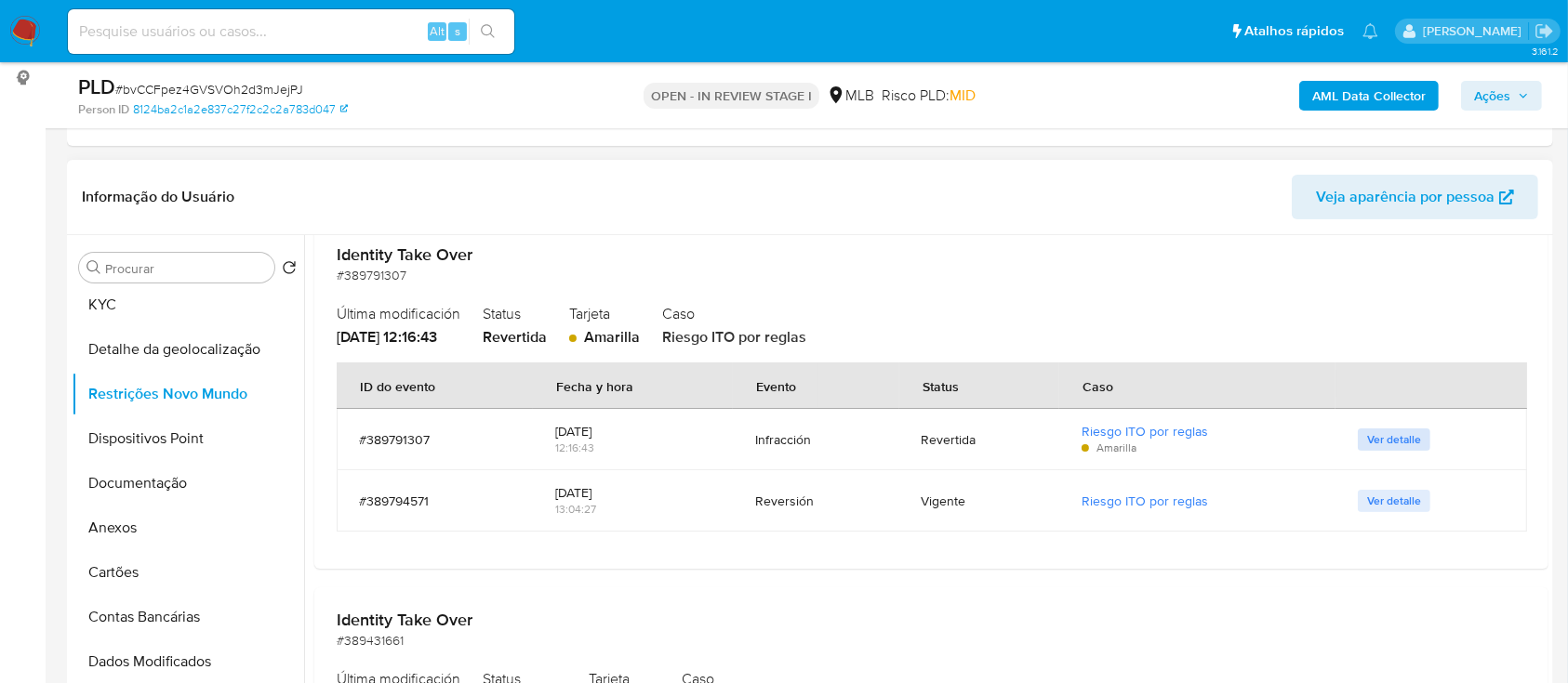
click at [1379, 440] on span "Ver detalle" at bounding box center [1395, 440] width 54 height 18
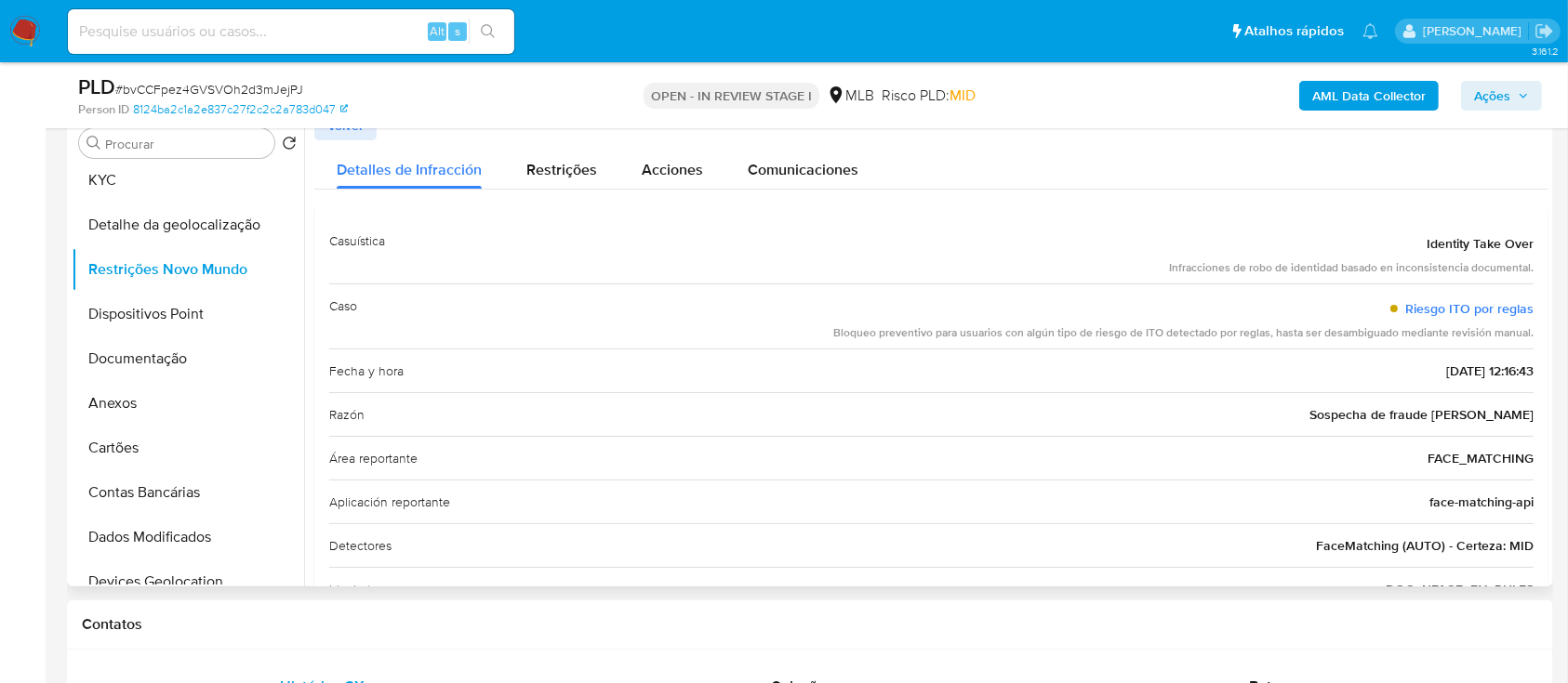
drag, startPoint x: 1422, startPoint y: 248, endPoint x: 1533, endPoint y: 363, distance: 159.8
click at [1533, 363] on div "Casuística Identity Take Over Infracciones de robo de identidad basado en incon…" at bounding box center [931, 459] width 1234 height 508
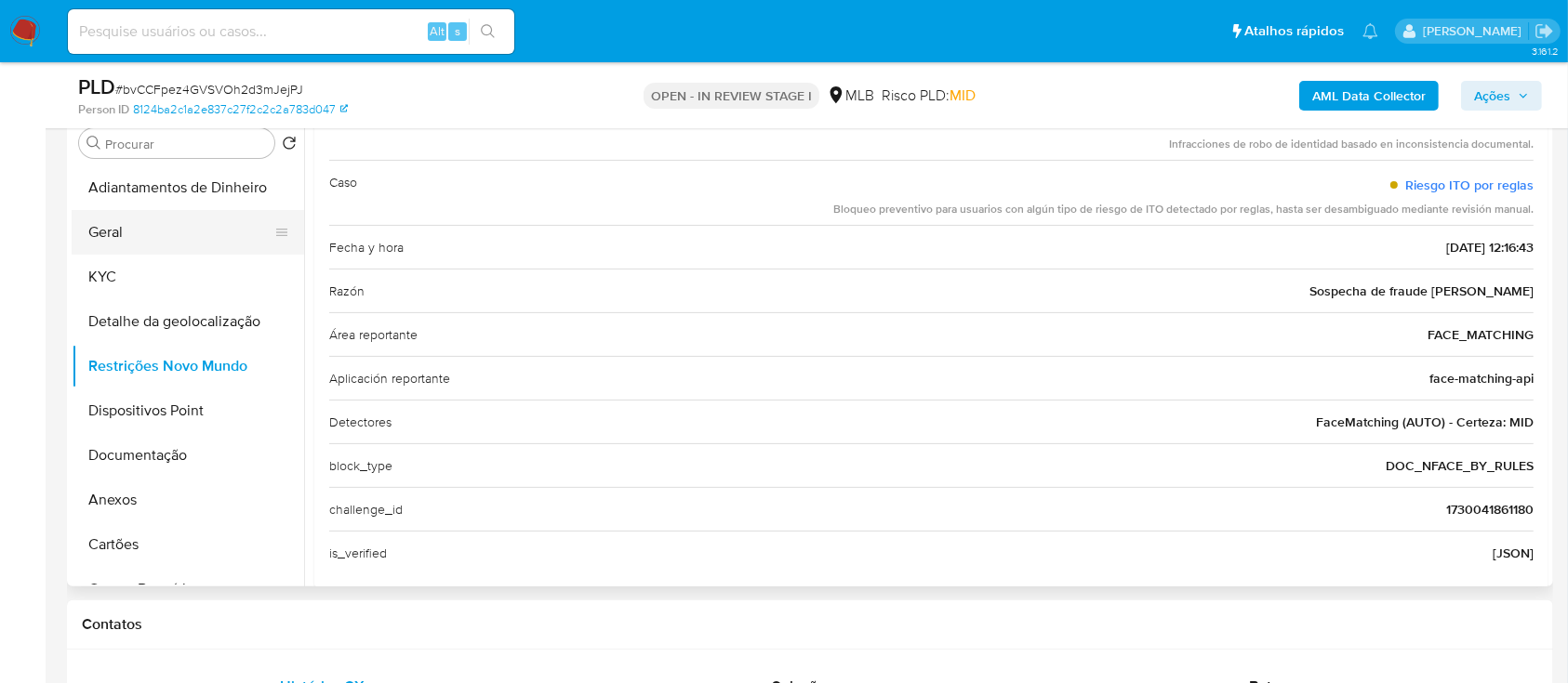
drag, startPoint x: 141, startPoint y: 226, endPoint x: 191, endPoint y: 231, distance: 50.2
click at [140, 226] on button "Geral" at bounding box center [180, 232] width 218 height 44
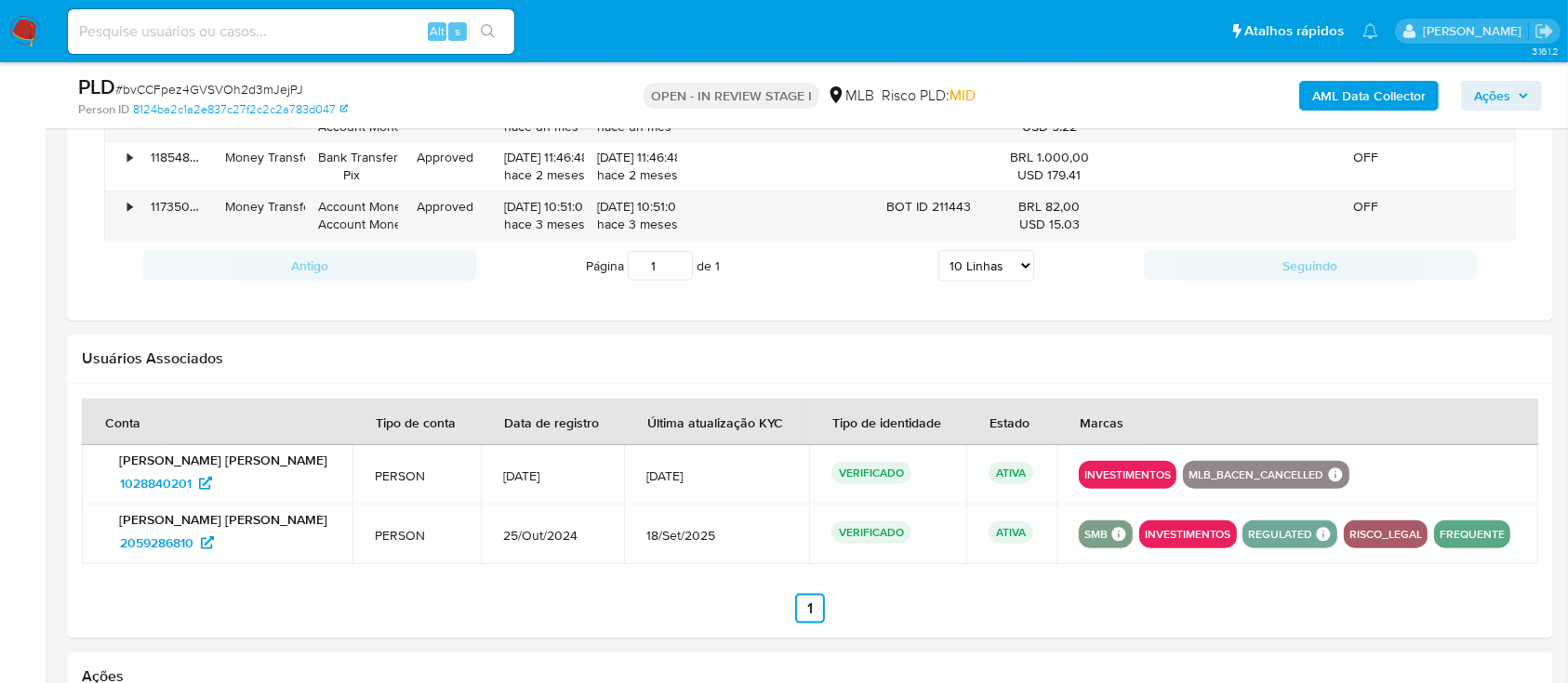
scroll to position [2107, 0]
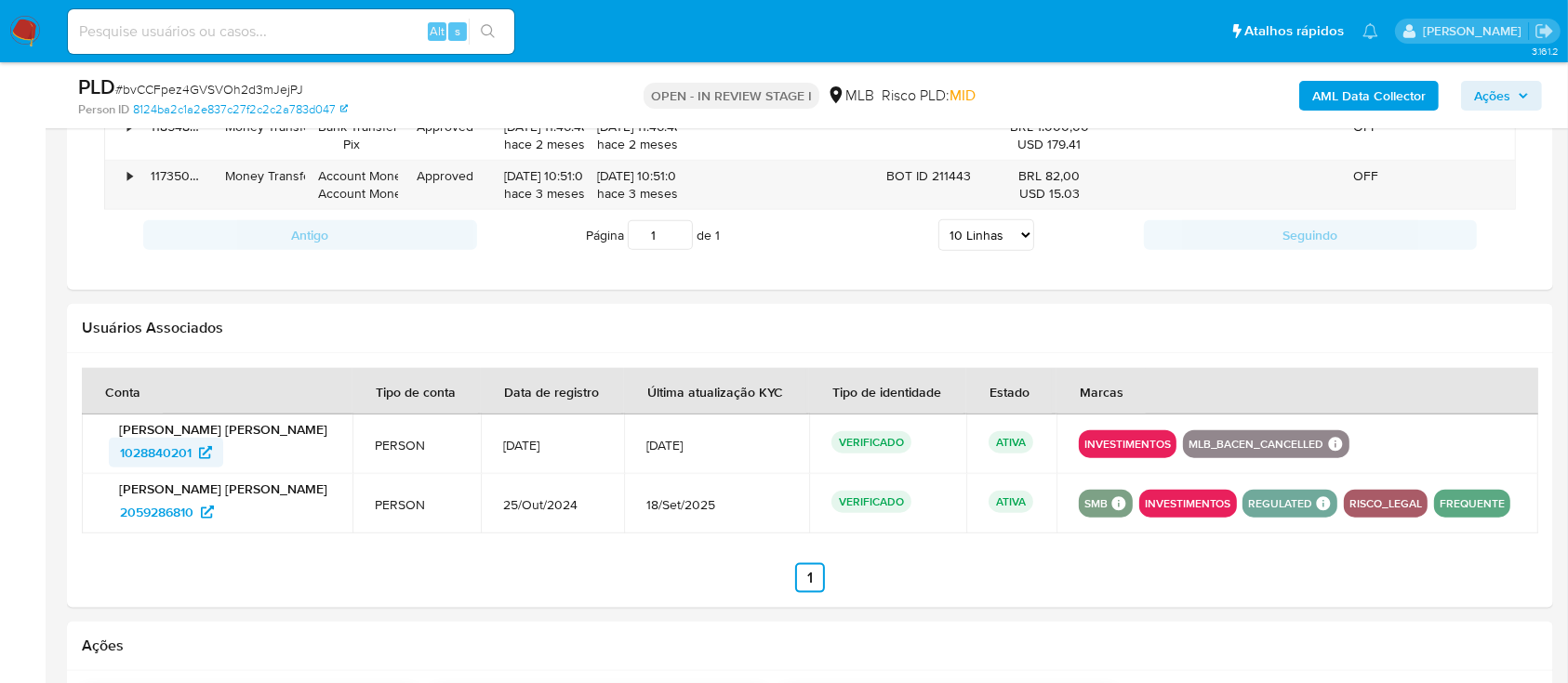
click at [179, 452] on span "1028840201" at bounding box center [156, 452] width 72 height 30
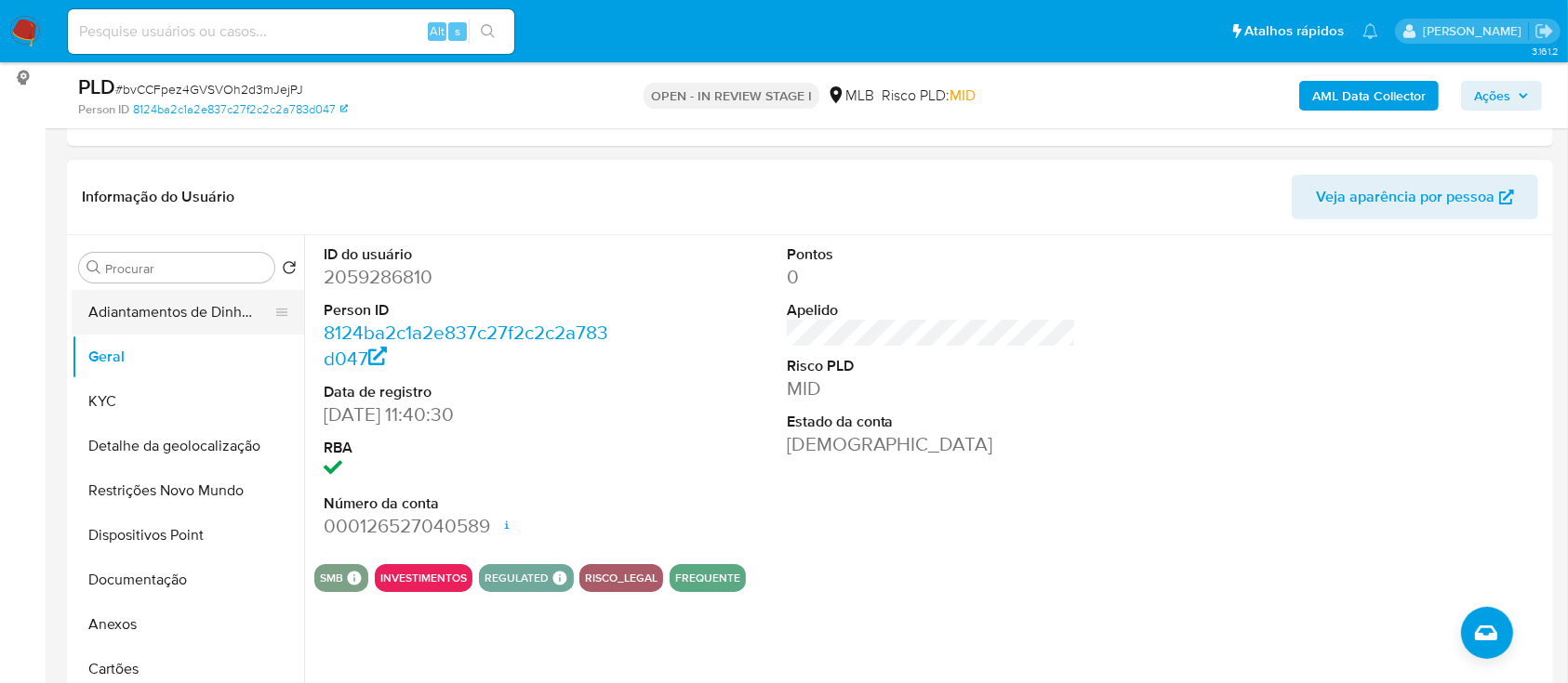
scroll to position [124, 0]
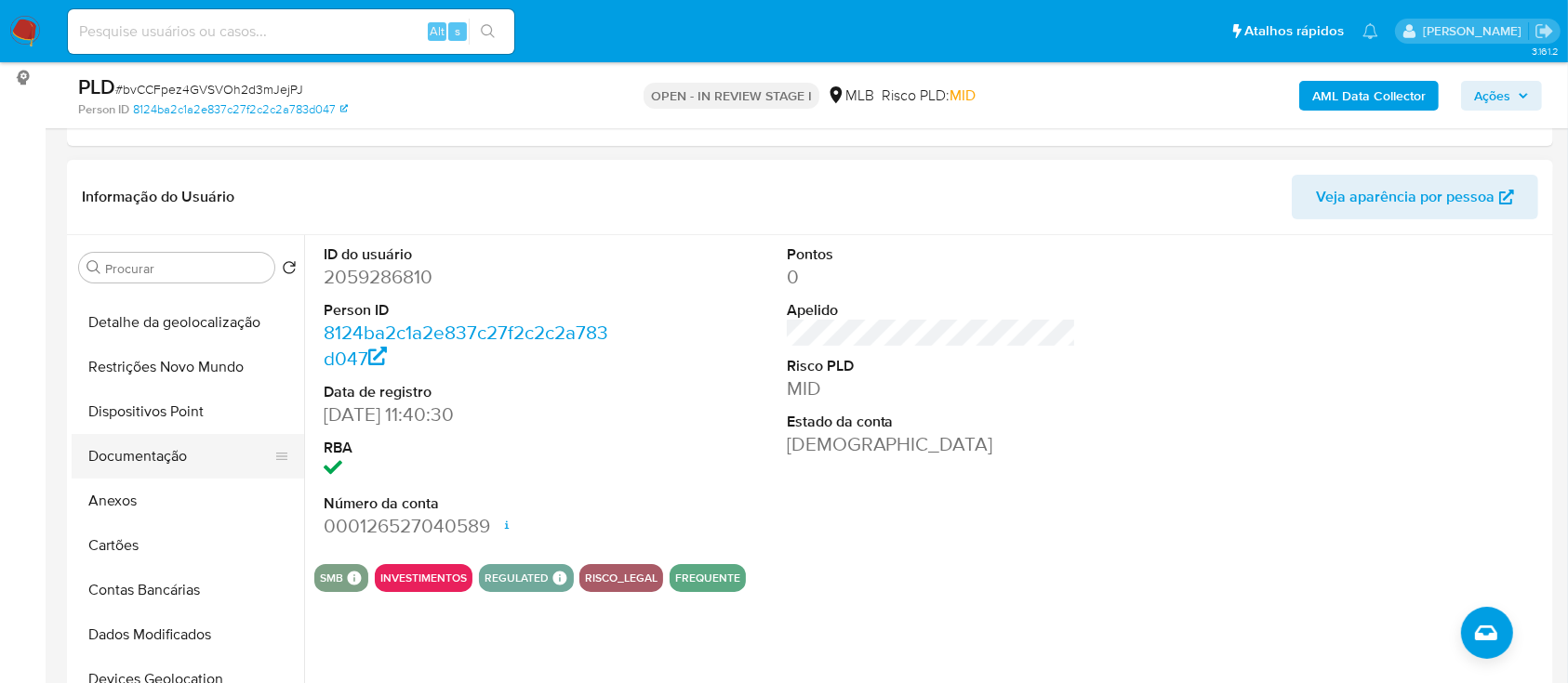
click at [148, 447] on button "Documentação" at bounding box center [180, 456] width 218 height 44
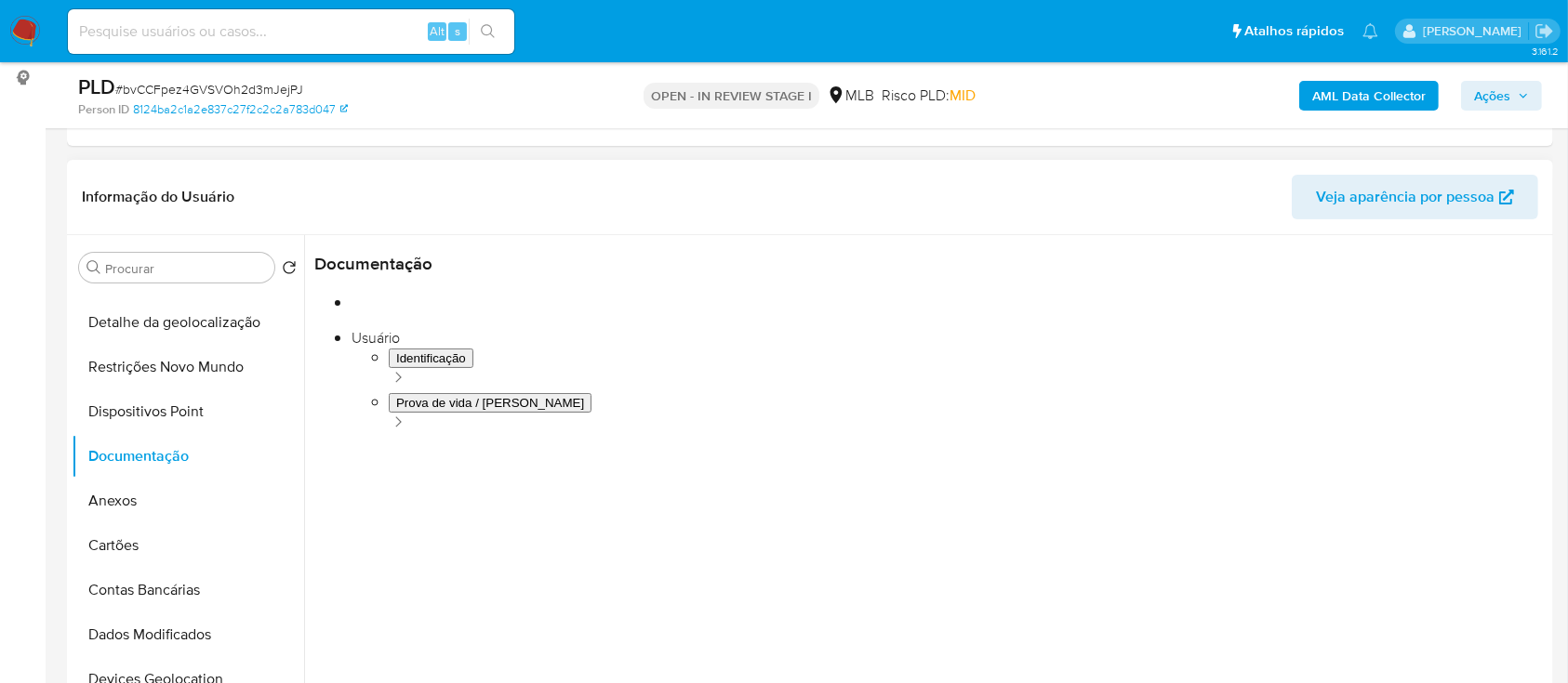
scroll to position [372, 0]
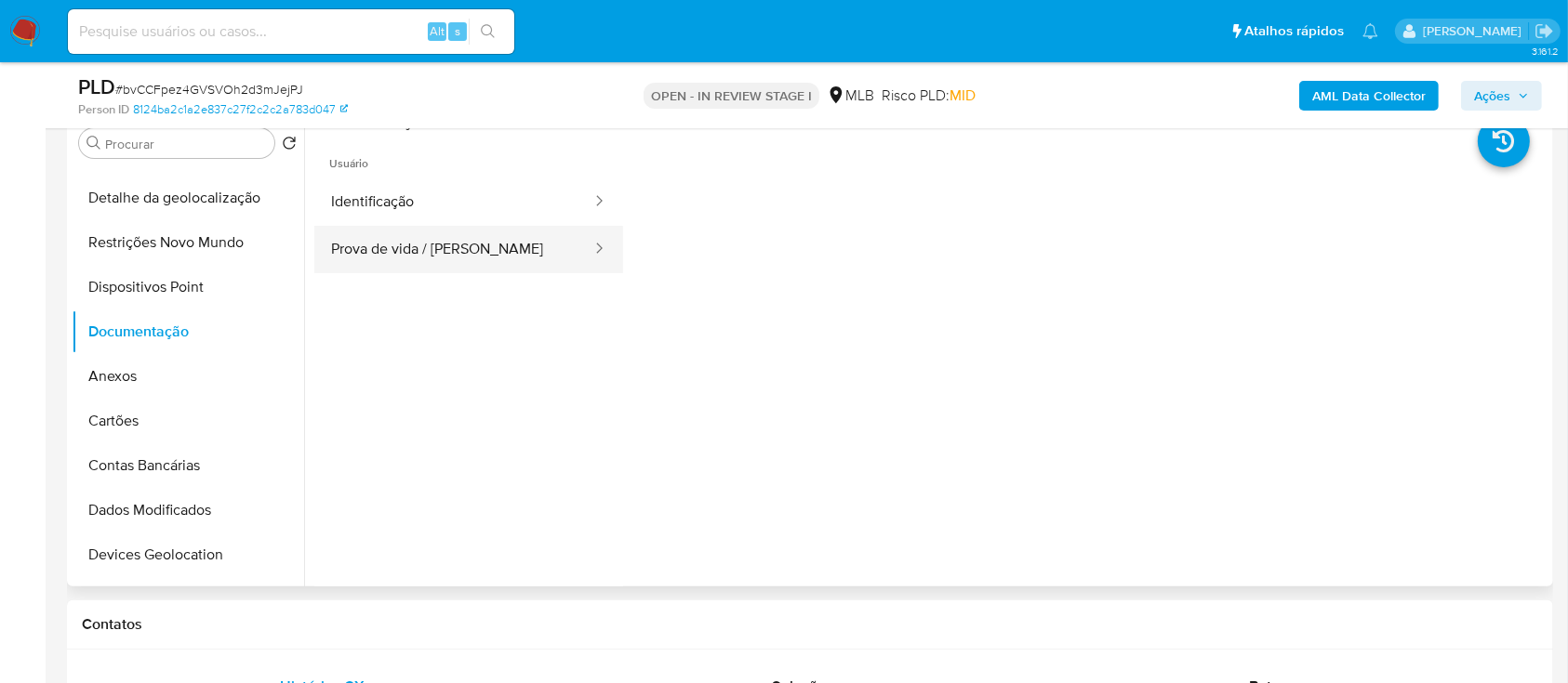
drag, startPoint x: 442, startPoint y: 251, endPoint x: 480, endPoint y: 243, distance: 38.8
click at [440, 251] on button "Prova de vida / Selfie" at bounding box center [453, 249] width 279 height 47
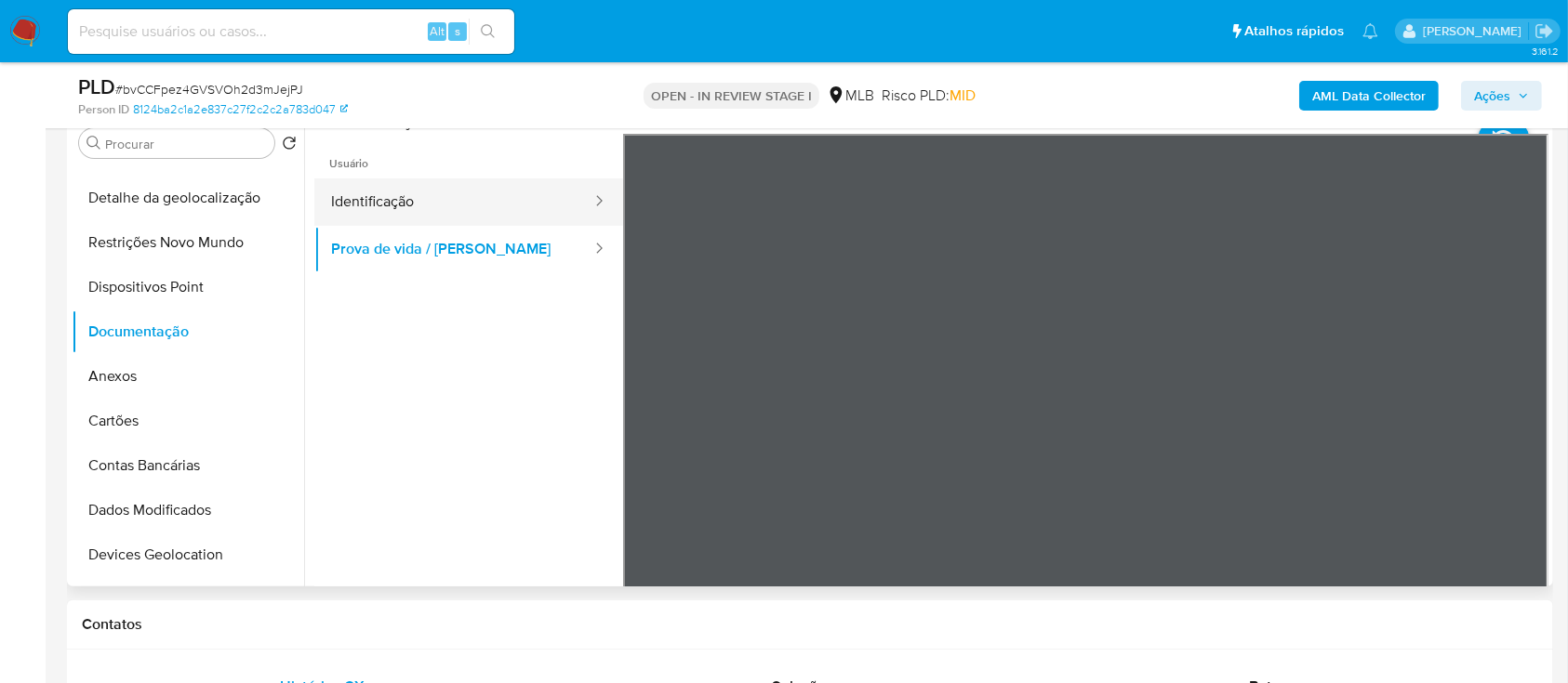
click at [397, 207] on button "Identificação" at bounding box center [453, 202] width 279 height 47
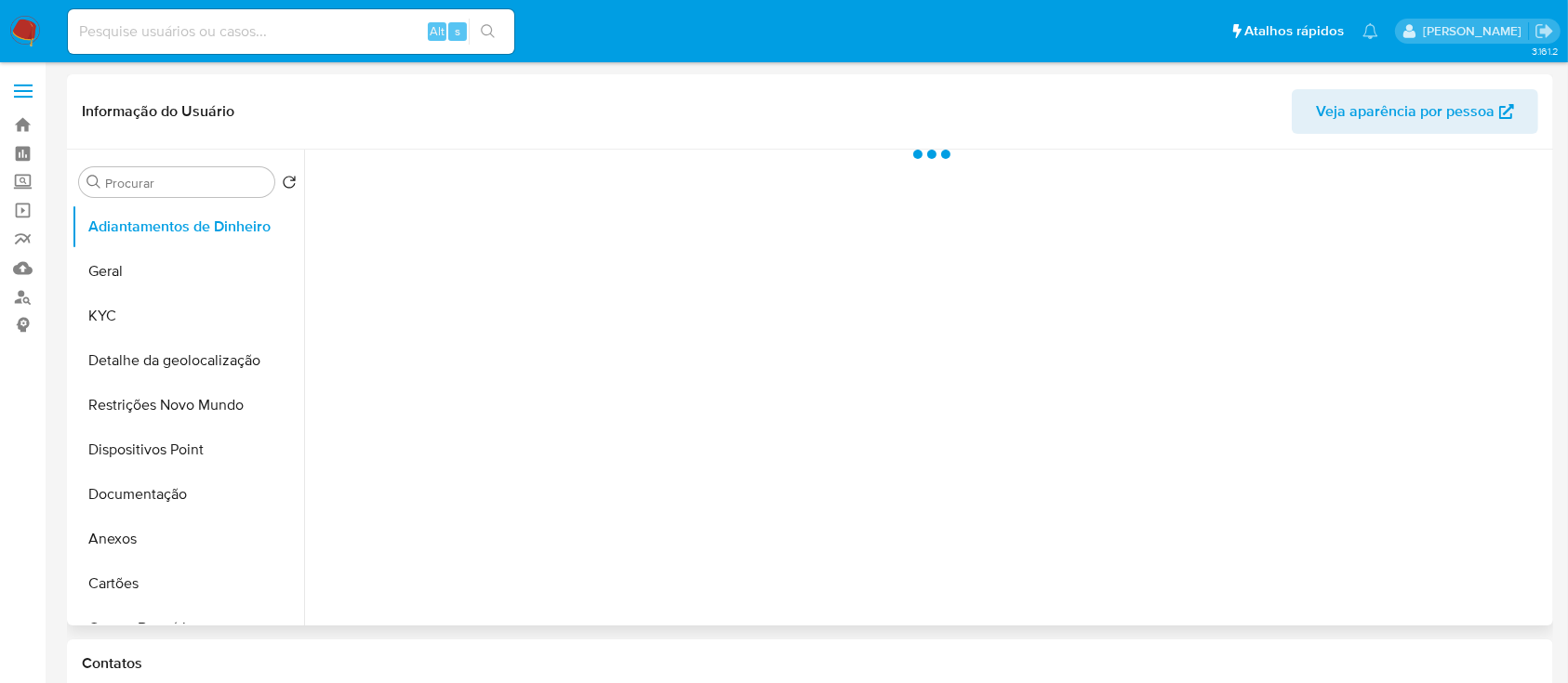
select select "10"
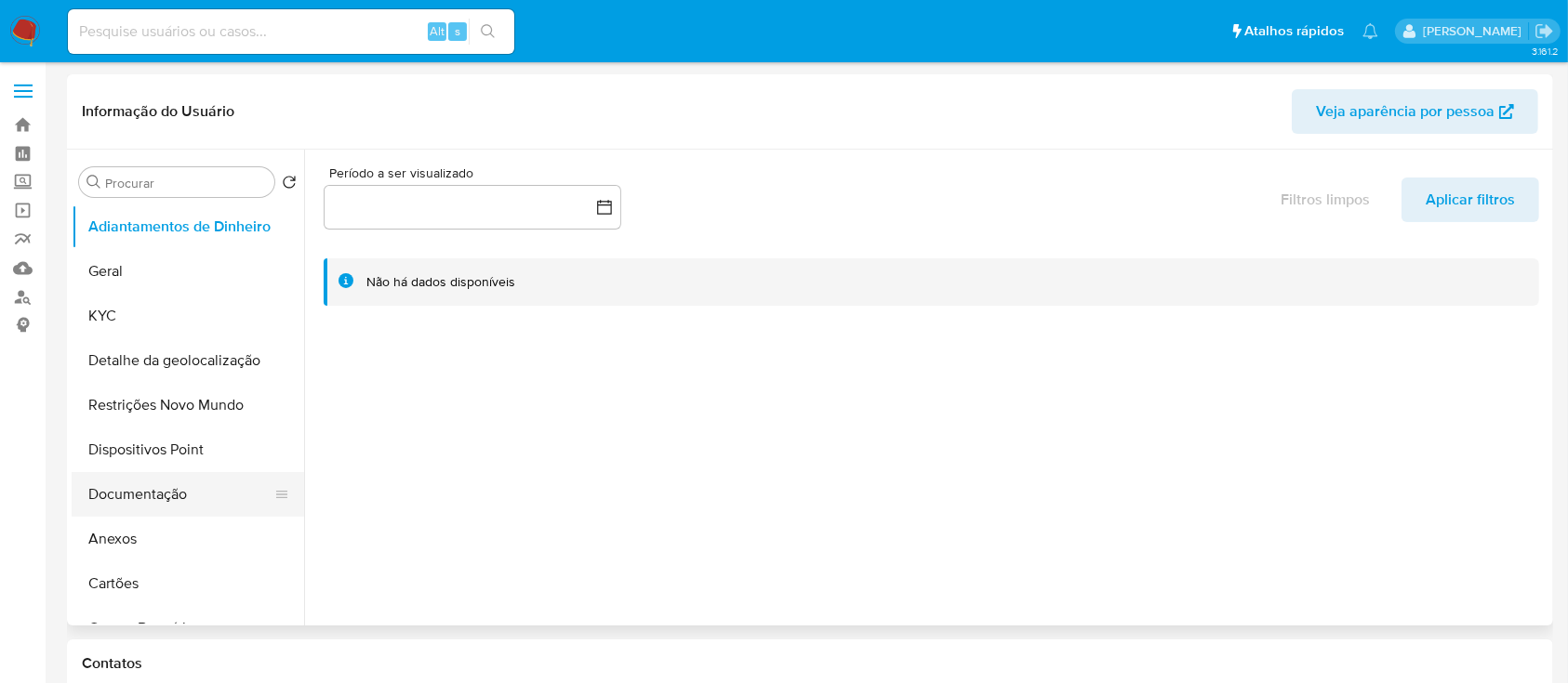
click at [125, 488] on button "Documentação" at bounding box center [180, 495] width 218 height 44
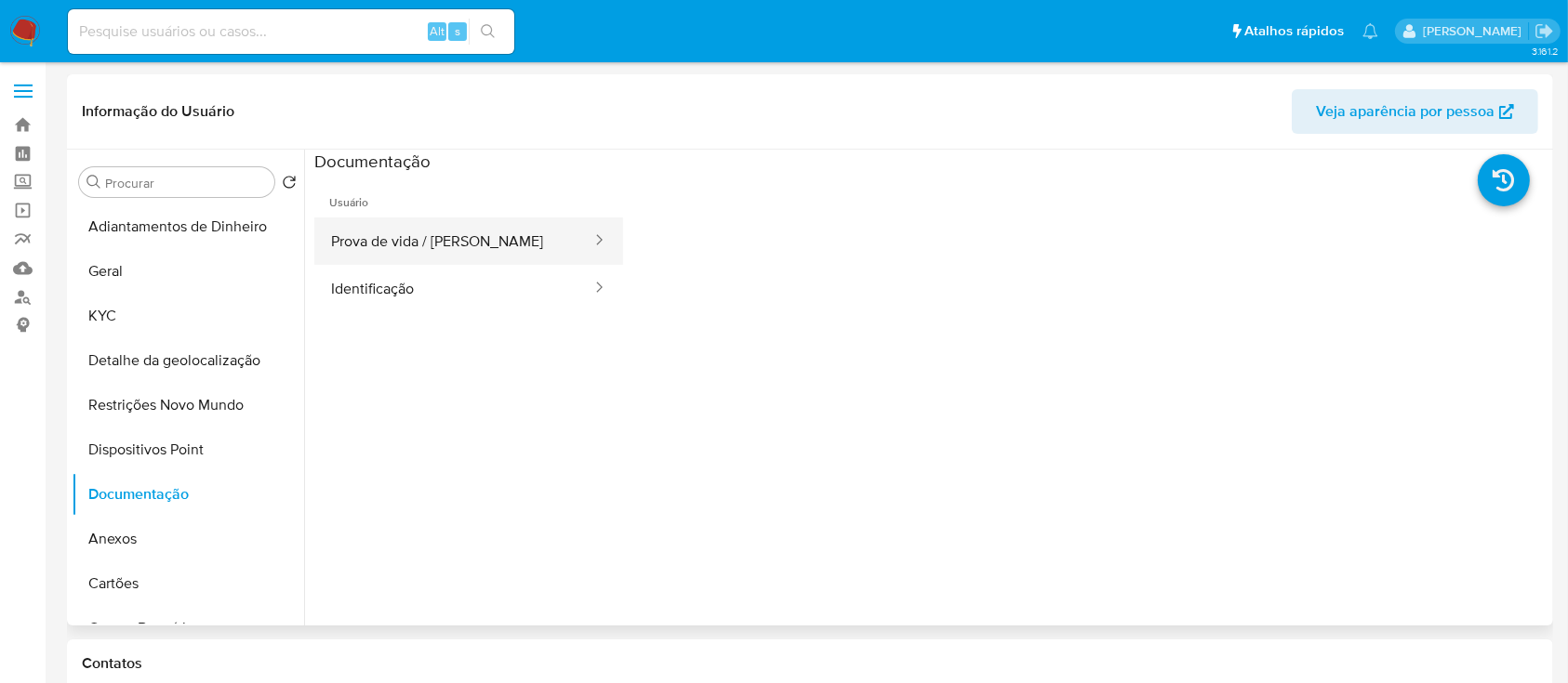
click at [426, 238] on button "Prova de vida / [PERSON_NAME]" at bounding box center [453, 241] width 279 height 47
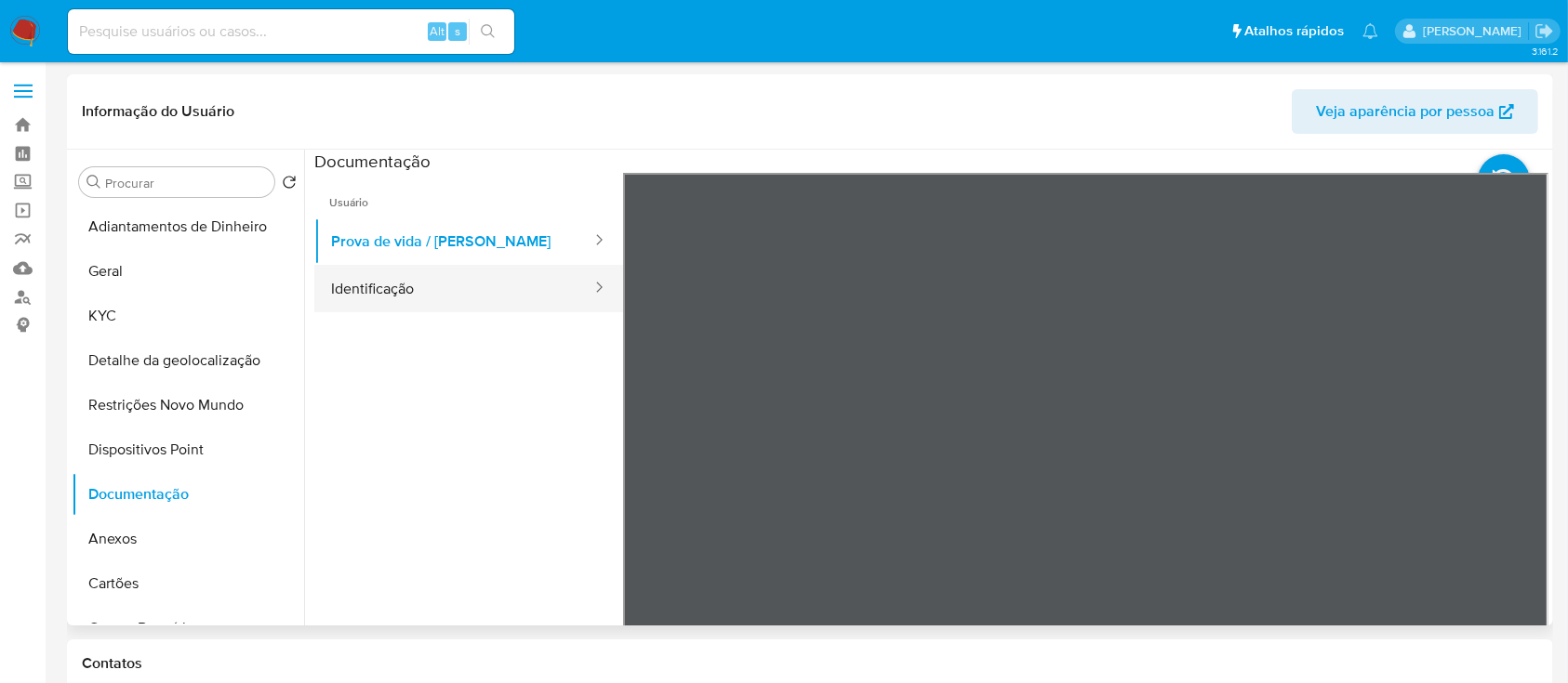
click at [454, 307] on button "Identificação" at bounding box center [453, 288] width 279 height 47
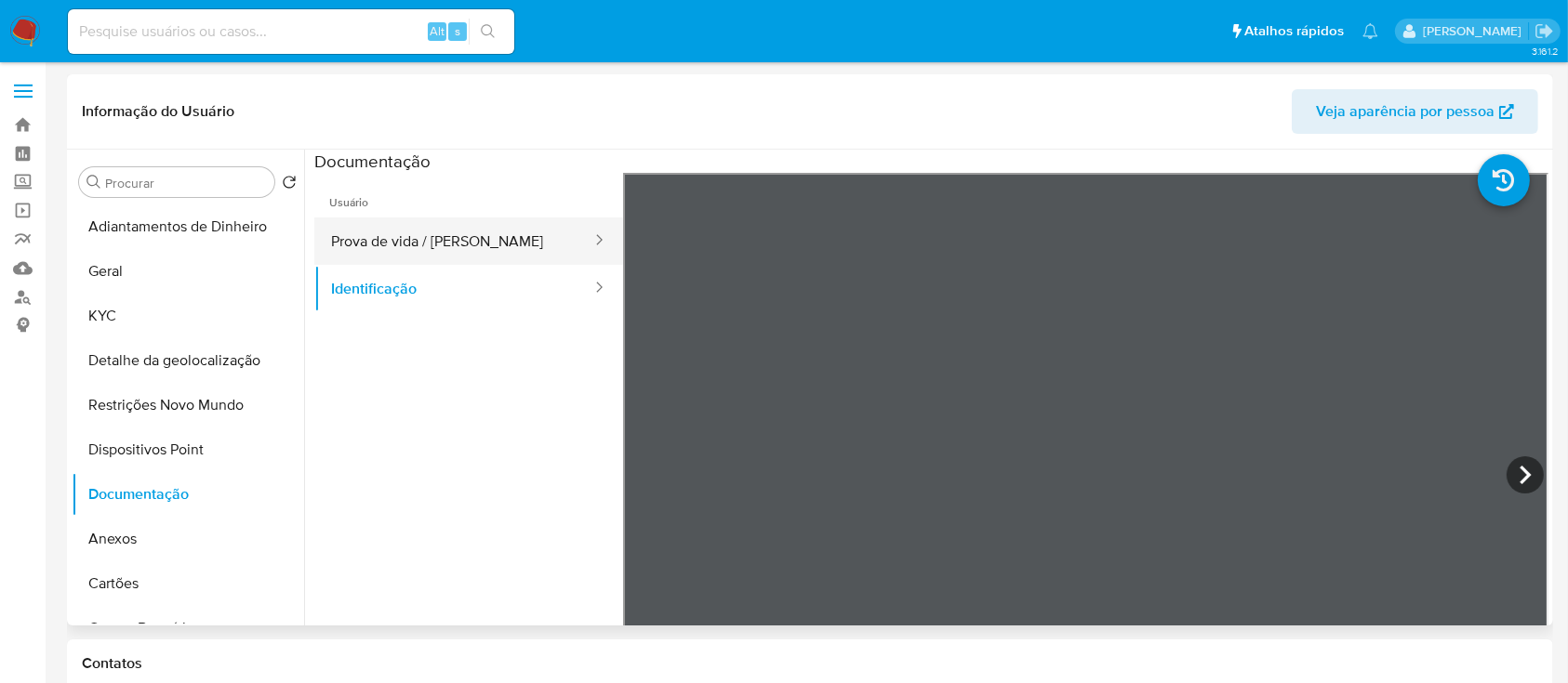
click at [446, 241] on button "Prova de vida / [PERSON_NAME]" at bounding box center [453, 241] width 279 height 47
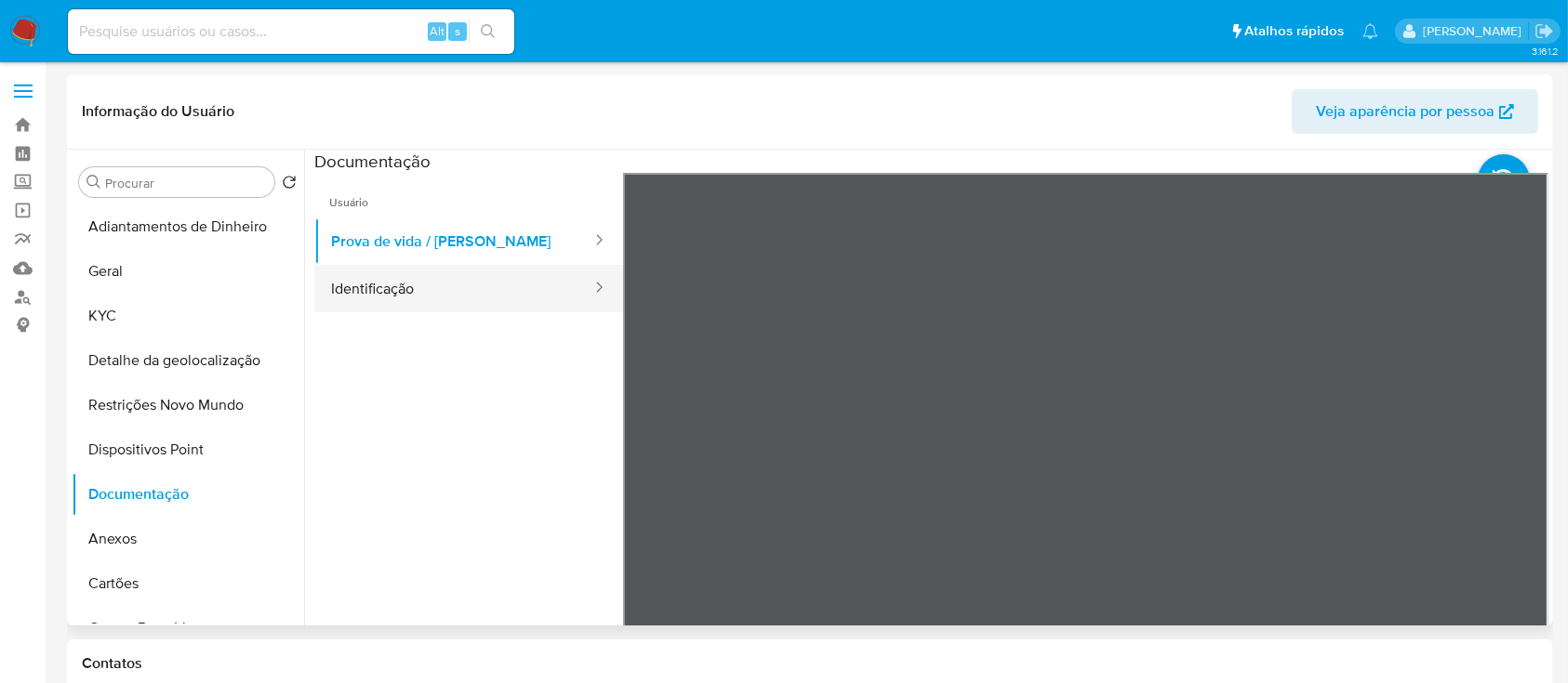
click at [411, 281] on button "Identificação" at bounding box center [453, 288] width 279 height 47
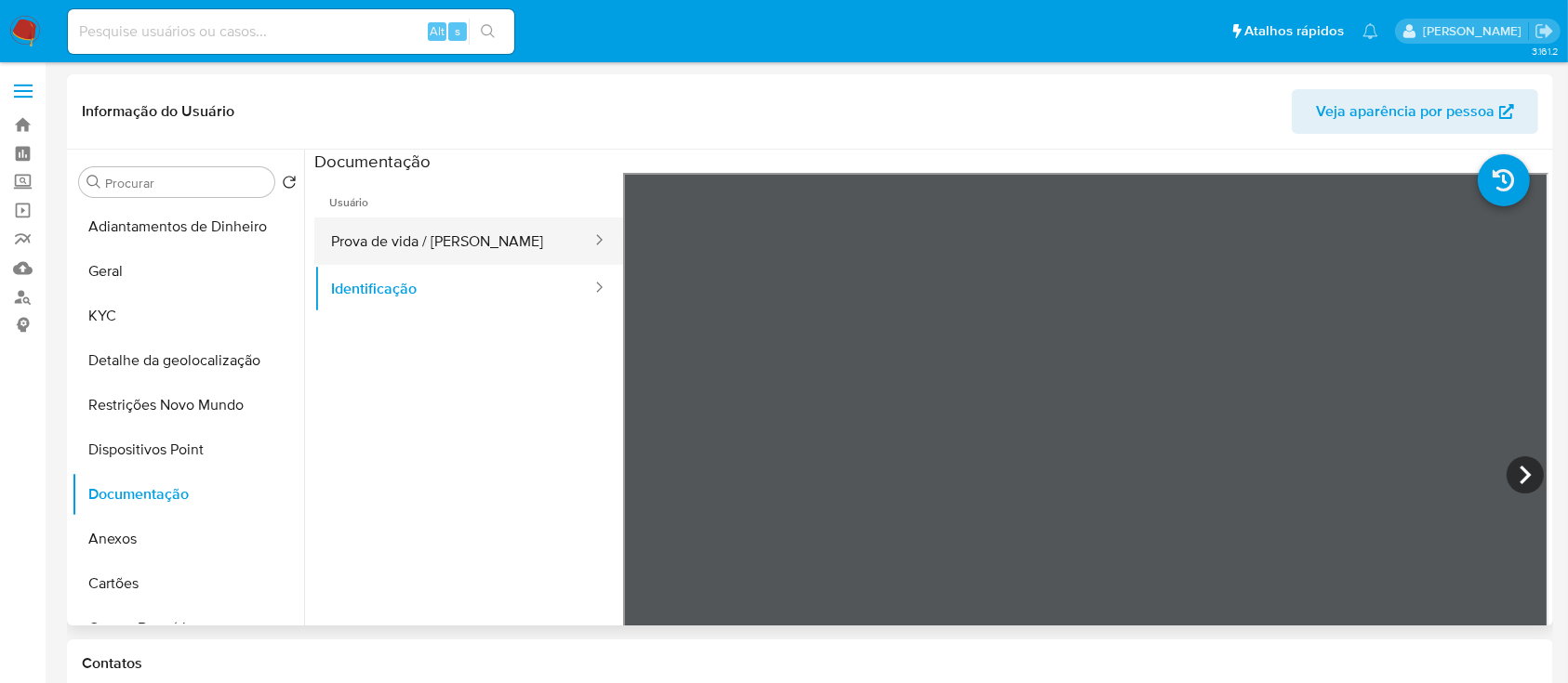
click at [434, 245] on button "Prova de vida / [PERSON_NAME]" at bounding box center [453, 241] width 279 height 47
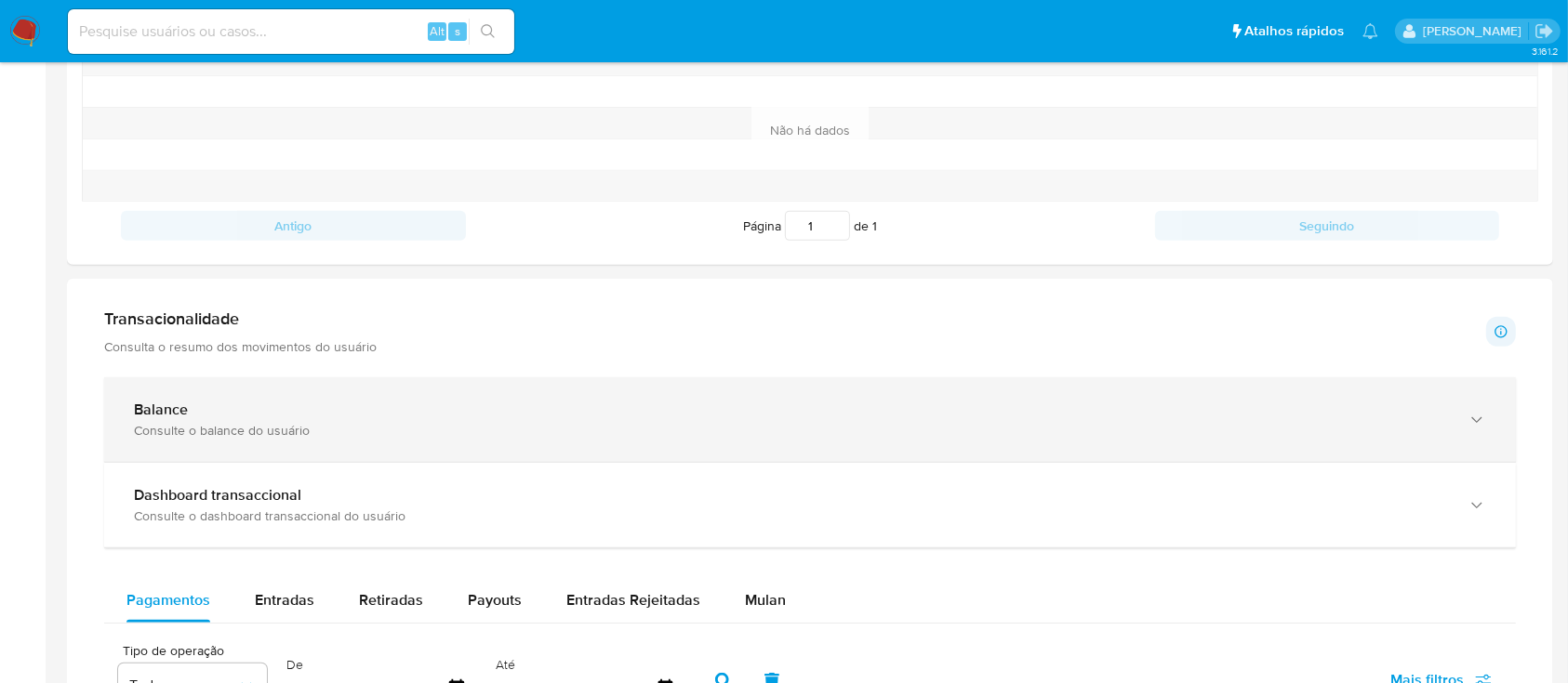
scroll to position [707, 0]
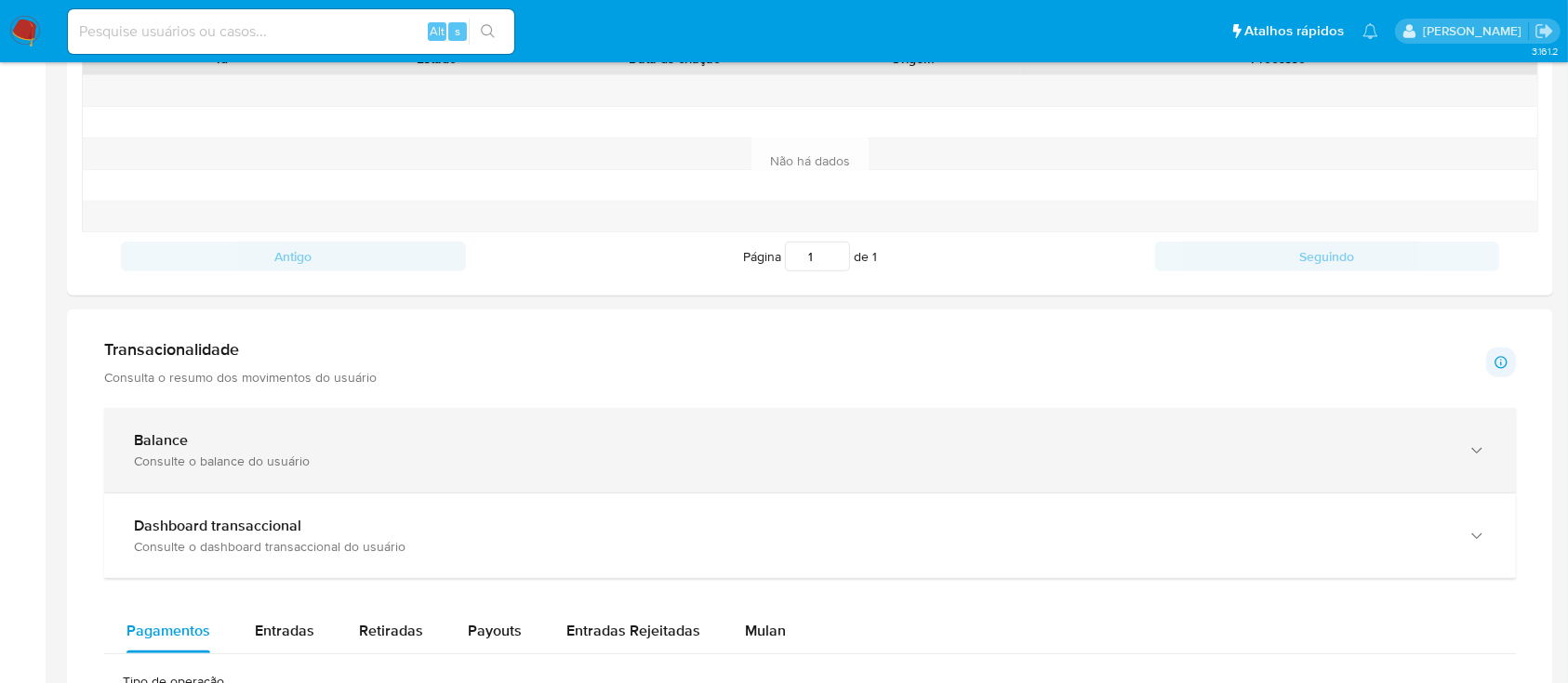
click at [332, 439] on div "Balance" at bounding box center [792, 440] width 1316 height 18
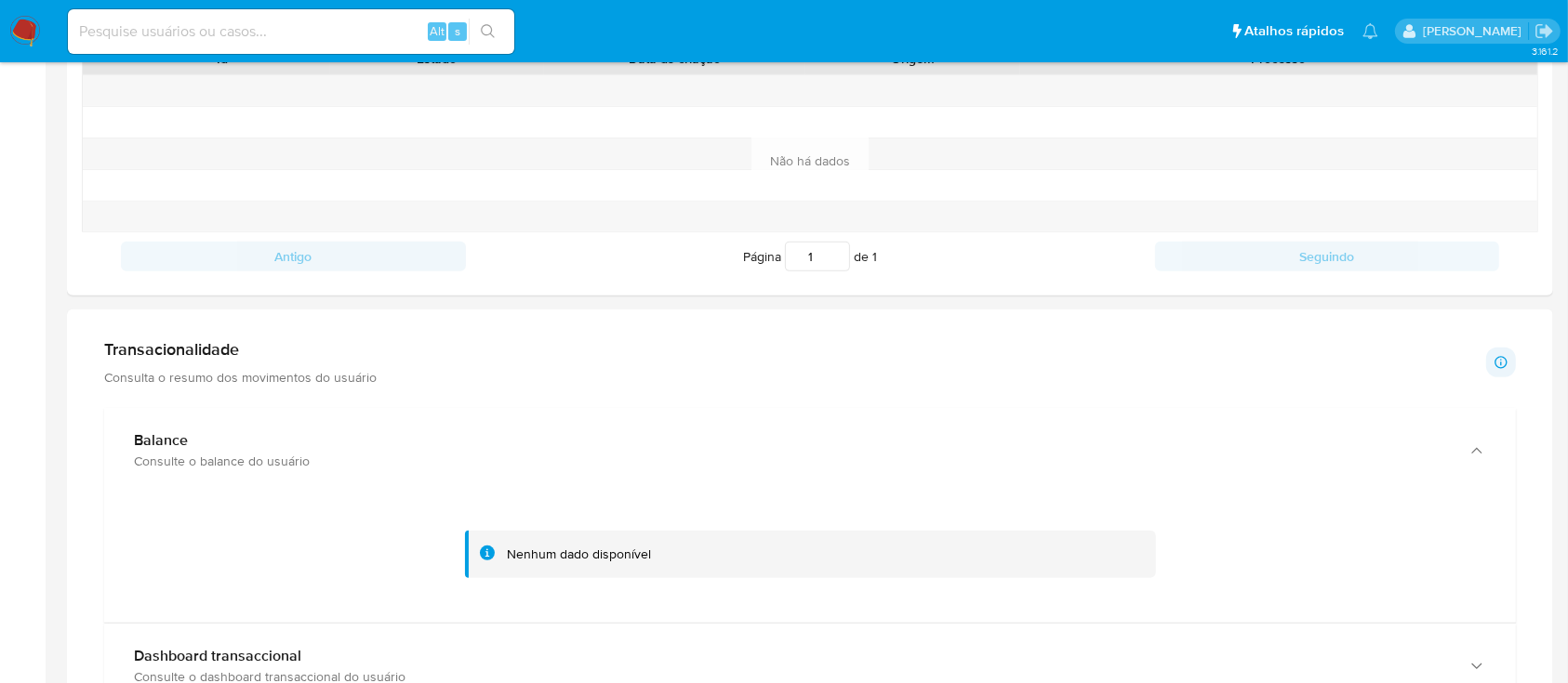
scroll to position [955, 0]
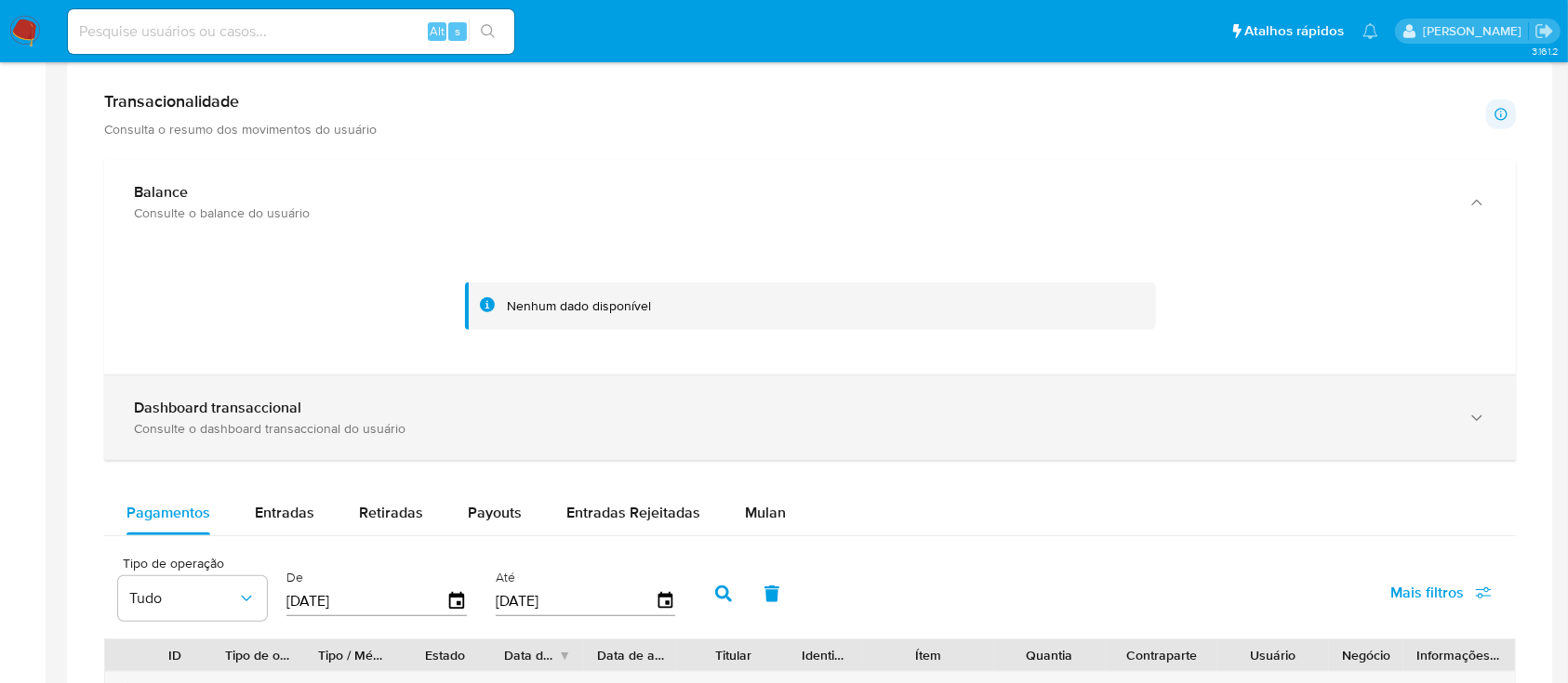
click at [595, 404] on div "Dashboard transaccional" at bounding box center [792, 408] width 1316 height 18
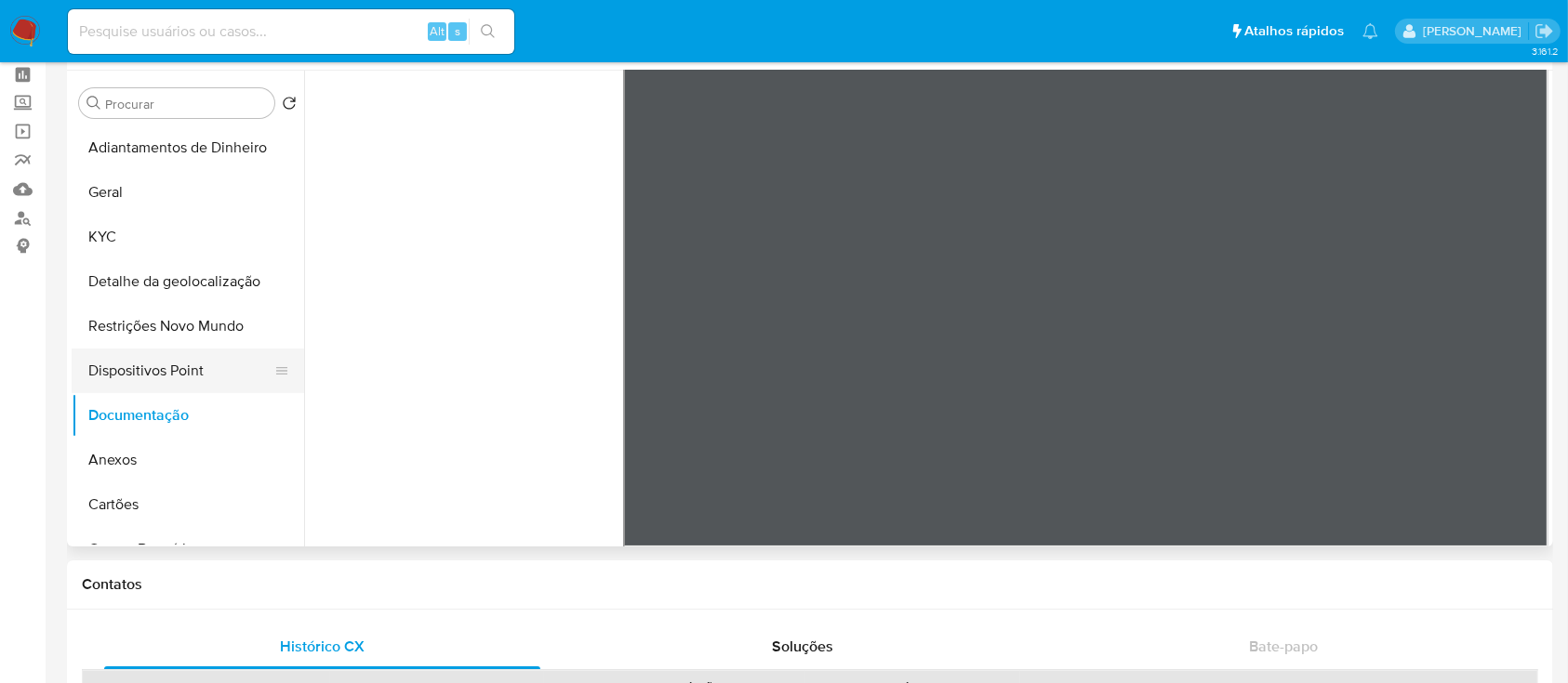
scroll to position [0, 0]
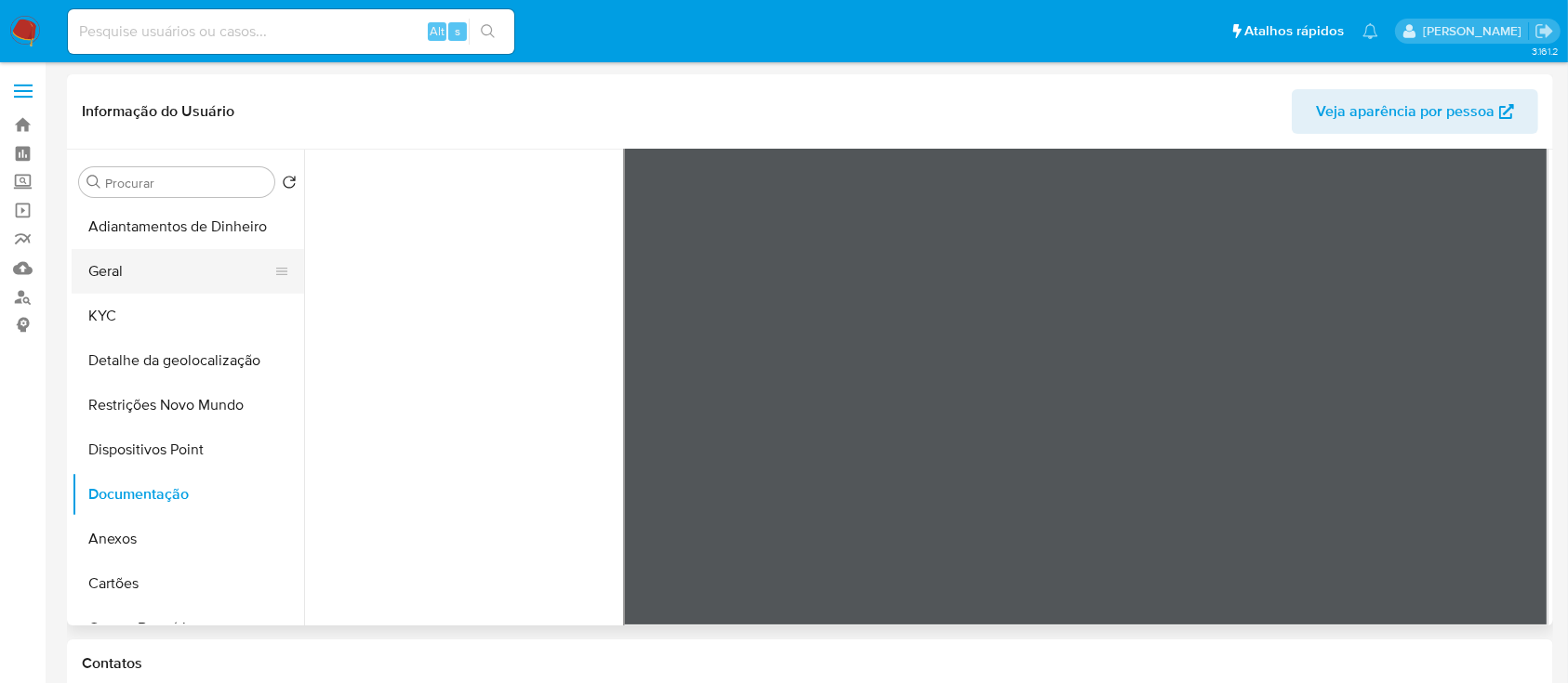
click at [139, 279] on button "Geral" at bounding box center [180, 271] width 218 height 44
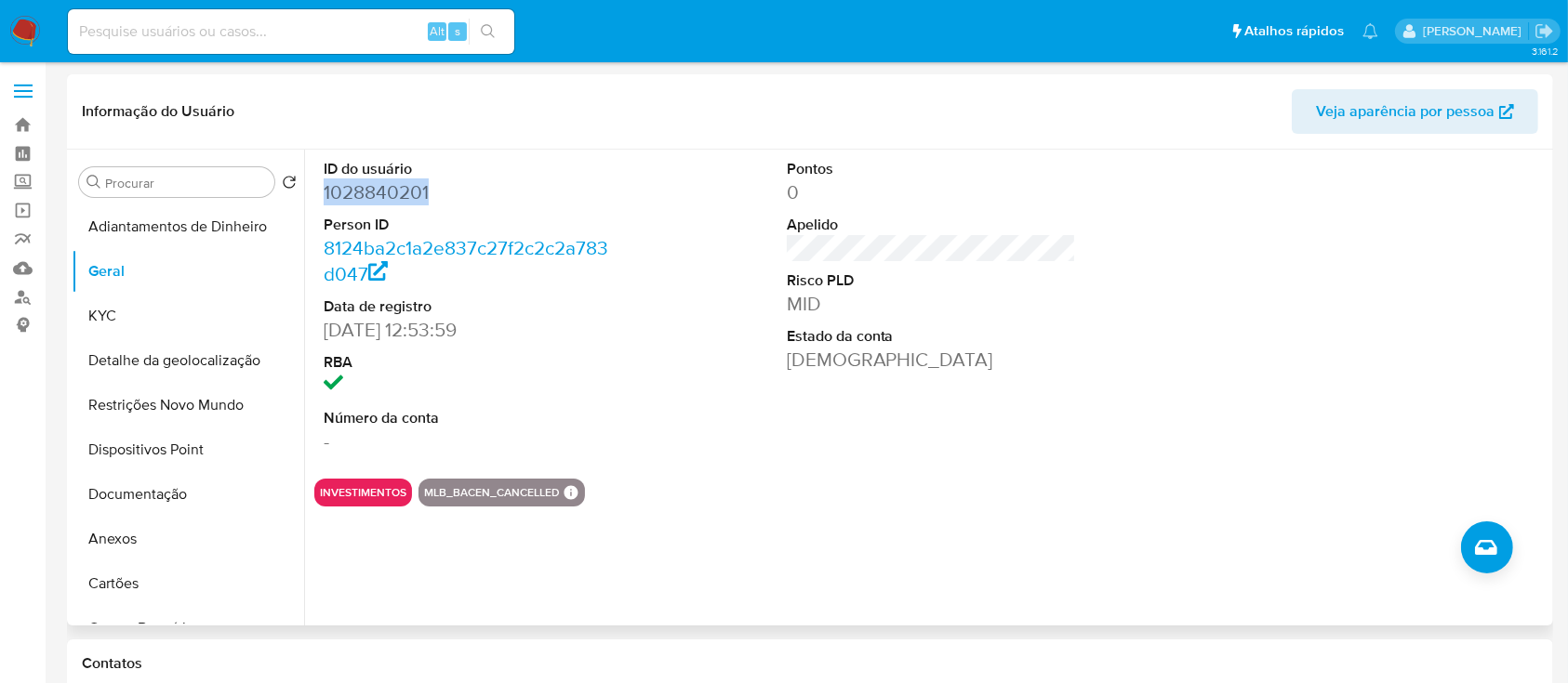
drag, startPoint x: 466, startPoint y: 185, endPoint x: 320, endPoint y: 183, distance: 146.0
click at [320, 183] on div "ID do usuário 1028840201 Person ID 8124ba2c1a2e837c27f2c2c2a783d047 Data de reg…" at bounding box center [468, 306] width 308 height 314
copy dd "1028840201"
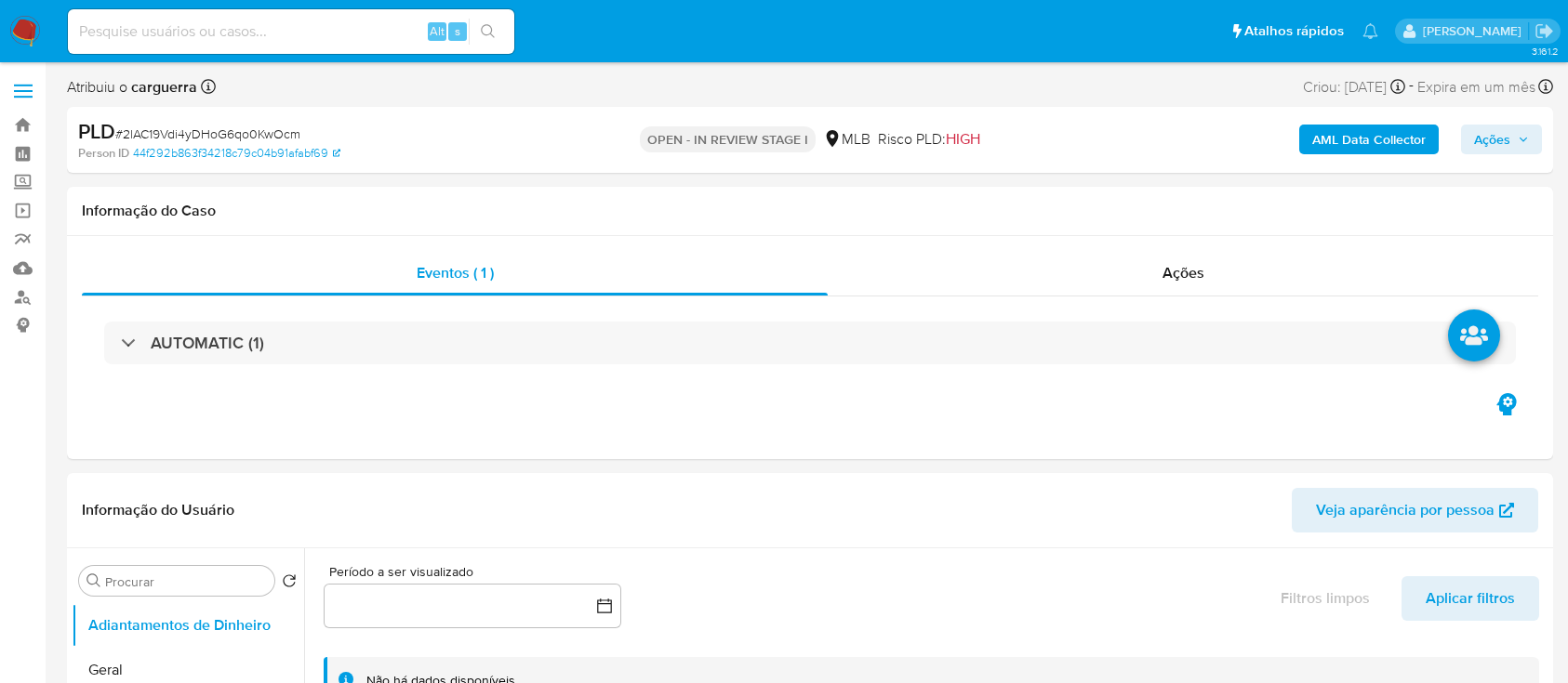
select select "10"
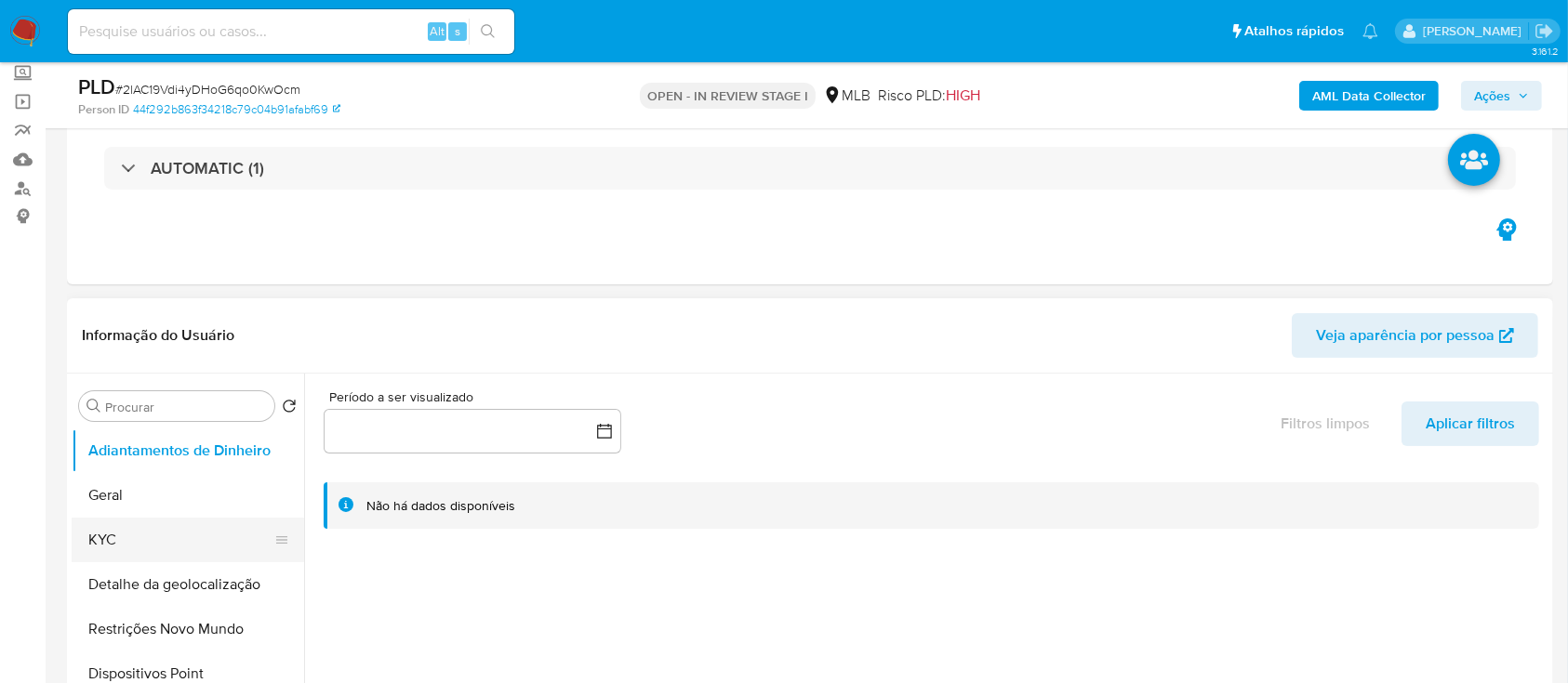
scroll to position [247, 0]
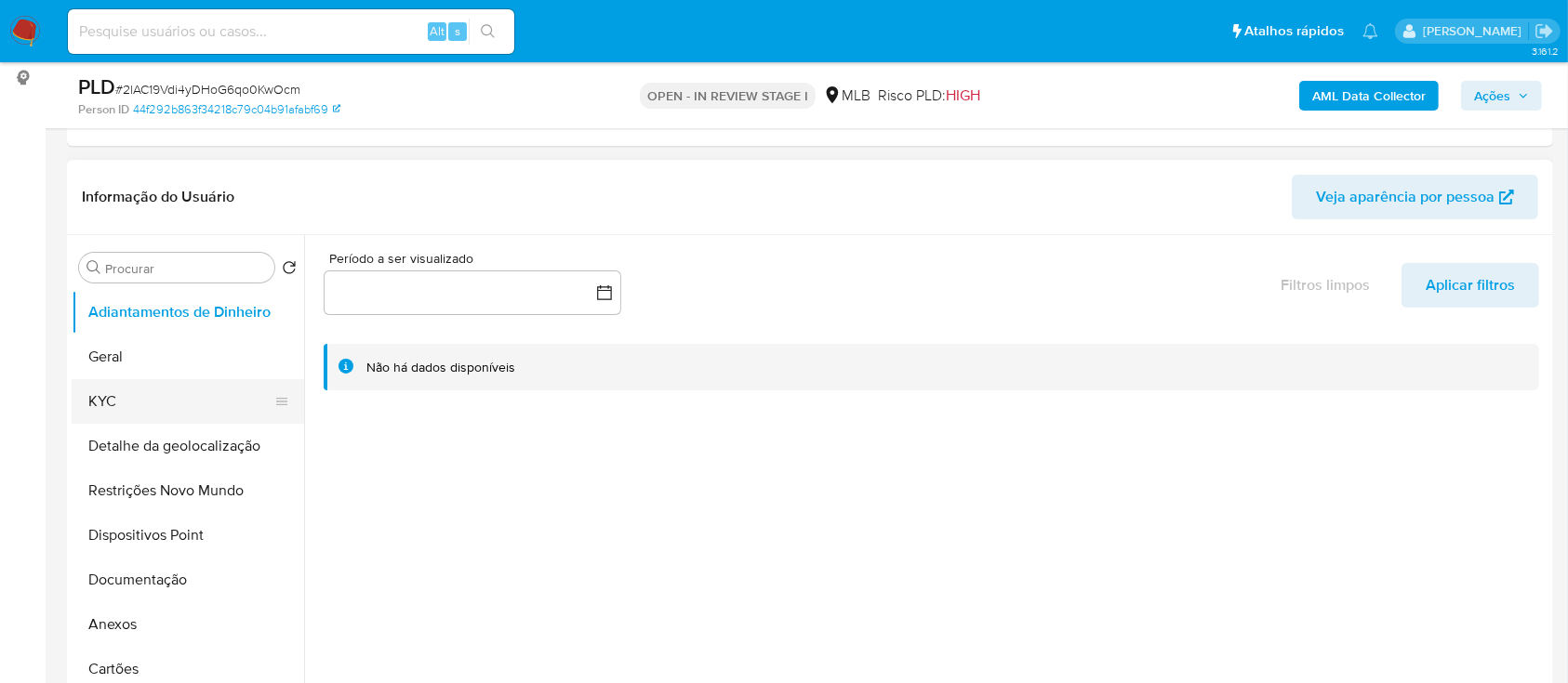
click at [111, 399] on button "KYC" at bounding box center [180, 402] width 218 height 44
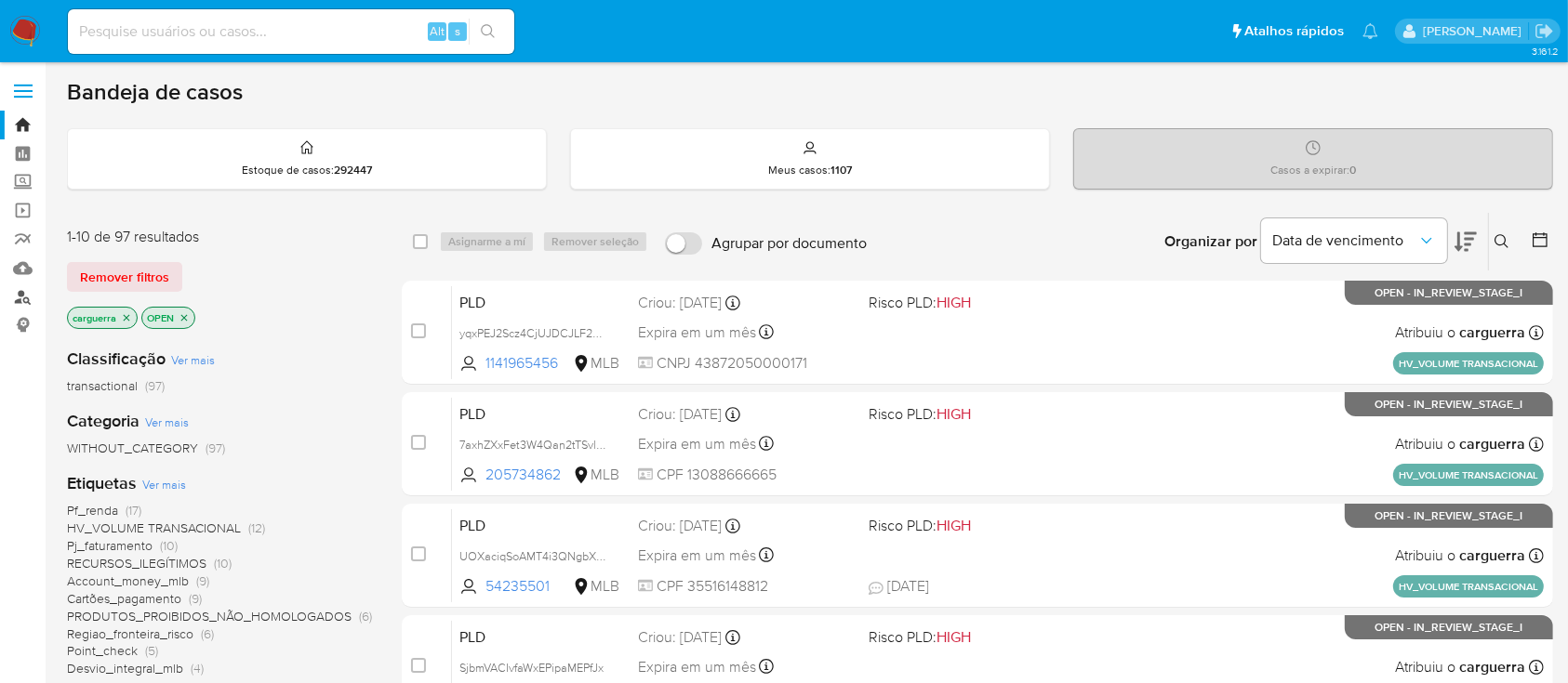
click at [22, 298] on link "Localizador de pessoas" at bounding box center [110, 298] width 221 height 29
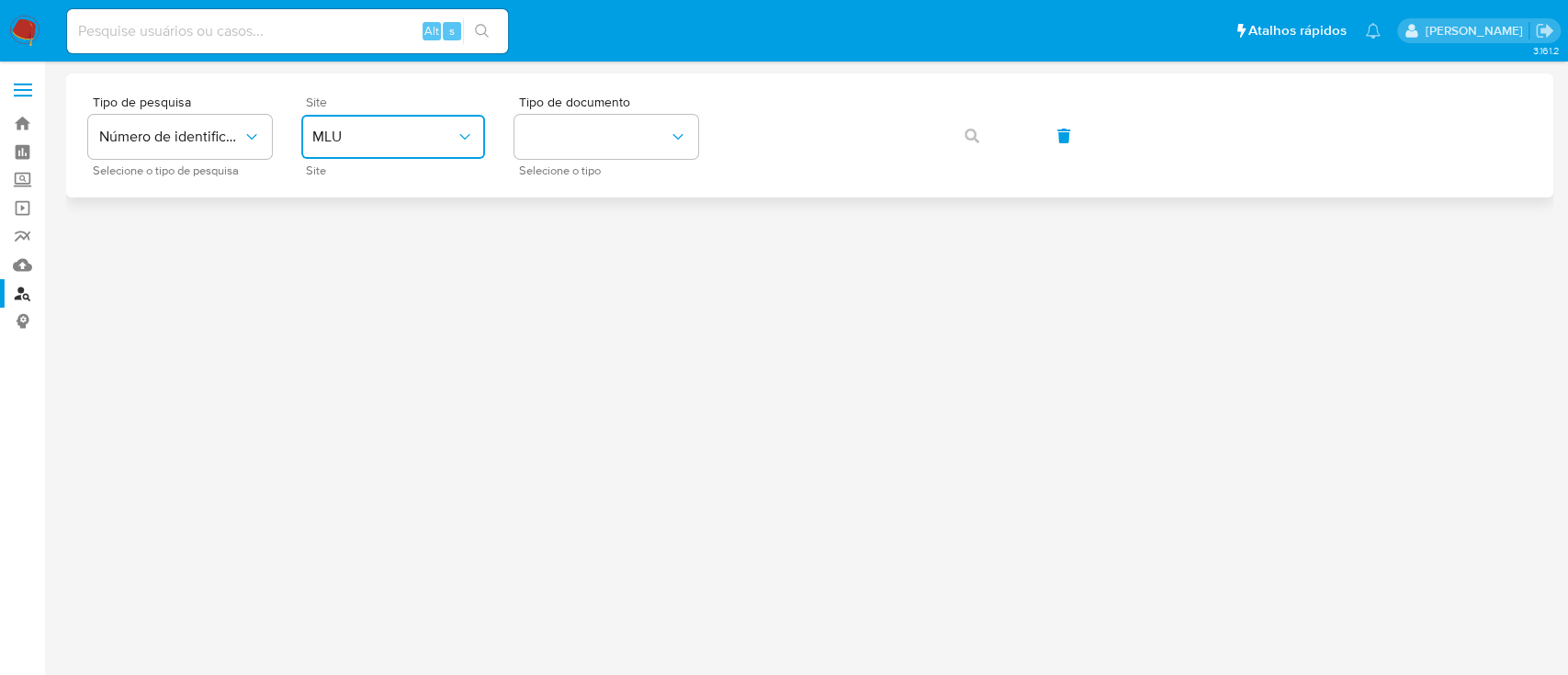
click at [395, 138] on span "MLU" at bounding box center [384, 137] width 143 height 18
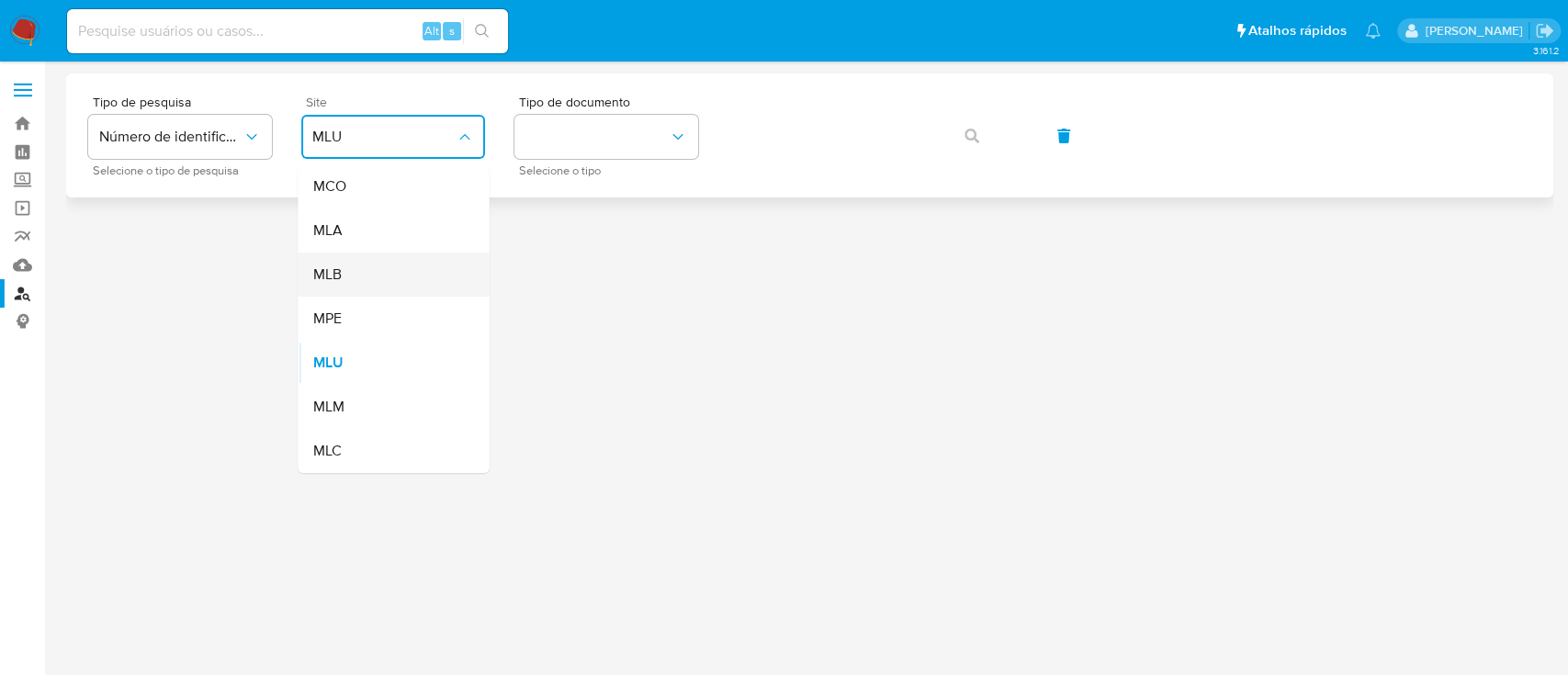
click at [332, 269] on span "MLB" at bounding box center [326, 274] width 29 height 18
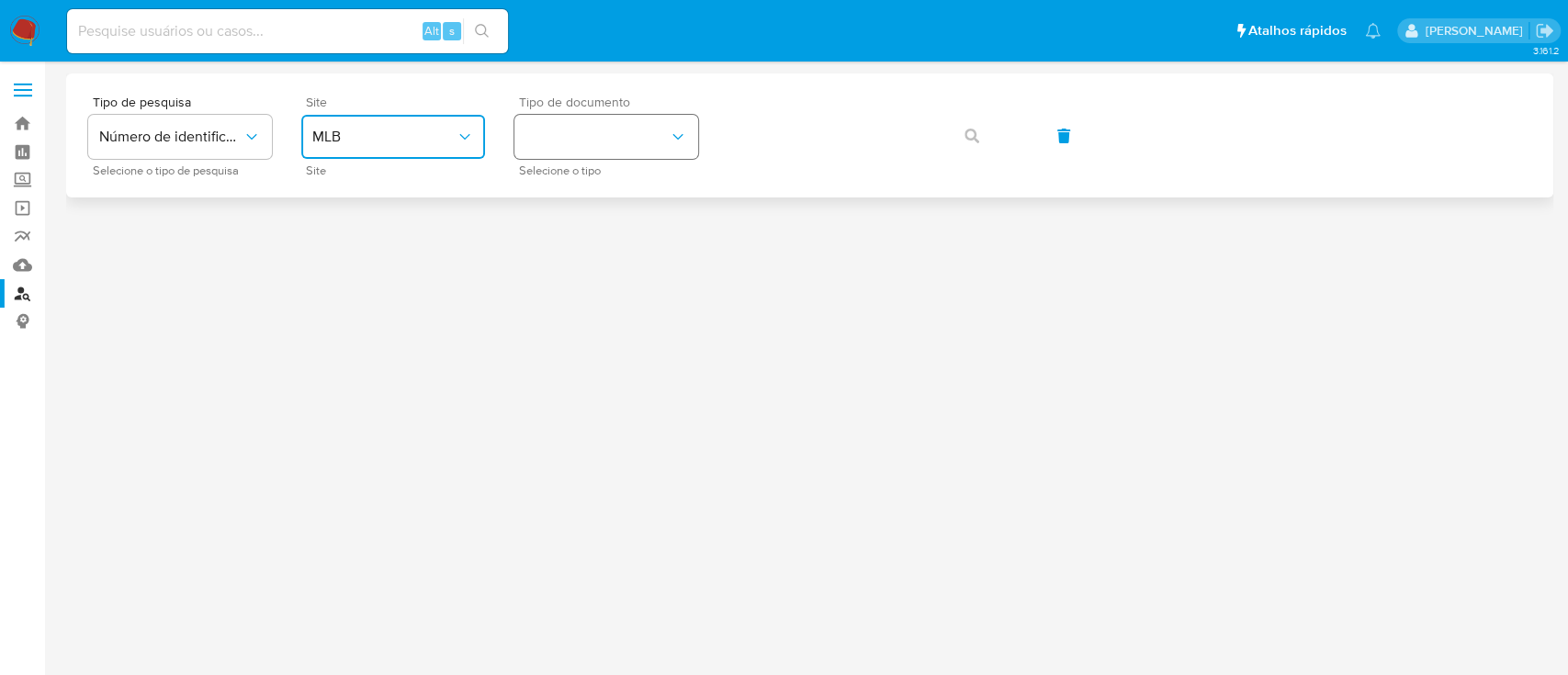
click at [583, 126] on button "identificationType" at bounding box center [606, 137] width 183 height 44
click at [551, 247] on span "CPF" at bounding box center [538, 248] width 27 height 18
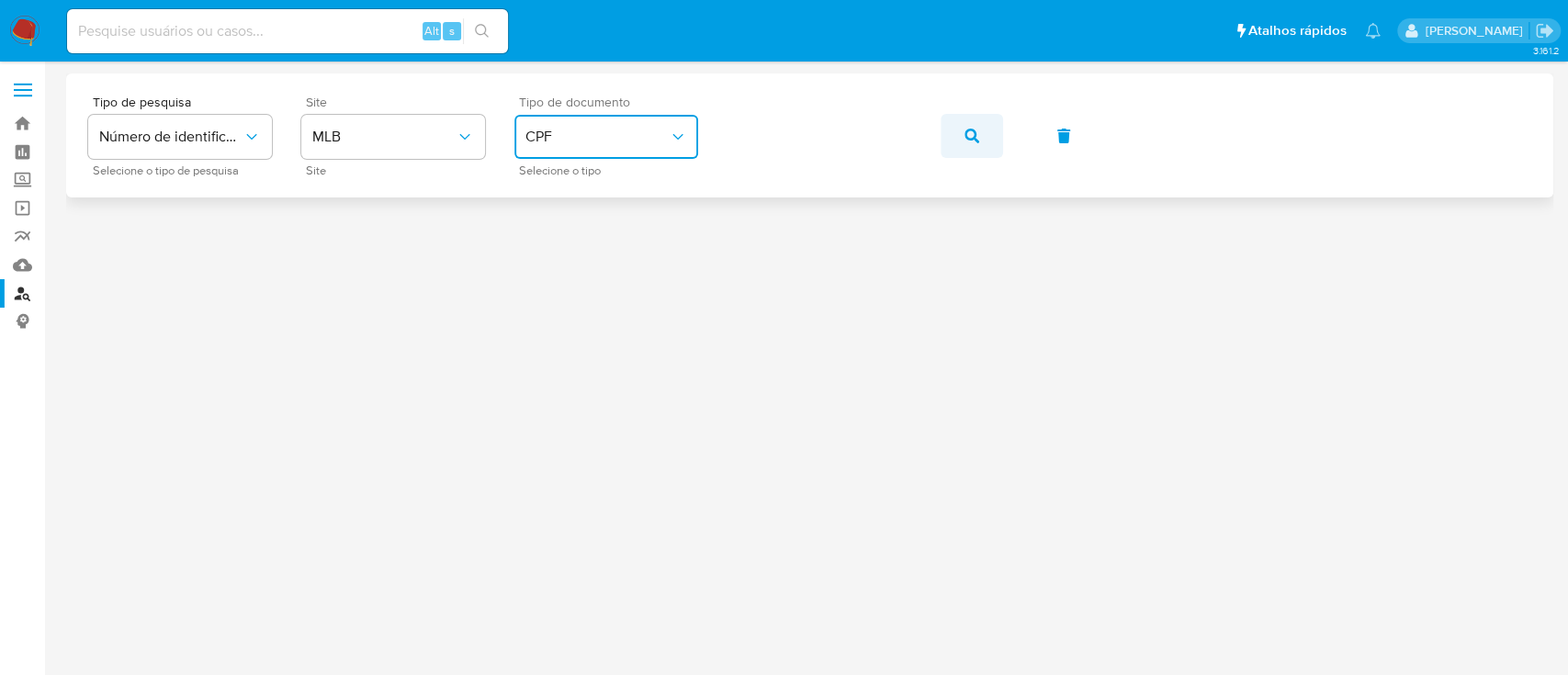
click at [962, 132] on button "button" at bounding box center [971, 136] width 62 height 44
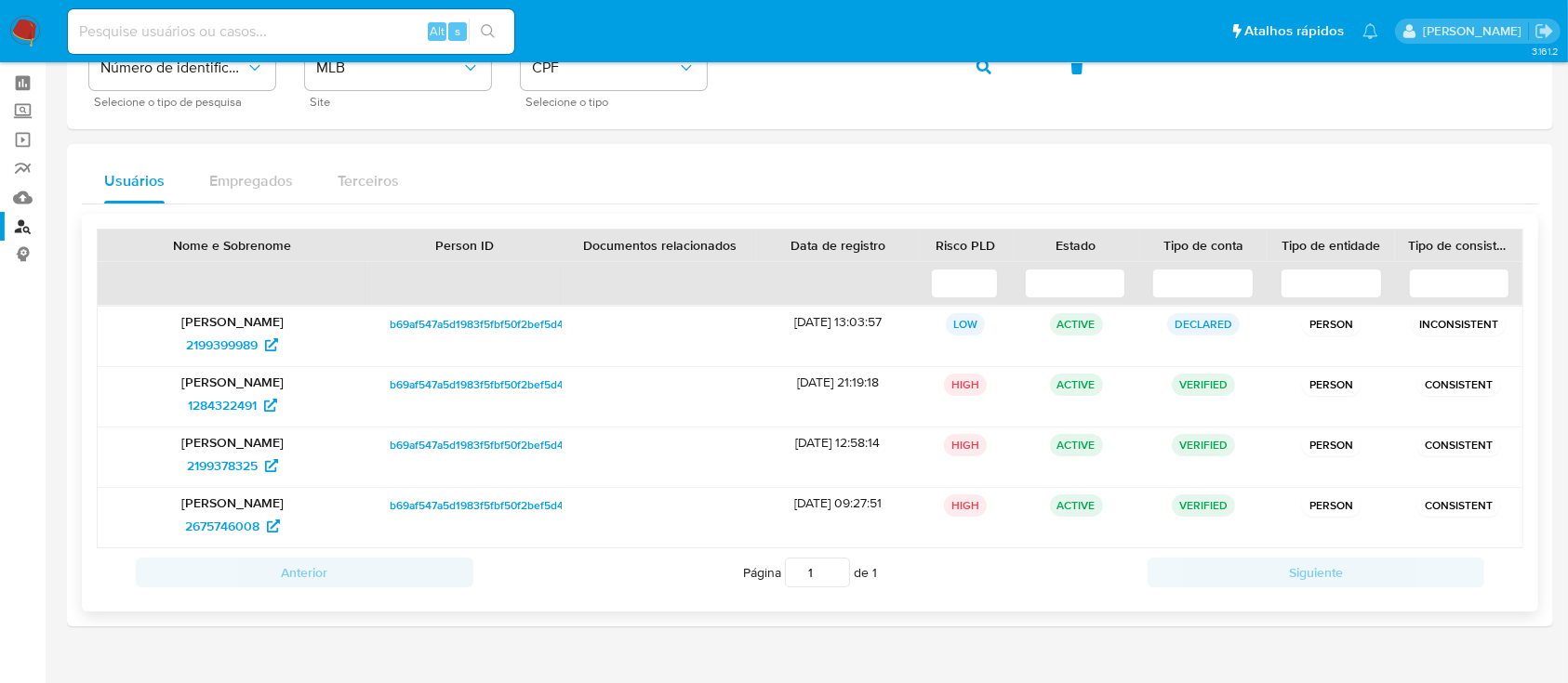
scroll to position [107, 0]
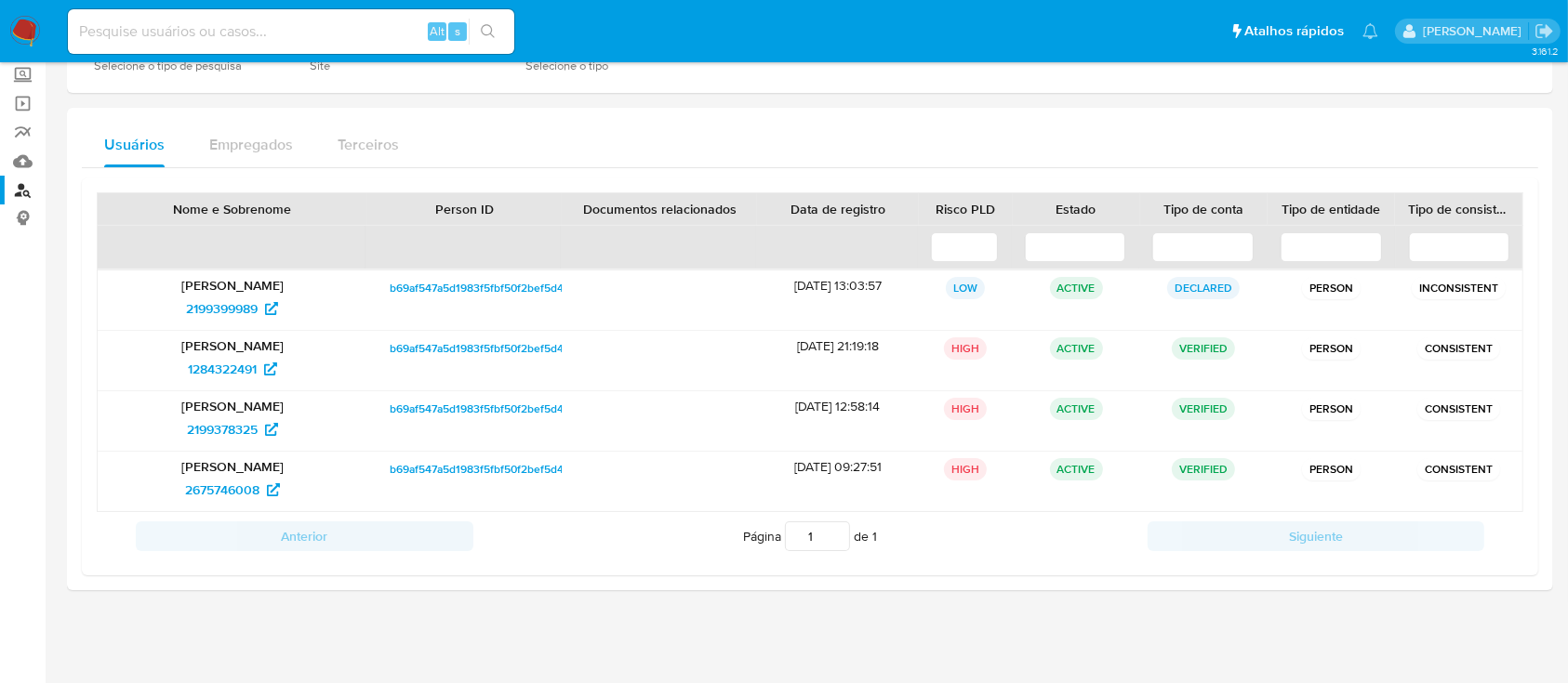
click at [1319, 121] on div "Usuários Empregados Terceiros Nome e Sobrenome Person ID Documentos relacionado…" at bounding box center [810, 349] width 1487 height 482
drag, startPoint x: 201, startPoint y: 298, endPoint x: 631, endPoint y: 577, distance: 512.6
click at [631, 577] on div "Usuários Empregados Terceiros Nome e Sobrenome Person ID Documentos relacionado…" at bounding box center [810, 349] width 1487 height 482
click at [208, 311] on span "2199399989" at bounding box center [221, 308] width 72 height 30
click at [226, 368] on span "1284322491" at bounding box center [221, 369] width 69 height 30
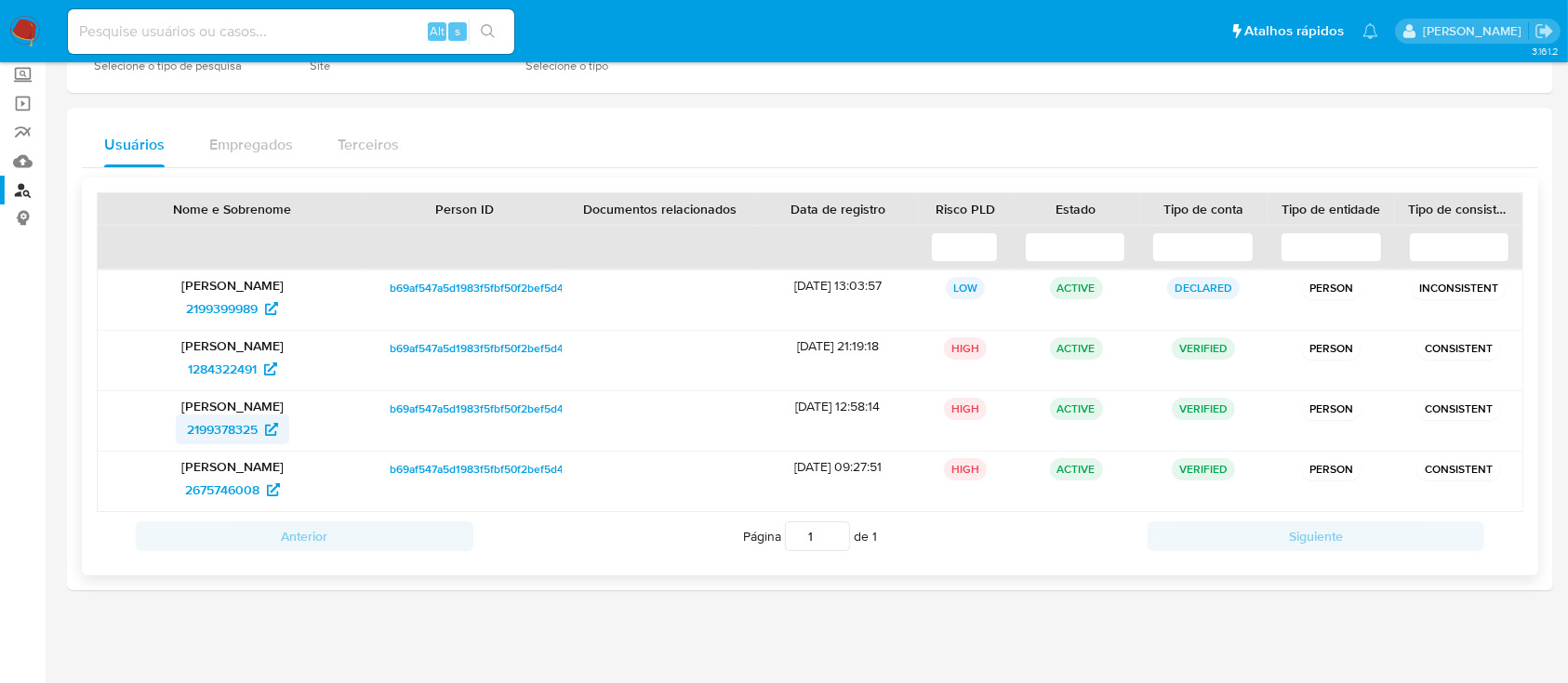
click at [214, 422] on span "2199378325" at bounding box center [221, 429] width 71 height 30
click at [207, 480] on span "2675746008" at bounding box center [221, 490] width 74 height 30
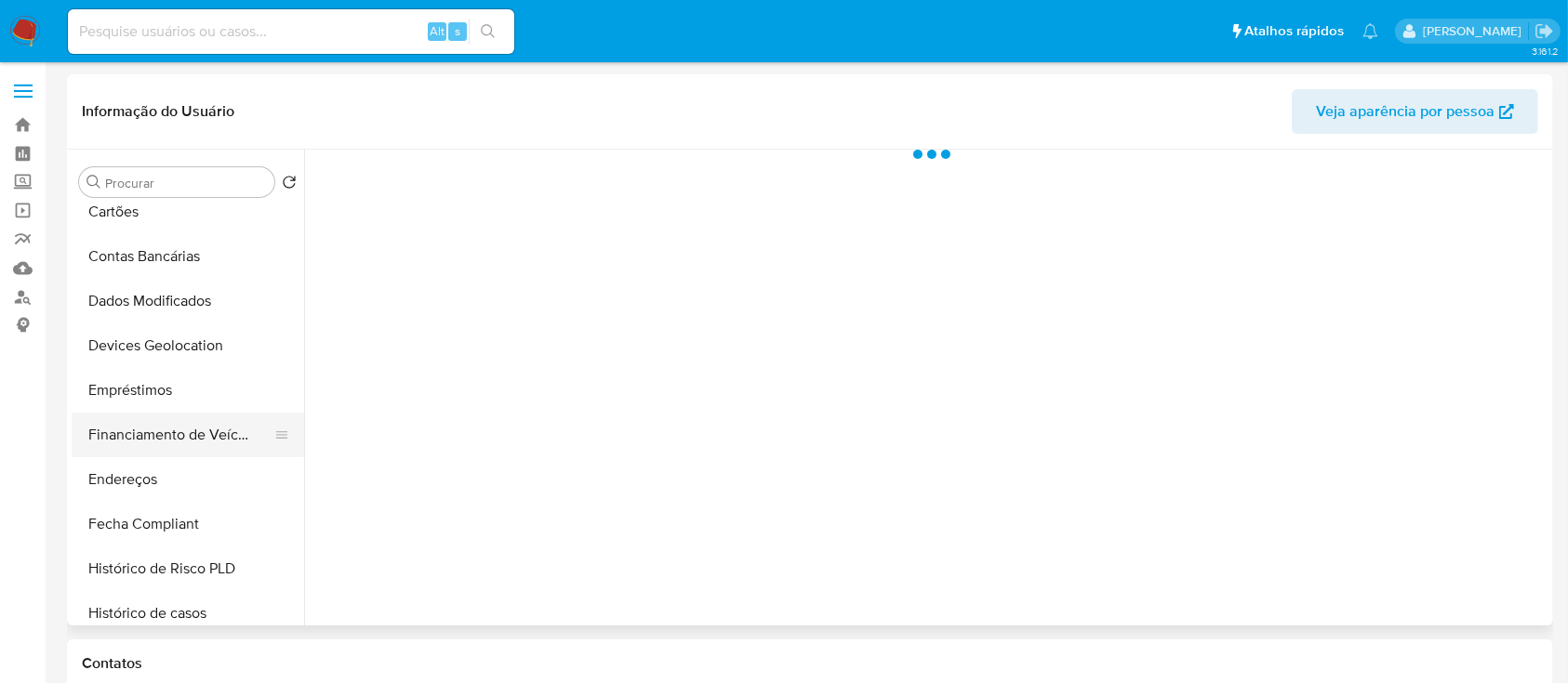
select select "10"
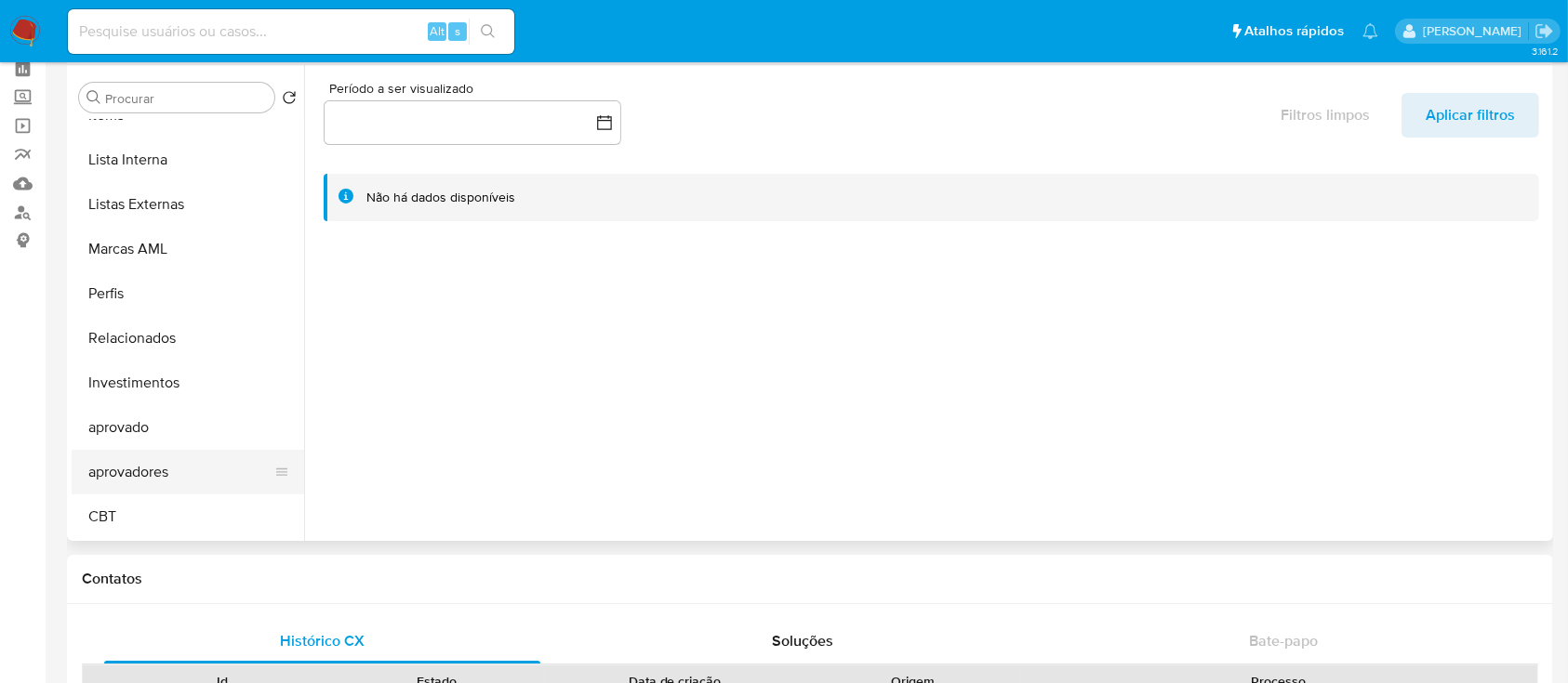
scroll to position [247, 0]
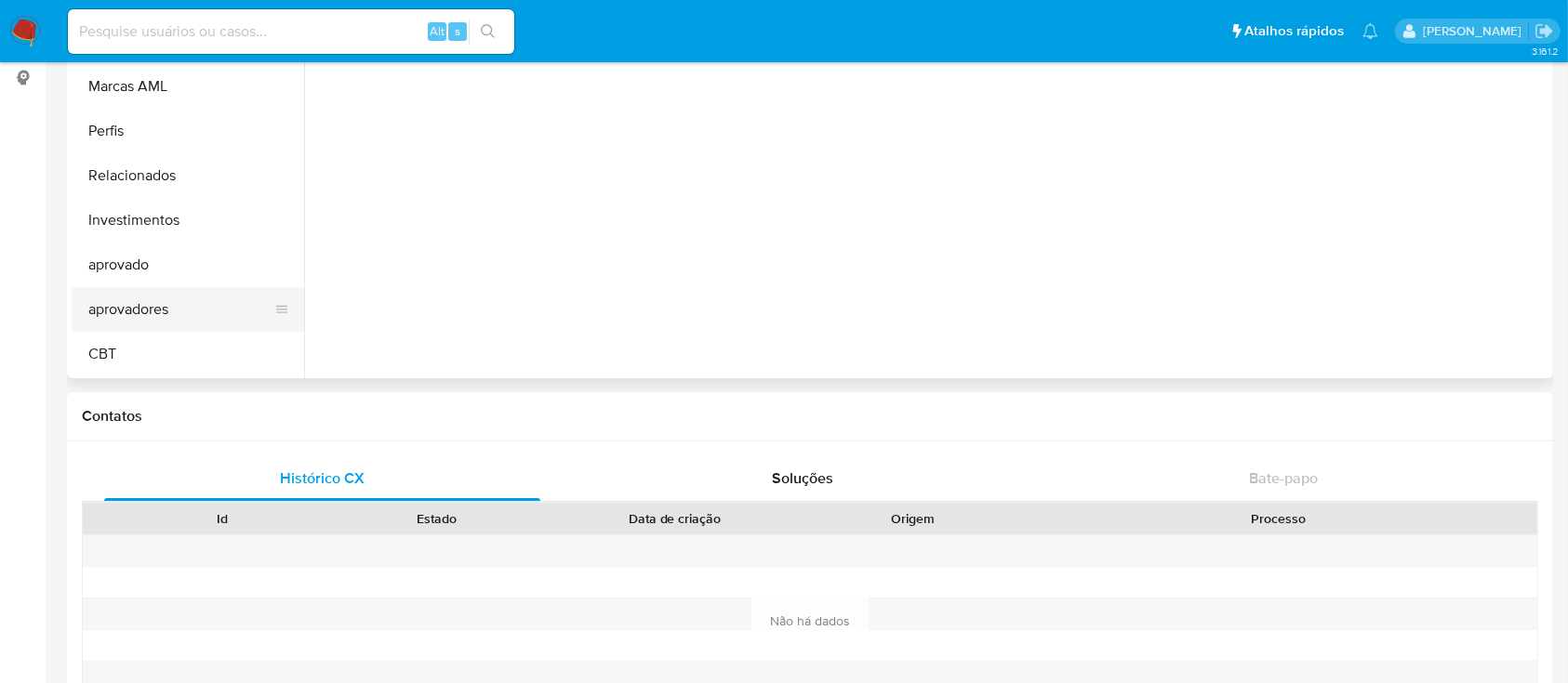
drag, startPoint x: 128, startPoint y: 299, endPoint x: 212, endPoint y: 309, distance: 84.6
click at [128, 299] on button "aprovadores" at bounding box center [180, 309] width 218 height 44
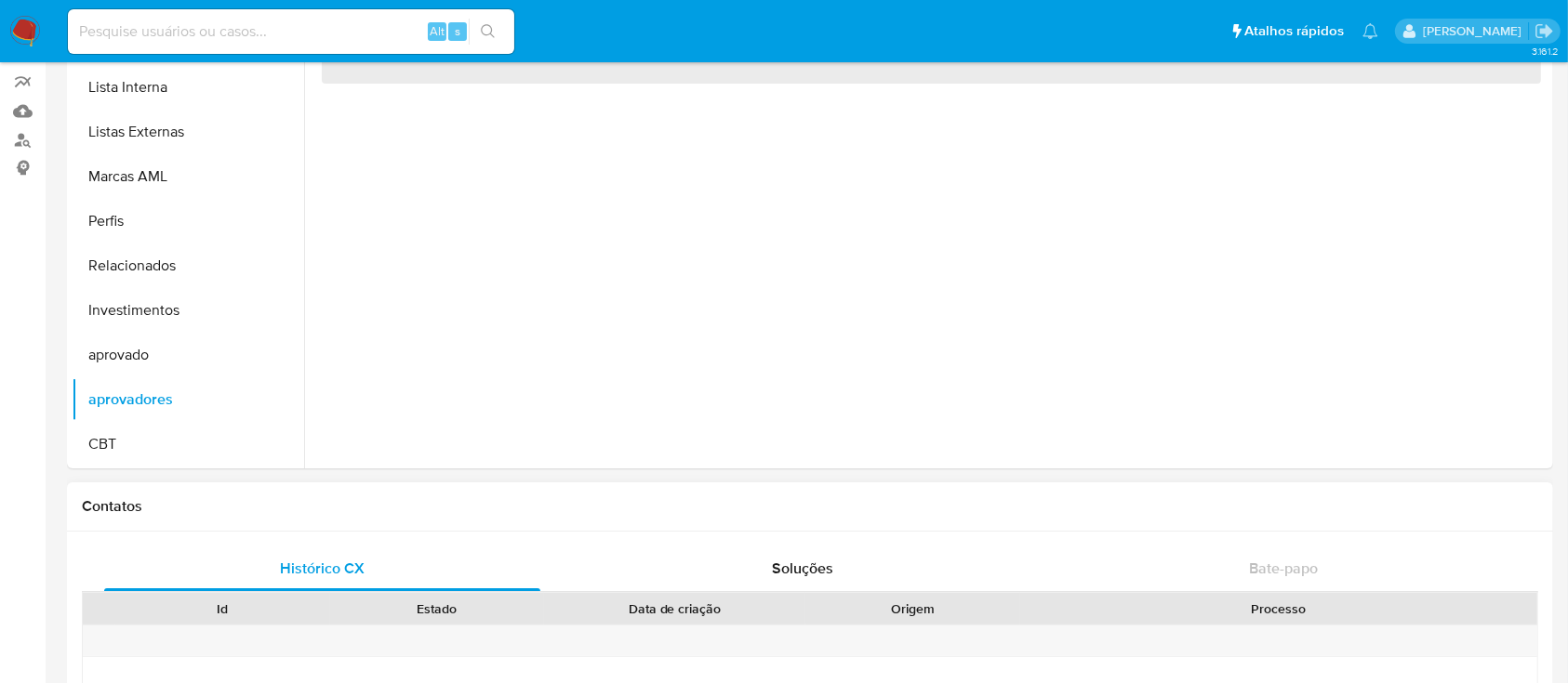
scroll to position [0, 0]
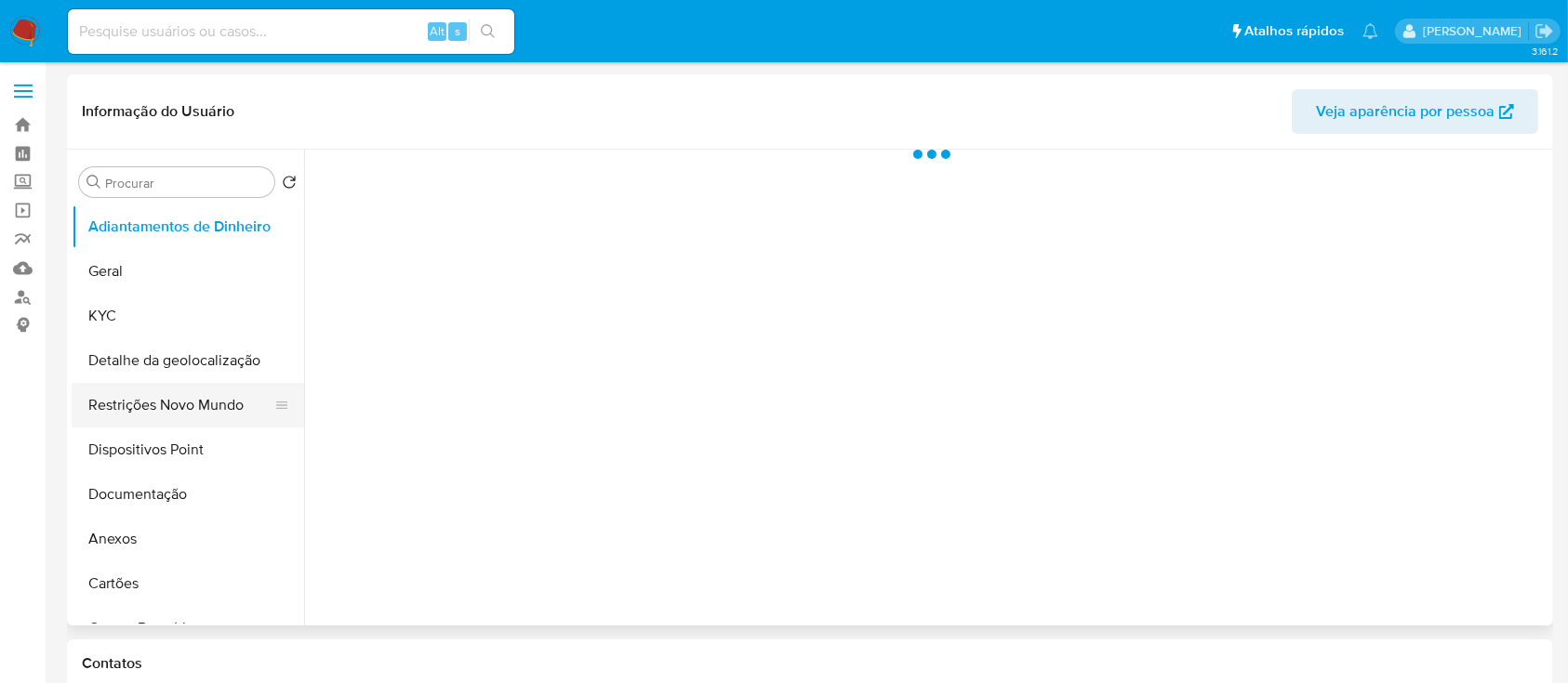
select select "10"
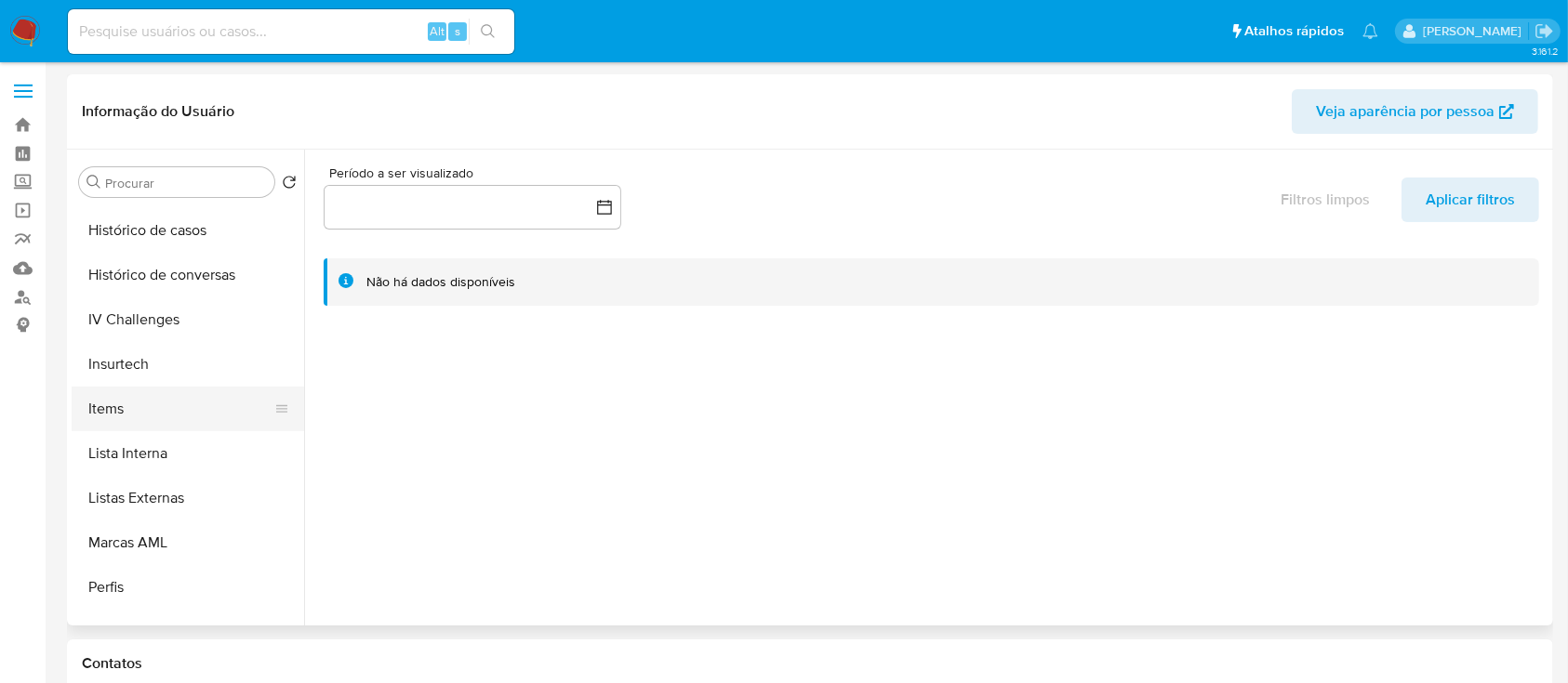
scroll to position [964, 0]
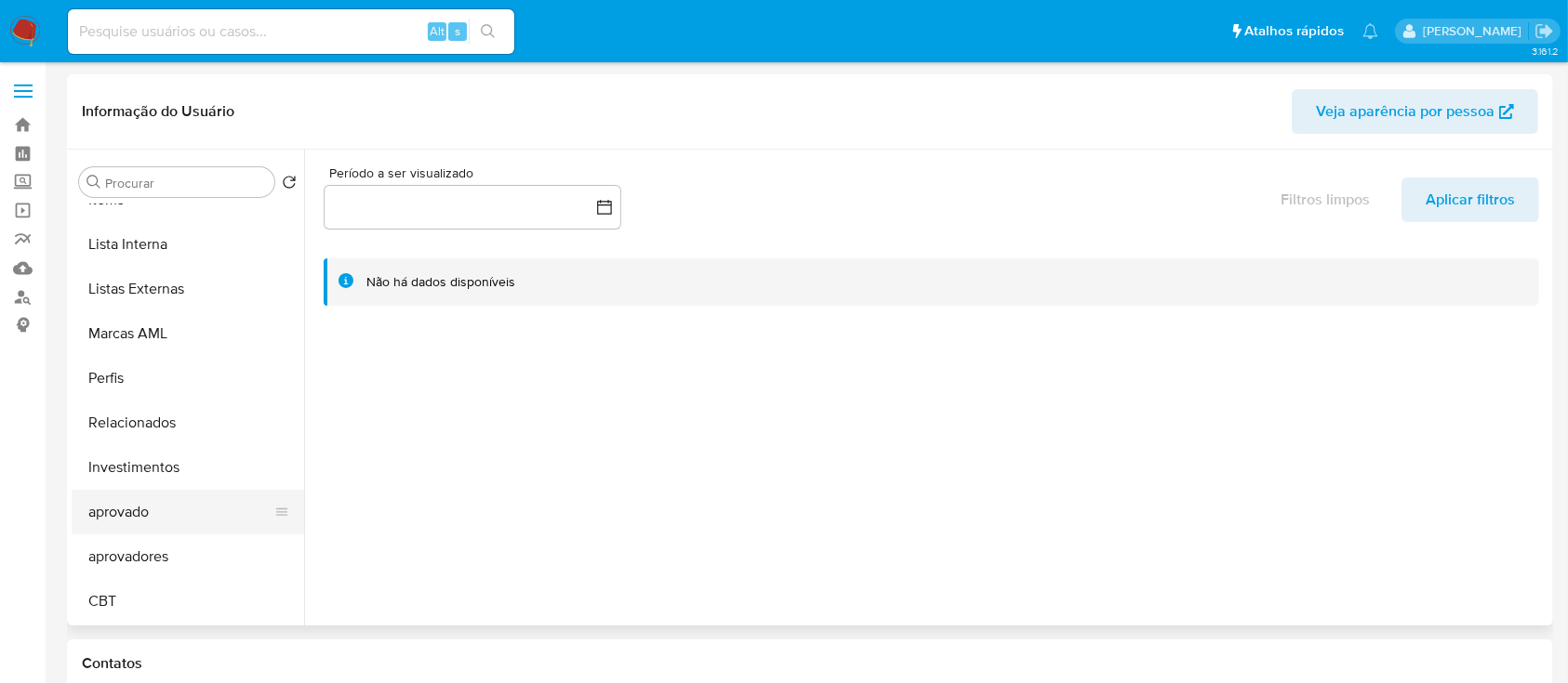
click at [163, 509] on button "aprovado" at bounding box center [180, 512] width 218 height 44
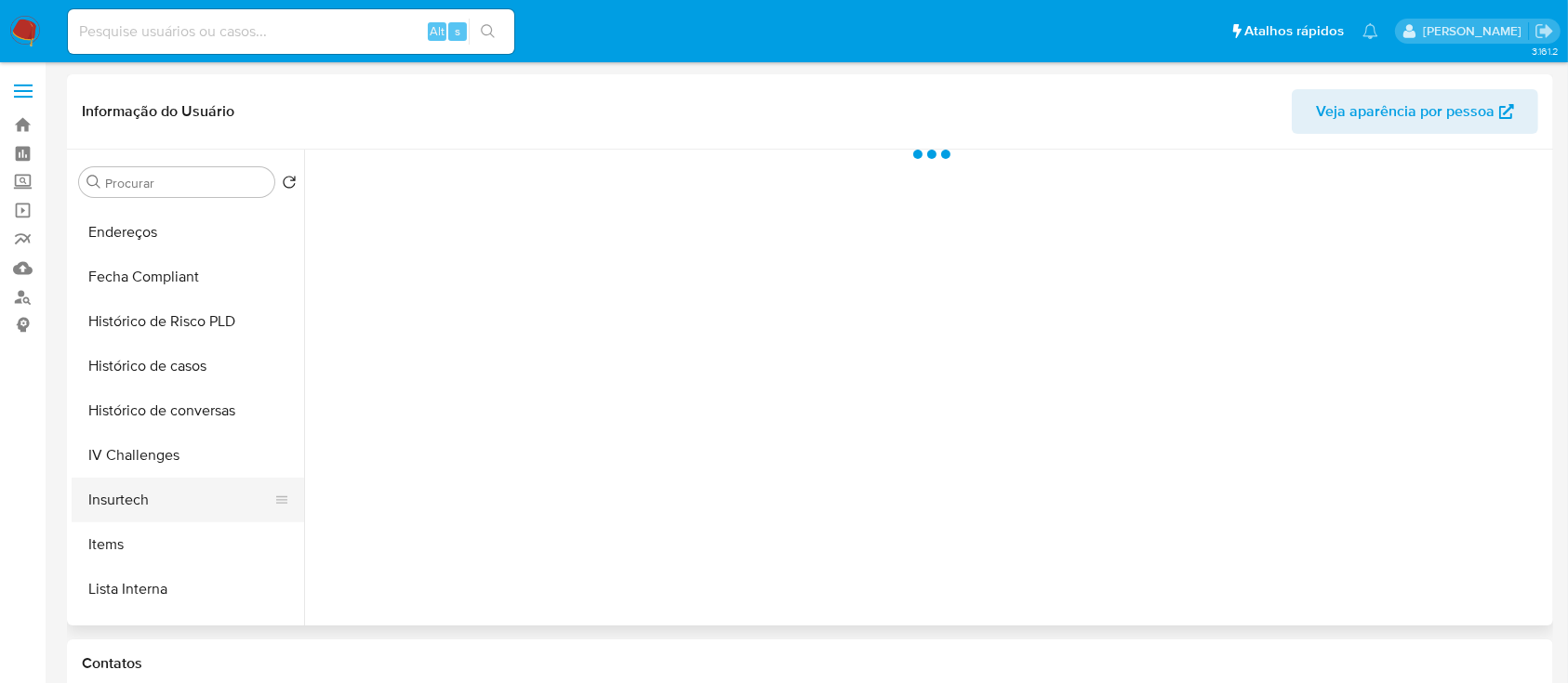
select select "10"
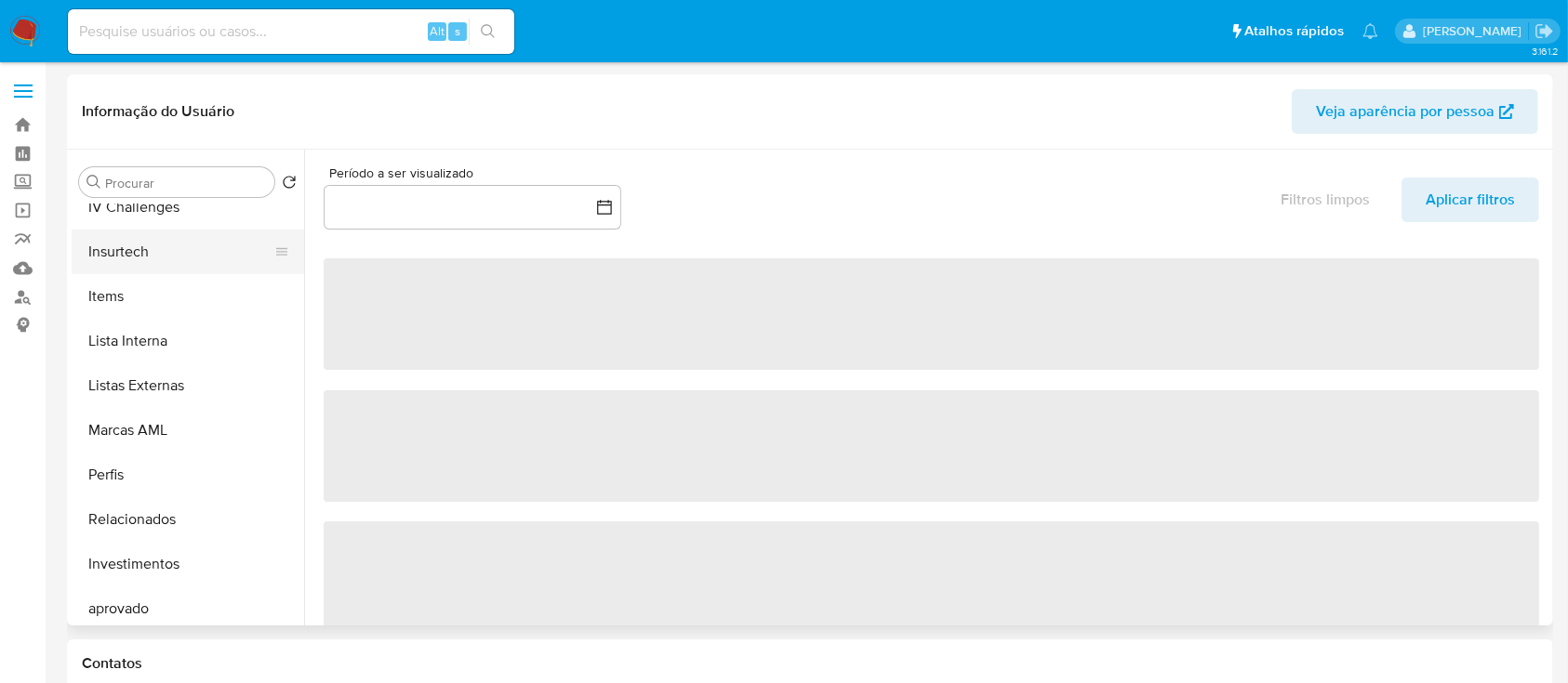
scroll to position [964, 0]
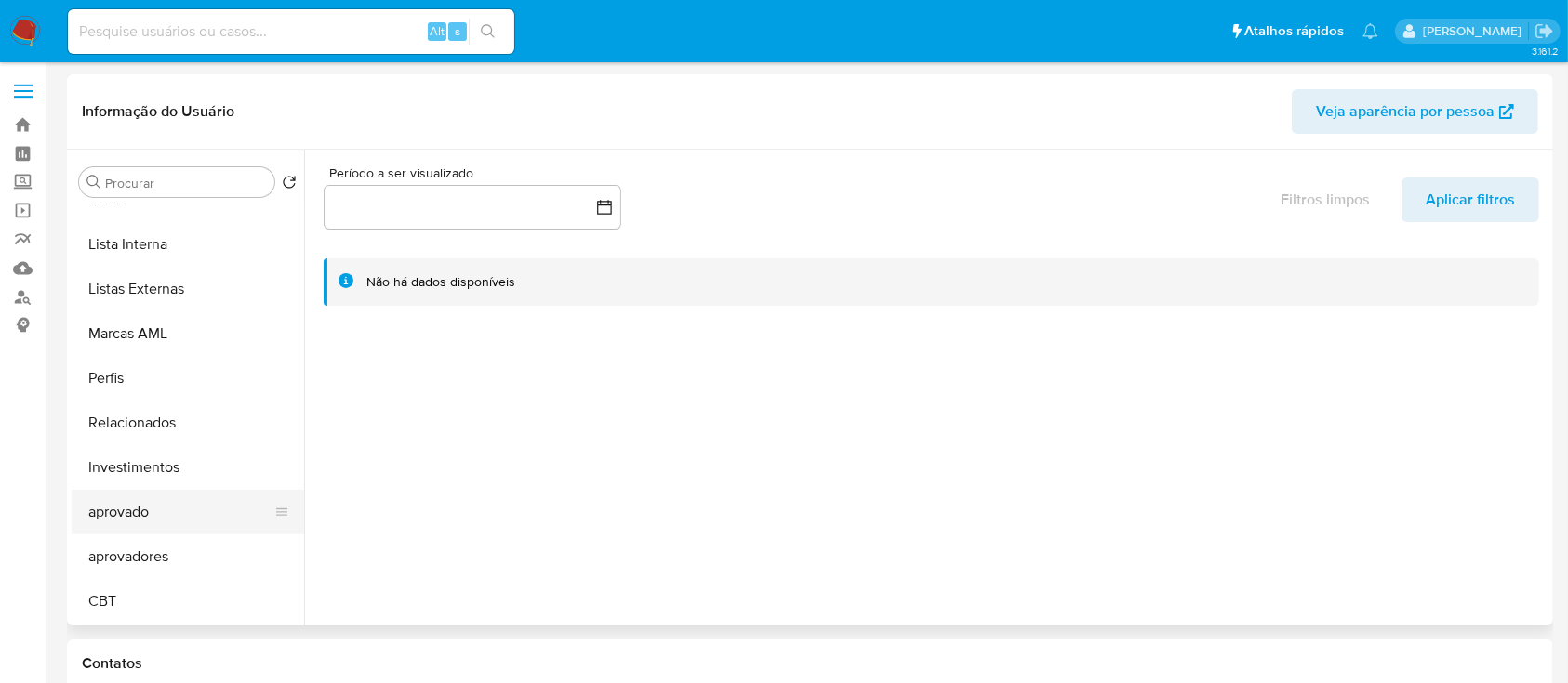
click at [148, 513] on button "aprovado" at bounding box center [180, 512] width 218 height 44
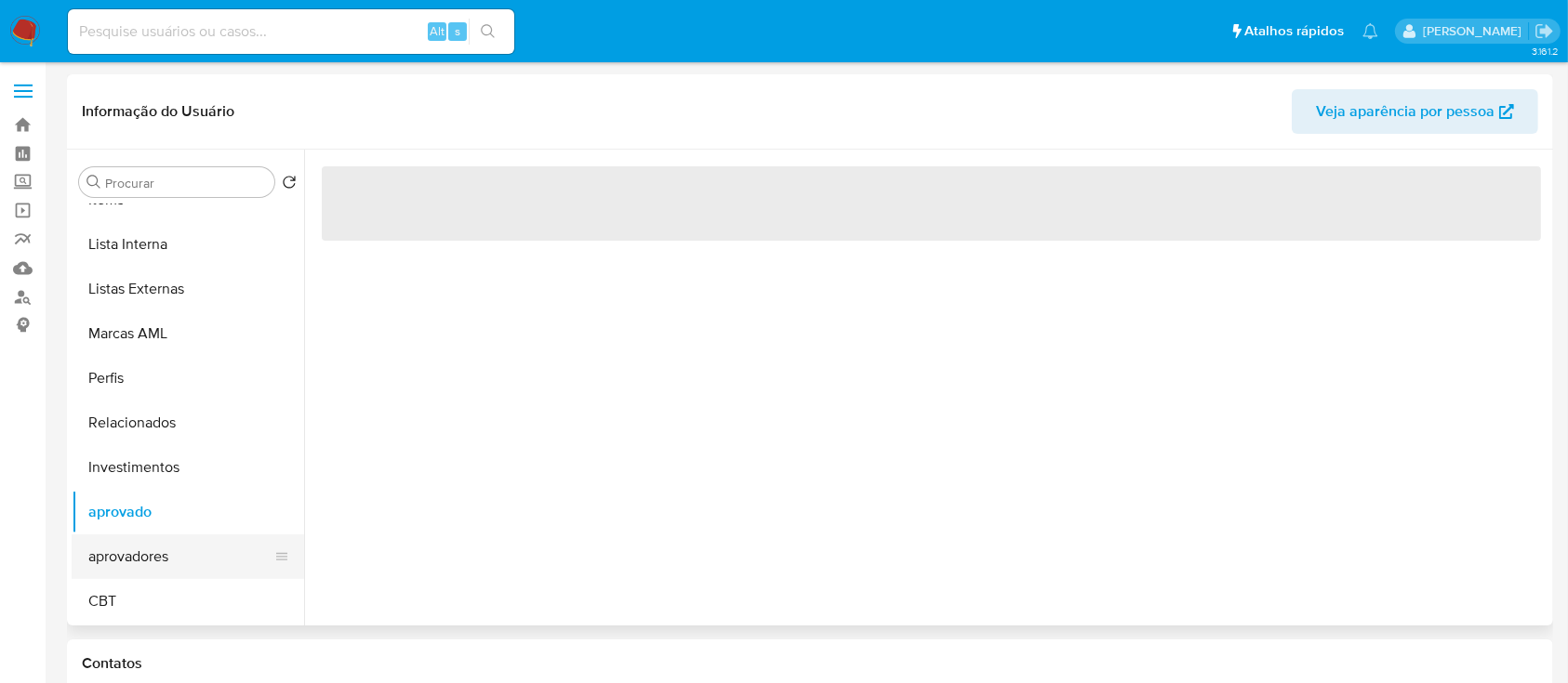
click at [177, 563] on button "aprovadores" at bounding box center [180, 556] width 218 height 44
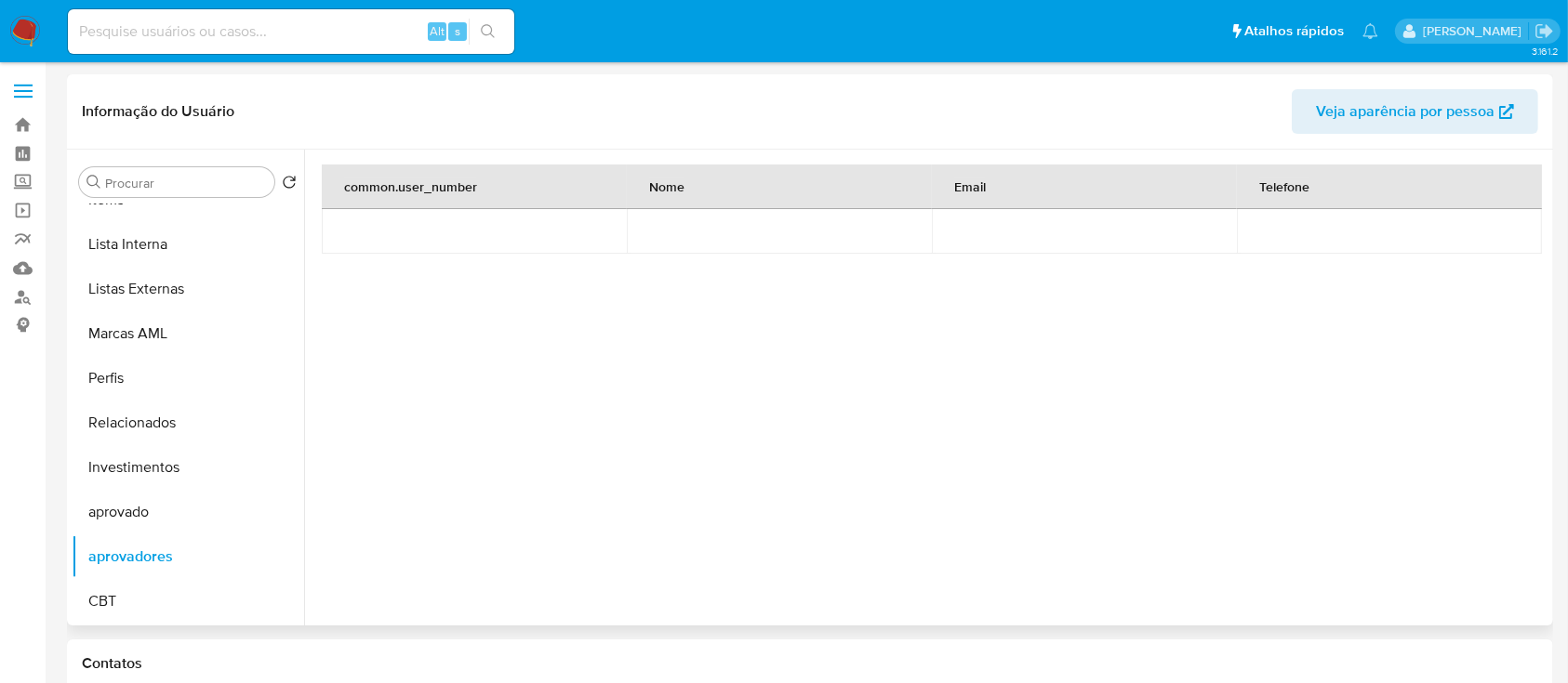
click at [330, 234] on tr at bounding box center [932, 232] width 1220 height 44
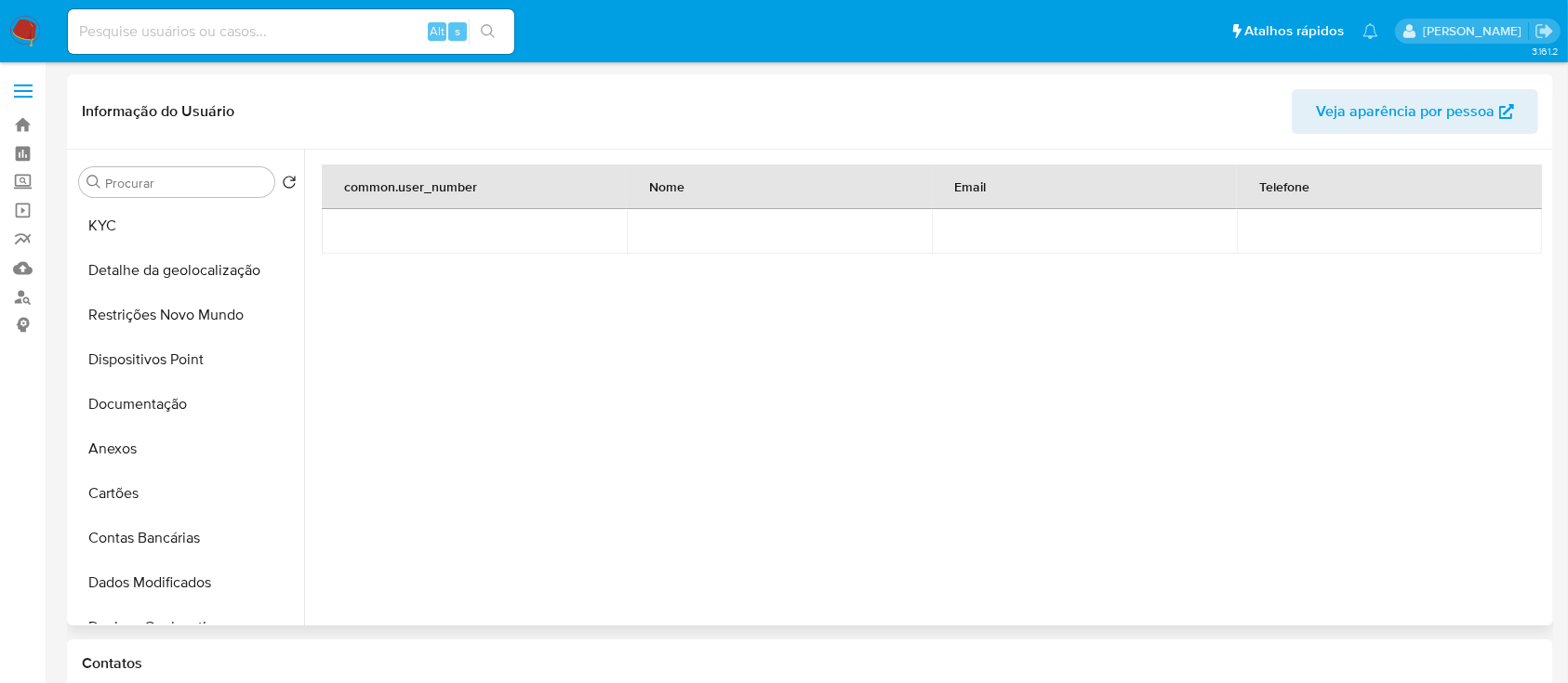
scroll to position [0, 0]
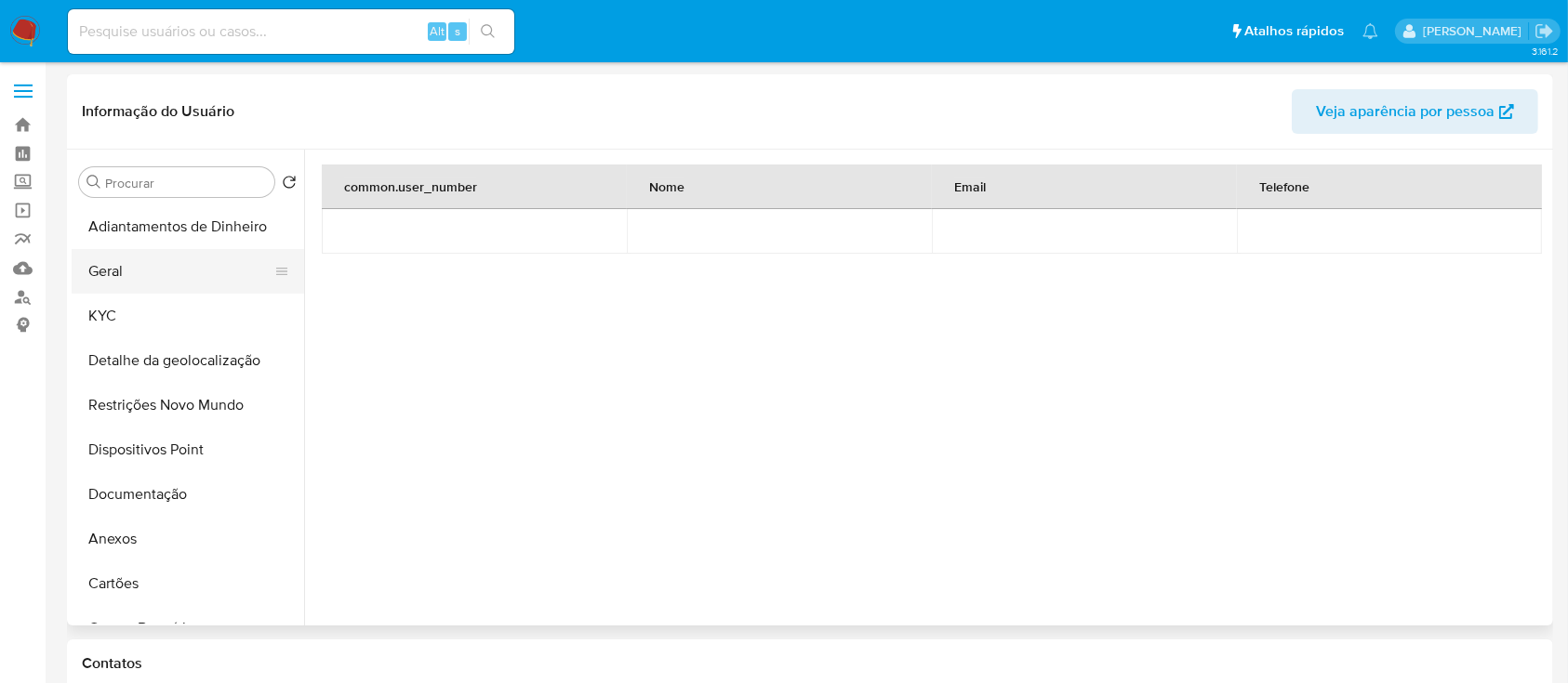
click at [145, 273] on button "Geral" at bounding box center [180, 271] width 218 height 44
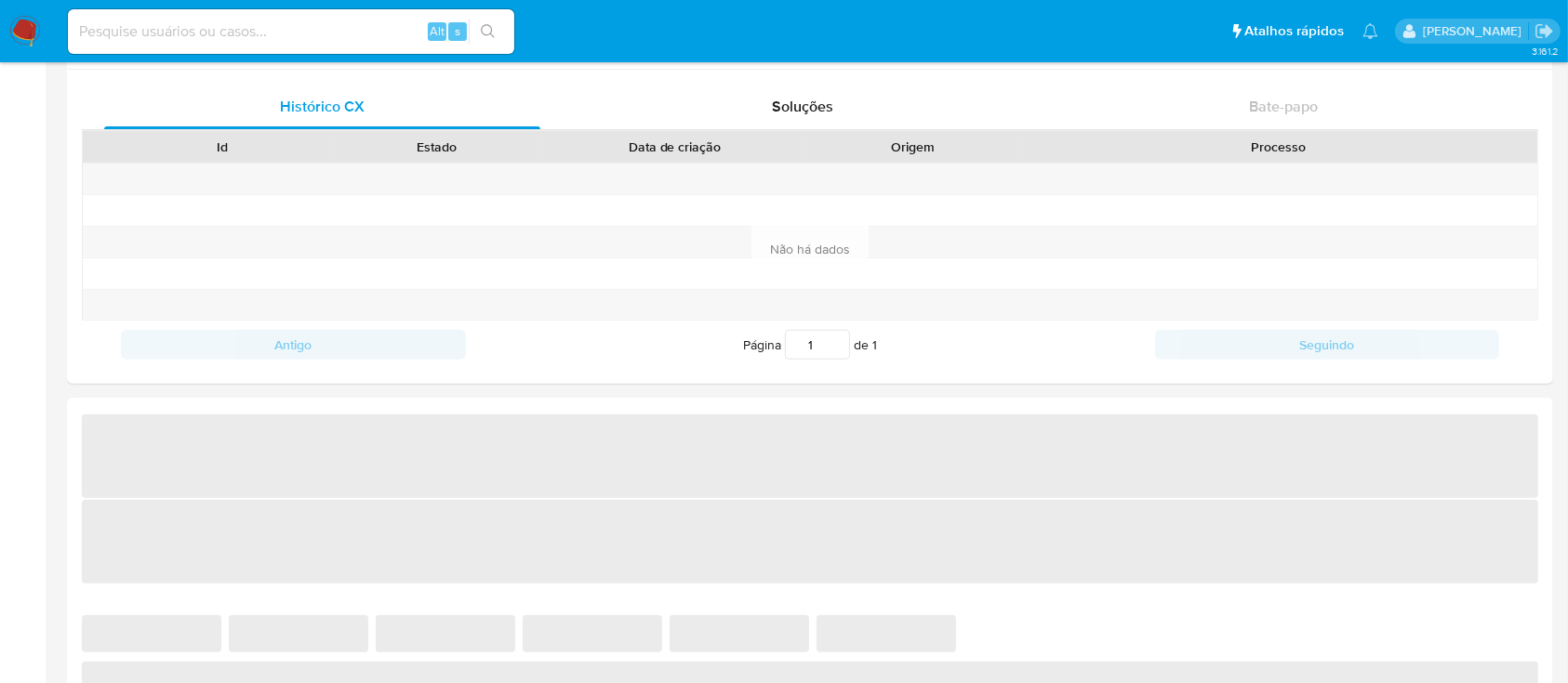
select select "10"
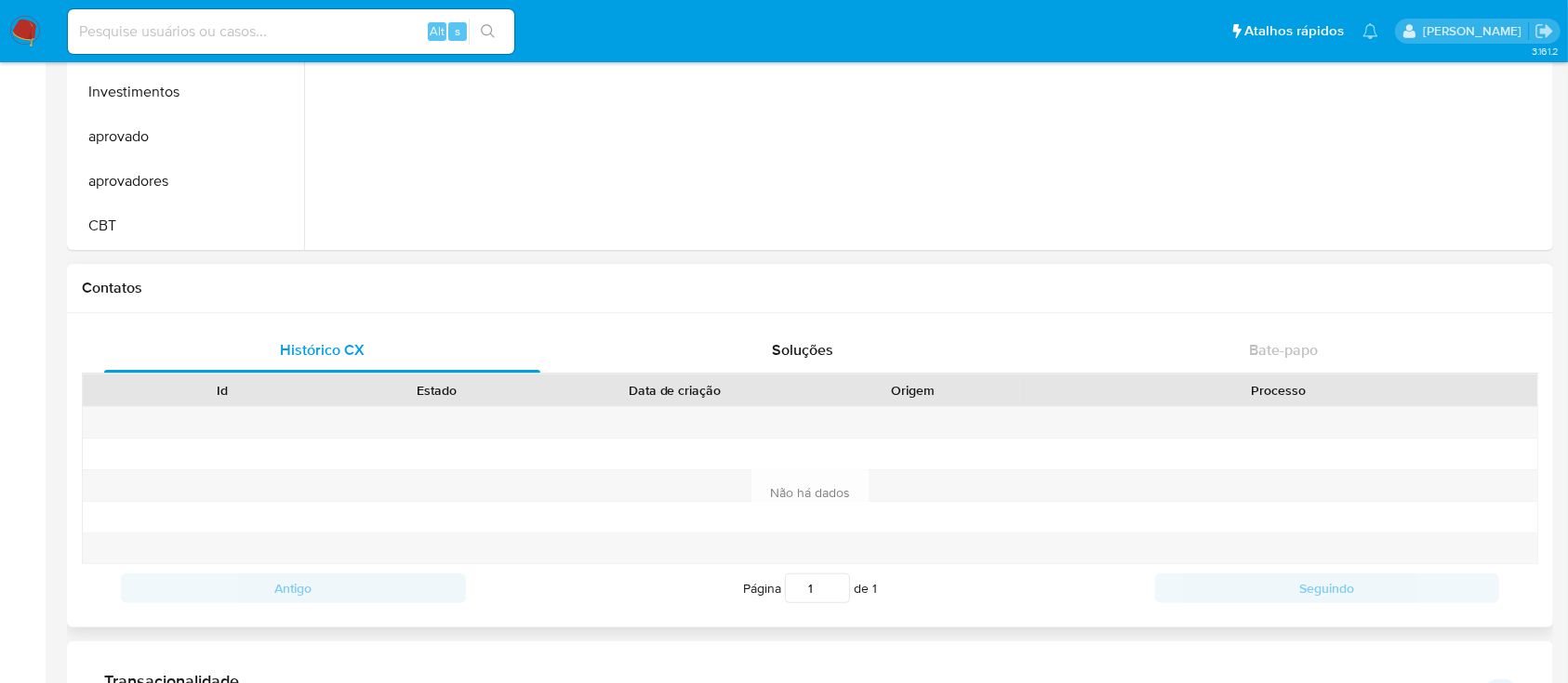
scroll to position [247, 0]
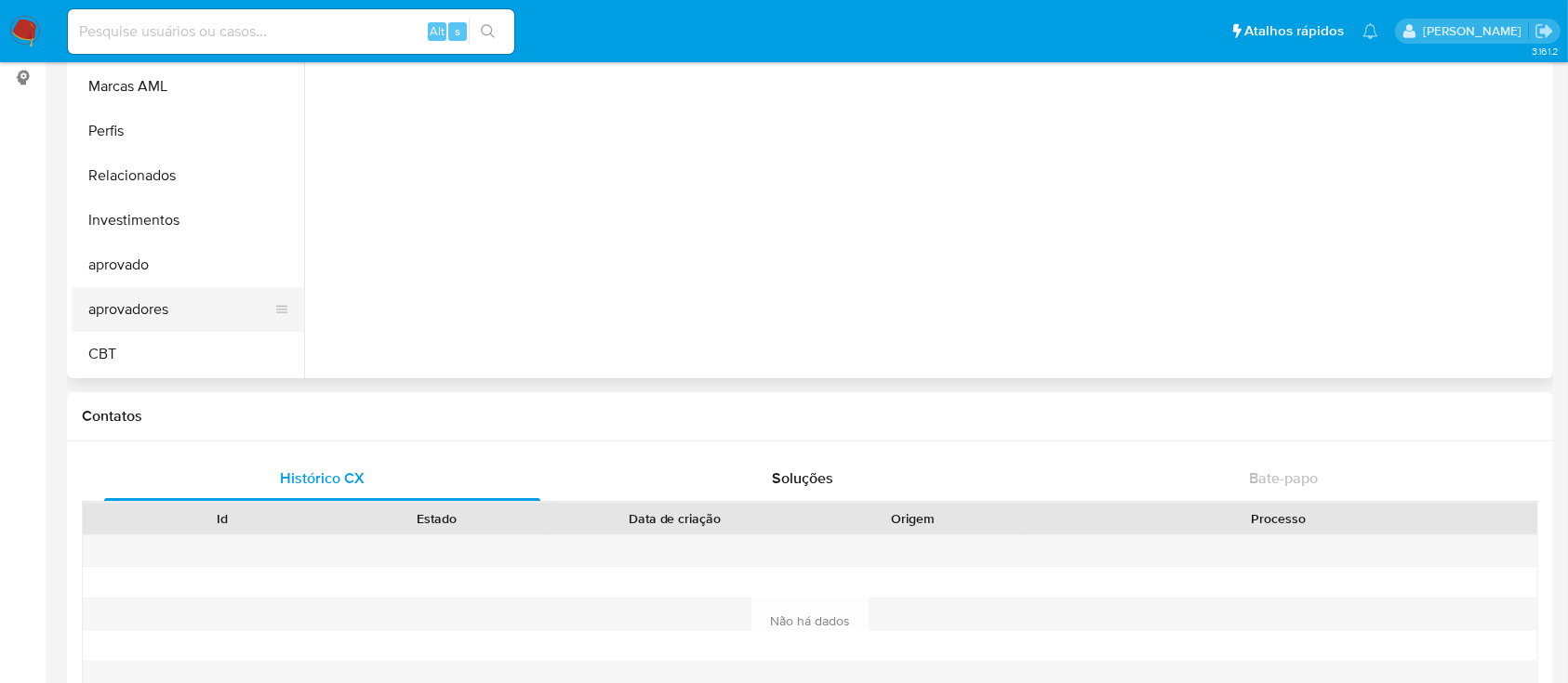
click at [157, 316] on button "aprovadores" at bounding box center [180, 309] width 218 height 44
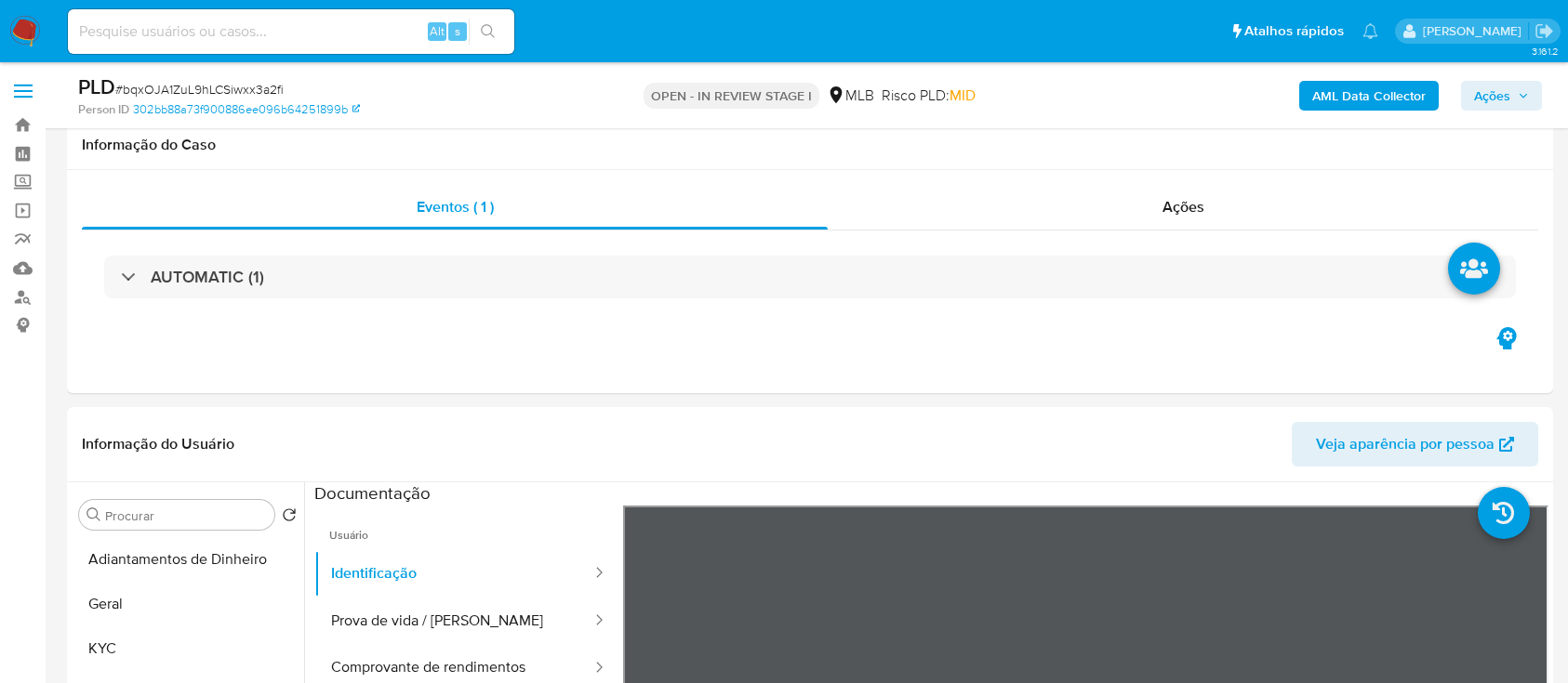
select select "10"
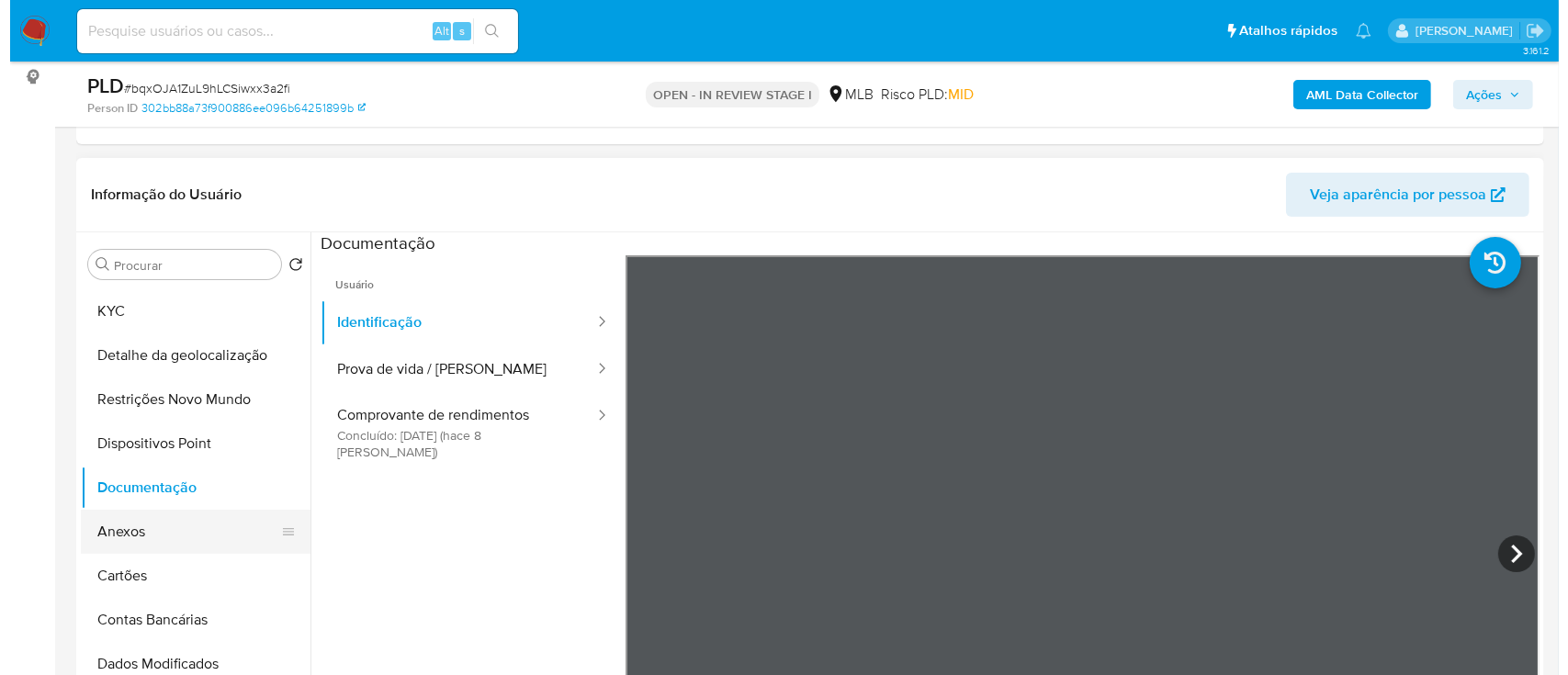
scroll to position [122, 0]
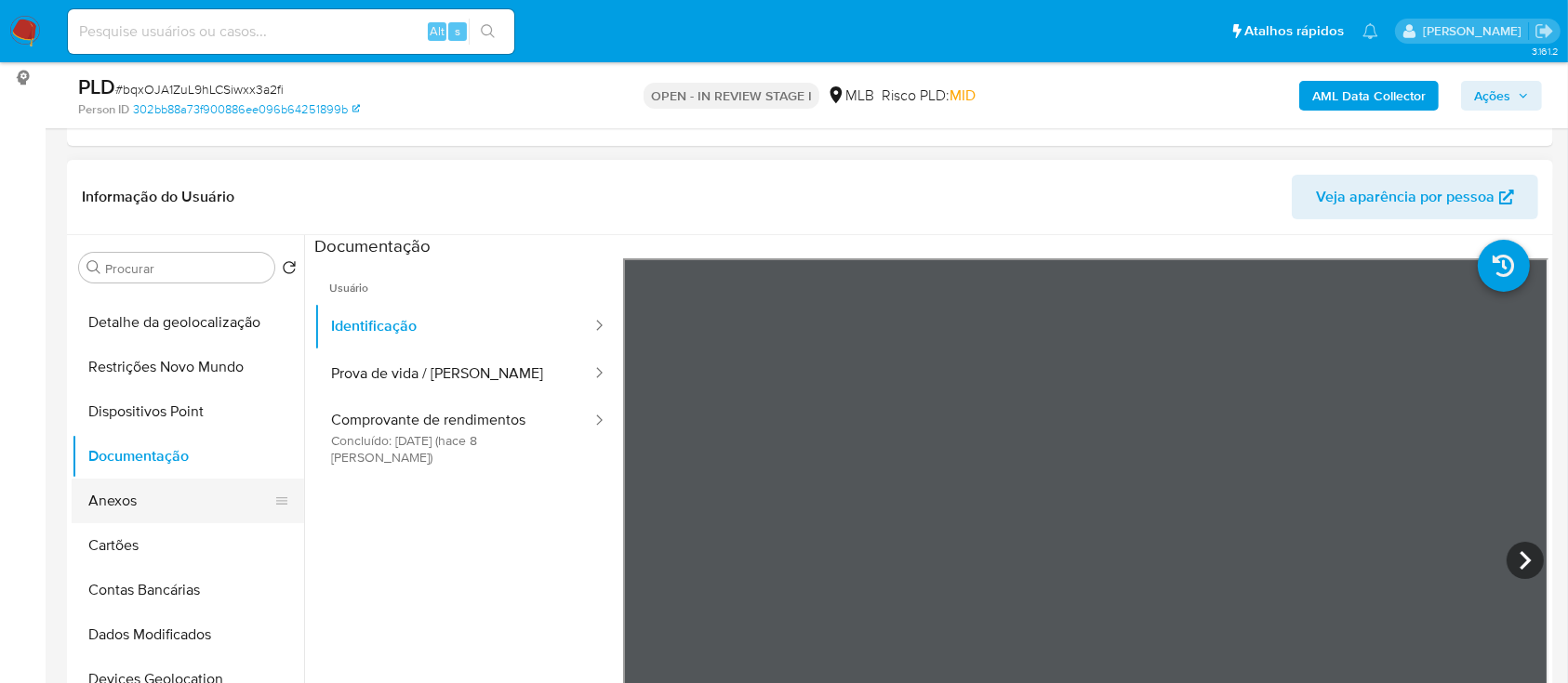
click at [145, 495] on button "Anexos" at bounding box center [180, 501] width 218 height 44
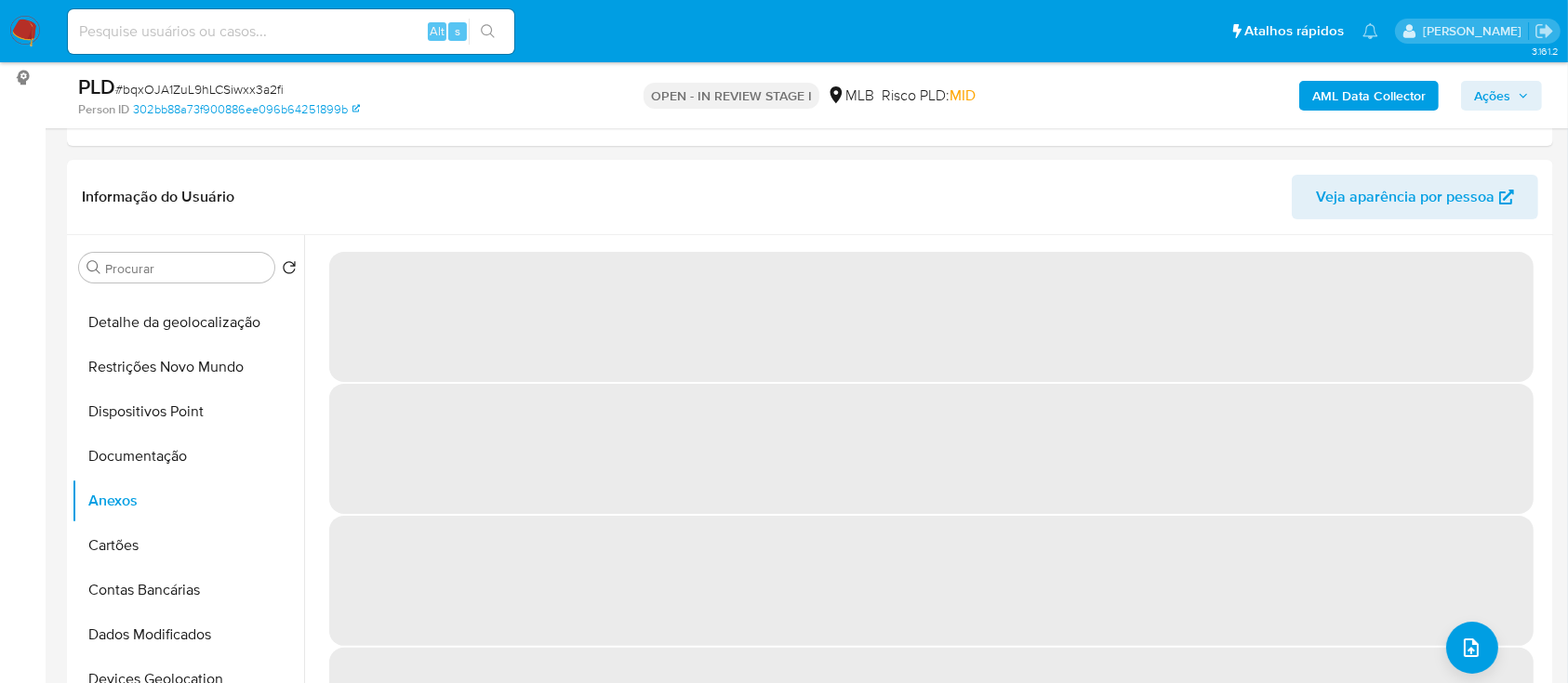
click at [1344, 86] on b "AML Data Collector" at bounding box center [1369, 96] width 113 height 30
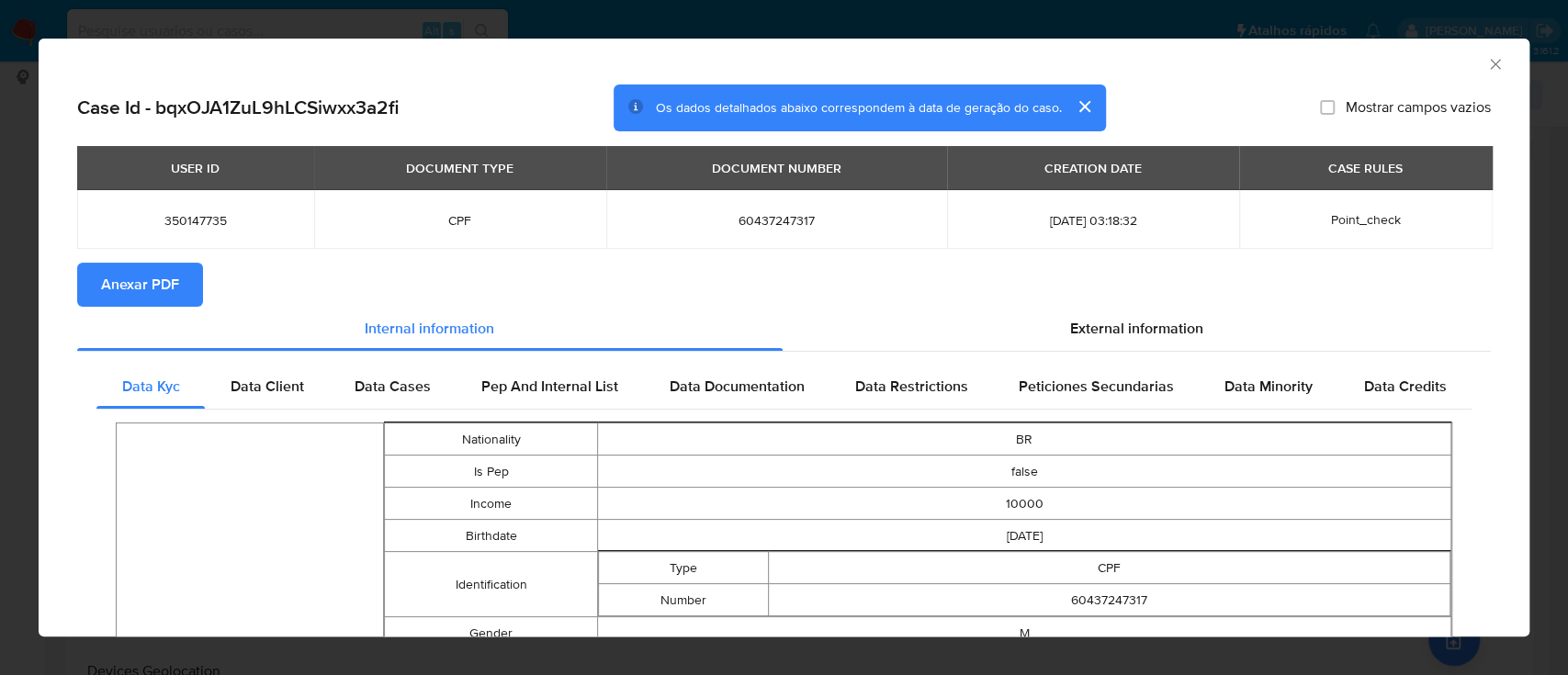
click at [139, 281] on span "Anexar PDF" at bounding box center [140, 285] width 78 height 40
click at [1486, 66] on icon "Fechar a janela" at bounding box center [1495, 64] width 18 height 18
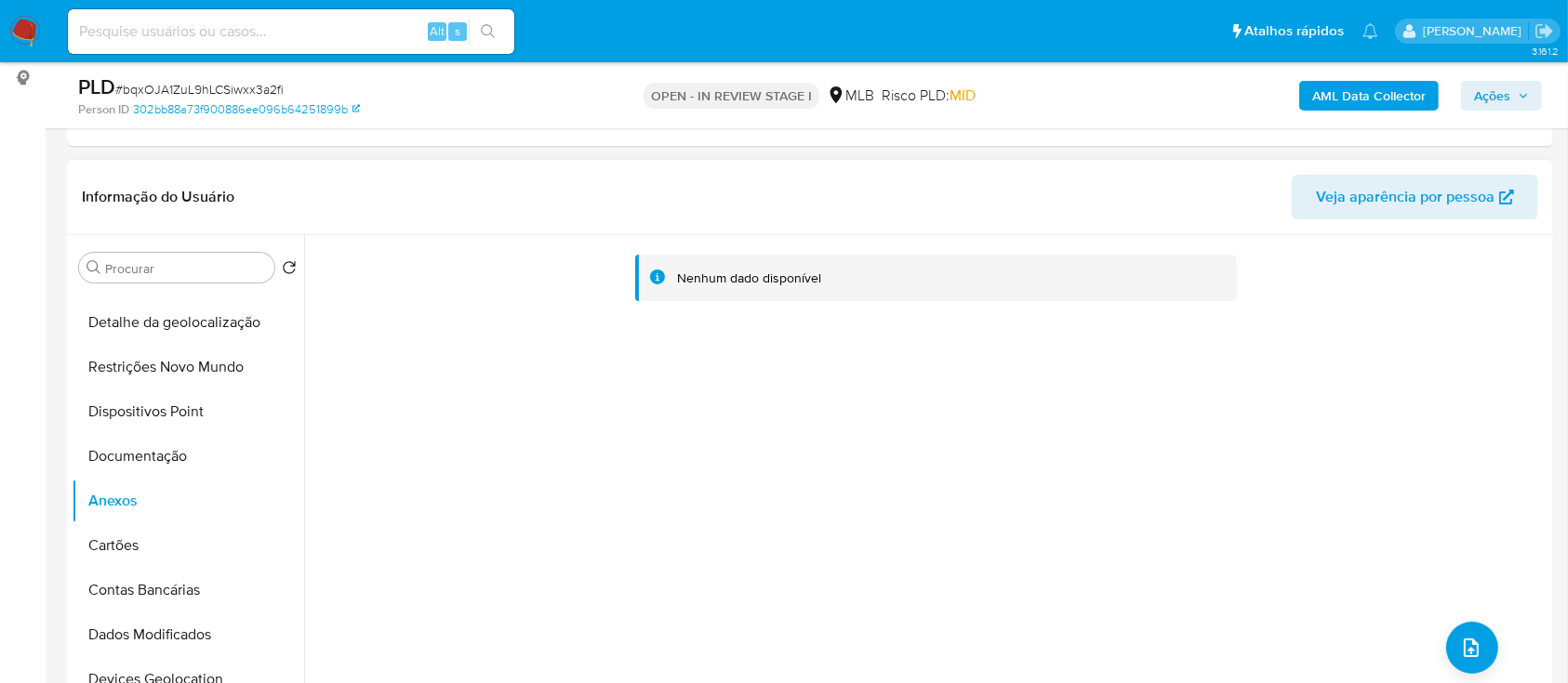
click at [1492, 632] on div "Nenhum dado disponível" at bounding box center [927, 472] width 1245 height 476
click at [1466, 638] on icon "upload-file" at bounding box center [1471, 647] width 22 height 22
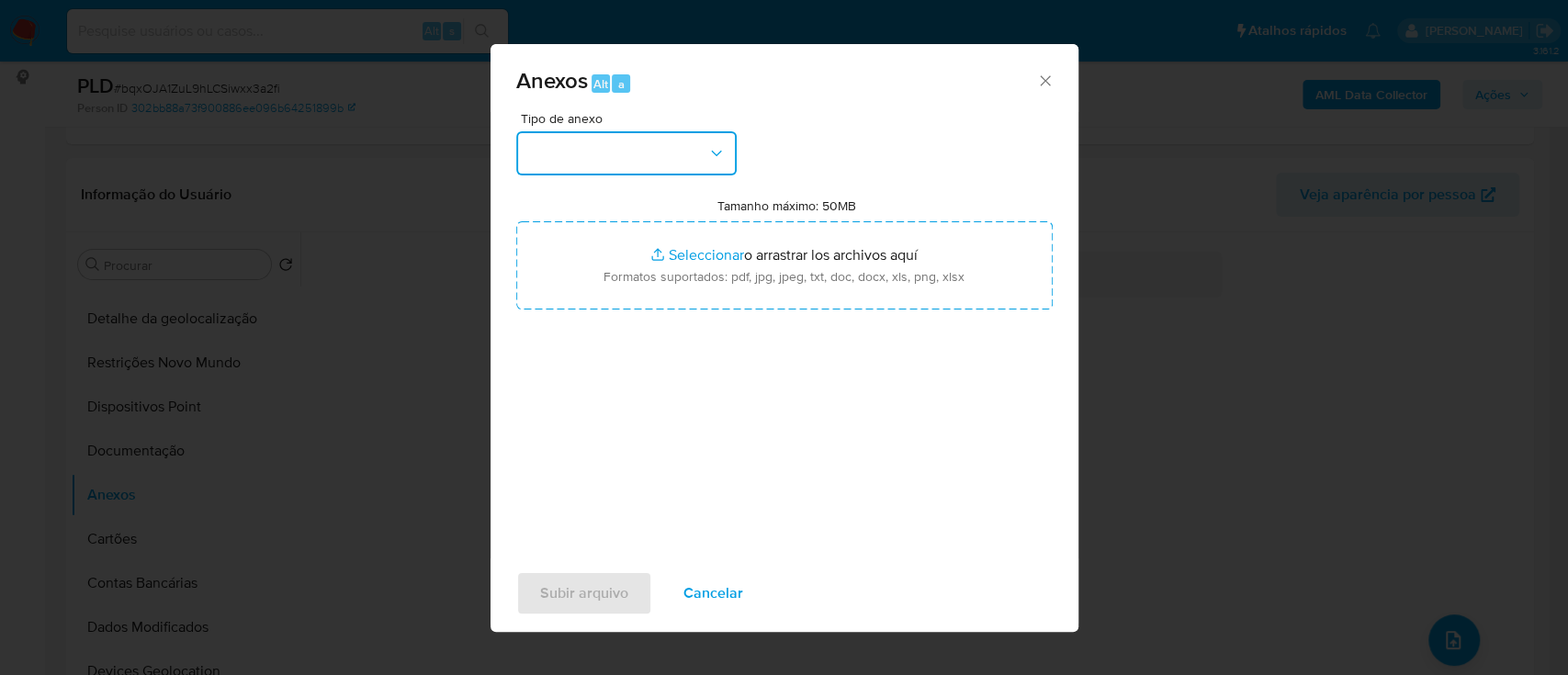
click at [640, 168] on button "button" at bounding box center [626, 154] width 220 height 44
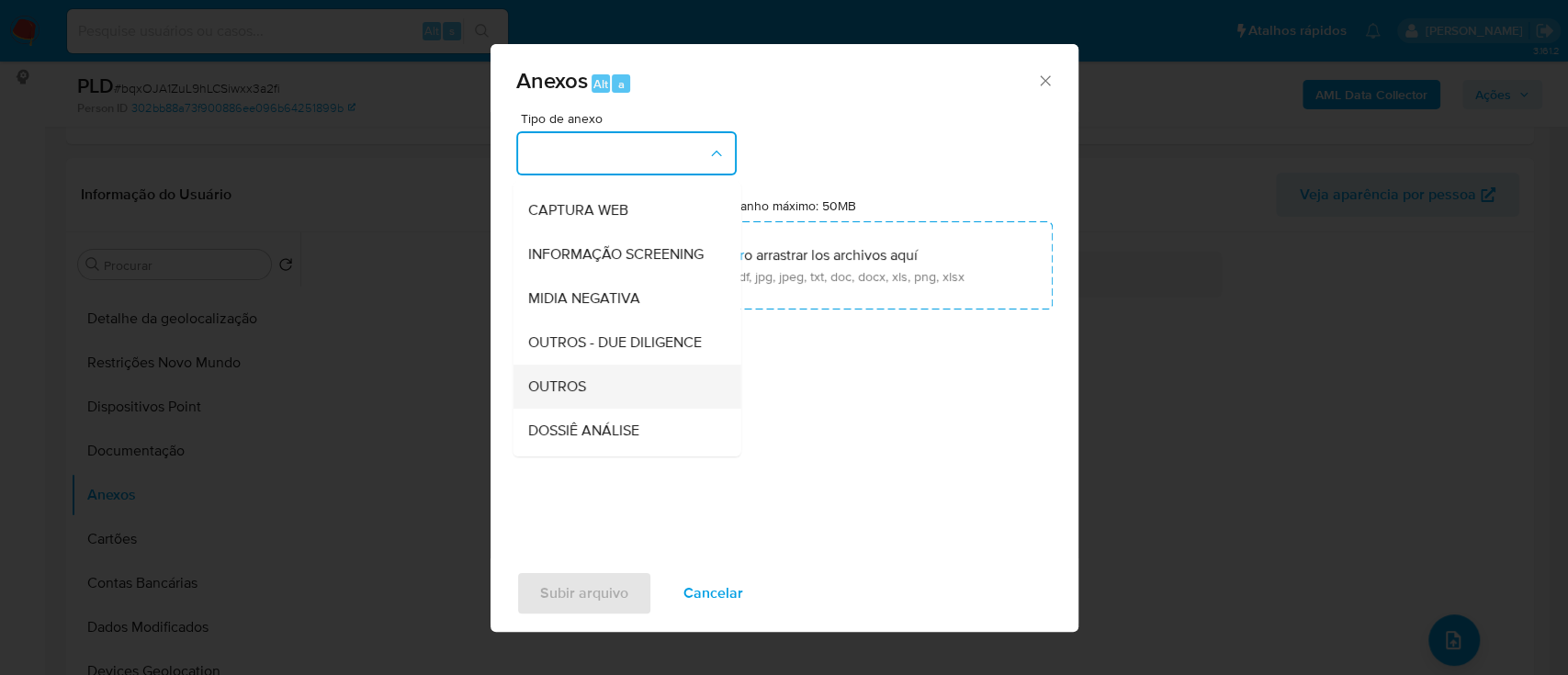
scroll to position [244, 0]
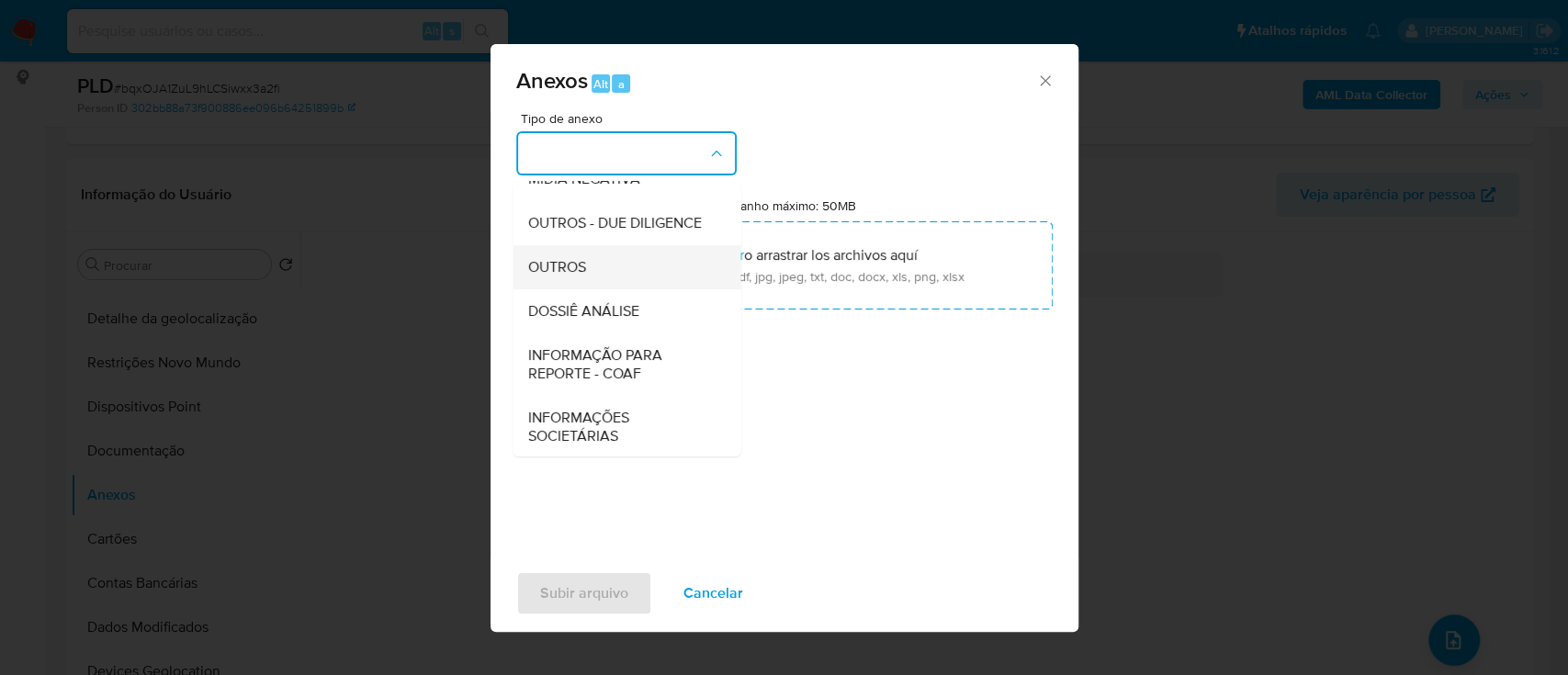
click at [600, 289] on div "OUTROS" at bounding box center [620, 267] width 187 height 44
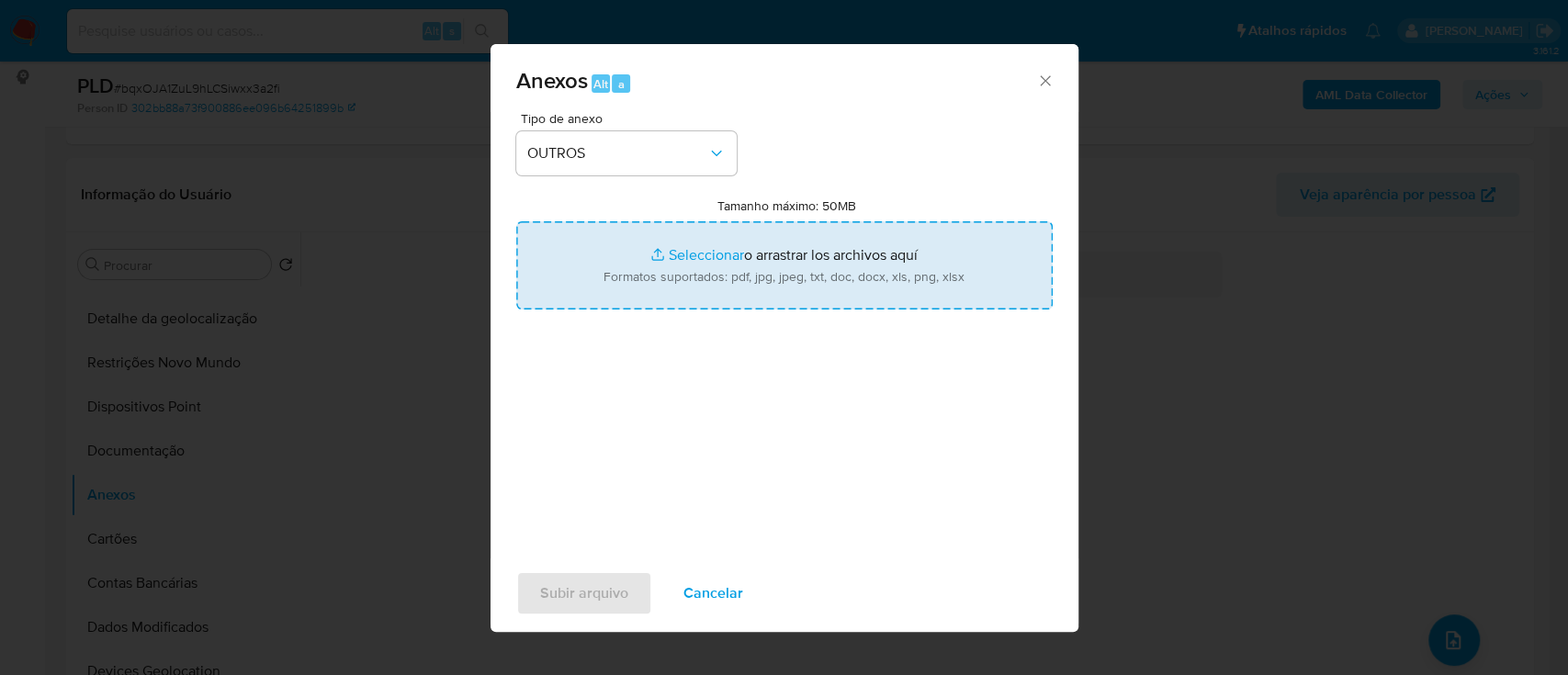
click at [721, 250] on input "Tamanho máximo: 50MB Seleccionar archivos" at bounding box center [784, 265] width 536 height 88
type input "C:\fakepath\Mulan 350147735_2025_09_25_16_28_43.xlsx"
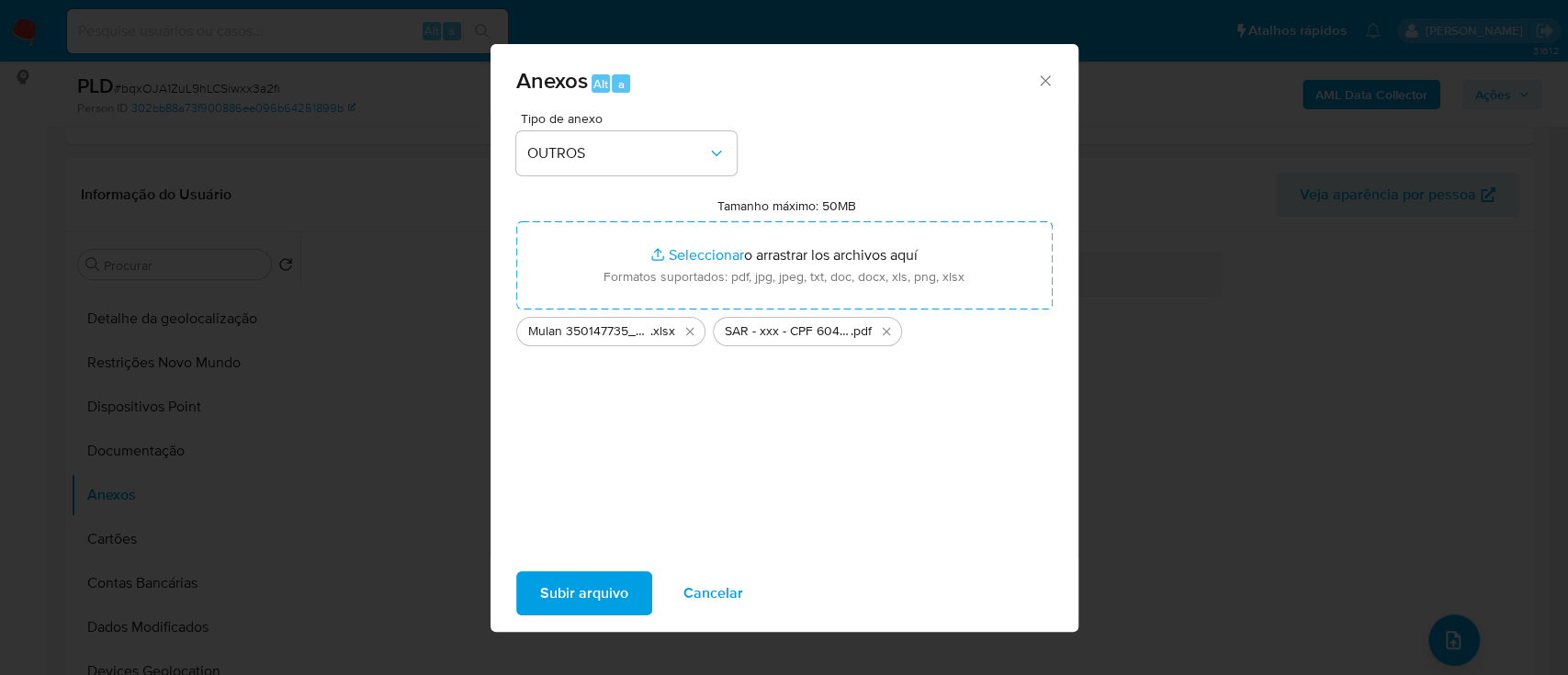
click at [624, 580] on span "Subir arquivo" at bounding box center [584, 593] width 88 height 40
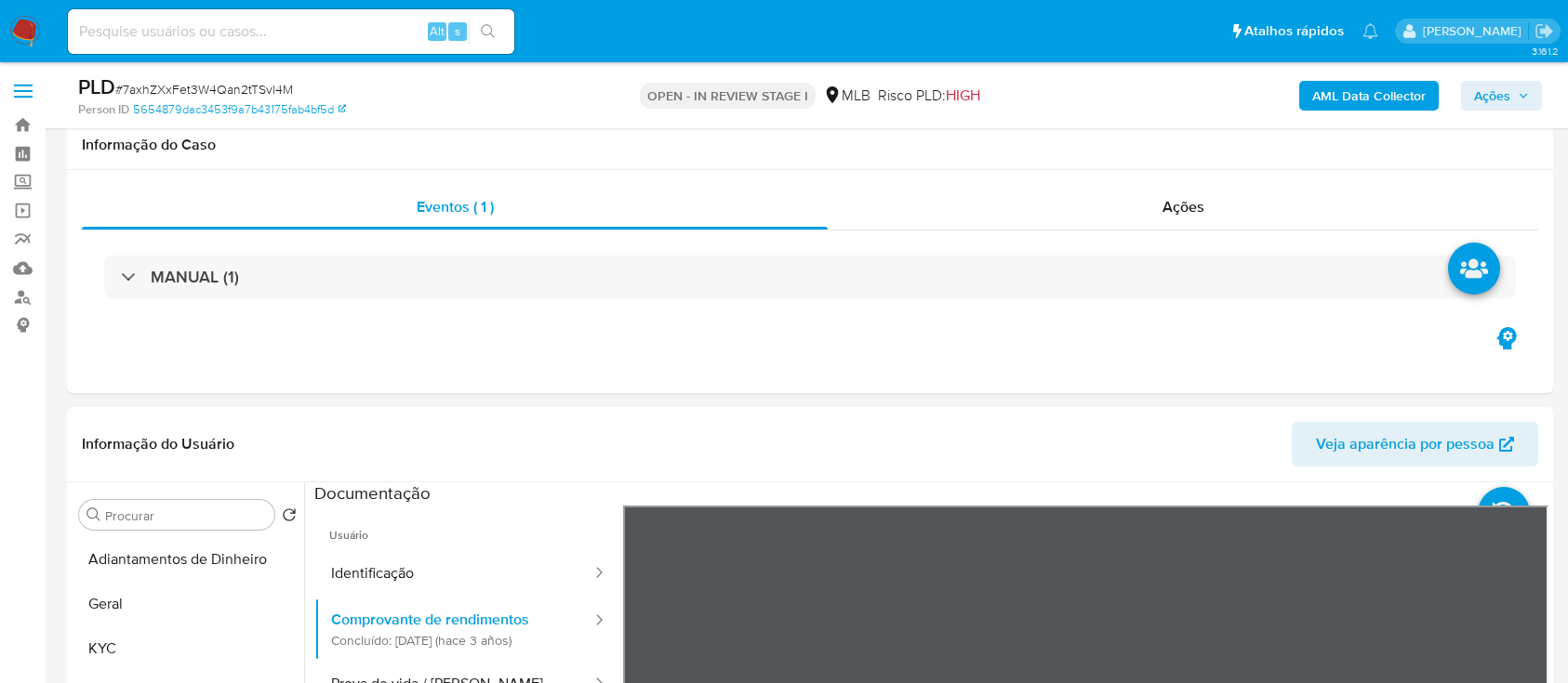
select select "10"
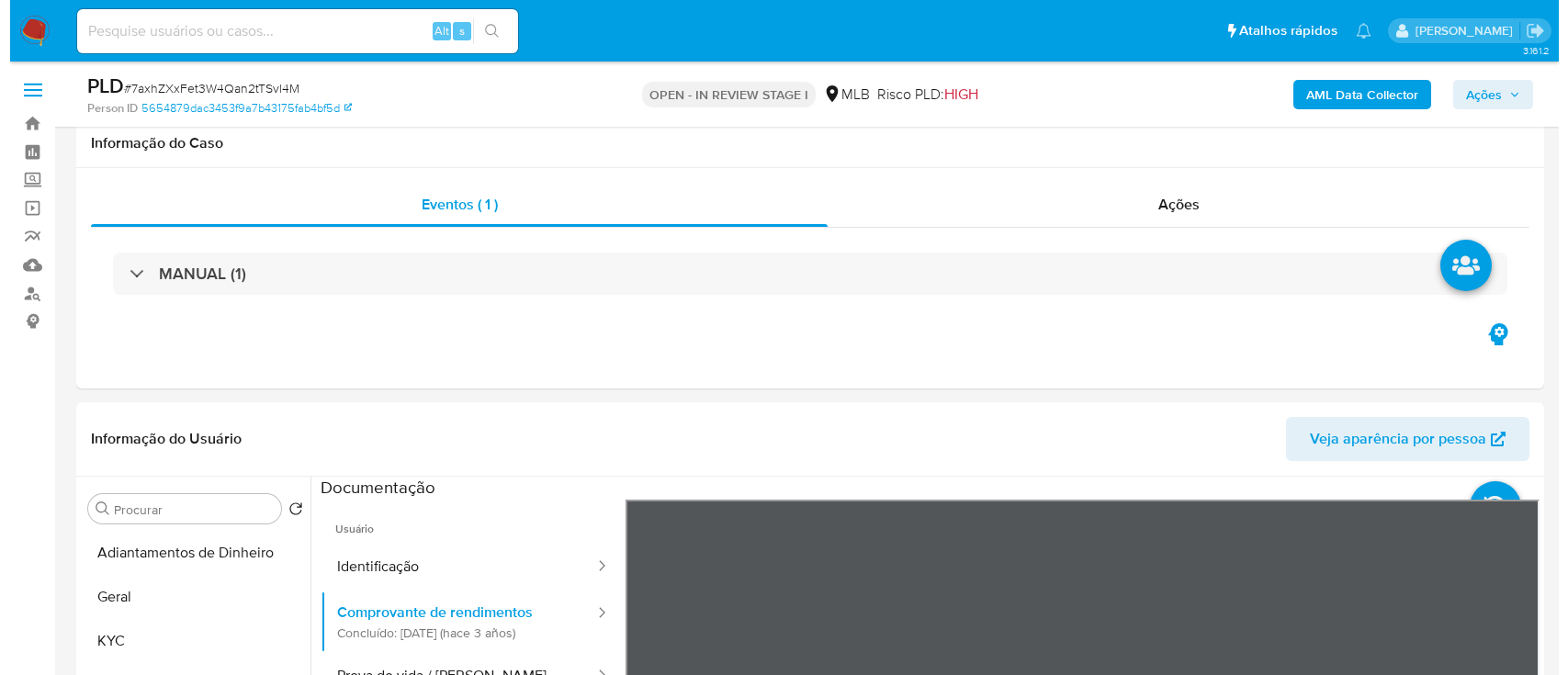
scroll to position [368, 0]
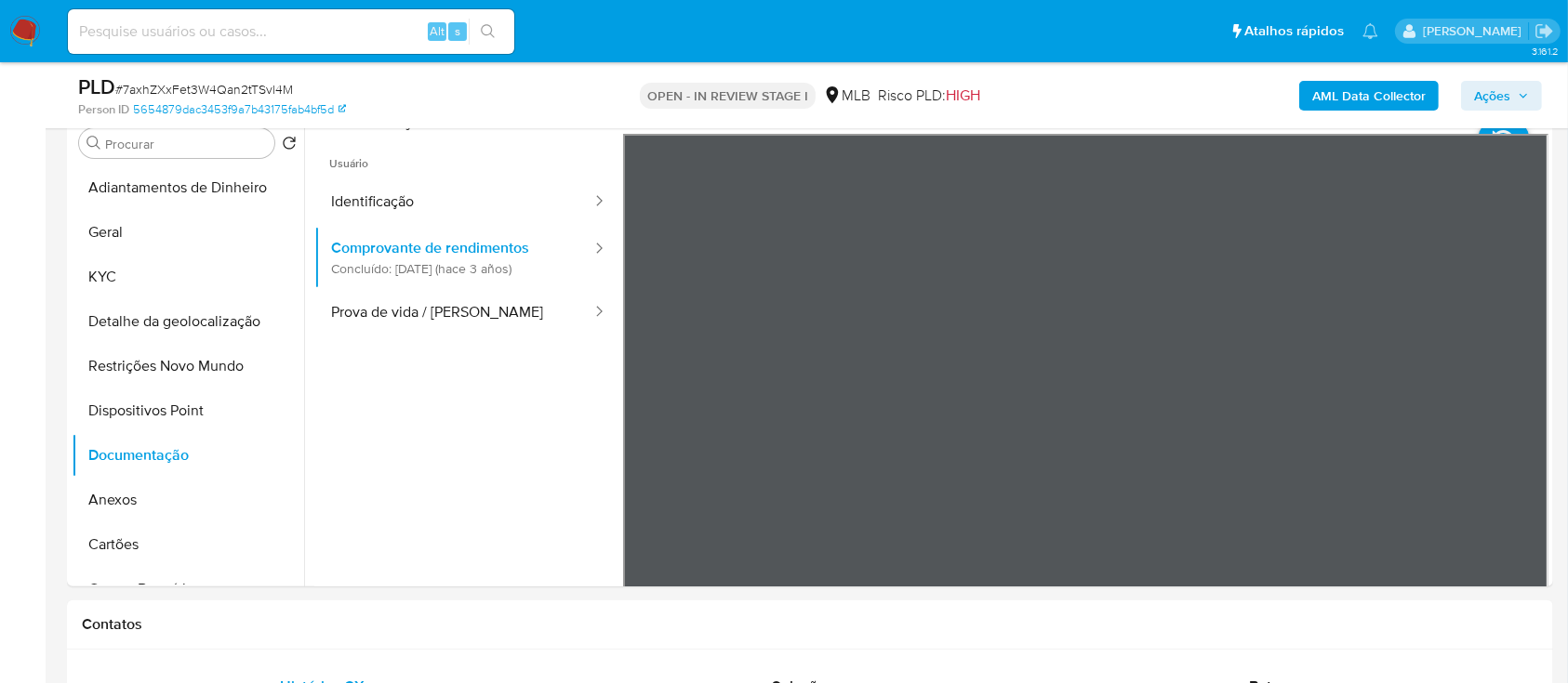
click at [1320, 92] on b "AML Data Collector" at bounding box center [1369, 96] width 113 height 30
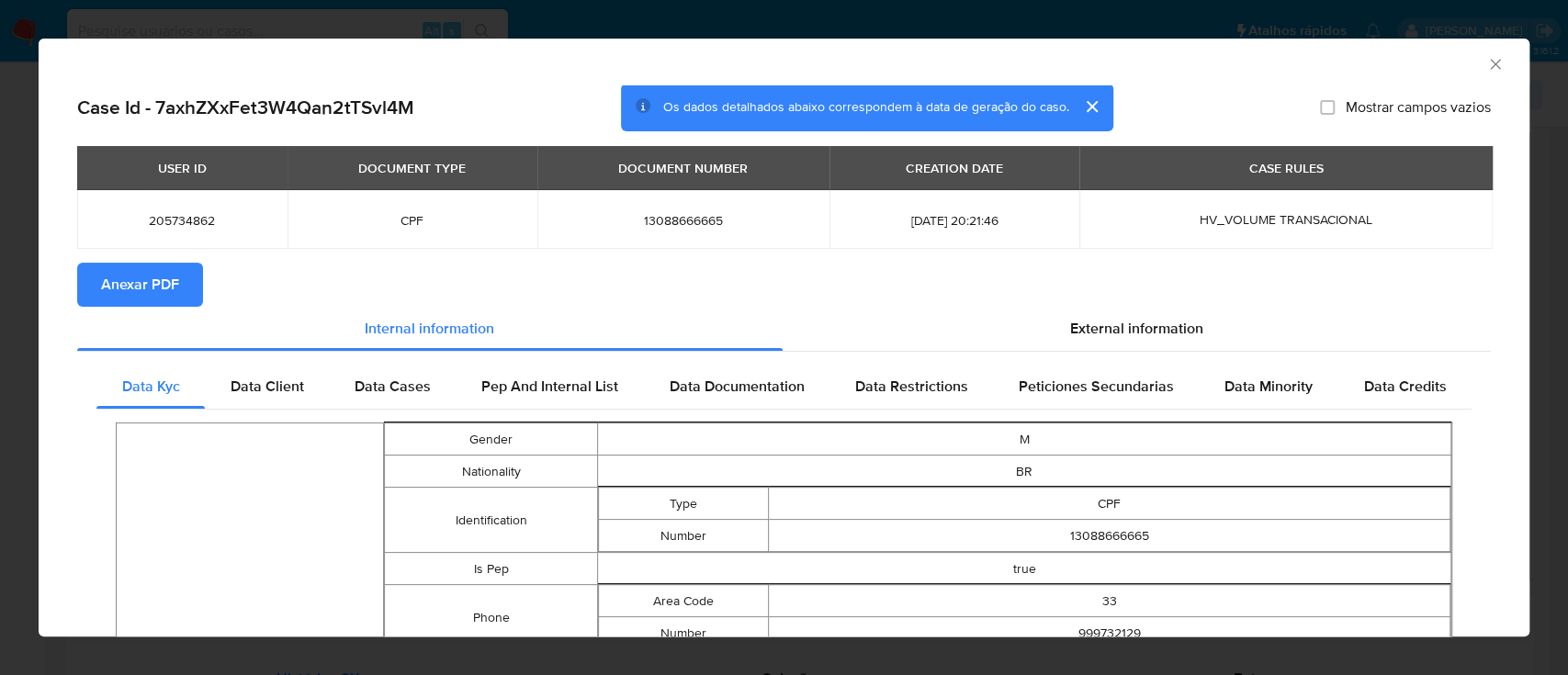
click at [148, 288] on span "Anexar PDF" at bounding box center [140, 285] width 78 height 40
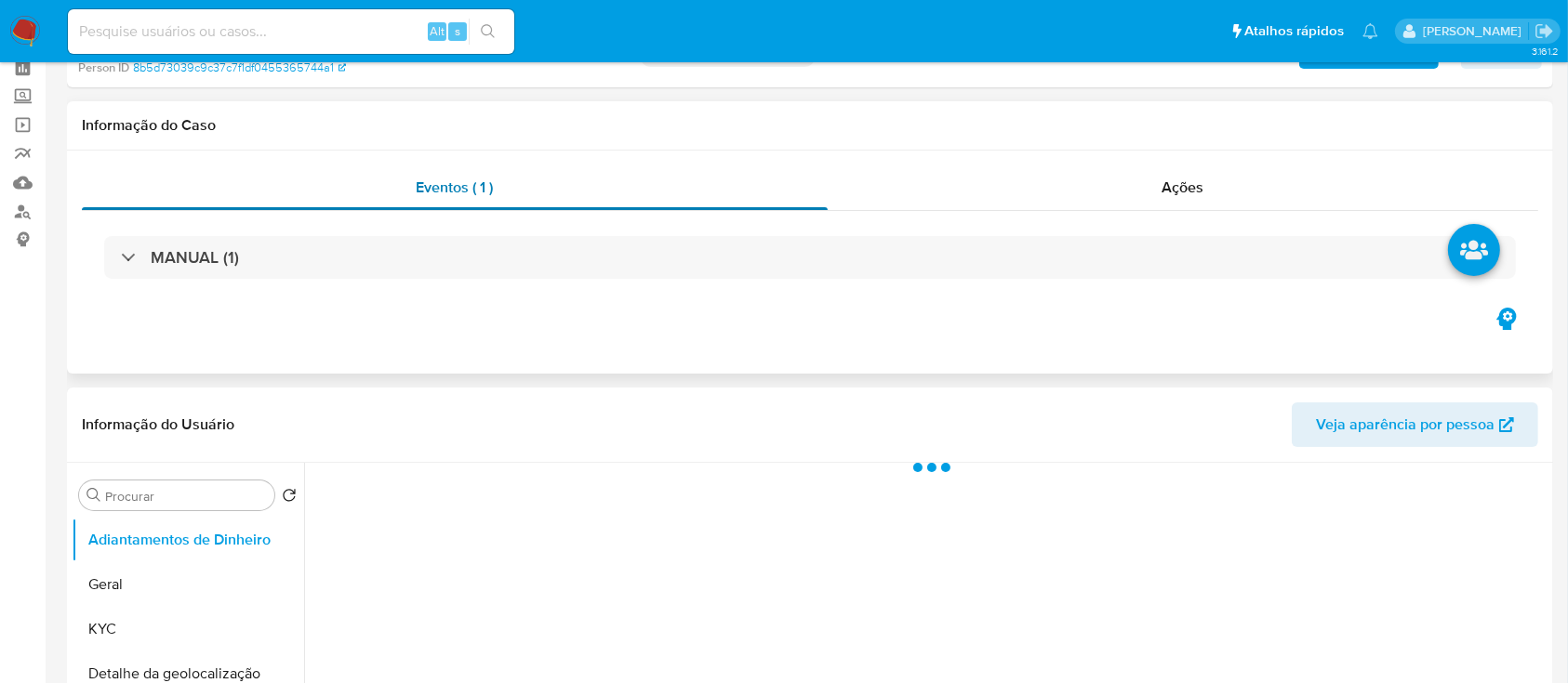
select select "10"
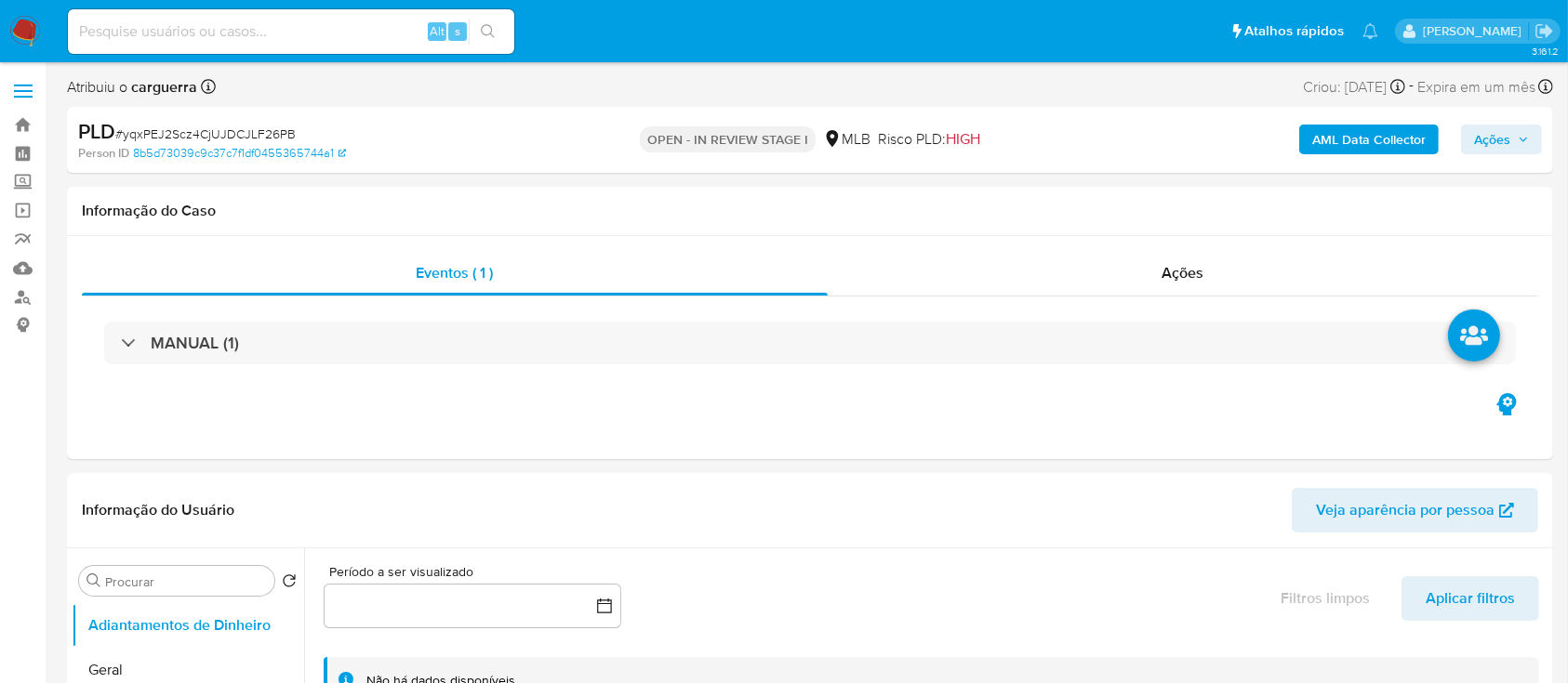
click at [1386, 135] on b "AML Data Collector" at bounding box center [1369, 139] width 113 height 30
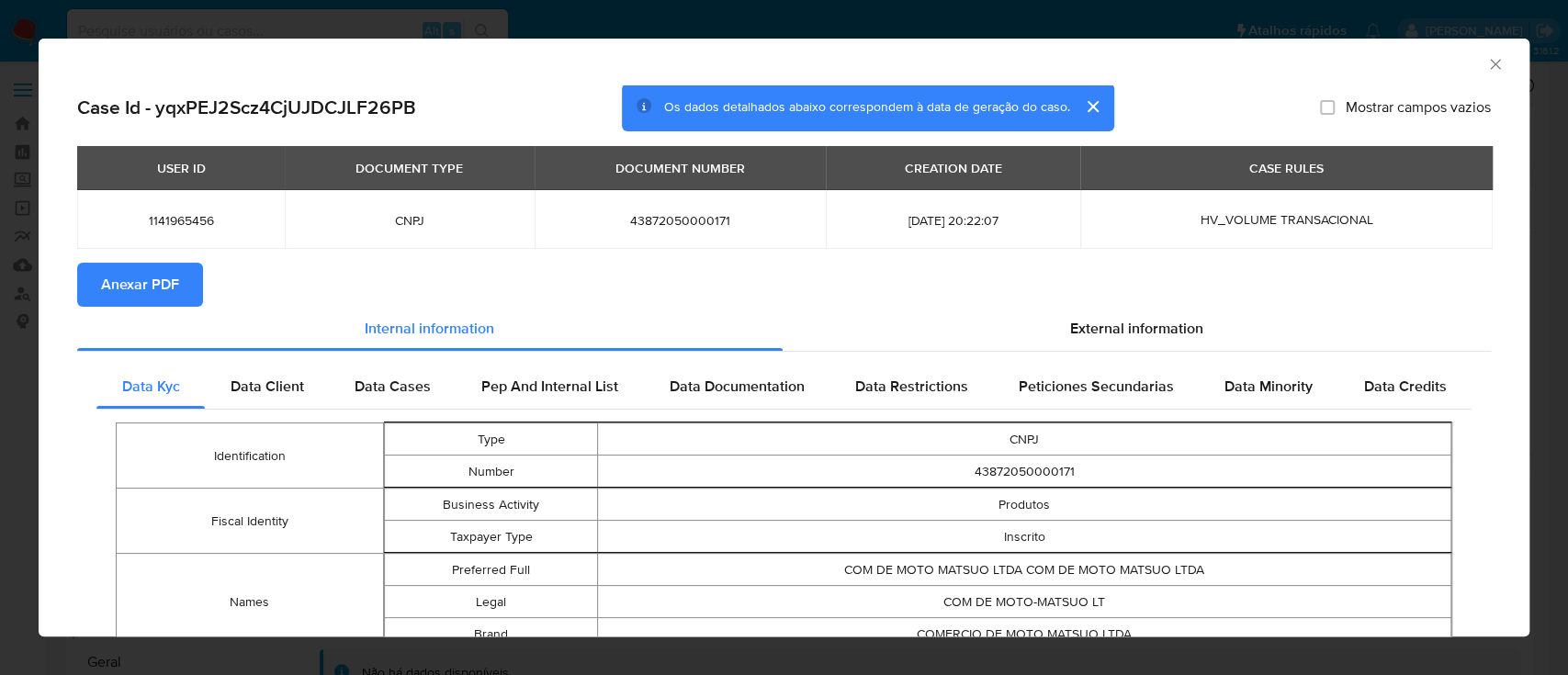
click at [156, 294] on span "Anexar PDF" at bounding box center [140, 285] width 78 height 40
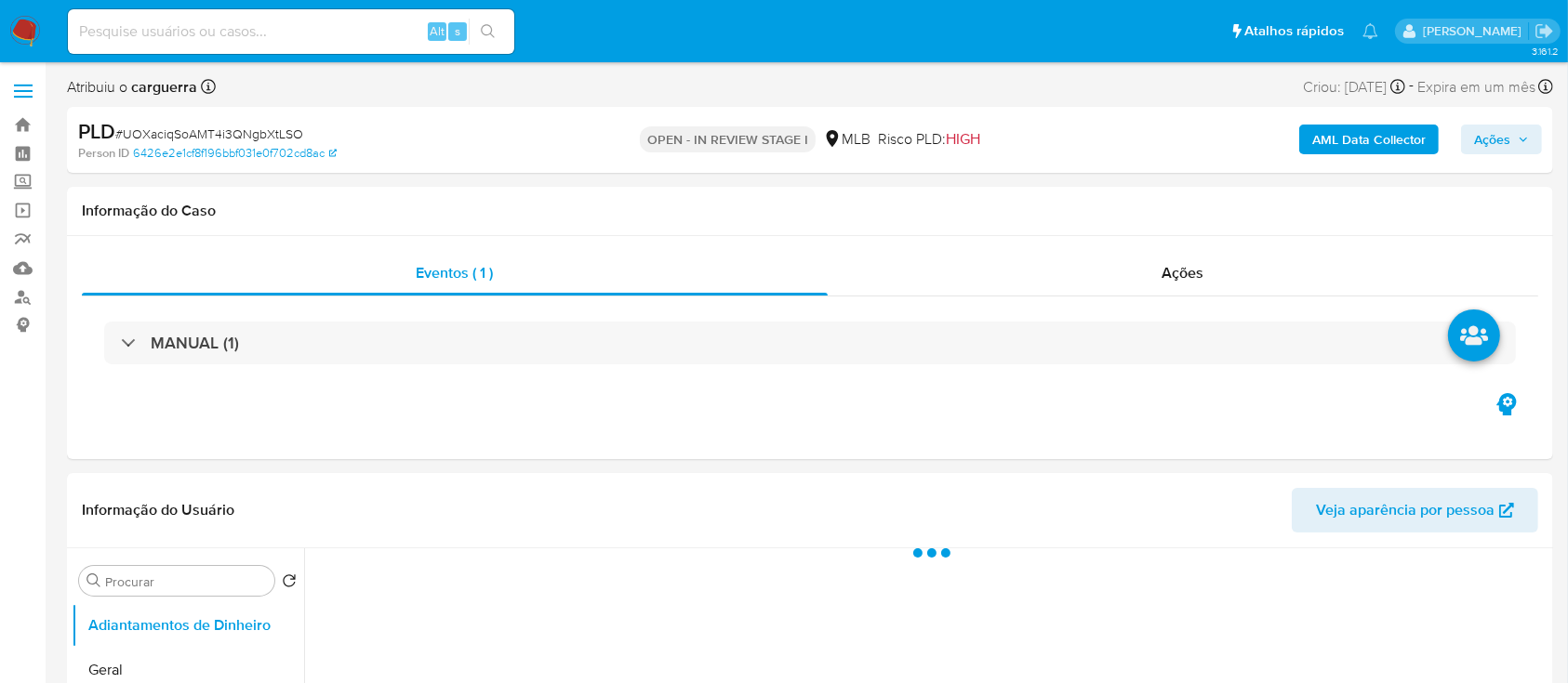
click at [1386, 136] on b "AML Data Collector" at bounding box center [1369, 139] width 113 height 30
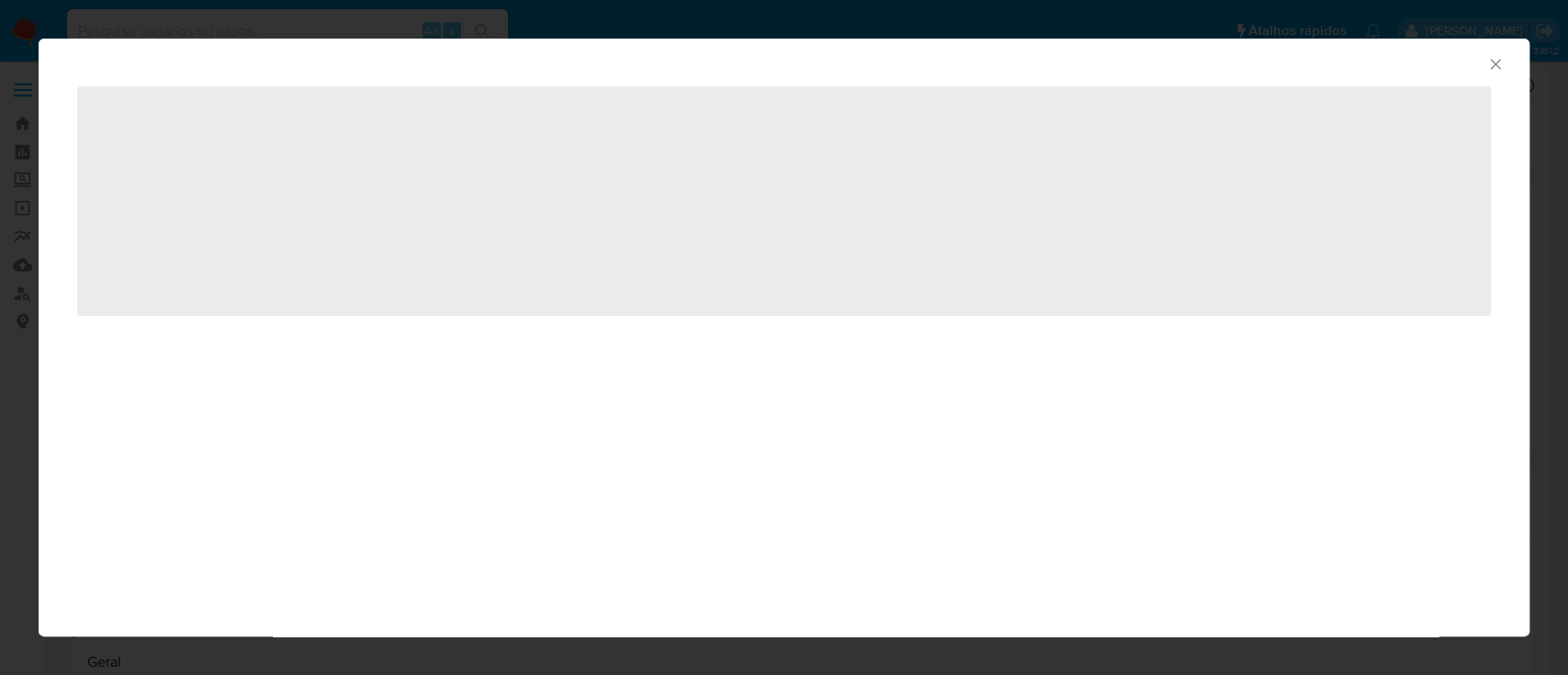
select select "10"
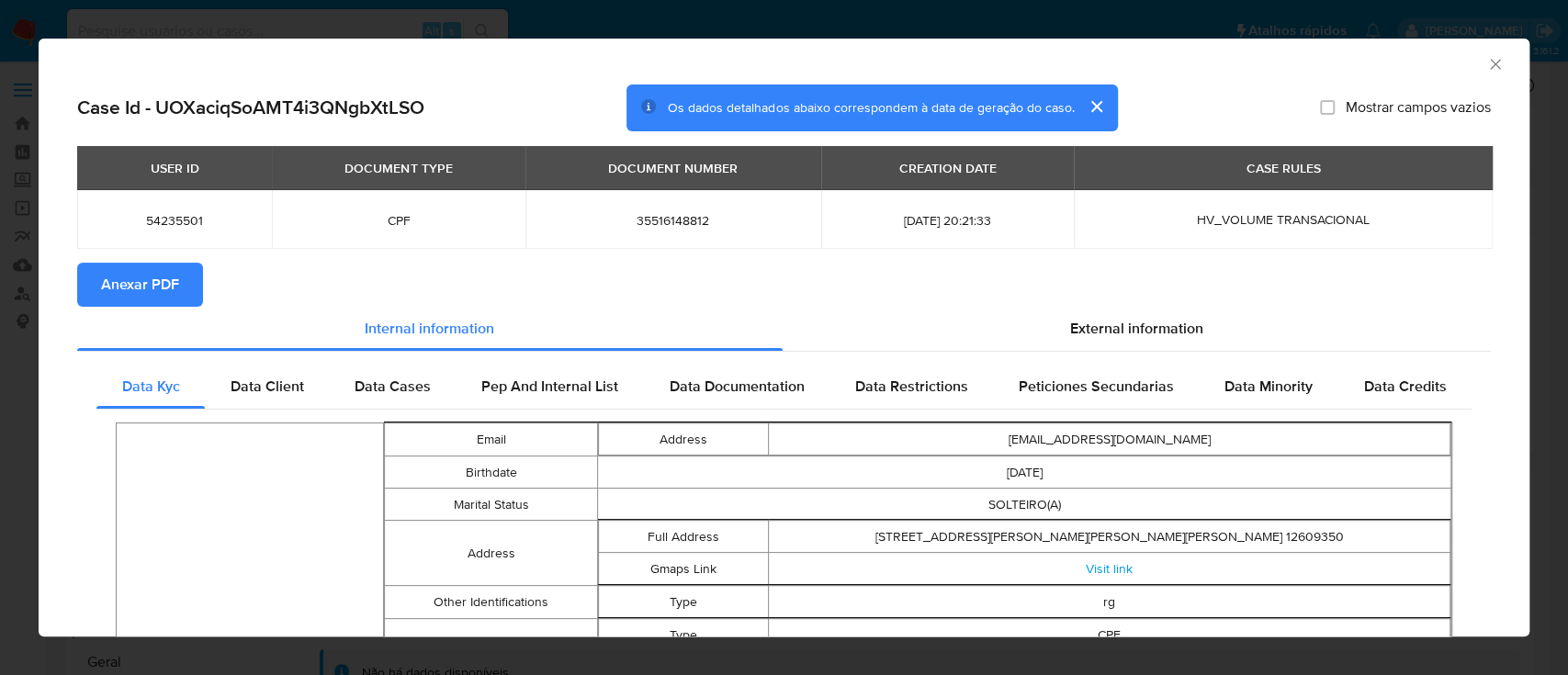
click at [155, 289] on span "Anexar PDF" at bounding box center [140, 285] width 78 height 40
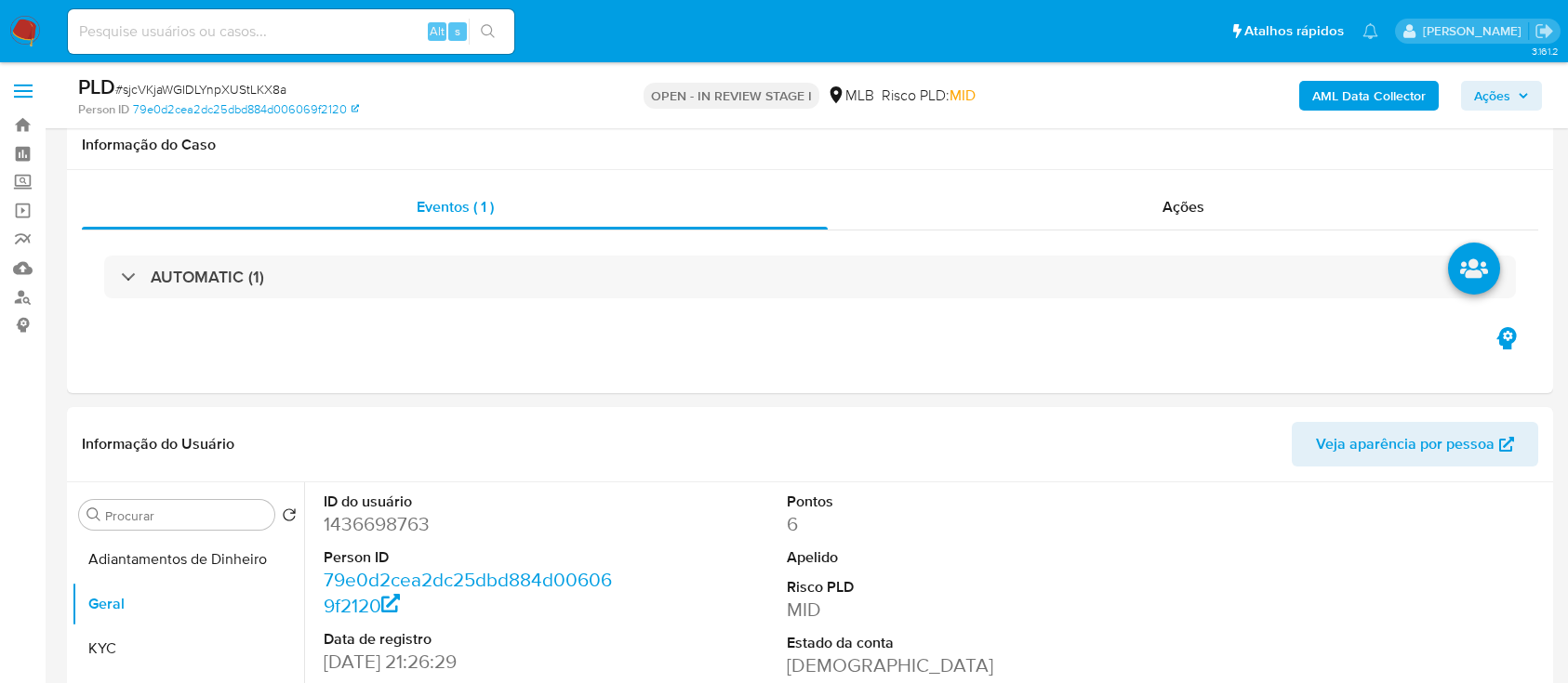
select select "10"
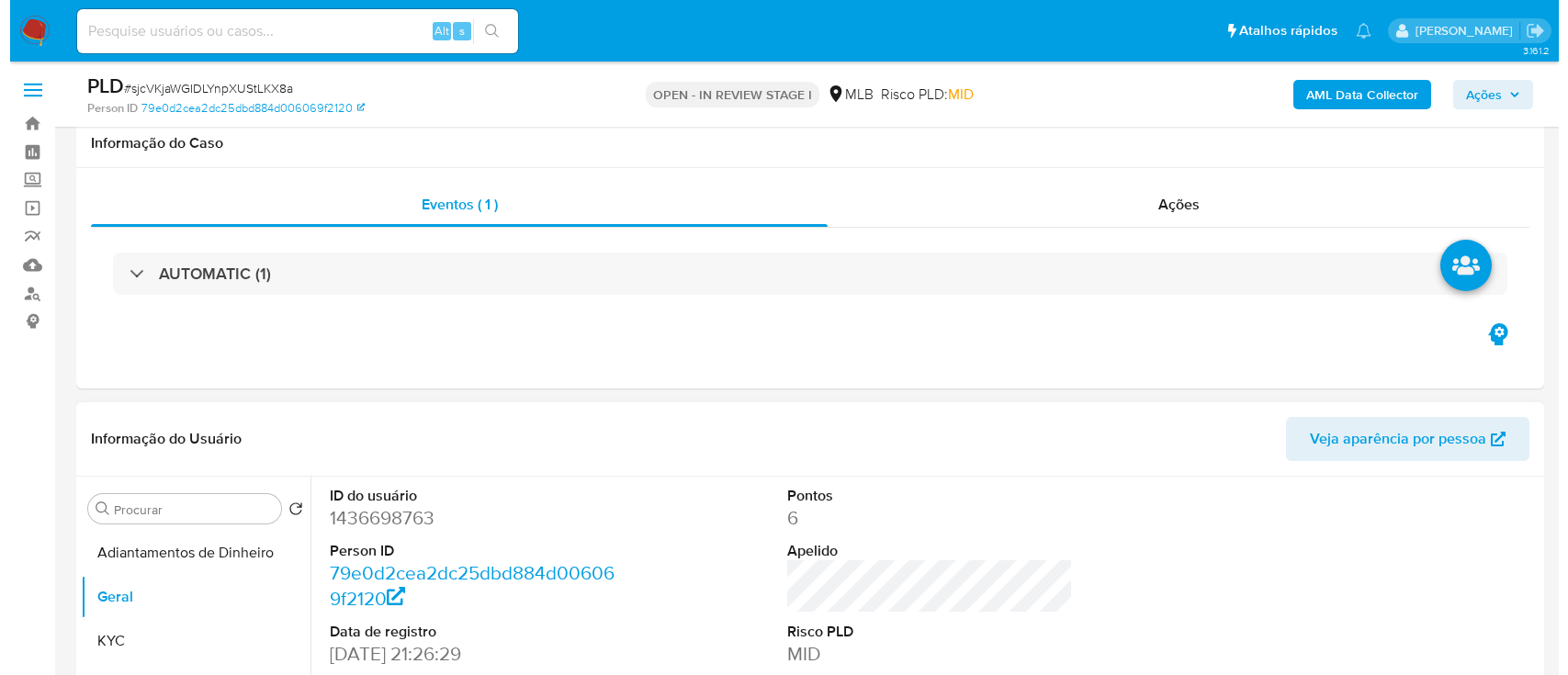
scroll to position [244, 0]
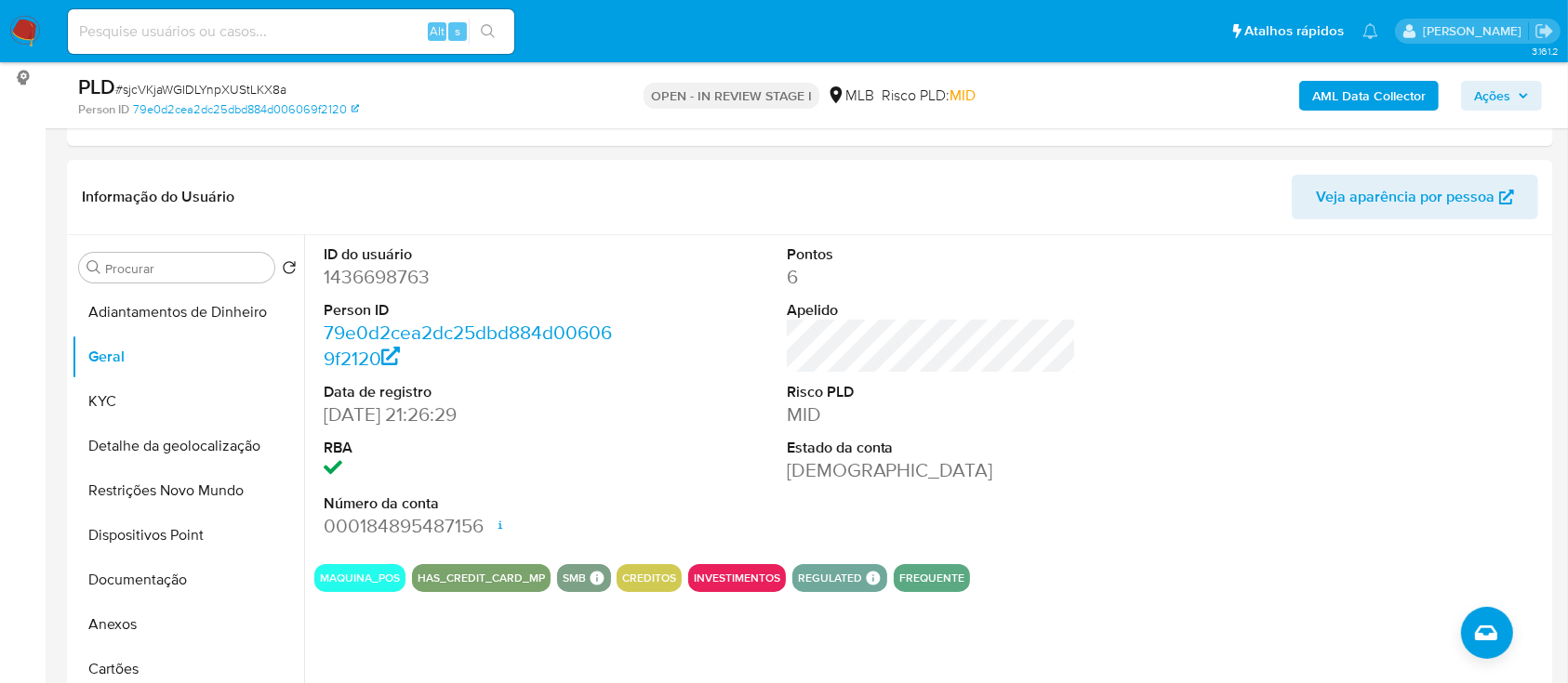
click at [1347, 113] on div "AML Data Collector Ações" at bounding box center [1300, 95] width 482 height 43
click at [1336, 92] on b "AML Data Collector" at bounding box center [1369, 96] width 113 height 30
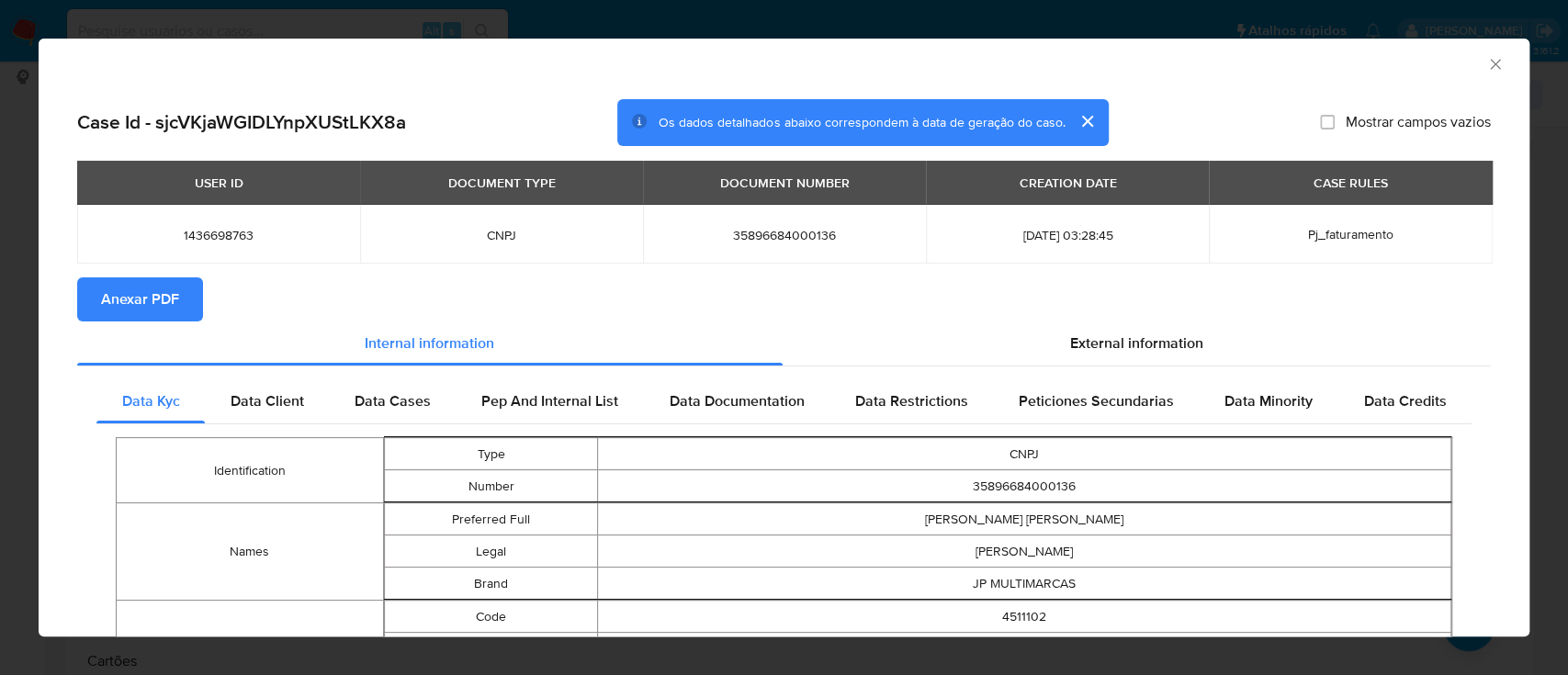
click at [139, 301] on span "Anexar PDF" at bounding box center [140, 300] width 78 height 40
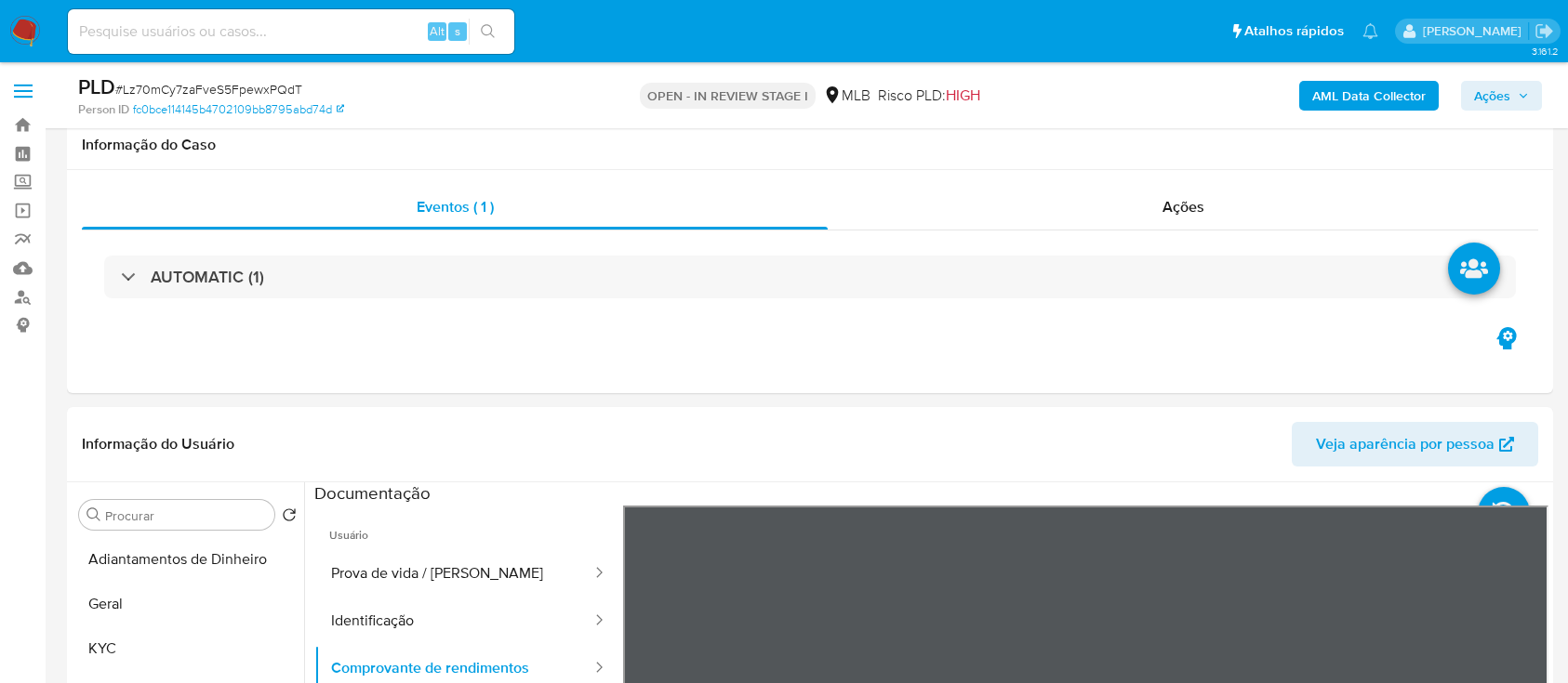
select select "10"
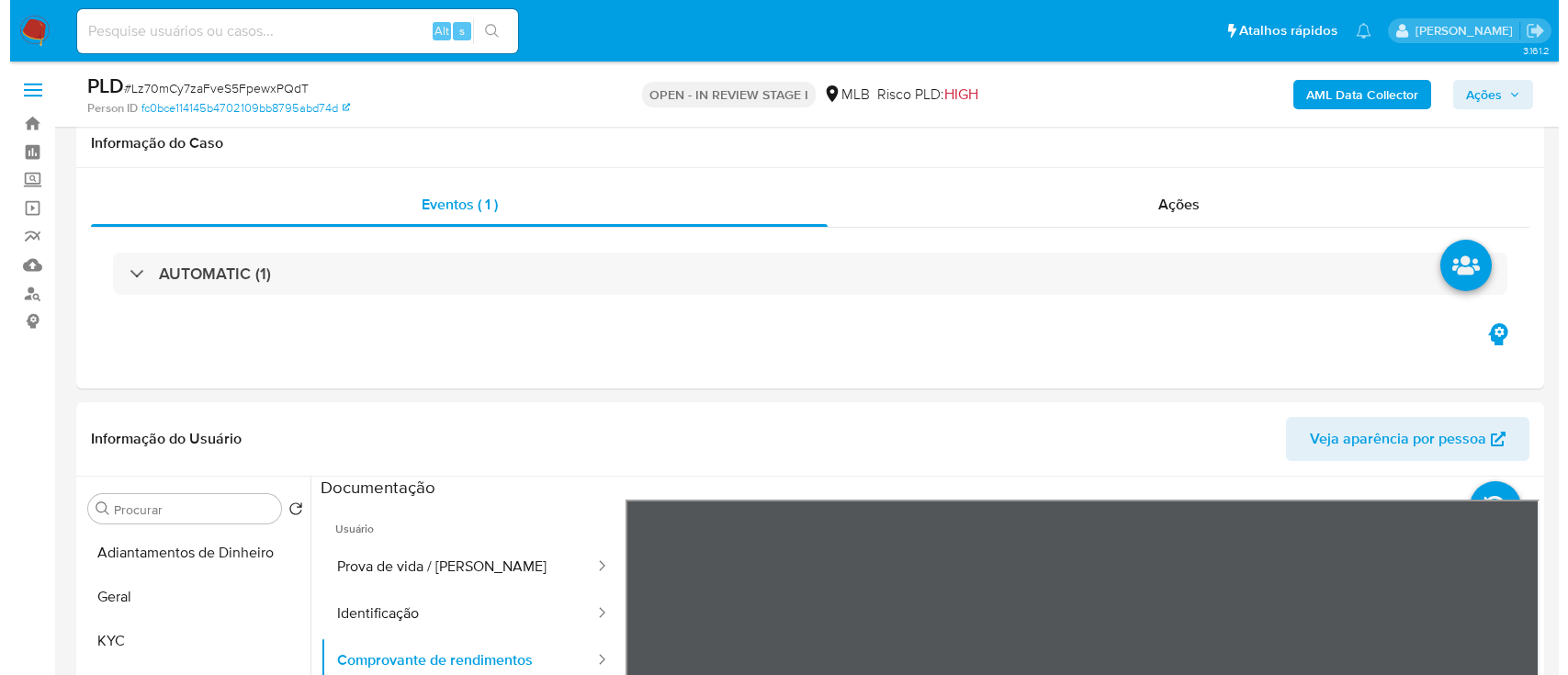
scroll to position [368, 0]
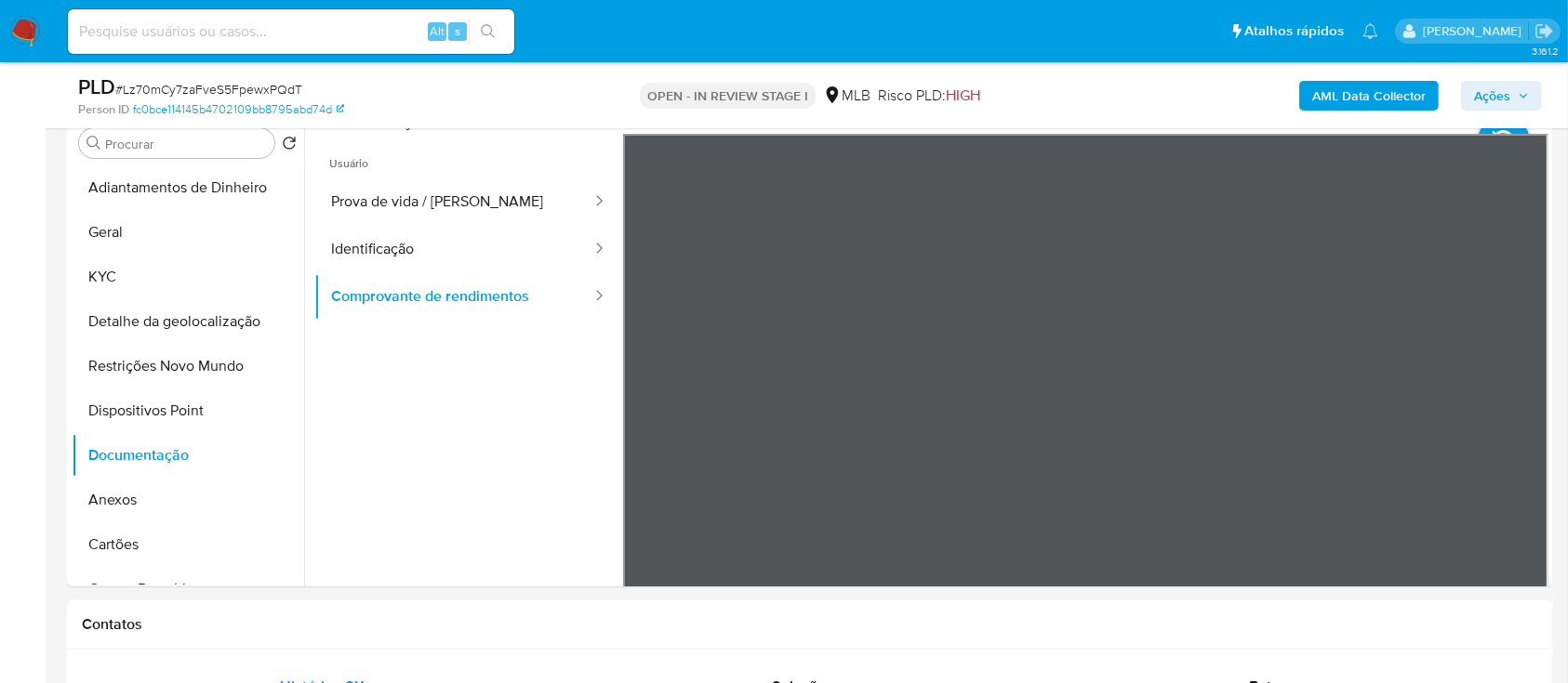
click at [1340, 87] on b "AML Data Collector" at bounding box center [1369, 96] width 113 height 30
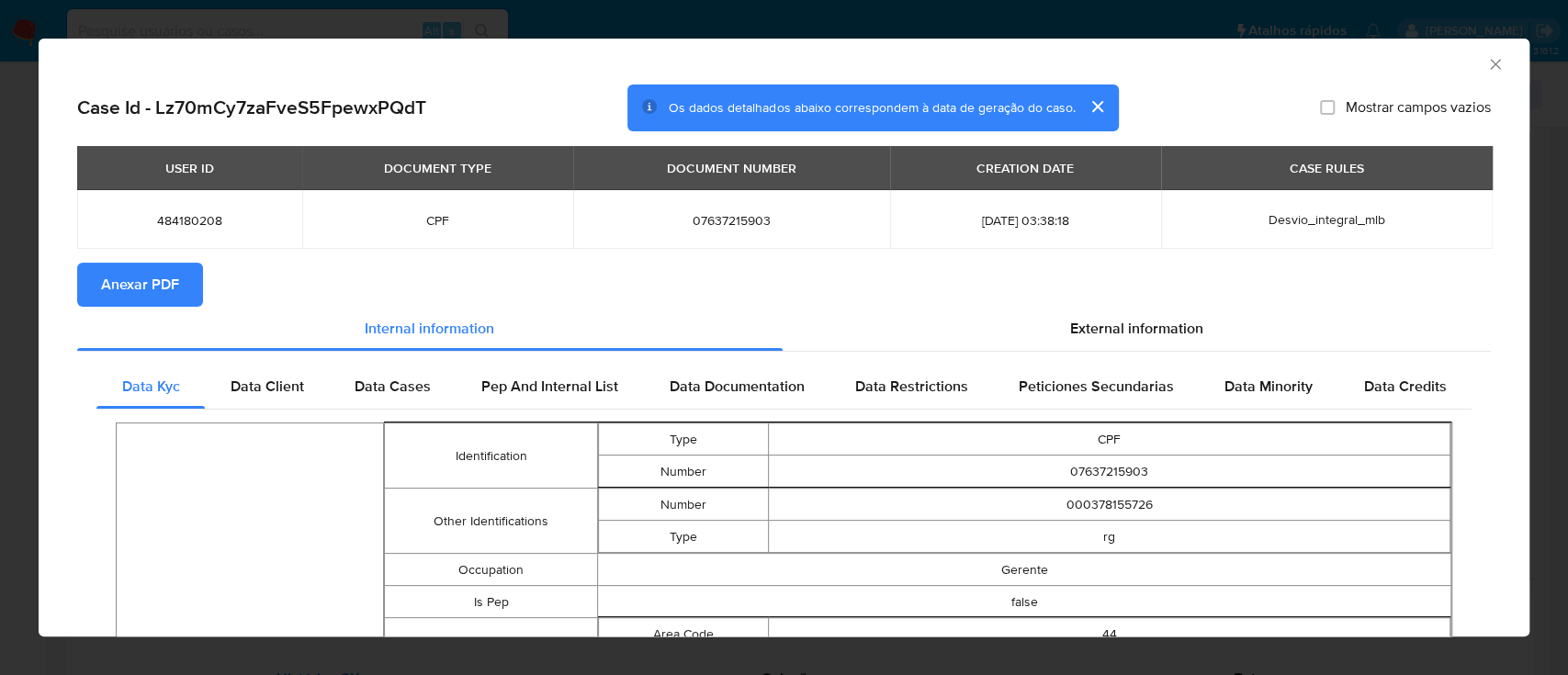
click at [178, 279] on span "Anexar PDF" at bounding box center [140, 285] width 78 height 40
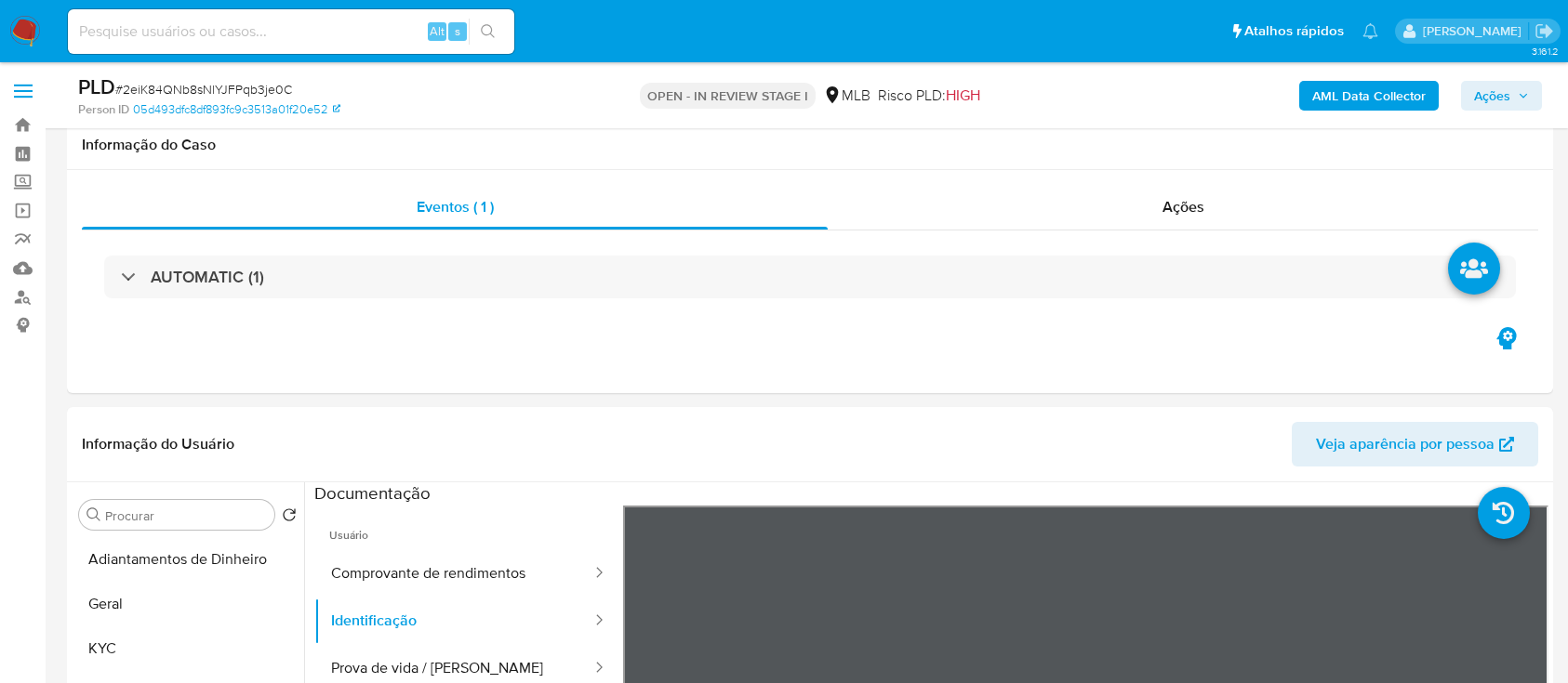
select select "10"
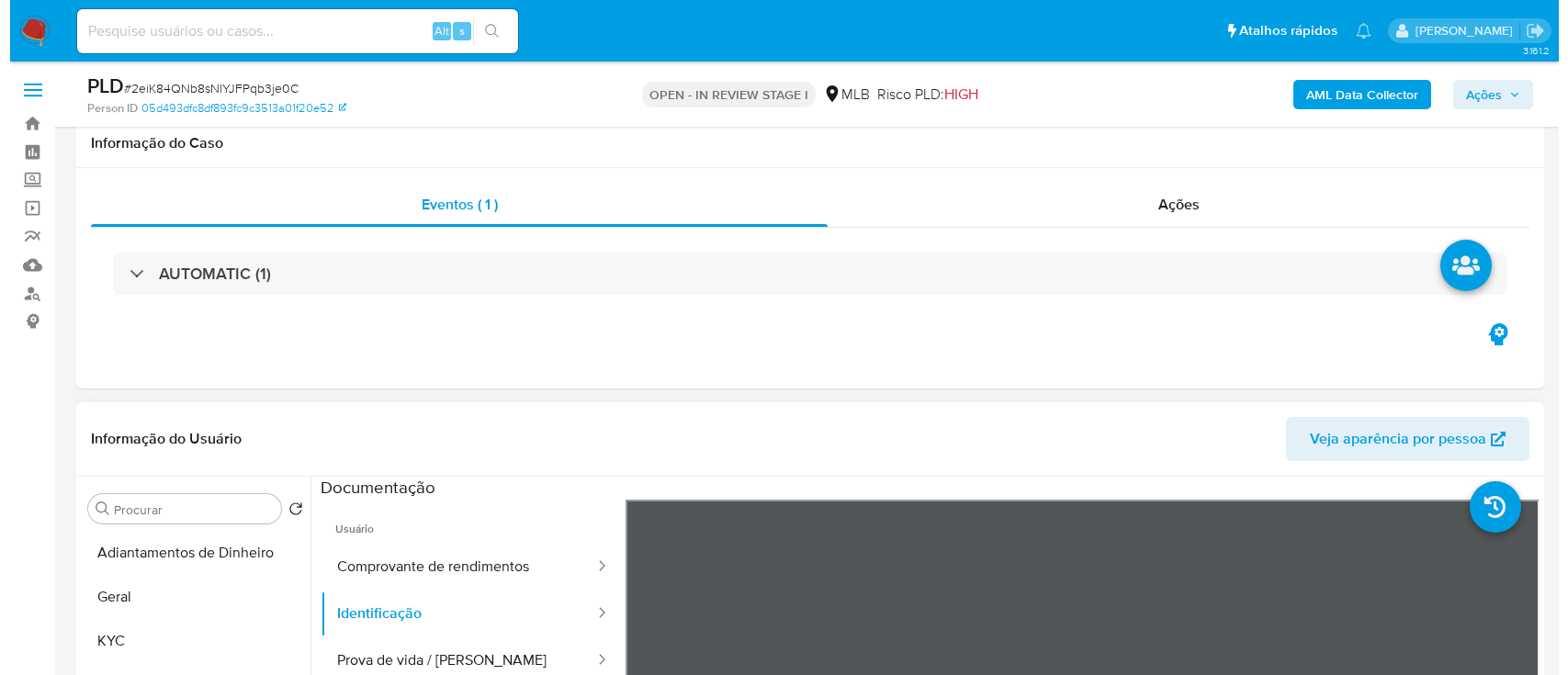
scroll to position [368, 0]
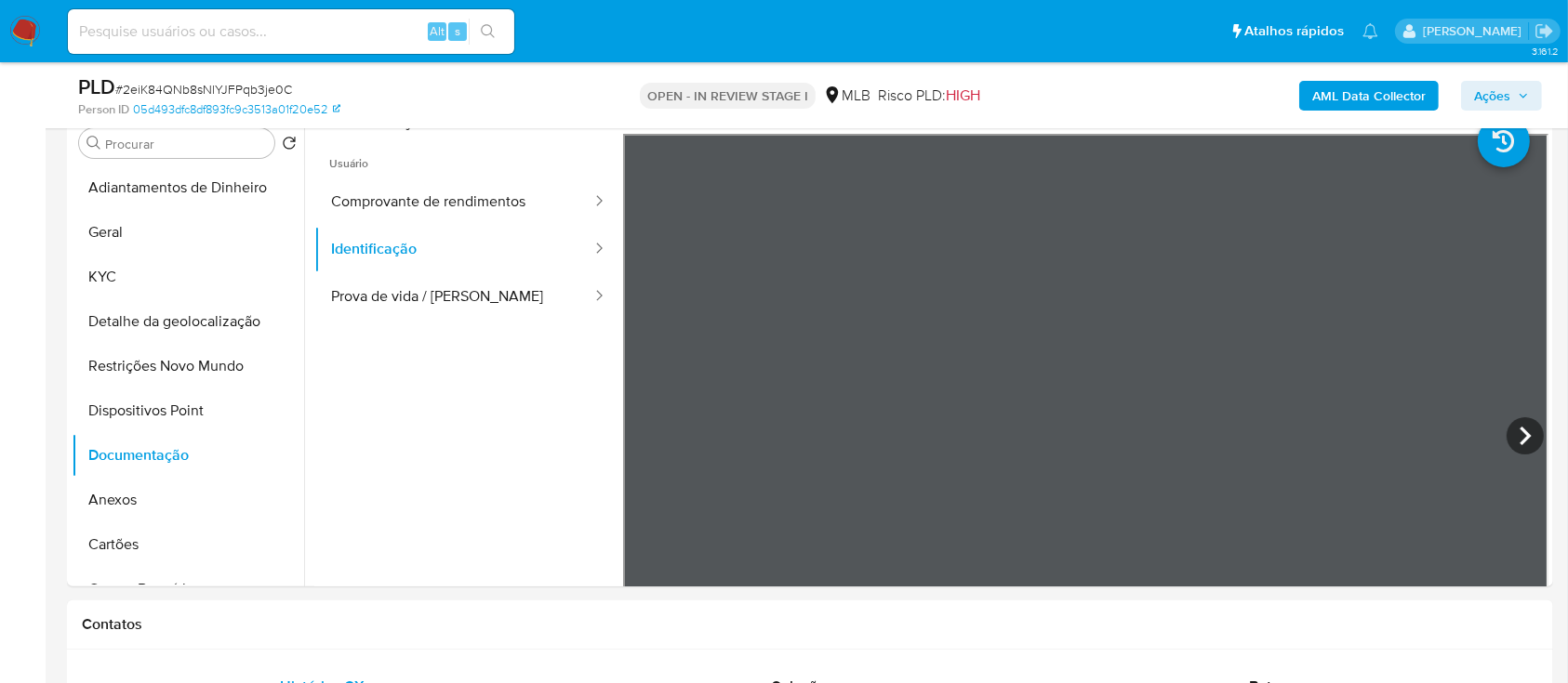
click at [1381, 93] on b "AML Data Collector" at bounding box center [1369, 96] width 113 height 30
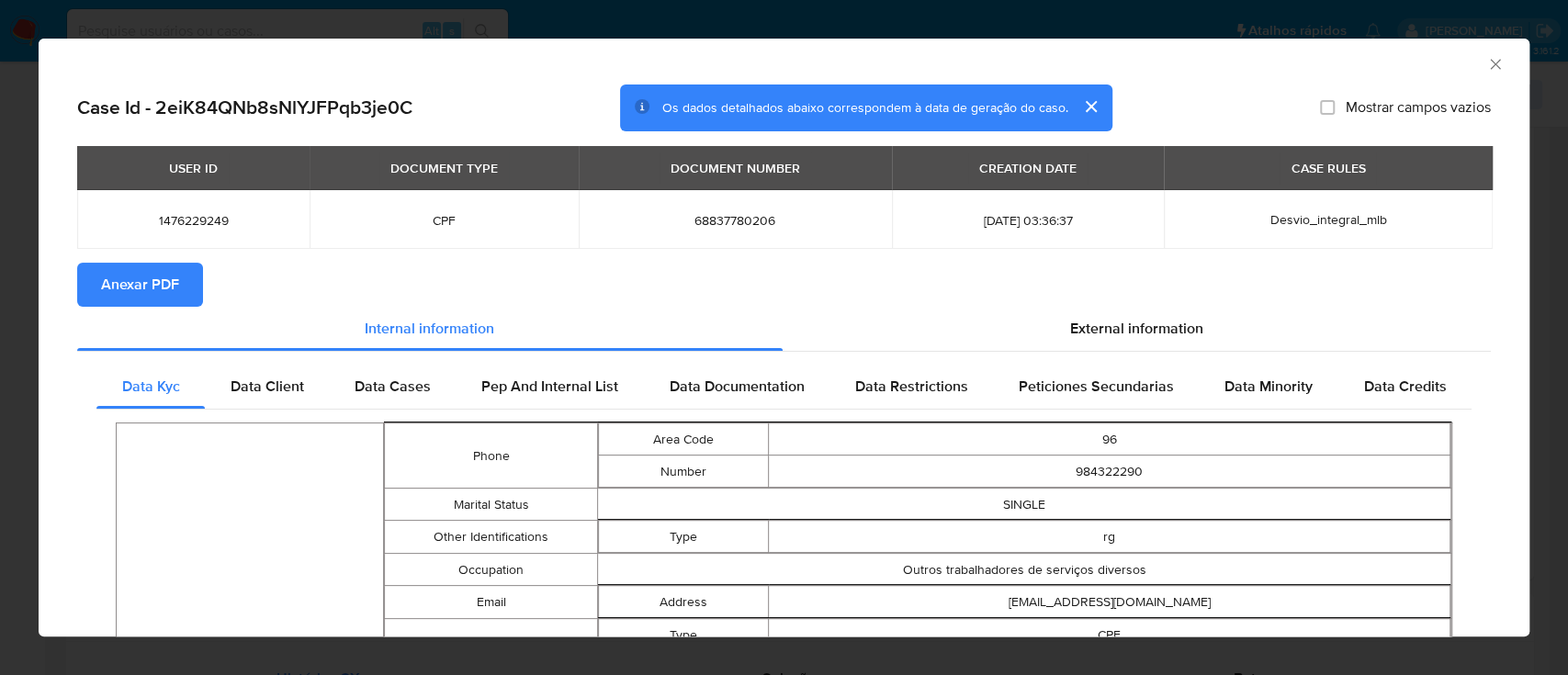
click at [170, 280] on span "Anexar PDF" at bounding box center [140, 285] width 78 height 40
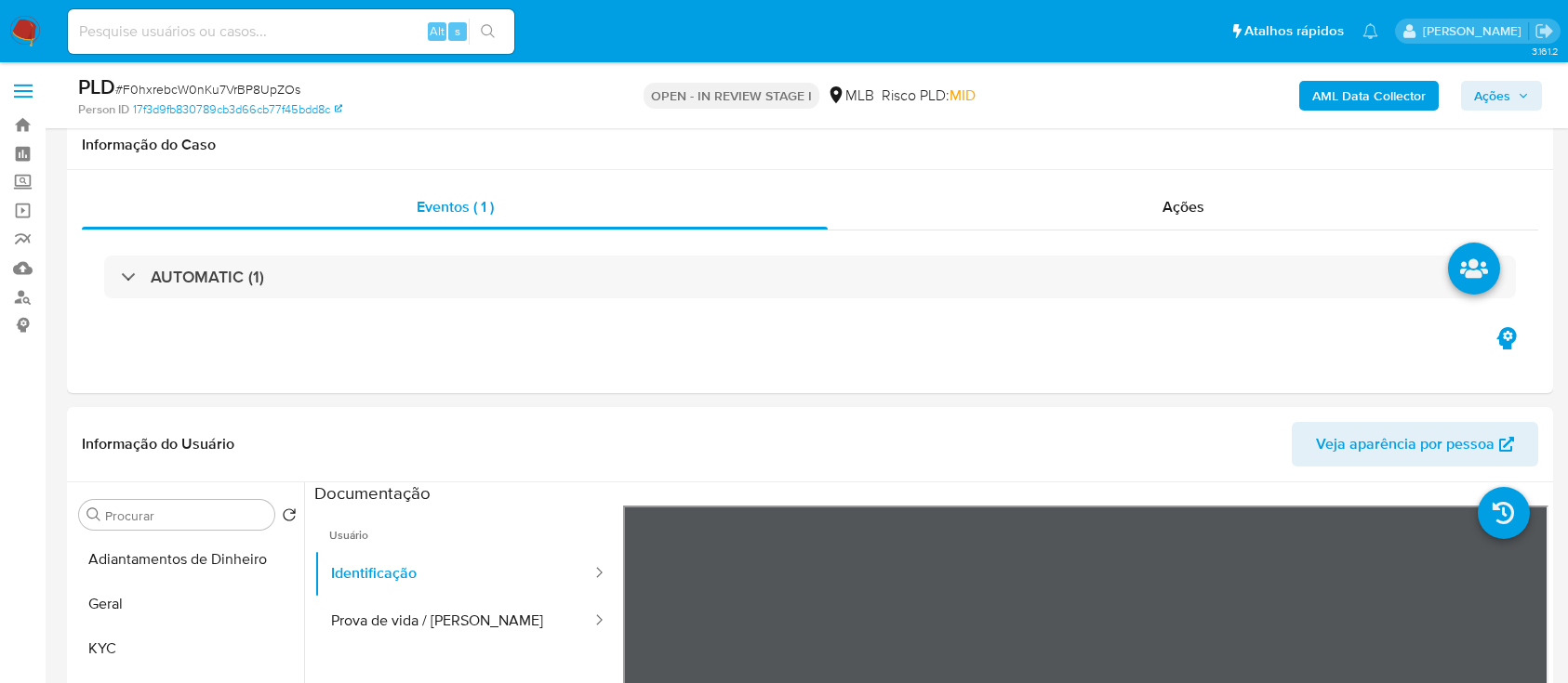
select select "10"
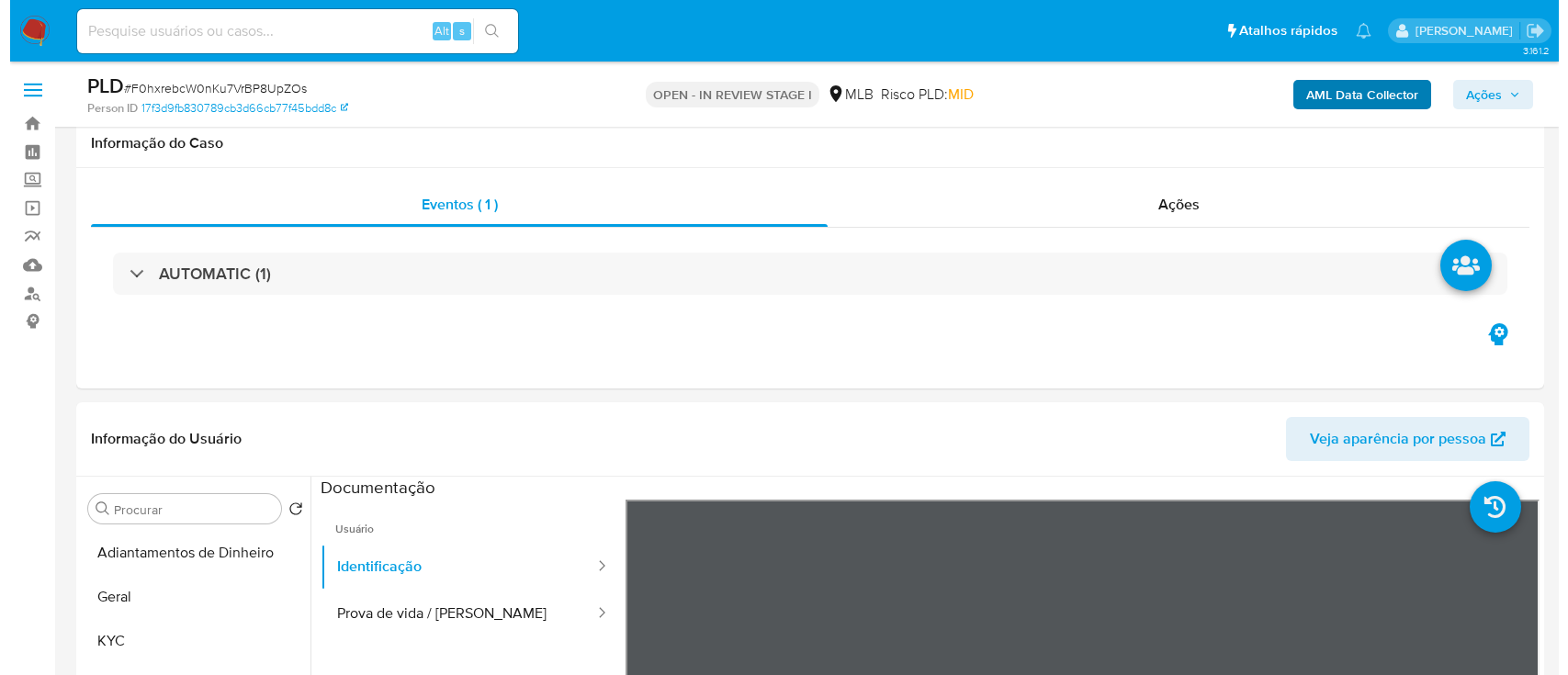
scroll to position [368, 0]
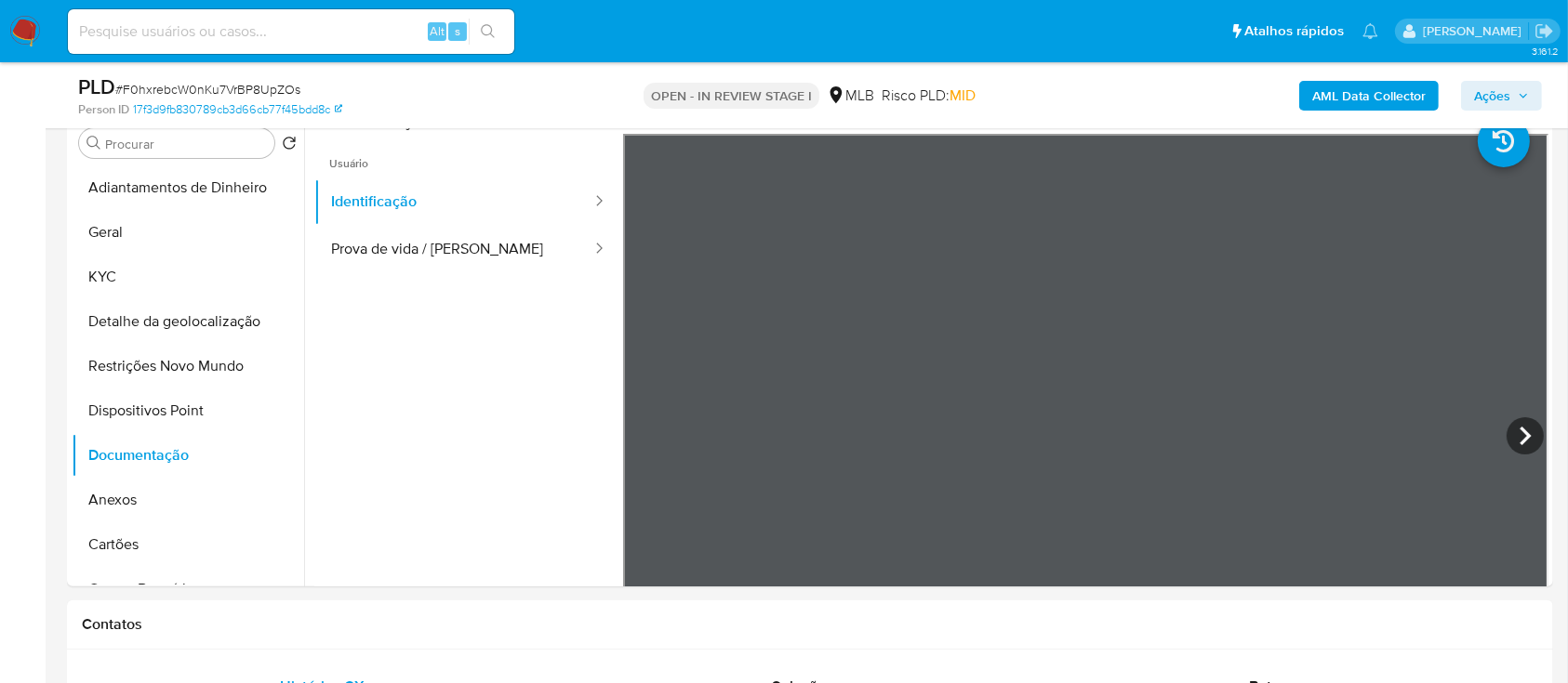
click at [1375, 90] on b "AML Data Collector" at bounding box center [1369, 96] width 113 height 30
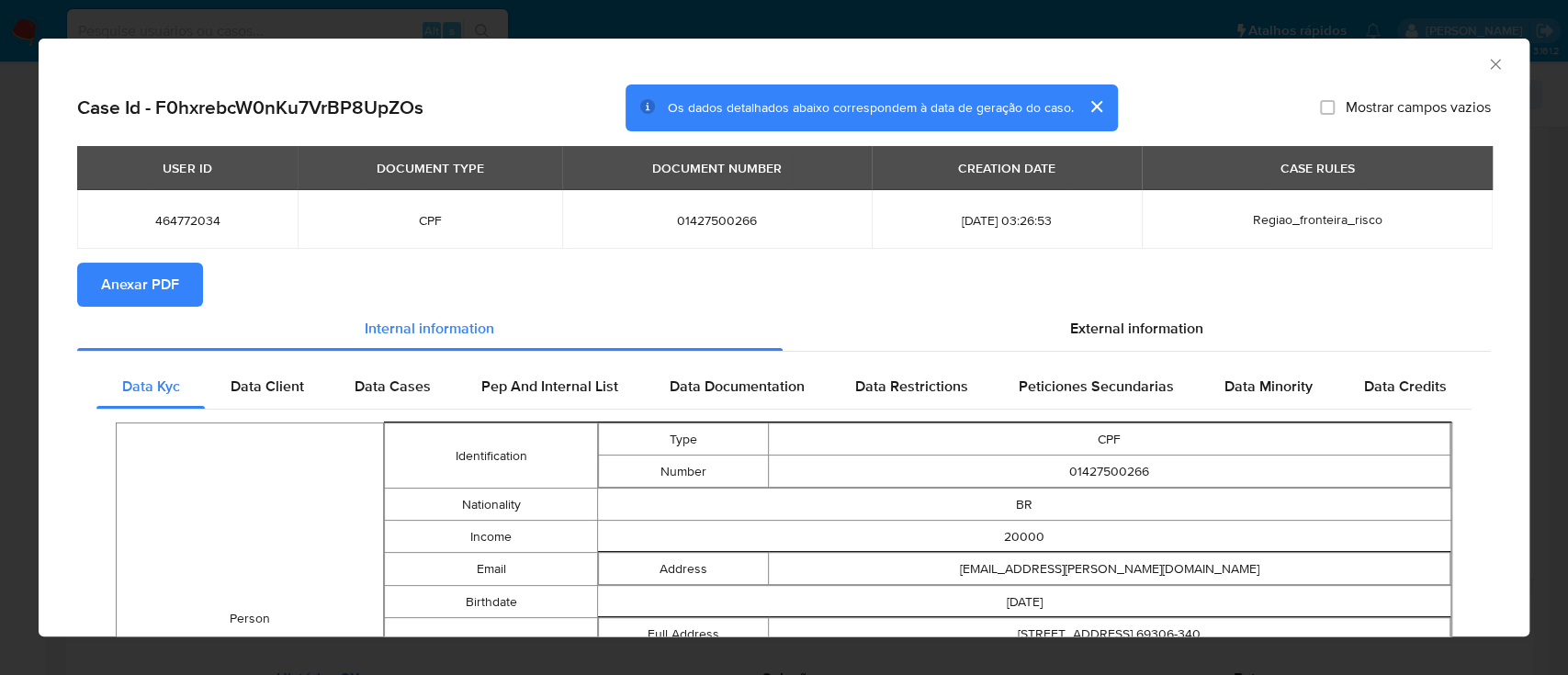
click at [172, 283] on span "Anexar PDF" at bounding box center [140, 285] width 78 height 40
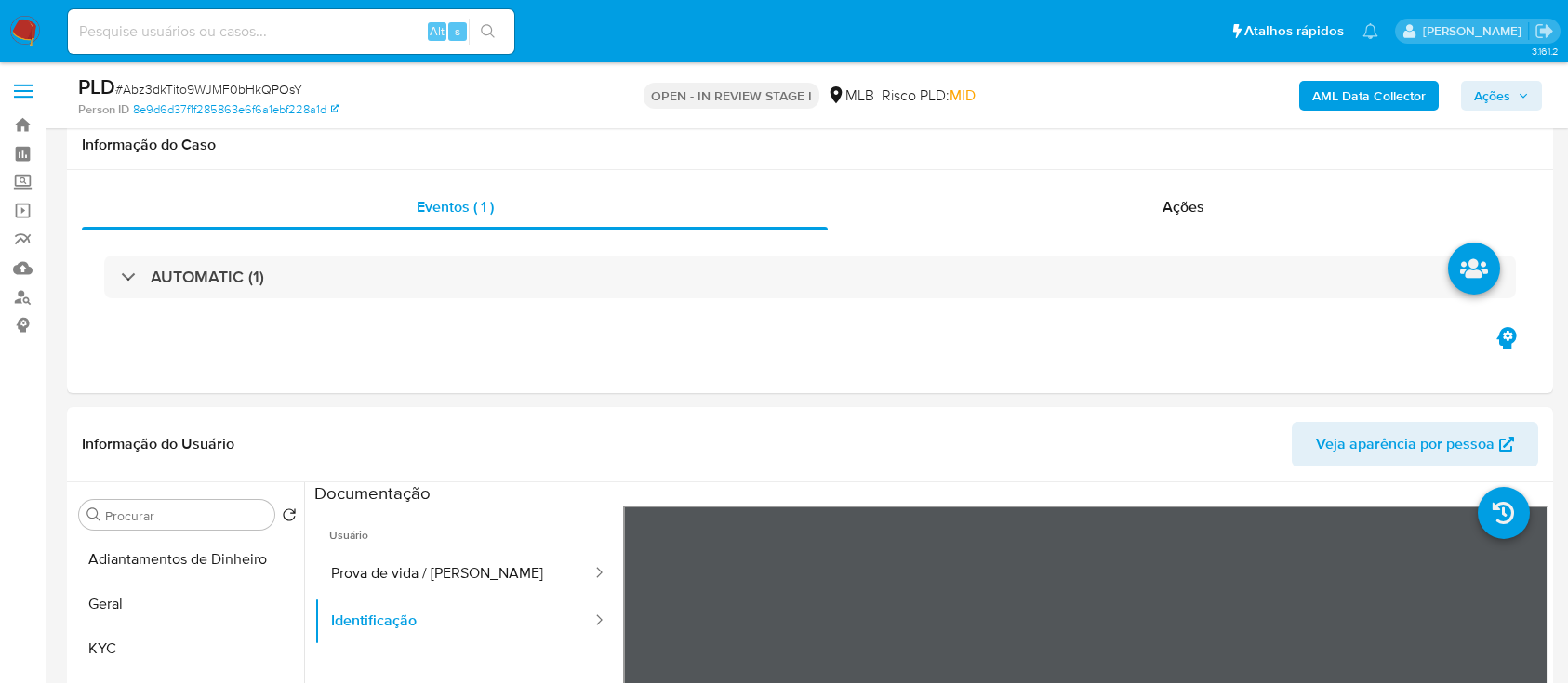
select select "10"
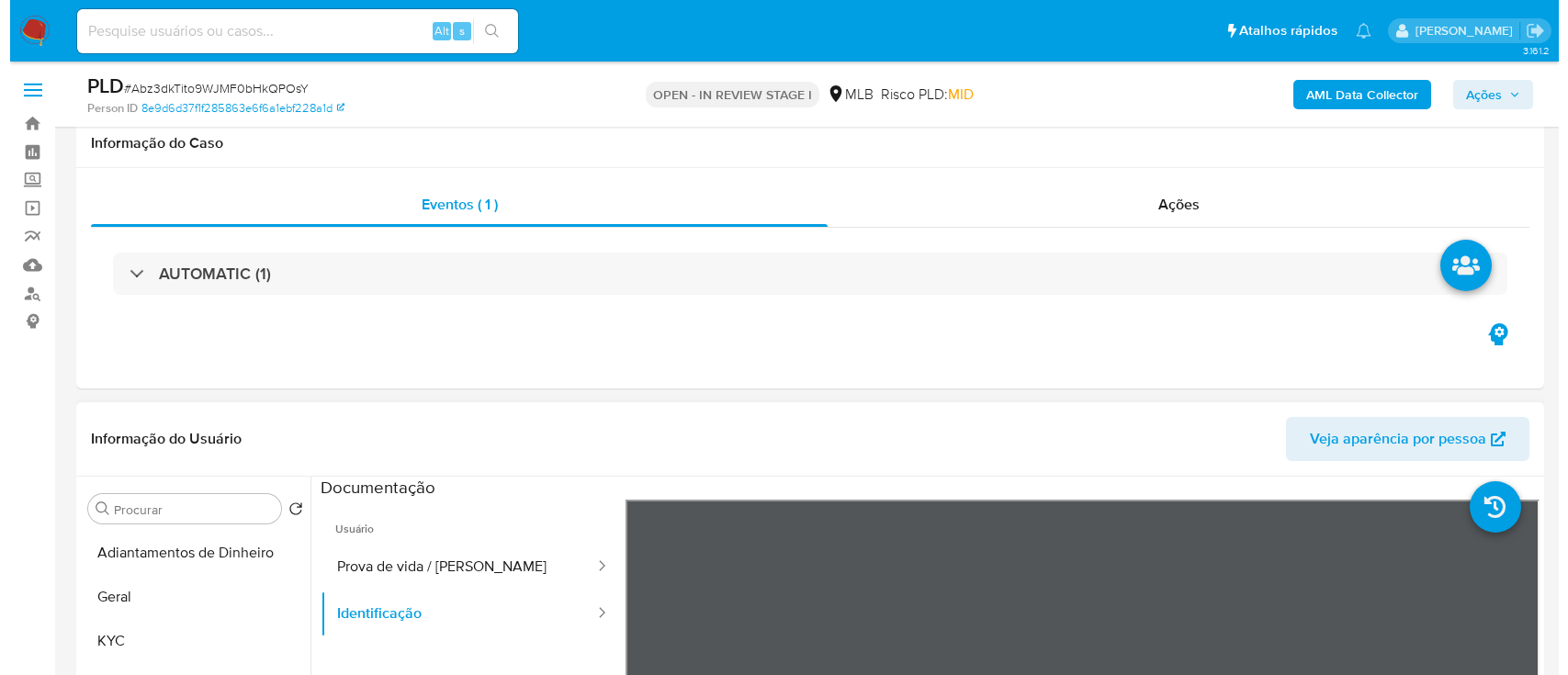
scroll to position [244, 0]
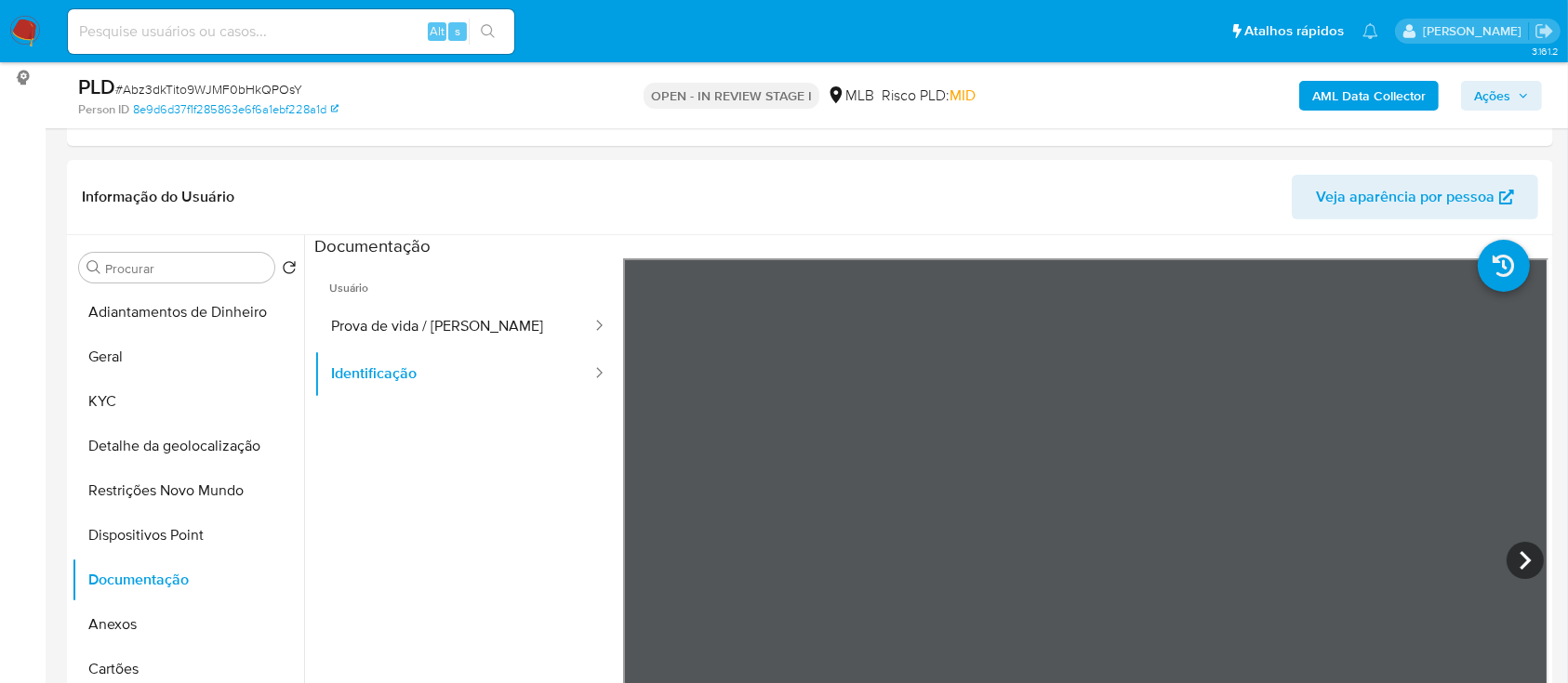
click at [1310, 93] on button "AML Data Collector" at bounding box center [1369, 96] width 139 height 30
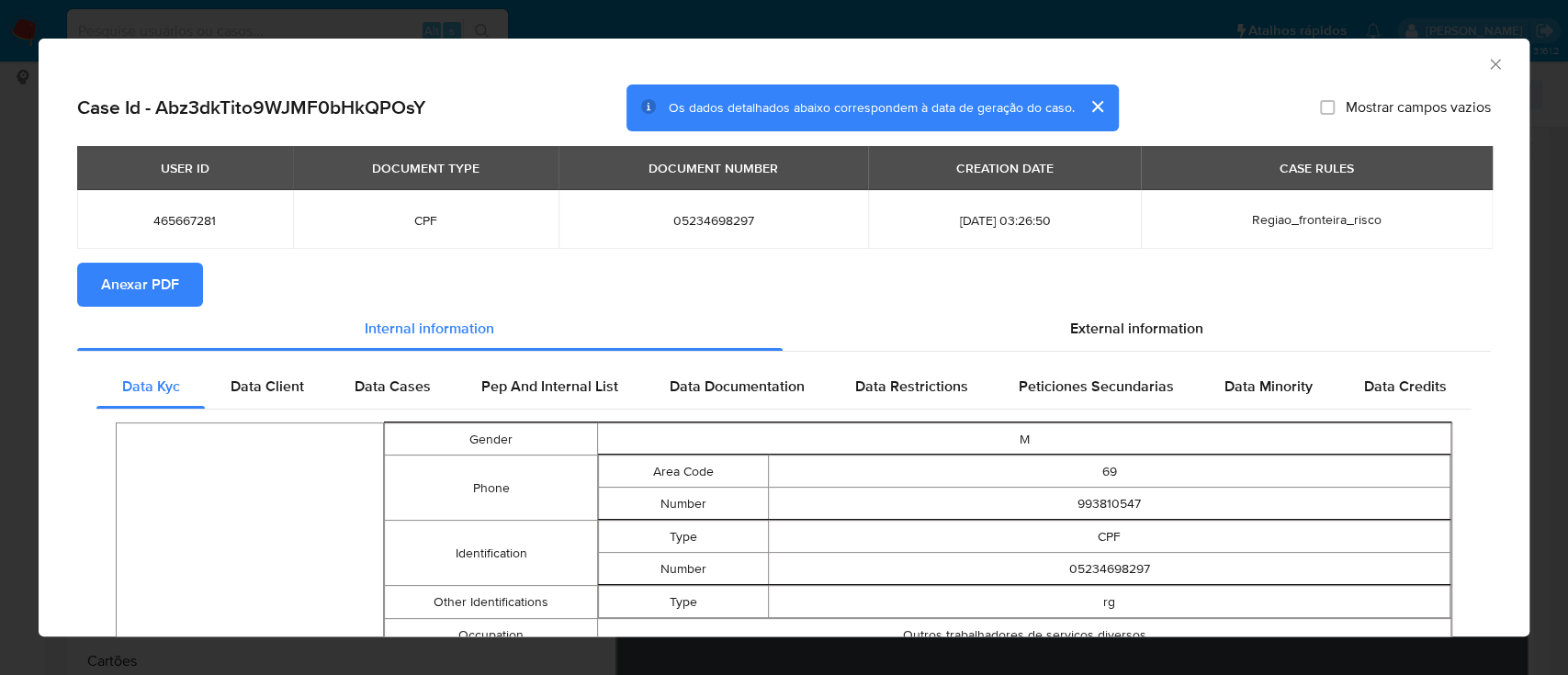
click at [133, 283] on span "Anexar PDF" at bounding box center [140, 285] width 78 height 40
